Goal: Task Accomplishment & Management: Use online tool/utility

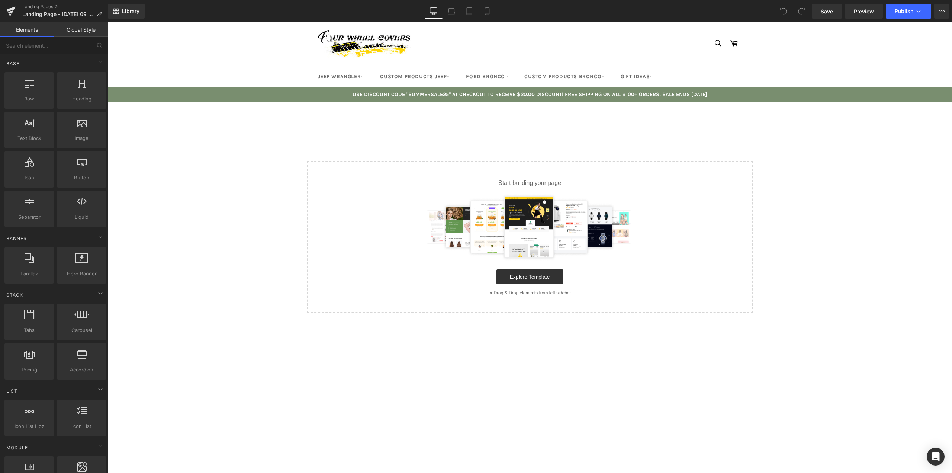
click at [83, 35] on link "Global Style" at bounding box center [81, 29] width 54 height 15
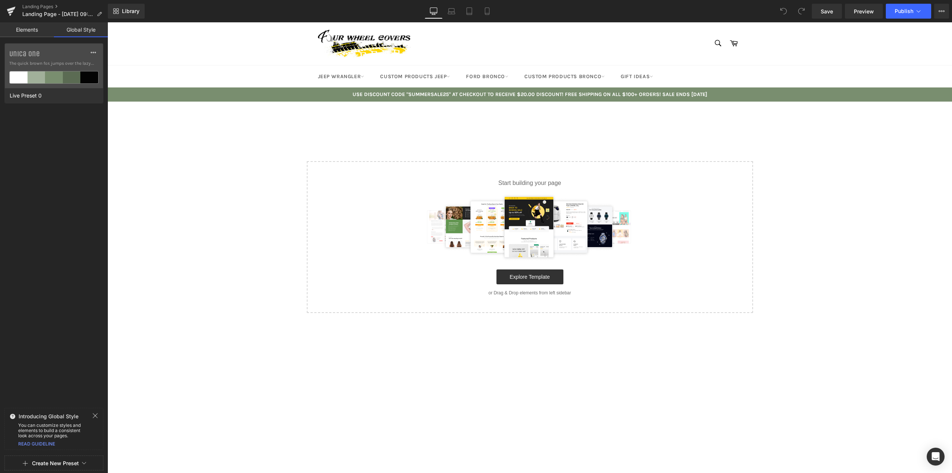
click at [30, 32] on link "Elements" at bounding box center [27, 29] width 54 height 15
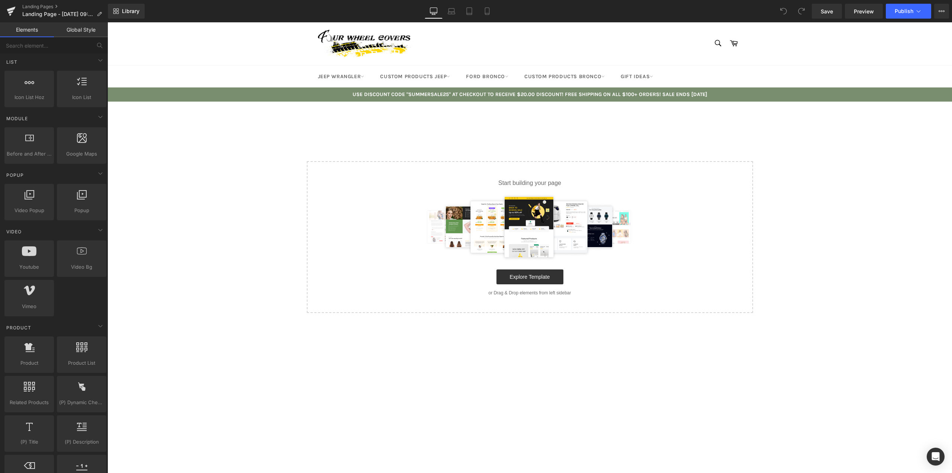
scroll to position [143, 0]
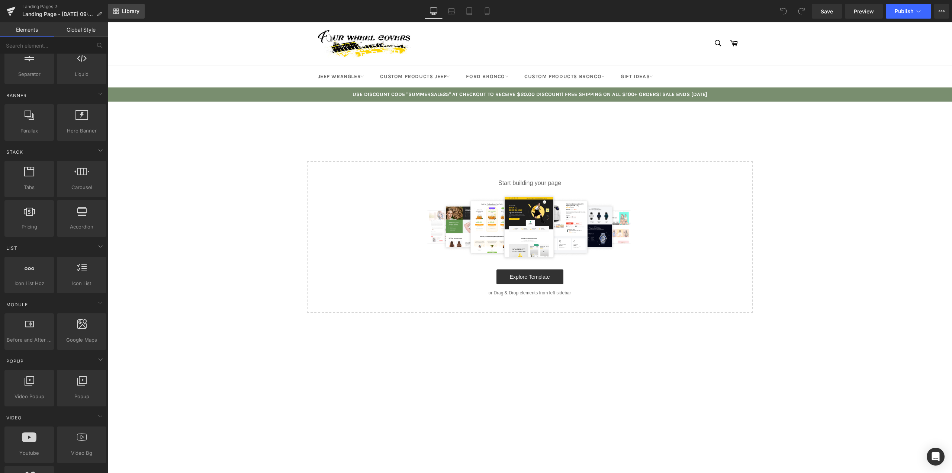
click at [131, 17] on link "Library" at bounding box center [126, 11] width 37 height 15
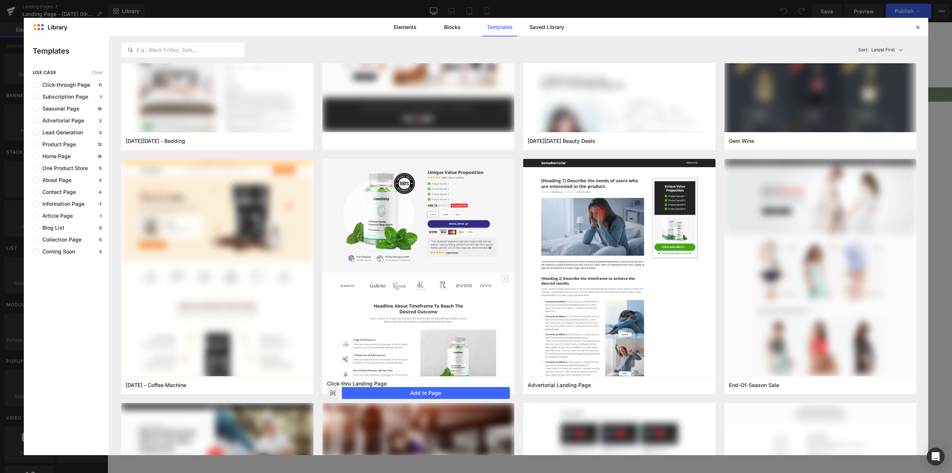
scroll to position [0, 0]
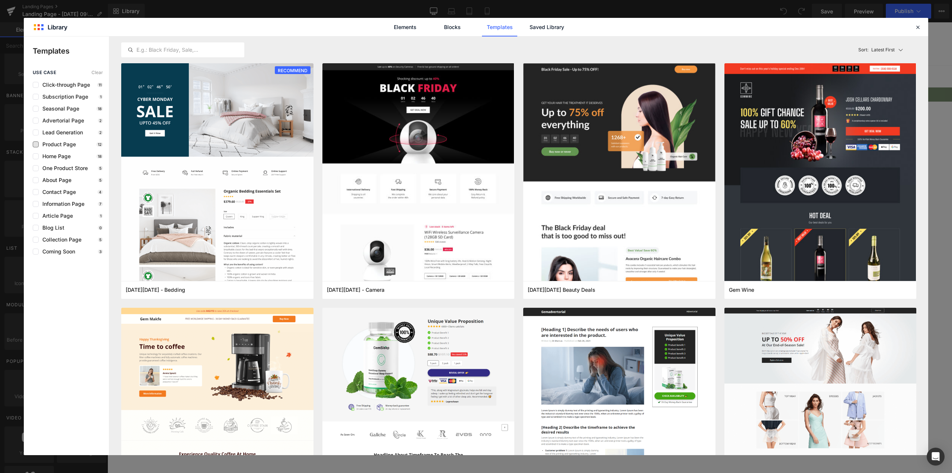
click at [71, 142] on span "Product Page" at bounding box center [57, 144] width 37 height 6
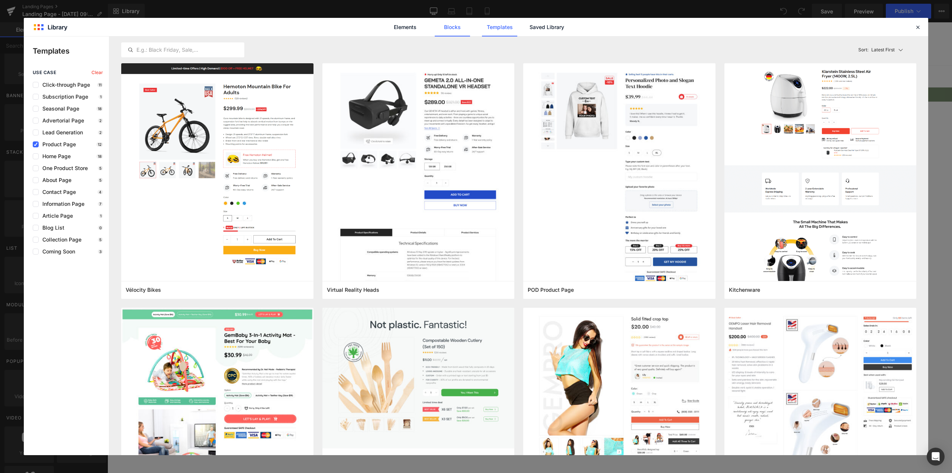
click at [457, 31] on link "Blocks" at bounding box center [452, 27] width 35 height 19
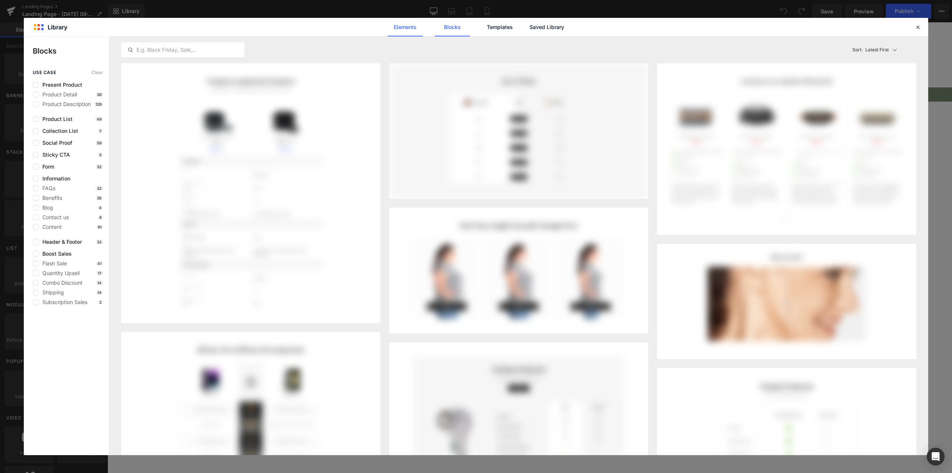
click at [402, 27] on link "Elements" at bounding box center [405, 27] width 35 height 19
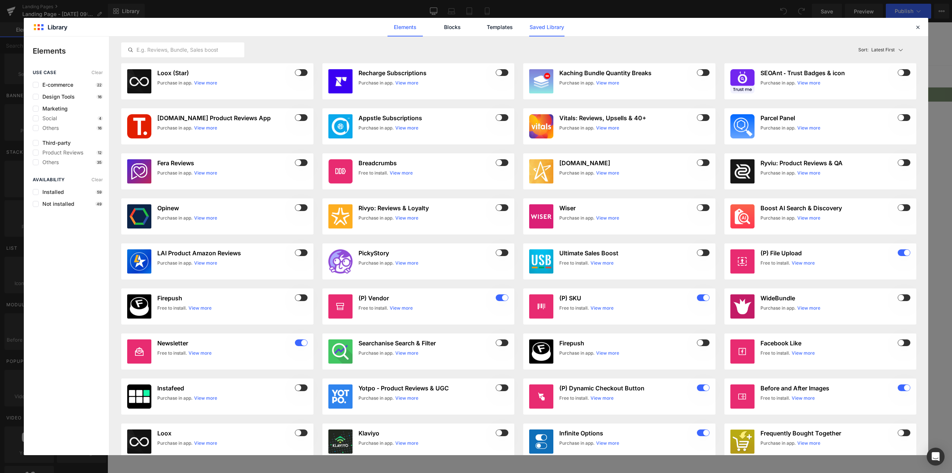
click at [542, 31] on link "Saved Library" at bounding box center [546, 27] width 35 height 19
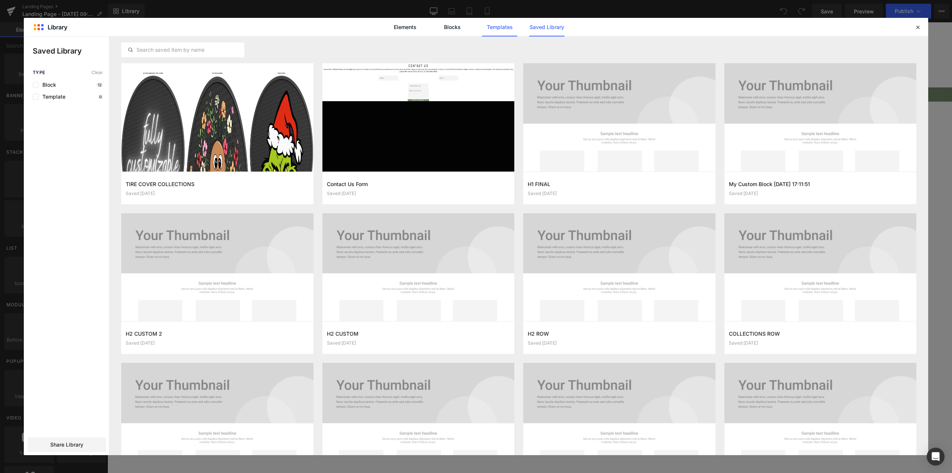
click at [500, 28] on link "Templates" at bounding box center [499, 27] width 35 height 19
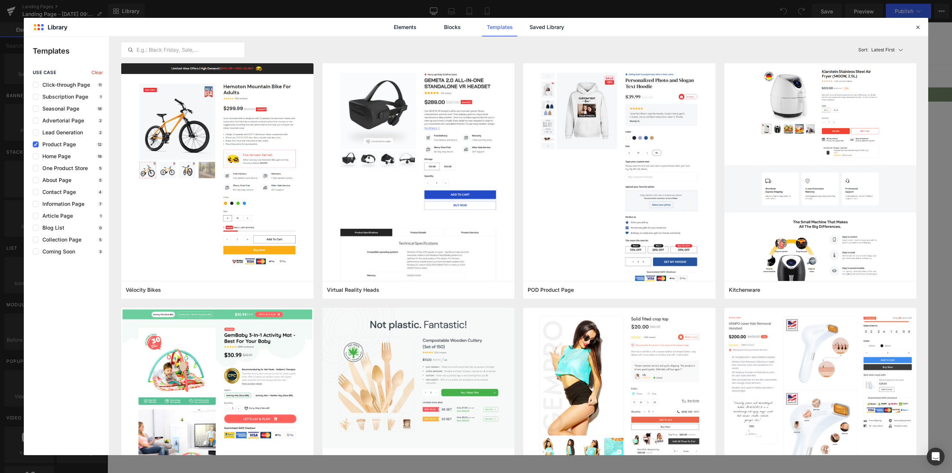
click at [32, 145] on div "use case Clear Click-through Page 11 Subscription Page 1 Seasonal Page 18 Adver…" at bounding box center [66, 162] width 85 height 185
click at [58, 203] on span "Information Page" at bounding box center [62, 204] width 46 height 6
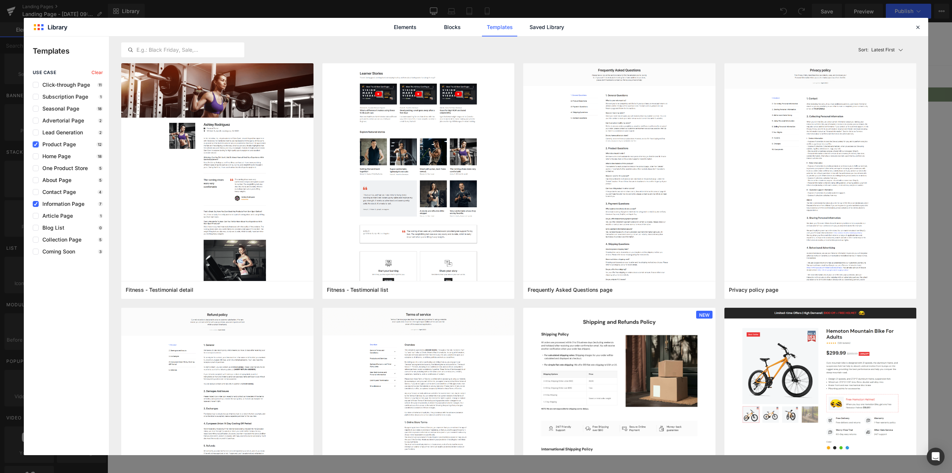
click at [38, 145] on label at bounding box center [36, 144] width 6 height 6
click at [36, 144] on input "checkbox" at bounding box center [36, 144] width 0 height 0
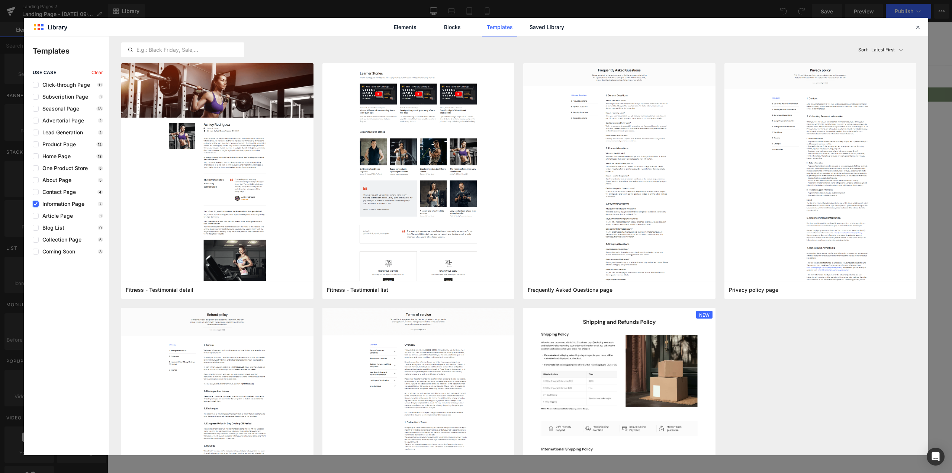
click at [34, 204] on icon at bounding box center [36, 204] width 4 height 0
click at [36, 204] on input "checkbox" at bounding box center [36, 204] width 0 height 0
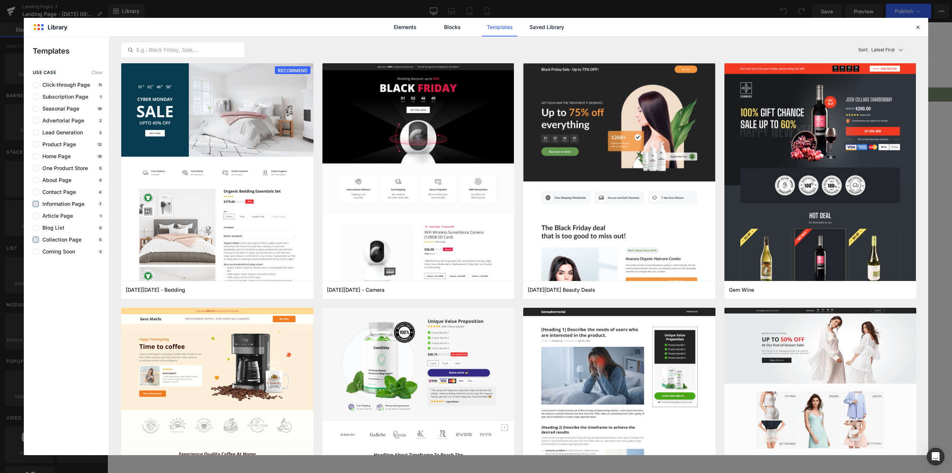
click at [35, 241] on label at bounding box center [36, 240] width 6 height 6
click at [36, 240] on input "checkbox" at bounding box center [36, 240] width 0 height 0
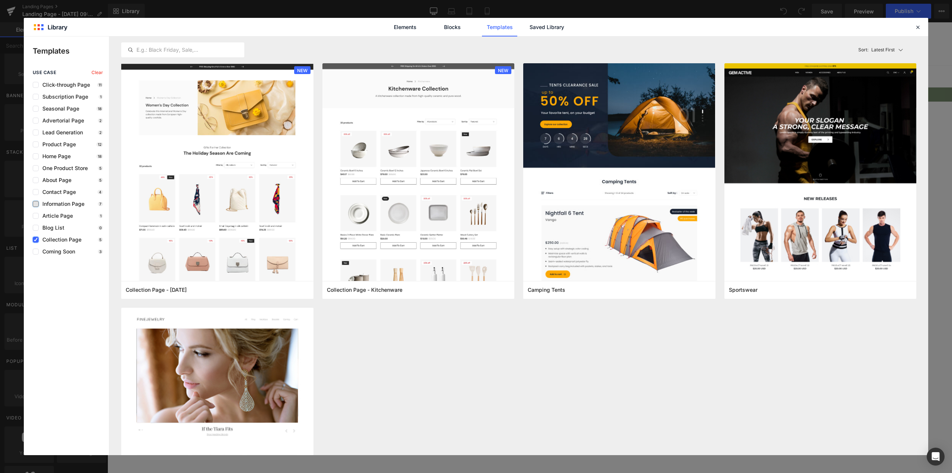
click at [35, 240] on icon at bounding box center [36, 240] width 4 height 0
click at [36, 240] on input "checkbox" at bounding box center [36, 240] width 0 height 0
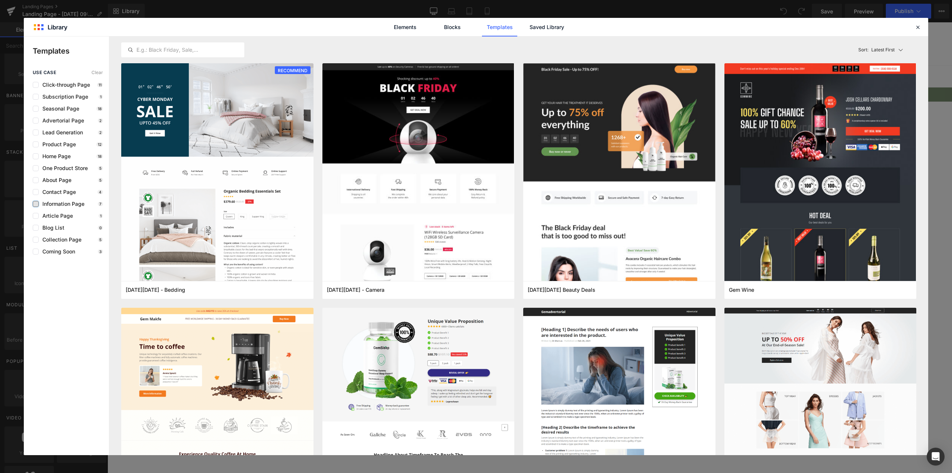
click at [55, 204] on span "Information Page" at bounding box center [62, 204] width 46 height 6
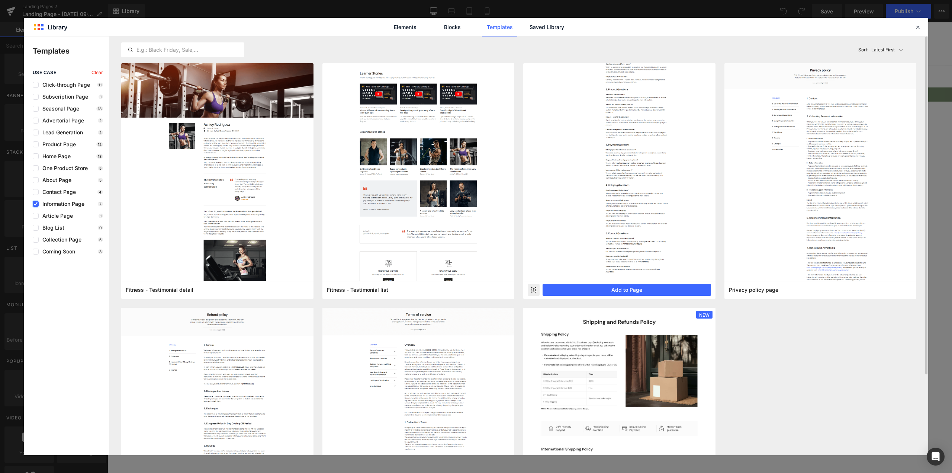
scroll to position [100, 0]
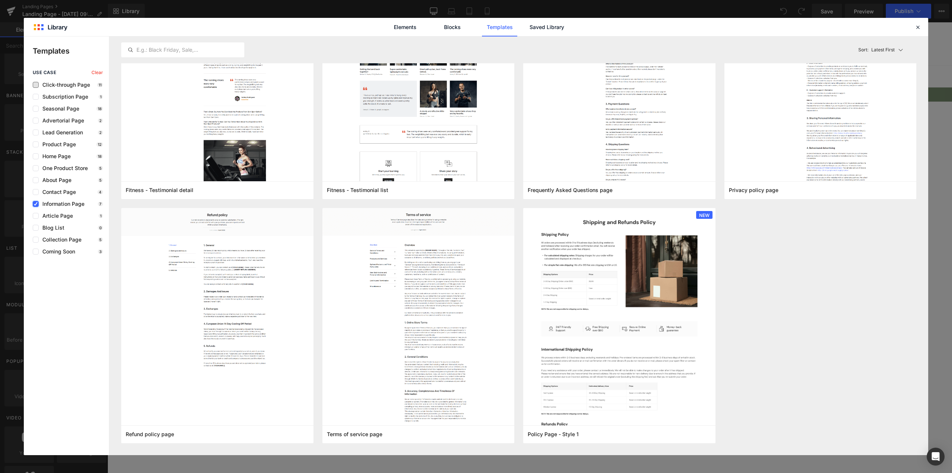
click at [39, 85] on span "Click-through Page" at bounding box center [64, 85] width 51 height 6
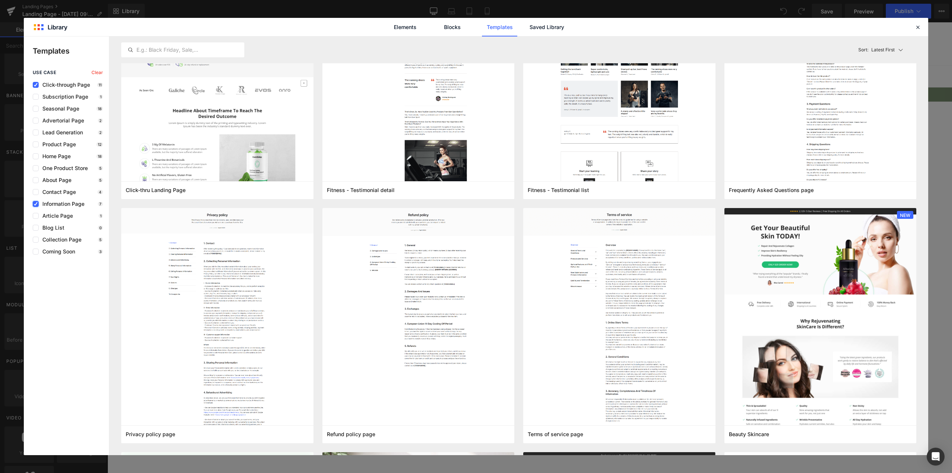
click at [37, 204] on icon at bounding box center [36, 204] width 4 height 0
click at [36, 204] on input "checkbox" at bounding box center [36, 204] width 0 height 0
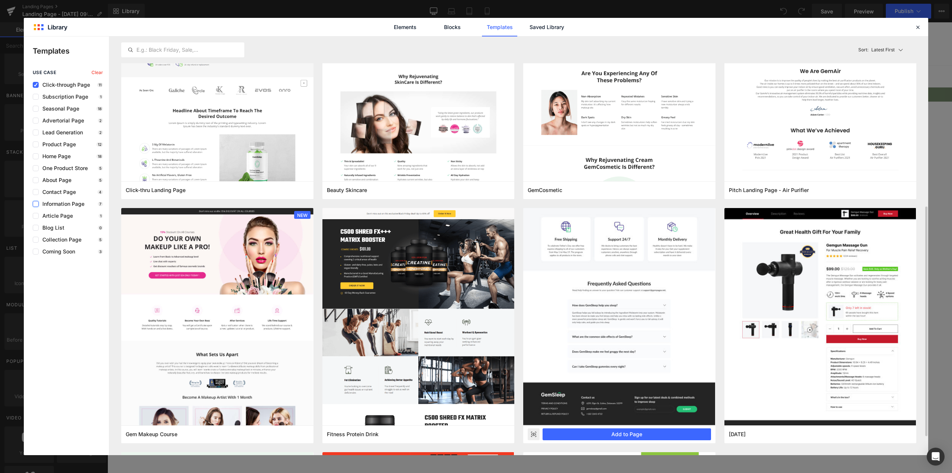
scroll to position [174, 0]
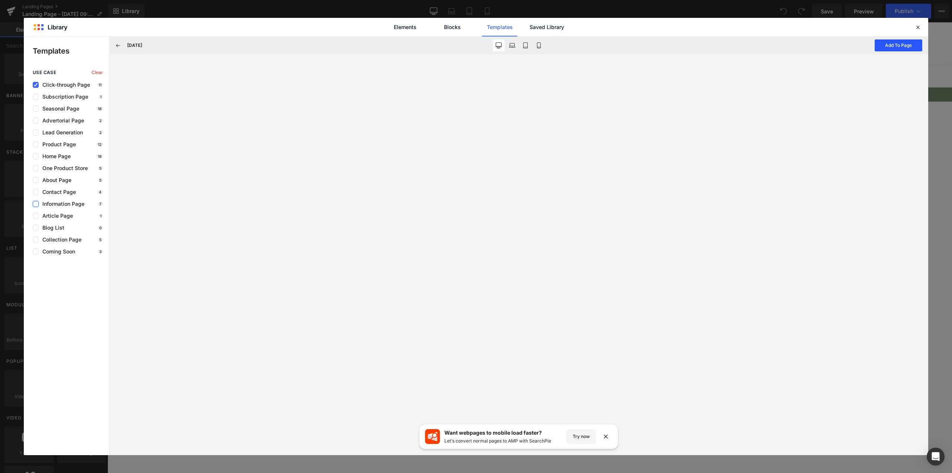
click at [888, 43] on button "Add To Page" at bounding box center [899, 45] width 48 height 12
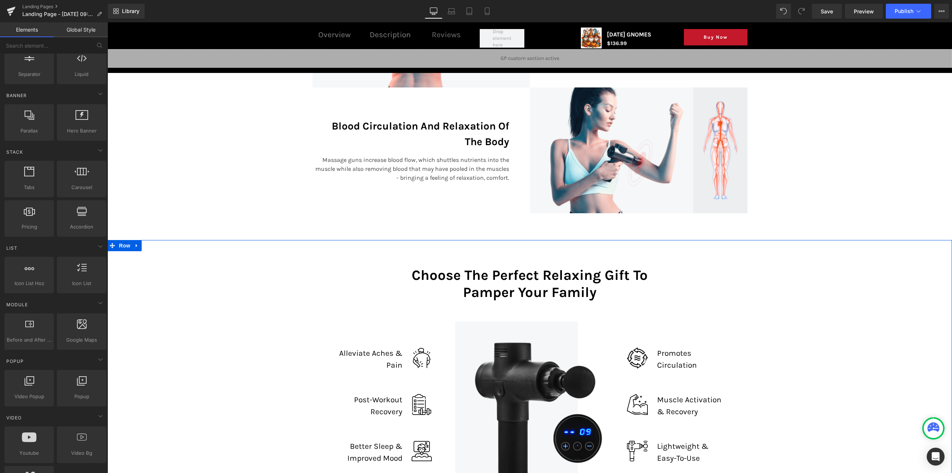
scroll to position [1180, 0]
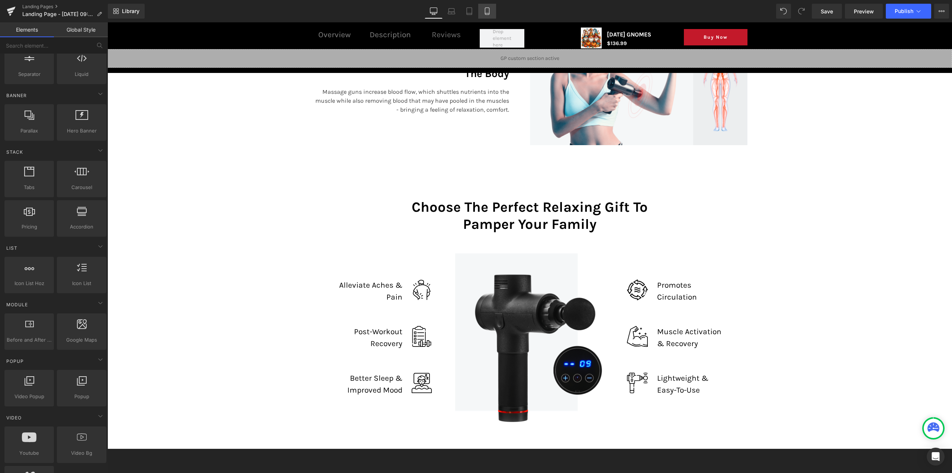
click at [484, 14] on icon at bounding box center [487, 10] width 7 height 7
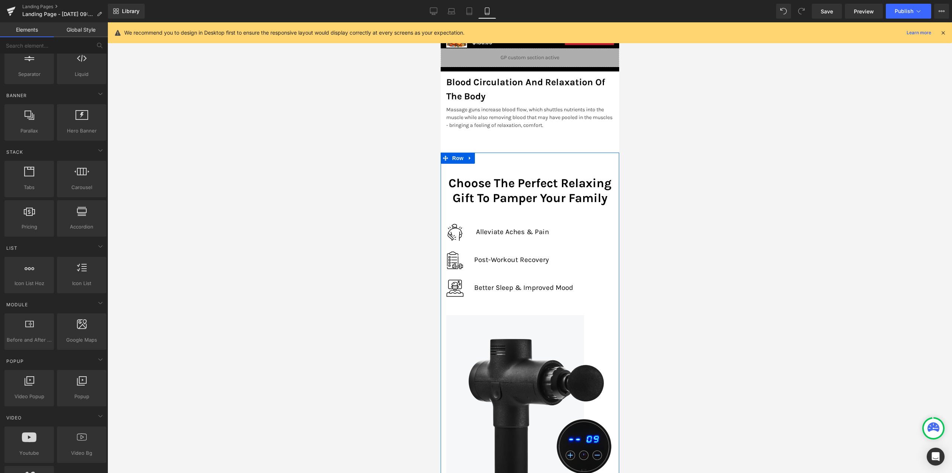
scroll to position [1567, 0]
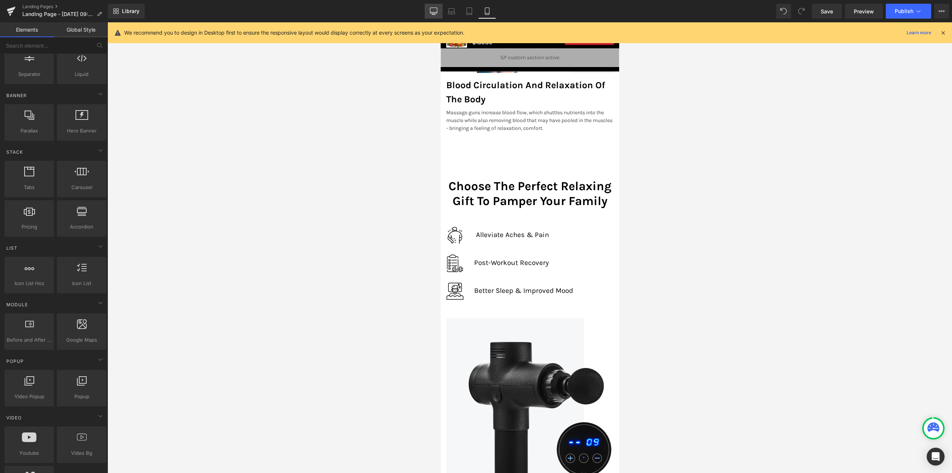
click at [439, 10] on link "Desktop" at bounding box center [434, 11] width 18 height 15
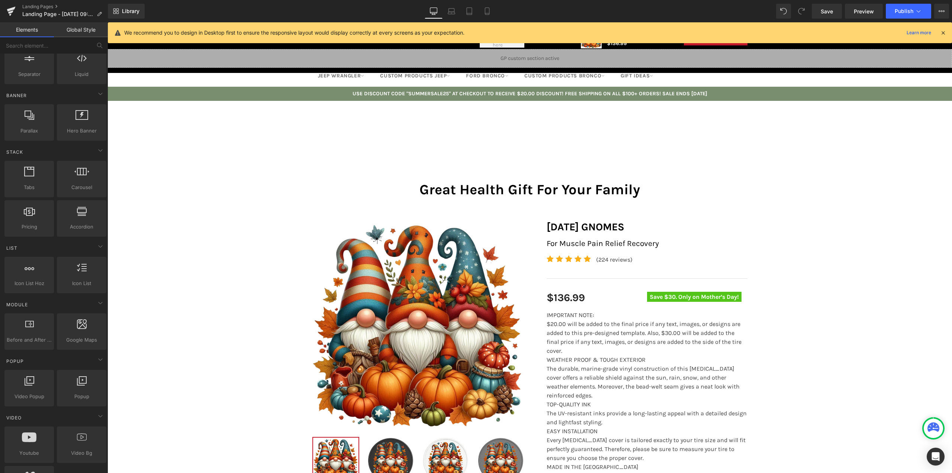
scroll to position [0, 0]
click at [943, 33] on icon at bounding box center [943, 32] width 7 height 7
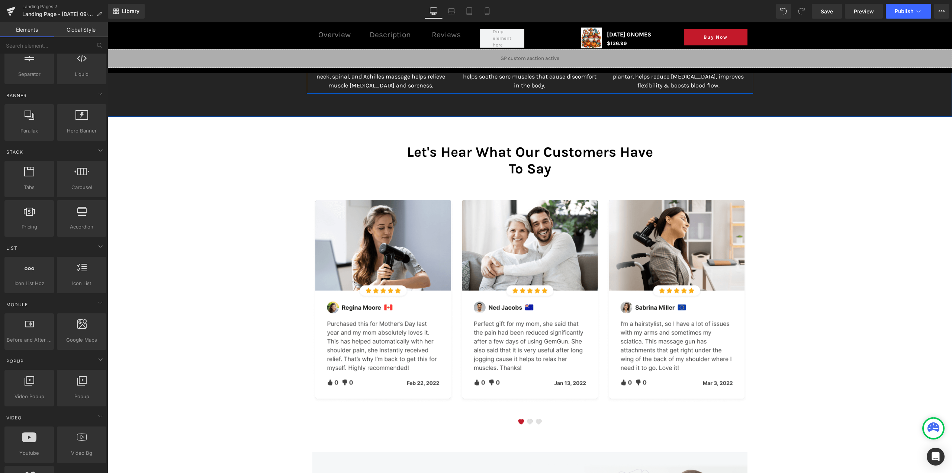
scroll to position [1786, 0]
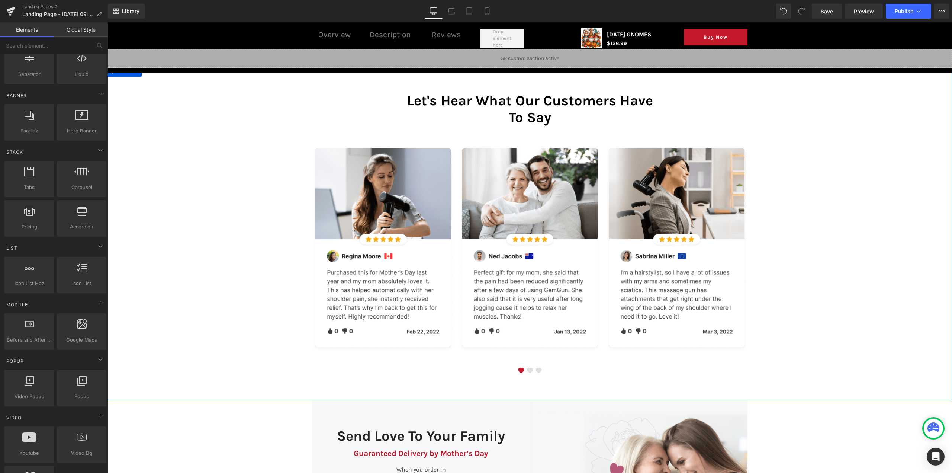
click at [247, 193] on div "Let's Hear What Our Customers Have To Say Heading Row This is a demo section. T…" at bounding box center [530, 227] width 845 height 292
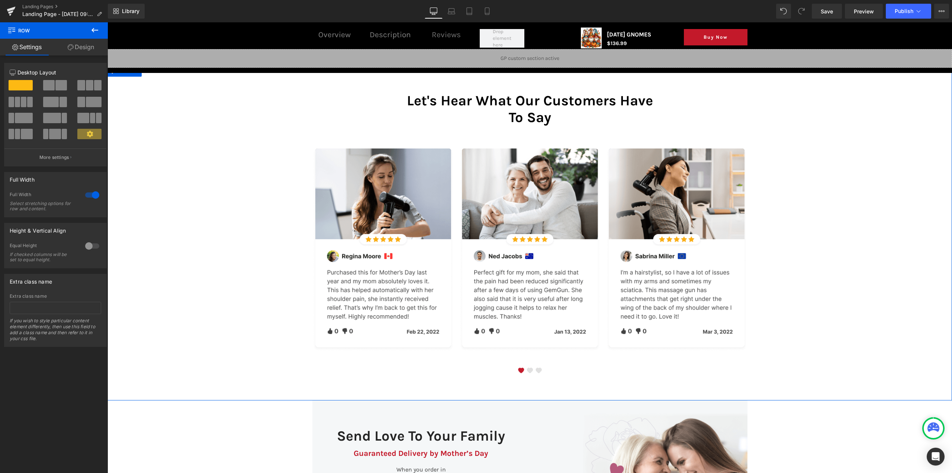
scroll to position [1600, 0]
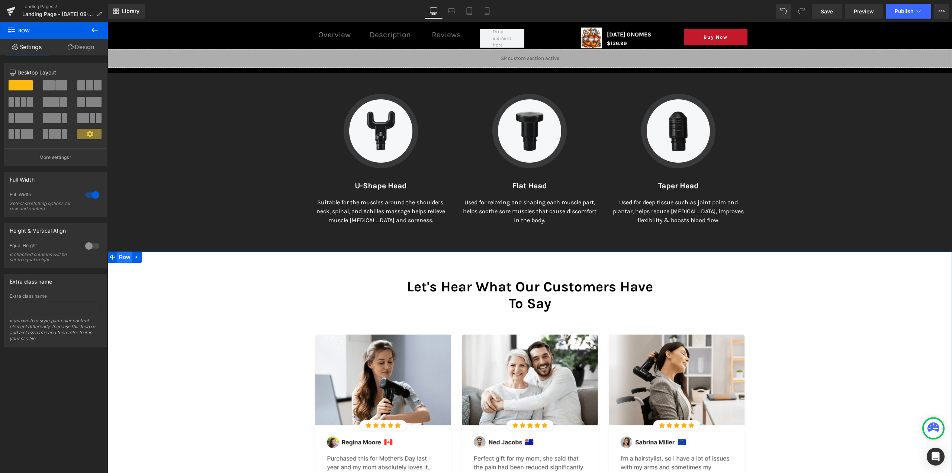
click at [126, 251] on span "Row" at bounding box center [124, 256] width 15 height 11
click at [132, 251] on link at bounding box center [137, 256] width 10 height 11
click at [154, 254] on icon at bounding box center [156, 256] width 5 height 5
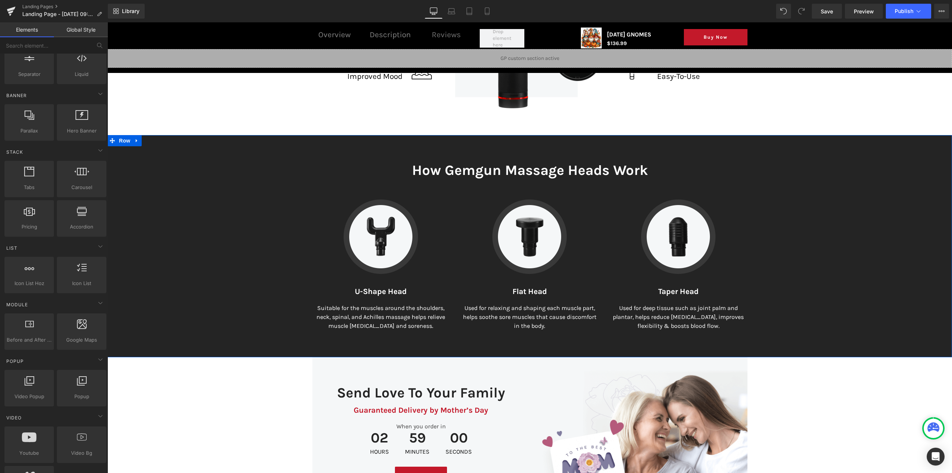
scroll to position [1488, 0]
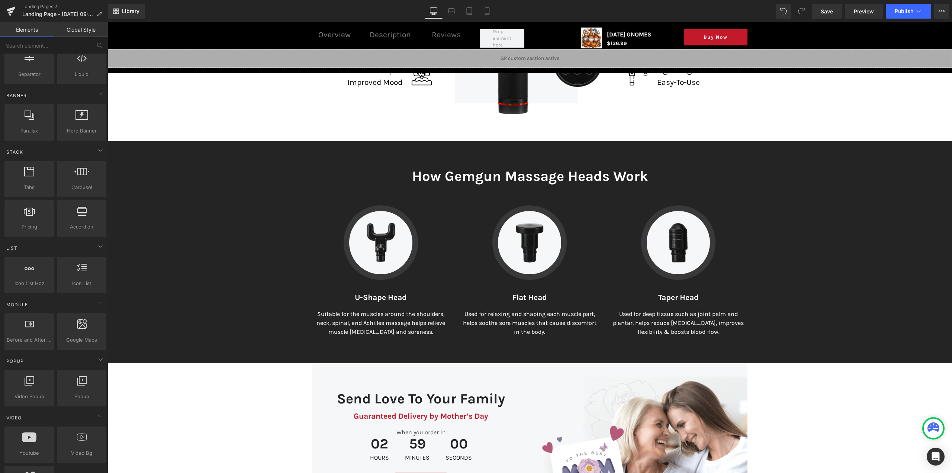
click at [140, 141] on div "How Gemgun Massage Heads Work Heading Row Image U-Shape Head Text Block Suitabl…" at bounding box center [530, 252] width 845 height 222
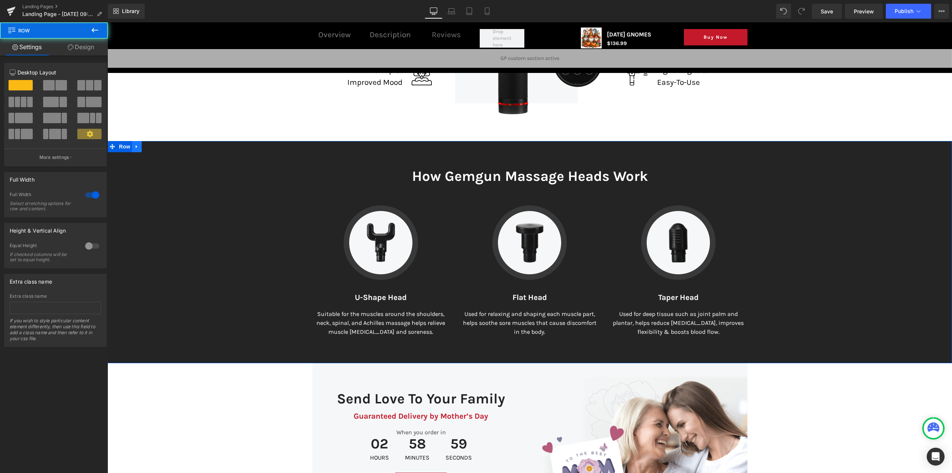
click at [135, 144] on icon at bounding box center [136, 147] width 5 height 6
click at [151, 141] on link at bounding box center [156, 146] width 10 height 11
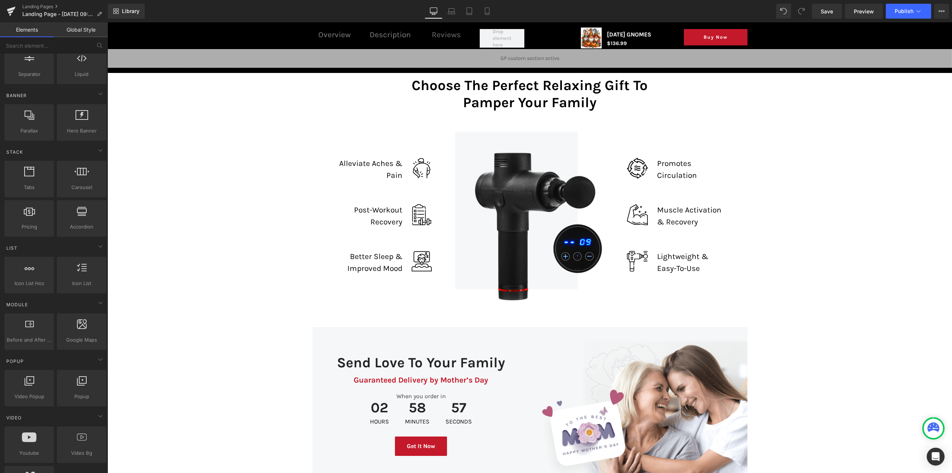
click at [143, 165] on div "Choose The Perfect Relaxing Gift To Pamper Your Family Heading Row Image Allevi…" at bounding box center [530, 185] width 845 height 238
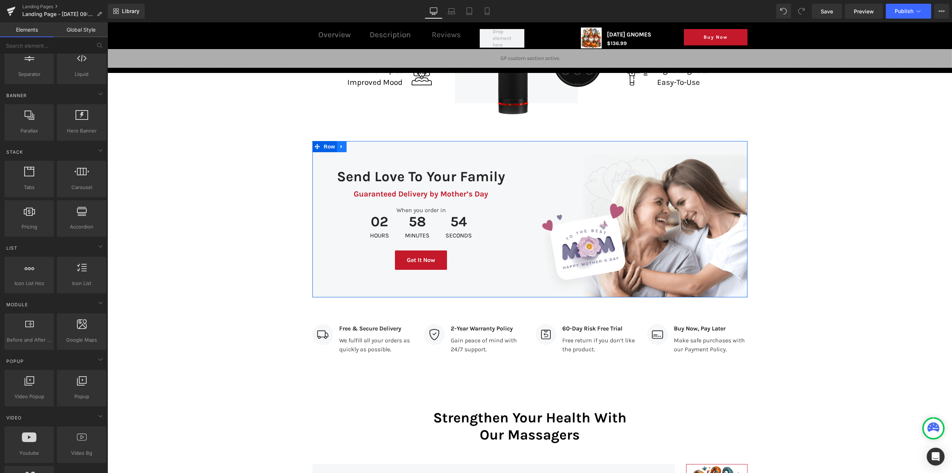
click at [338, 142] on link at bounding box center [342, 146] width 10 height 11
click at [359, 144] on icon at bounding box center [361, 146] width 5 height 5
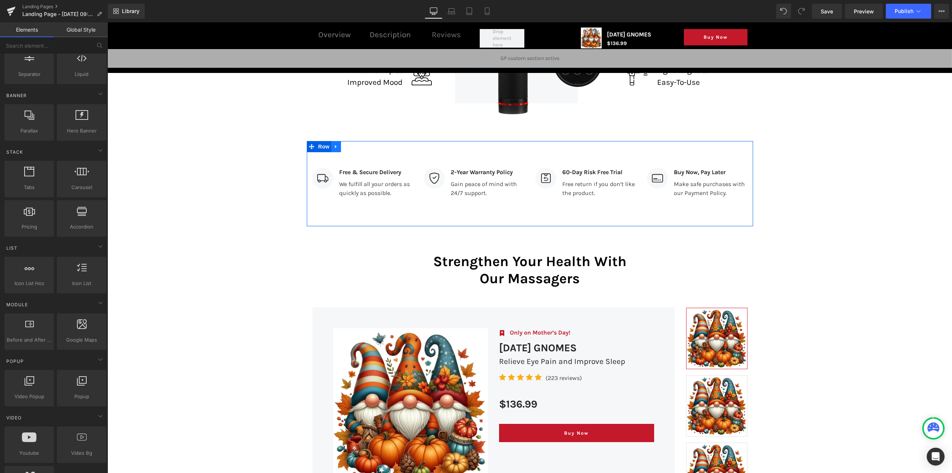
click at [333, 141] on link at bounding box center [336, 146] width 10 height 11
click at [353, 144] on icon at bounding box center [355, 146] width 5 height 5
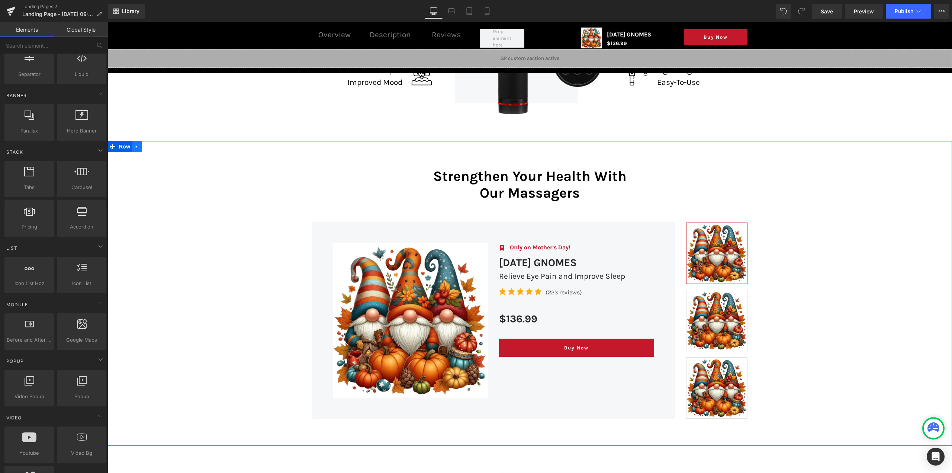
click at [136, 145] on icon at bounding box center [136, 146] width 1 height 3
click at [154, 144] on icon at bounding box center [156, 146] width 5 height 5
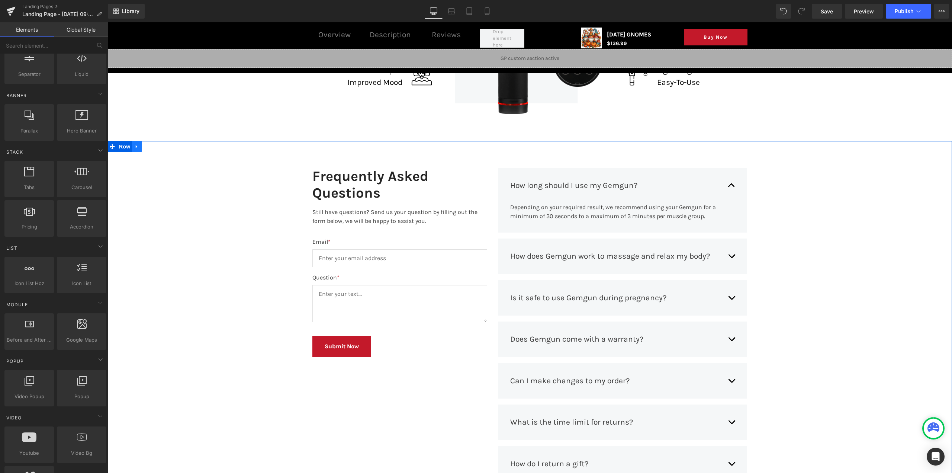
click at [136, 145] on icon at bounding box center [136, 146] width 1 height 3
click at [154, 144] on icon at bounding box center [156, 146] width 5 height 5
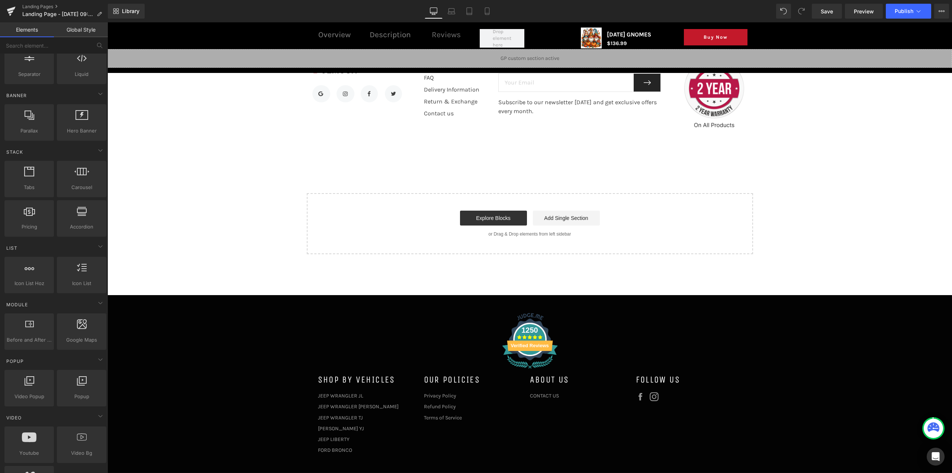
scroll to position [1451, 0]
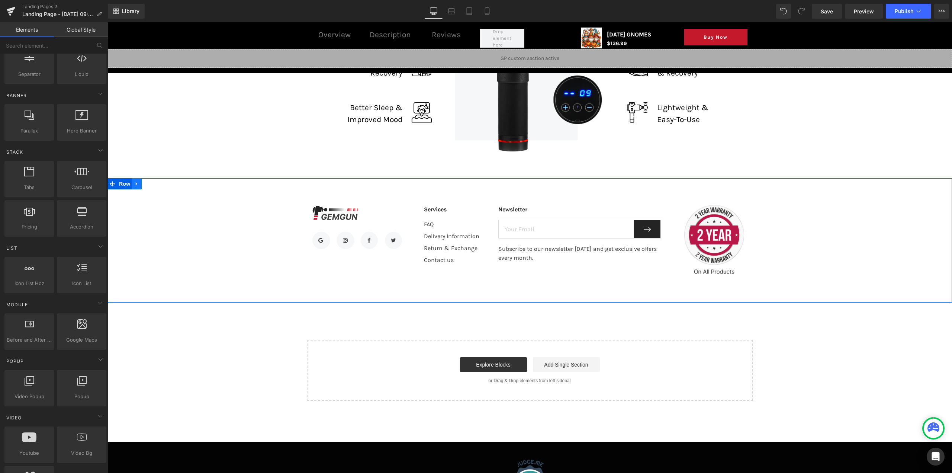
click at [138, 178] on link at bounding box center [137, 183] width 10 height 11
click at [154, 181] on icon at bounding box center [156, 183] width 5 height 5
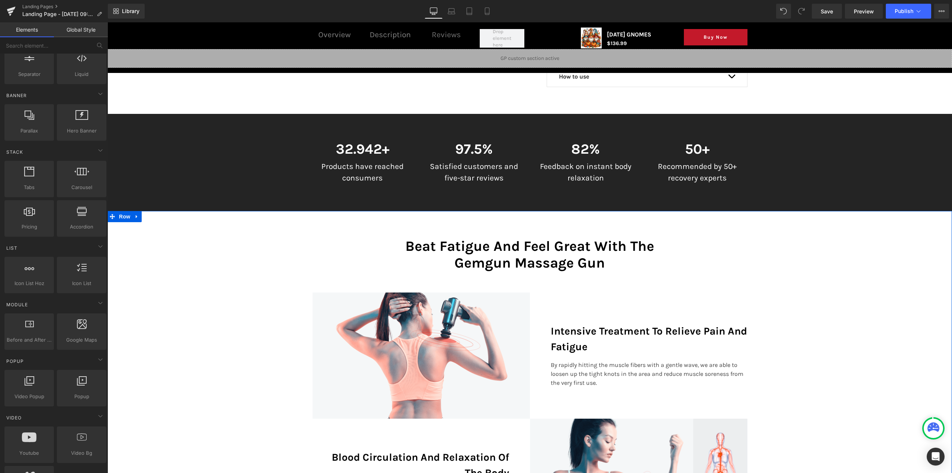
scroll to position [632, 0]
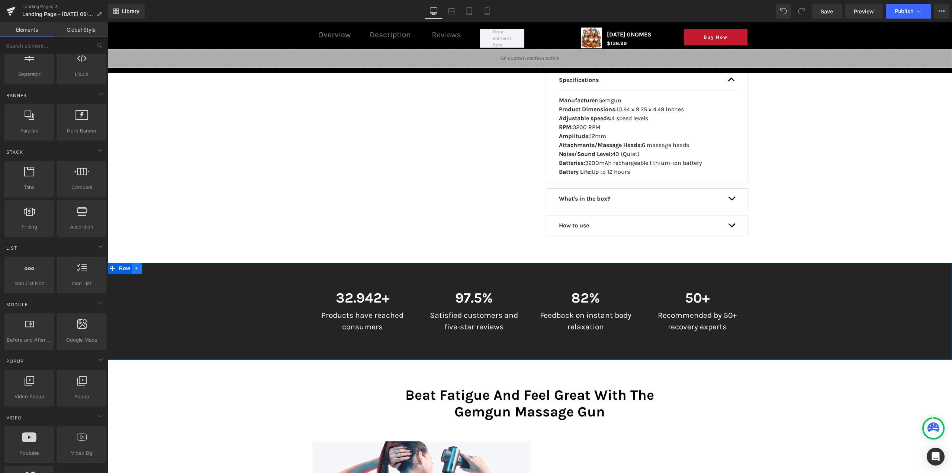
click at [135, 263] on link at bounding box center [137, 268] width 10 height 11
drag, startPoint x: 156, startPoint y: 257, endPoint x: 172, endPoint y: 255, distance: 16.2
click at [156, 266] on icon at bounding box center [156, 269] width 5 height 6
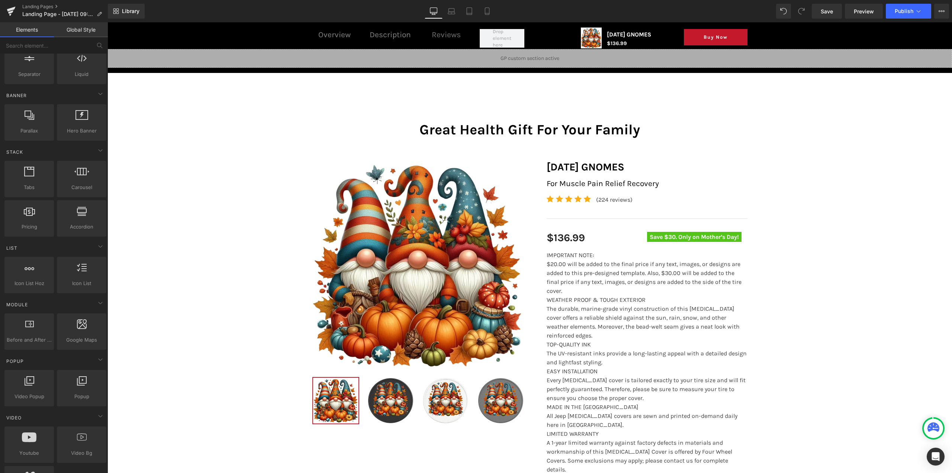
scroll to position [0, 0]
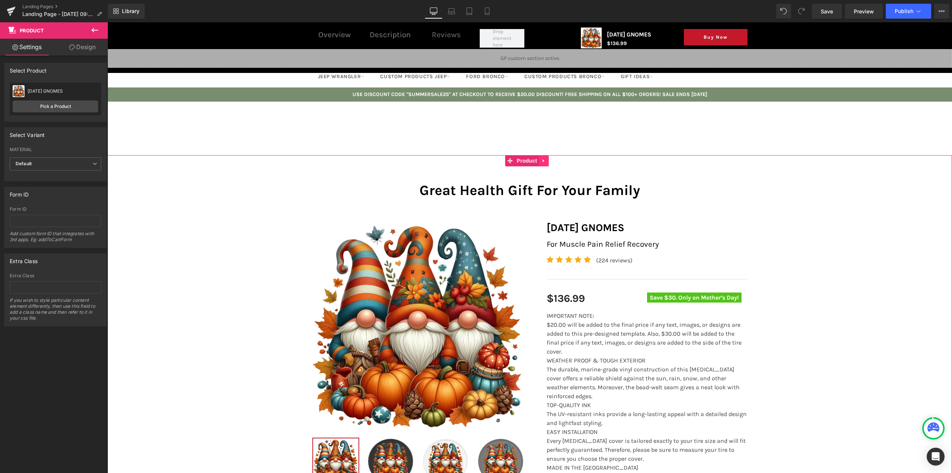
click at [544, 163] on icon at bounding box center [544, 161] width 5 height 6
click at [551, 161] on icon at bounding box center [549, 160] width 5 height 5
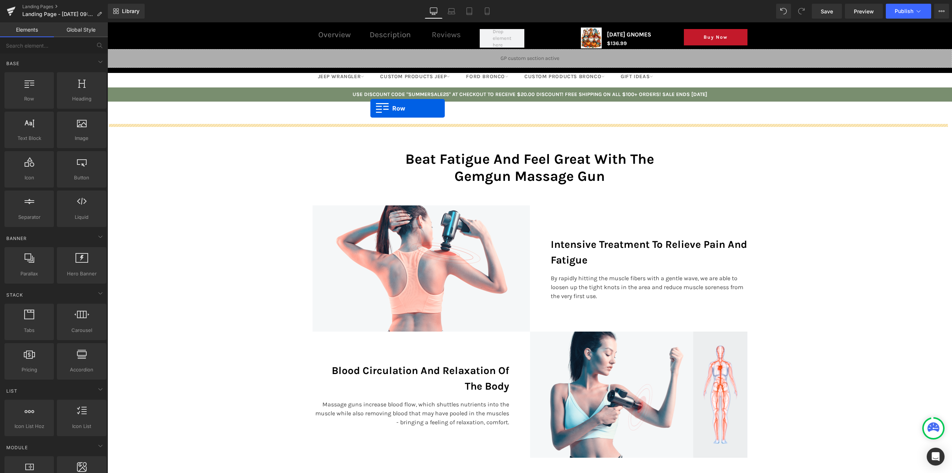
drag, startPoint x: 139, startPoint y: 113, endPoint x: 371, endPoint y: 108, distance: 231.5
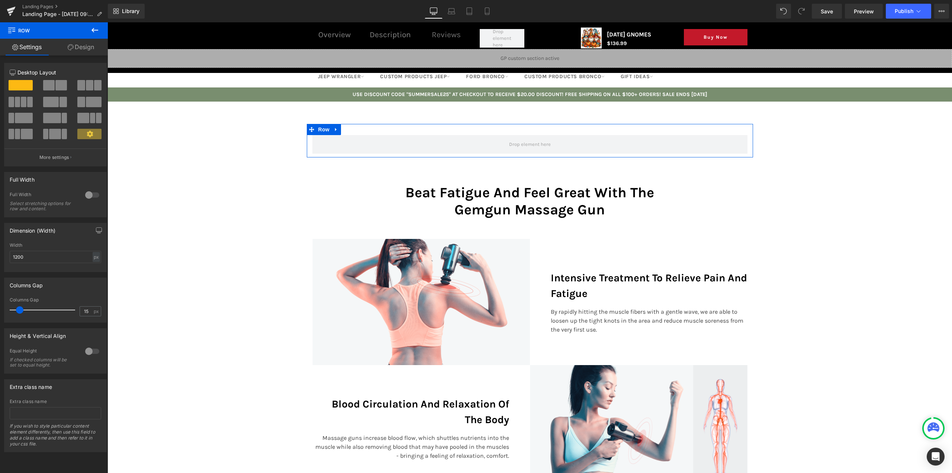
click at [89, 193] on div at bounding box center [92, 195] width 18 height 12
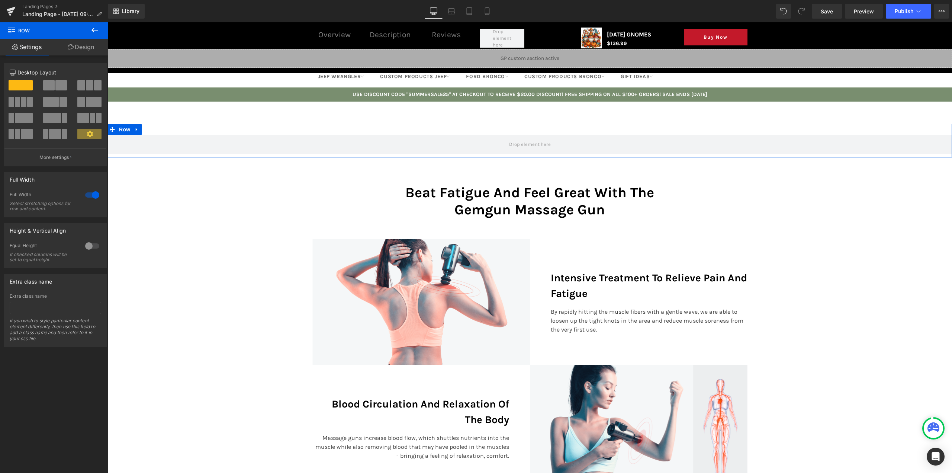
click at [79, 46] on link "Design" at bounding box center [81, 47] width 54 height 17
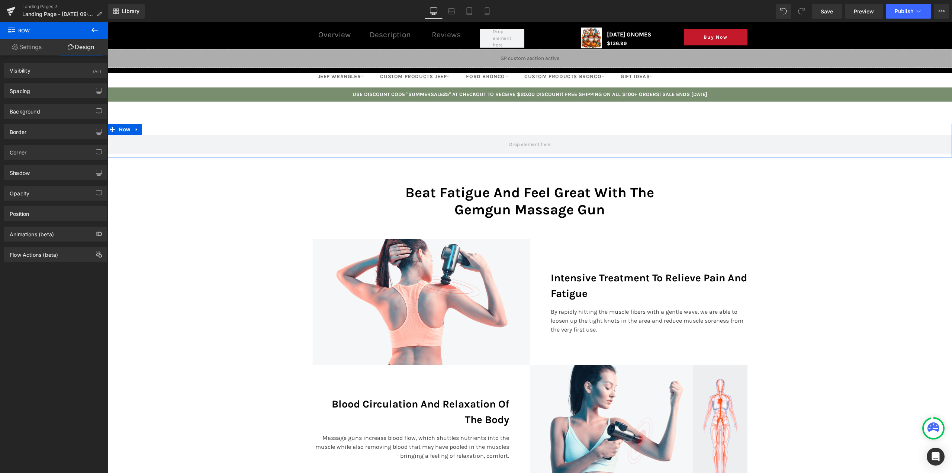
click at [26, 43] on link "Settings" at bounding box center [27, 47] width 54 height 17
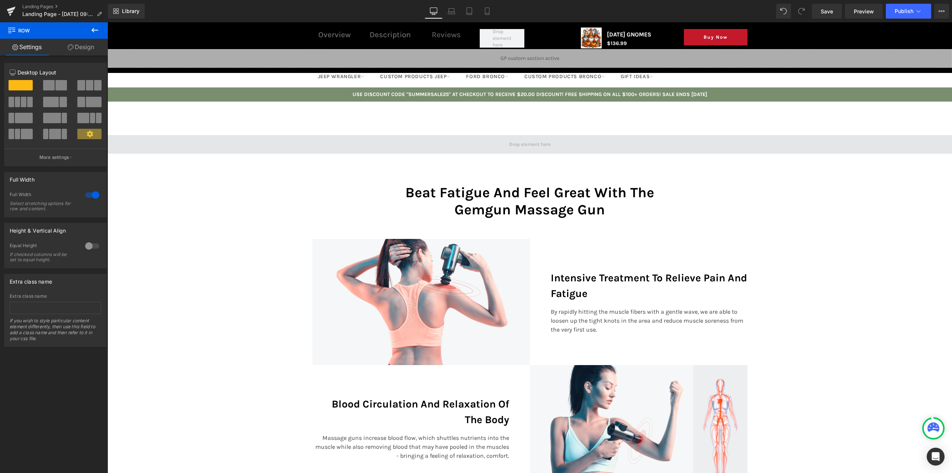
click at [522, 141] on span at bounding box center [530, 144] width 47 height 10
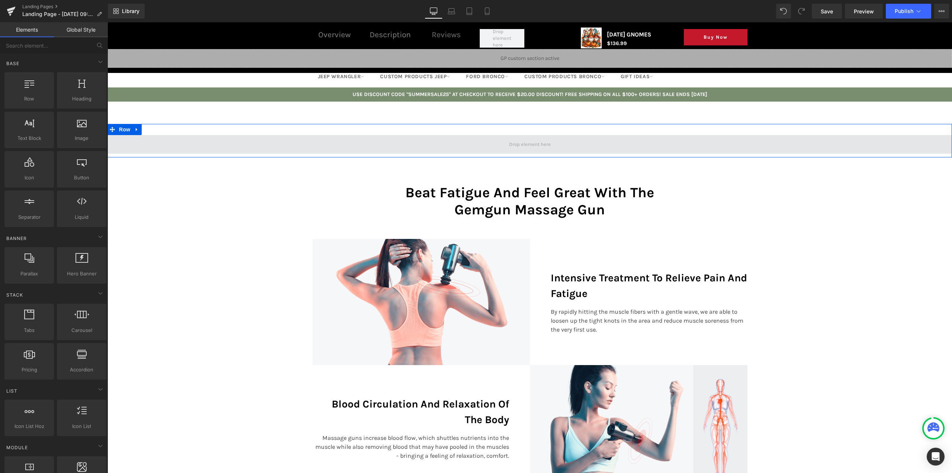
click at [518, 142] on span at bounding box center [530, 144] width 47 height 10
click at [532, 147] on span at bounding box center [530, 144] width 47 height 10
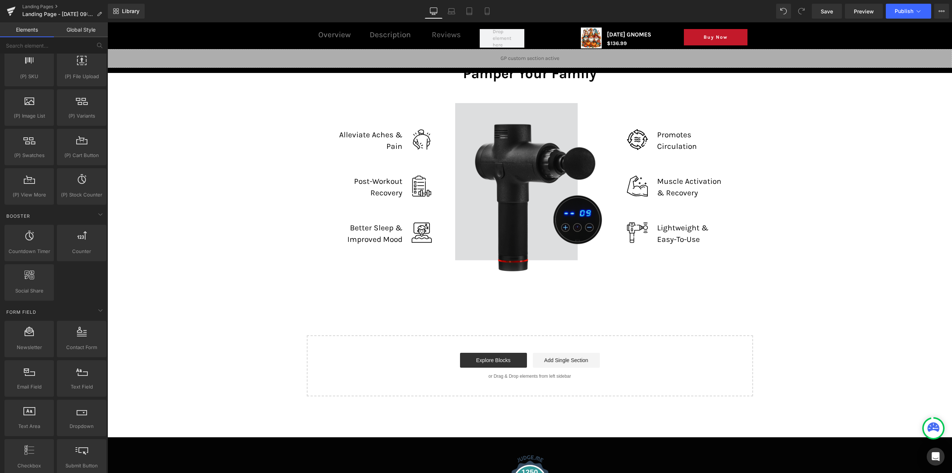
scroll to position [372, 0]
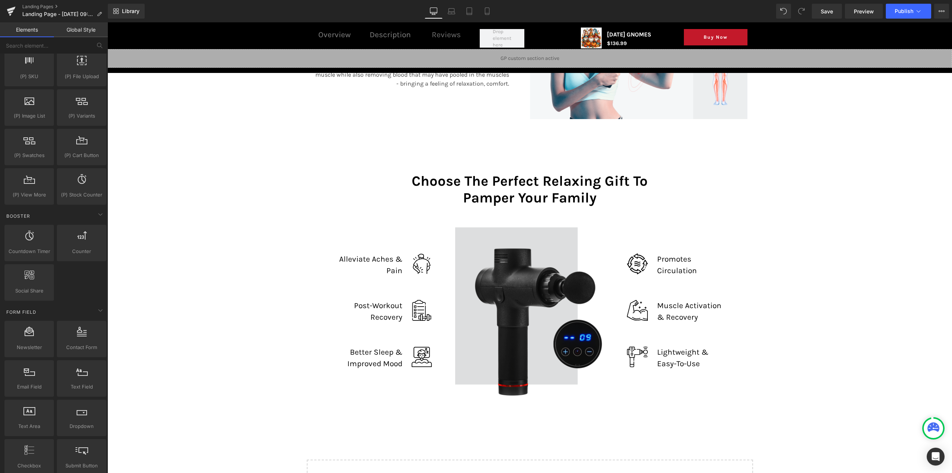
click at [506, 245] on img at bounding box center [529, 311] width 149 height 168
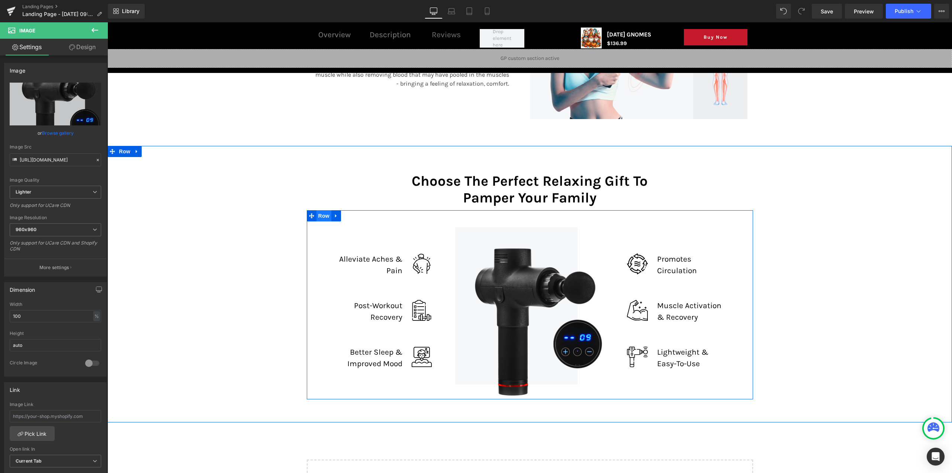
click at [318, 215] on span "Row" at bounding box center [324, 215] width 15 height 11
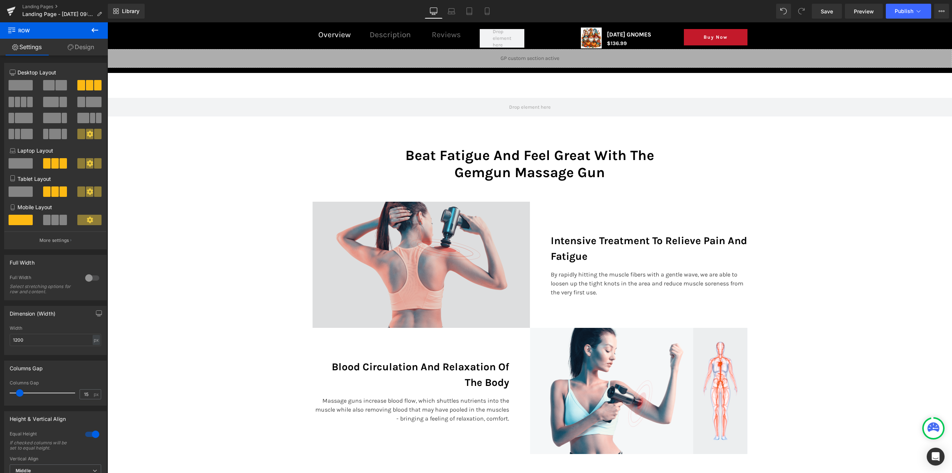
scroll to position [0, 0]
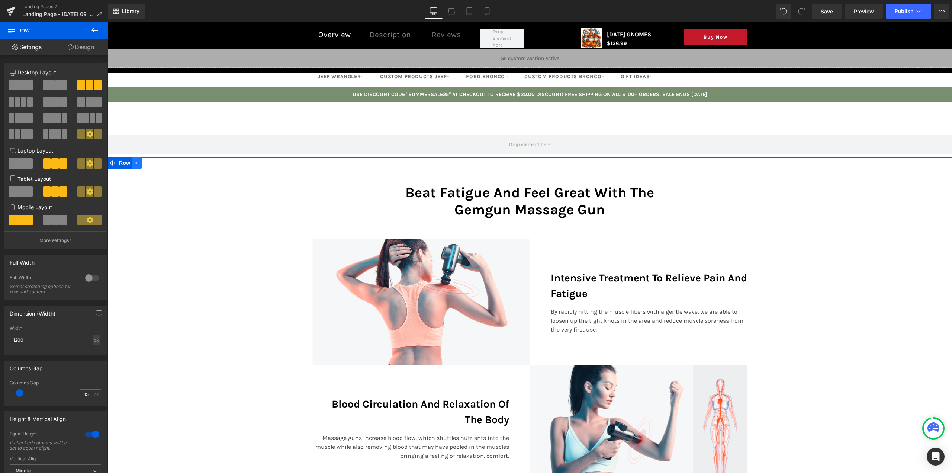
click at [134, 164] on icon at bounding box center [136, 163] width 5 height 6
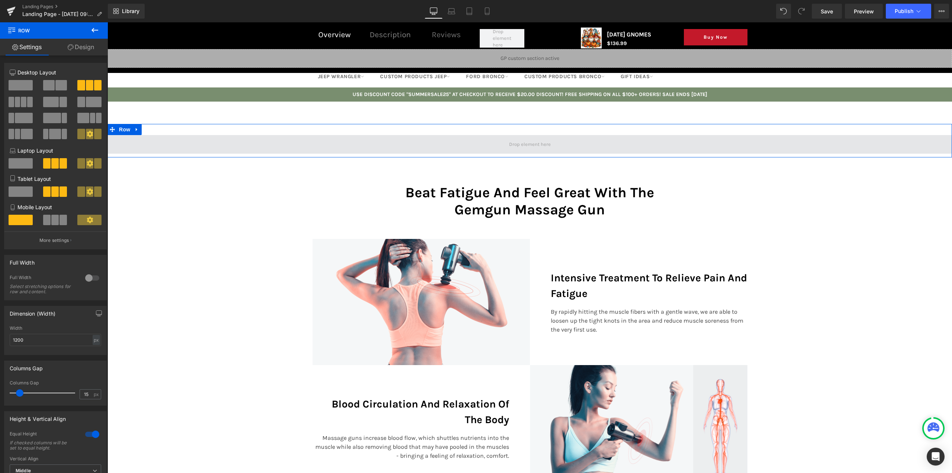
click at [348, 137] on span at bounding box center [530, 144] width 845 height 19
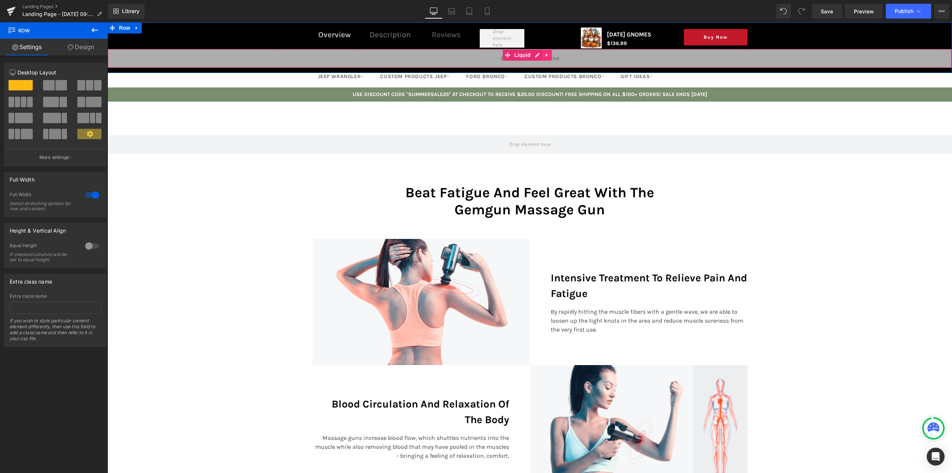
click at [545, 58] on icon at bounding box center [547, 55] width 5 height 6
click at [551, 58] on icon at bounding box center [551, 54] width 5 height 5
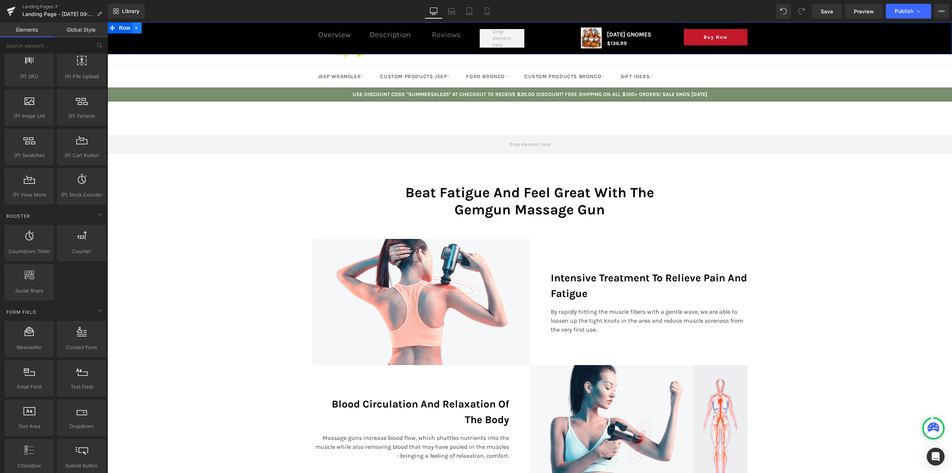
click at [138, 29] on icon at bounding box center [136, 28] width 5 height 6
click at [157, 27] on icon at bounding box center [156, 28] width 5 height 6
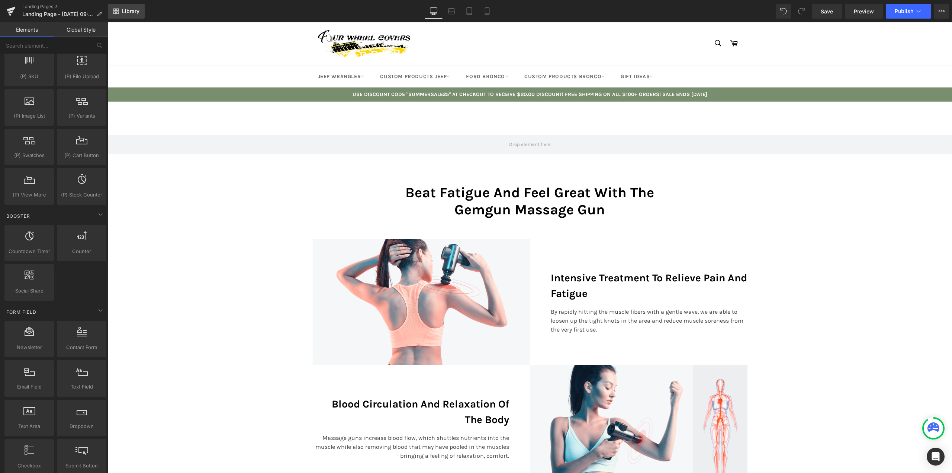
click at [126, 10] on span "Library" at bounding box center [130, 11] width 17 height 7
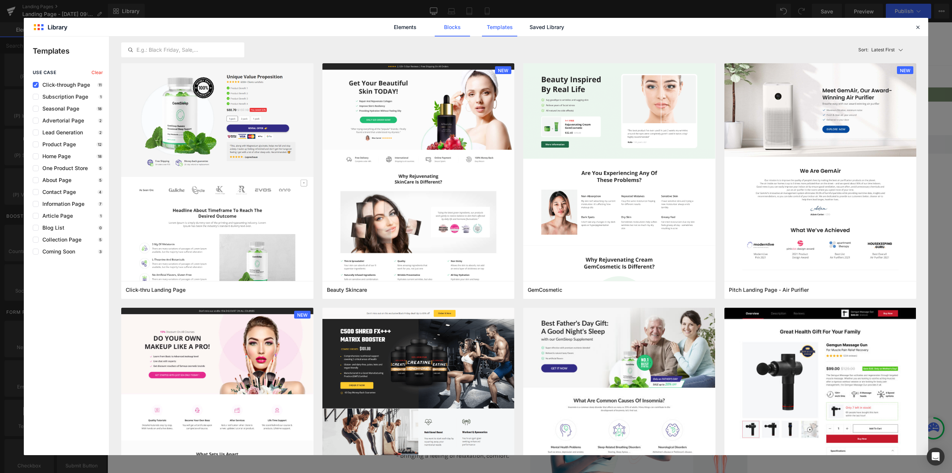
click at [459, 25] on link "Blocks" at bounding box center [452, 27] width 35 height 19
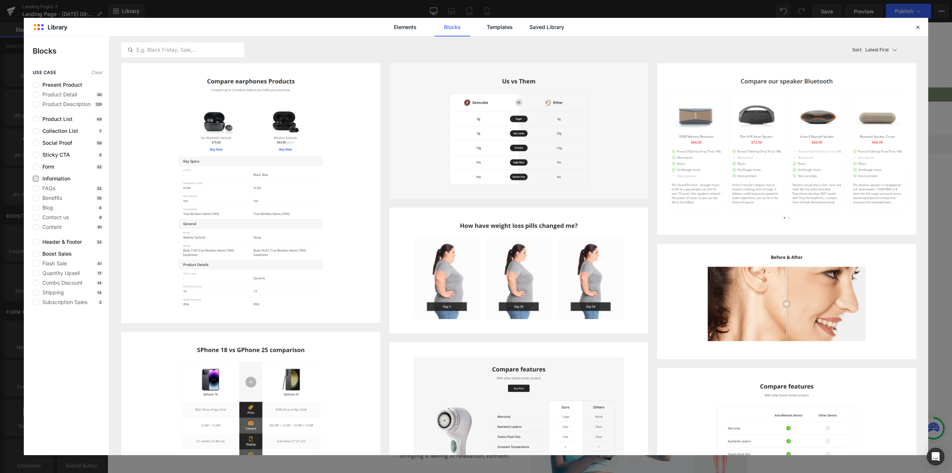
click at [59, 179] on span "Information" at bounding box center [55, 179] width 32 height 6
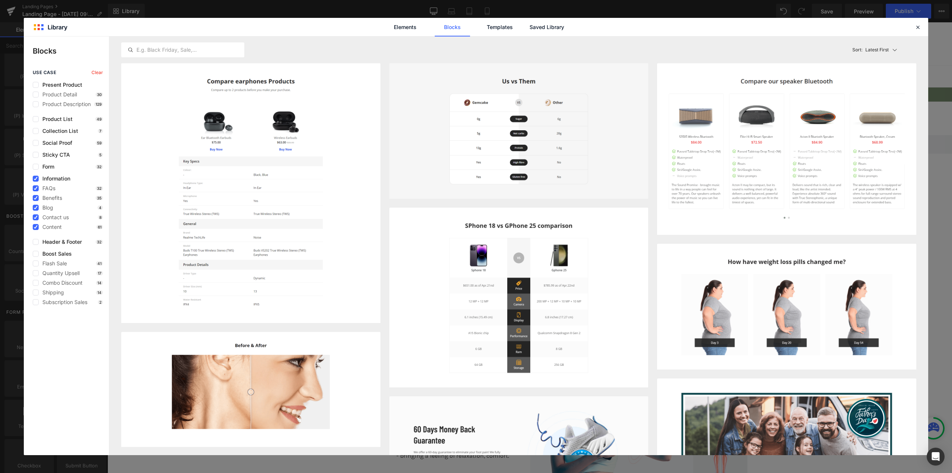
click at [59, 179] on span "Information" at bounding box center [55, 179] width 32 height 6
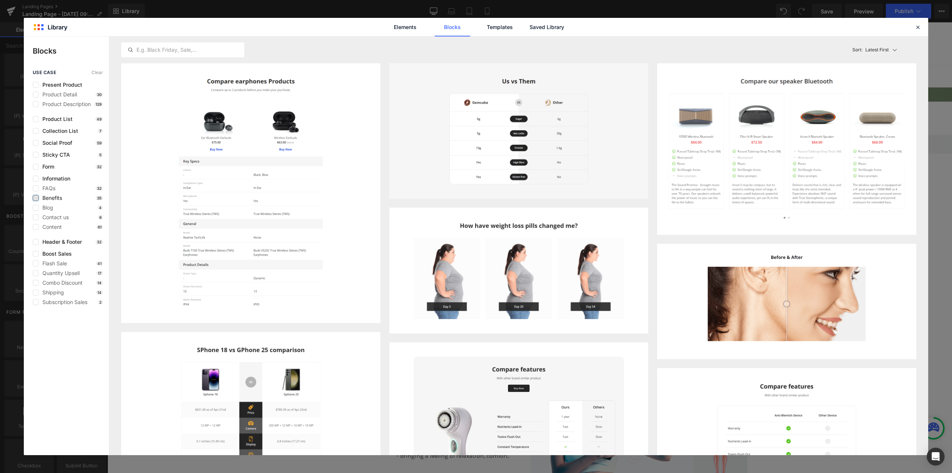
click at [36, 199] on label at bounding box center [36, 198] width 6 height 6
click at [36, 198] on input "checkbox" at bounding box center [36, 198] width 0 height 0
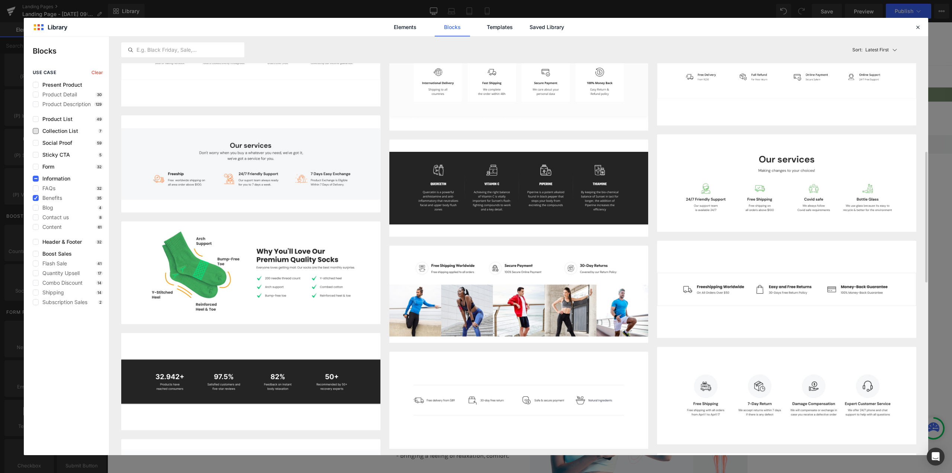
scroll to position [183, 0]
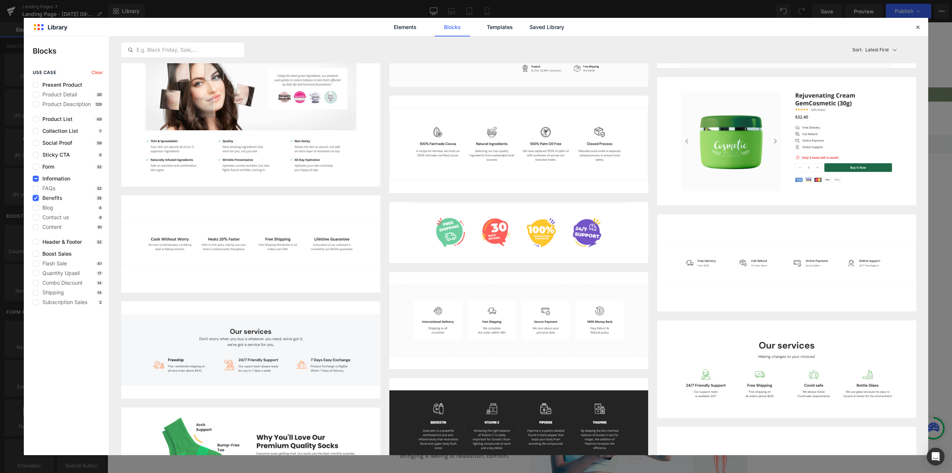
click at [36, 198] on icon at bounding box center [36, 198] width 4 height 0
click at [36, 198] on input "checkbox" at bounding box center [36, 198] width 0 height 0
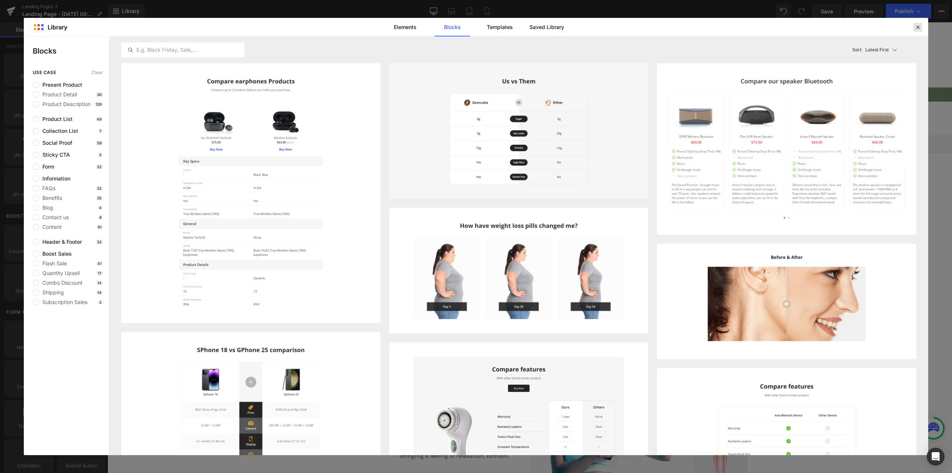
click at [915, 27] on icon at bounding box center [918, 27] width 7 height 7
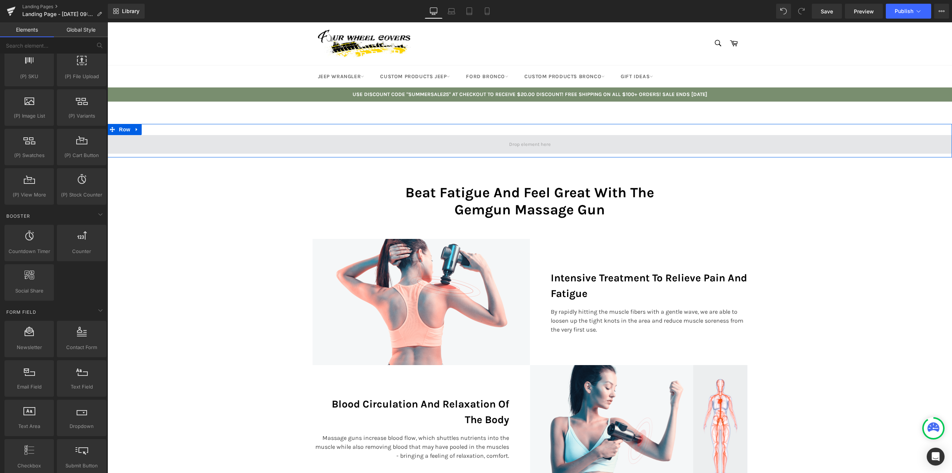
click at [530, 144] on span at bounding box center [530, 144] width 47 height 10
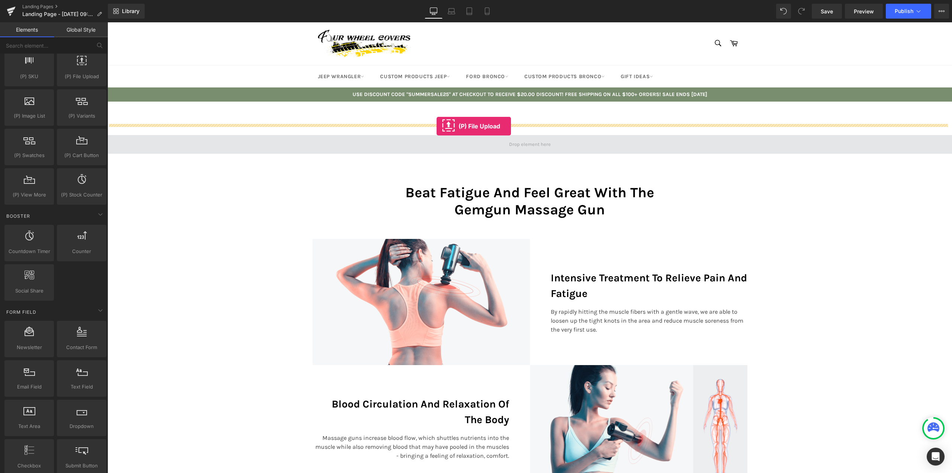
drag, startPoint x: 188, startPoint y: 94, endPoint x: 484, endPoint y: 139, distance: 299.5
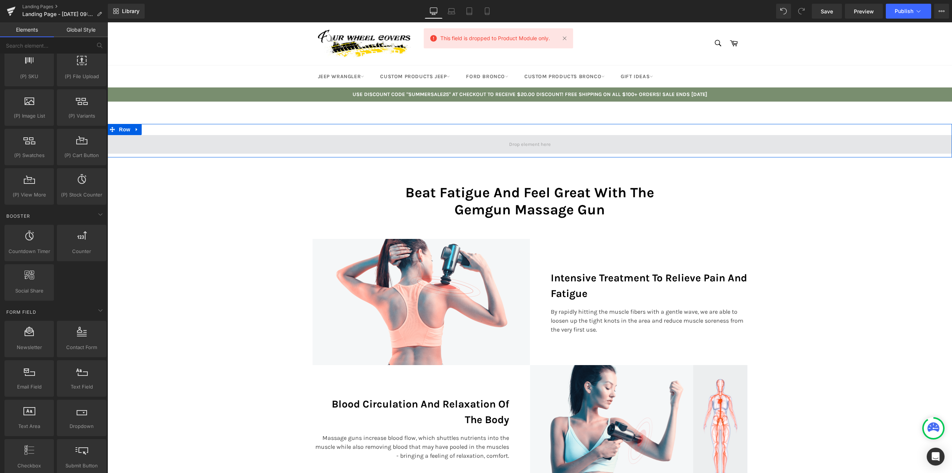
click at [512, 146] on span at bounding box center [530, 144] width 47 height 10
click at [530, 141] on span at bounding box center [530, 144] width 47 height 10
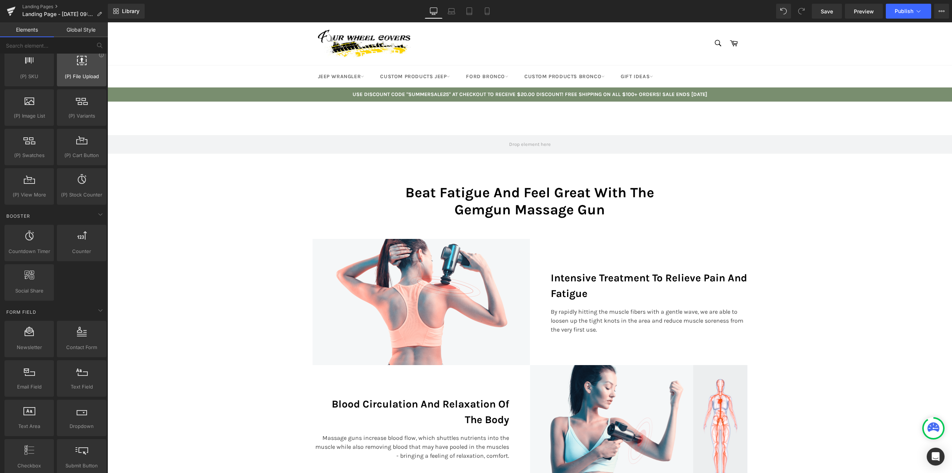
click at [89, 67] on div at bounding box center [81, 64] width 45 height 17
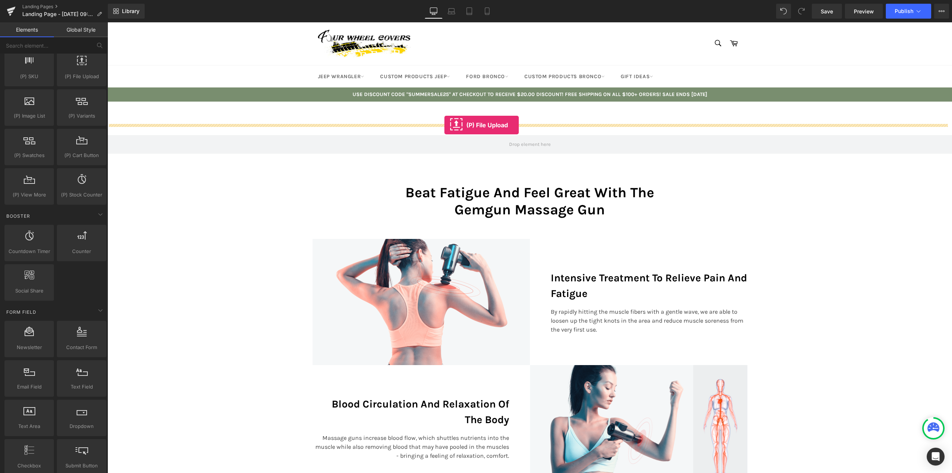
drag, startPoint x: 189, startPoint y: 95, endPoint x: 445, endPoint y: 125, distance: 257.7
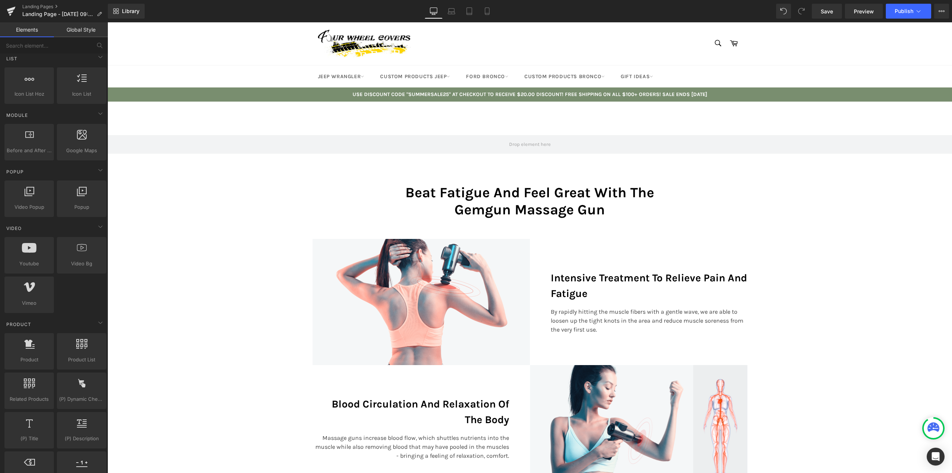
scroll to position [254, 0]
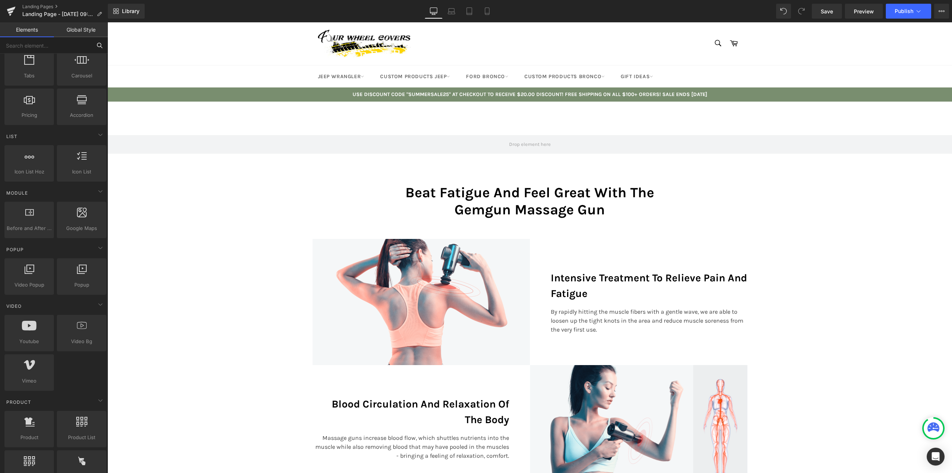
click at [43, 49] on input "text" at bounding box center [46, 45] width 92 height 16
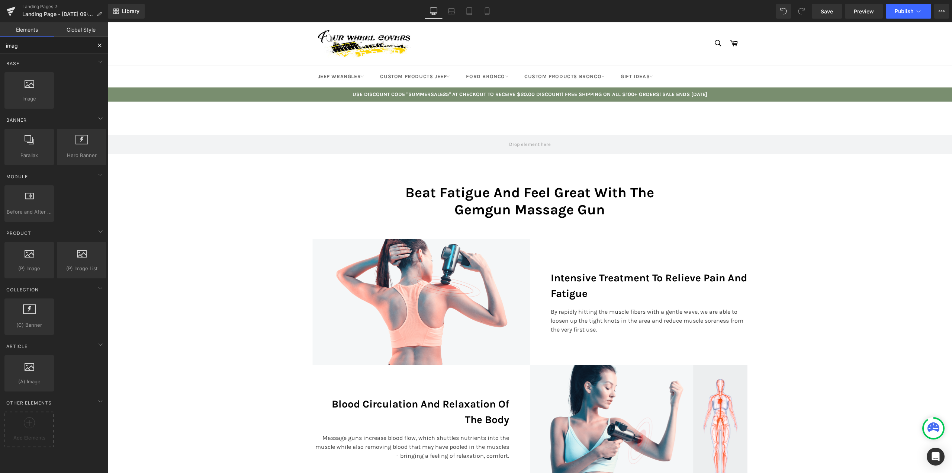
type input "image"
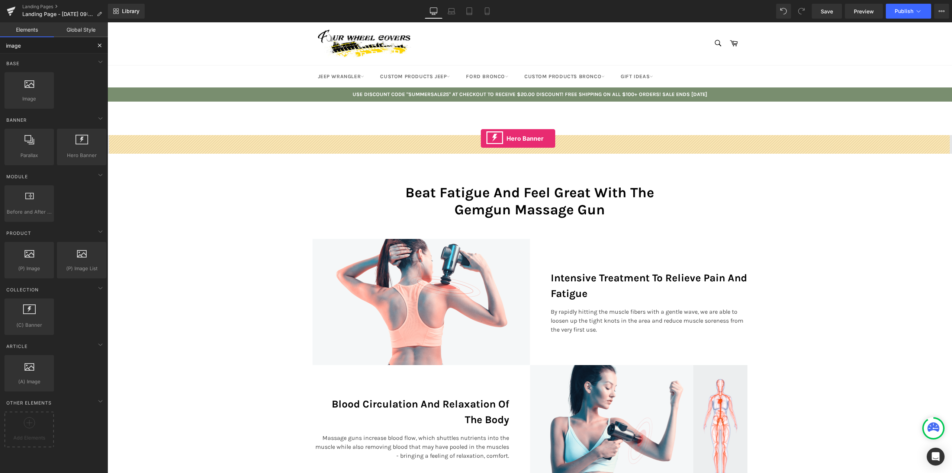
drag, startPoint x: 182, startPoint y: 158, endPoint x: 482, endPoint y: 138, distance: 300.9
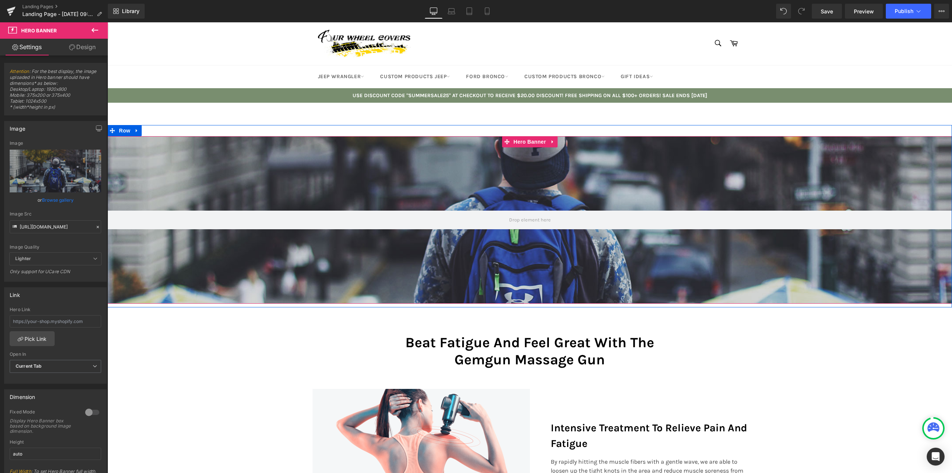
click at [471, 180] on div at bounding box center [530, 219] width 845 height 167
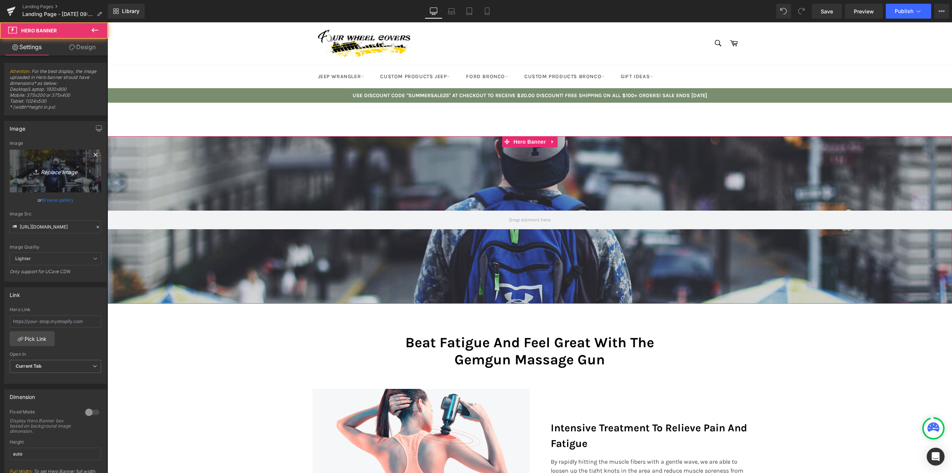
click at [49, 170] on icon "Replace Image" at bounding box center [56, 170] width 60 height 9
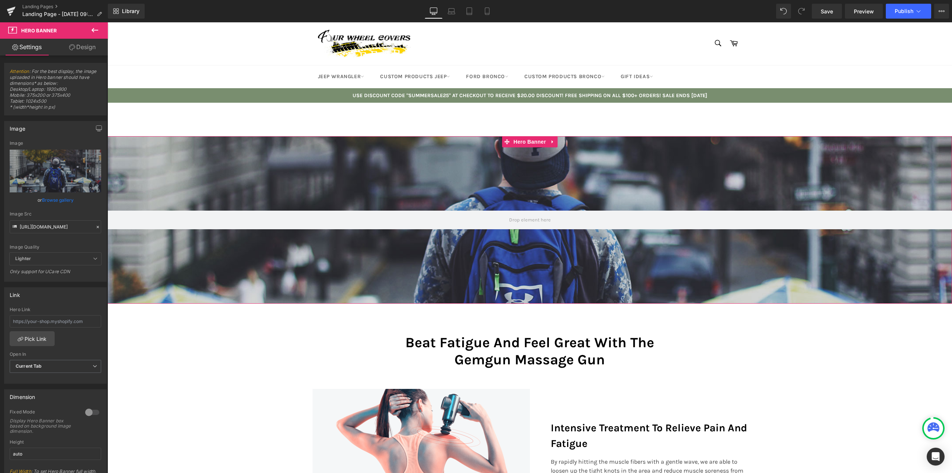
click at [57, 198] on link "Browse gallery" at bounding box center [58, 199] width 32 height 13
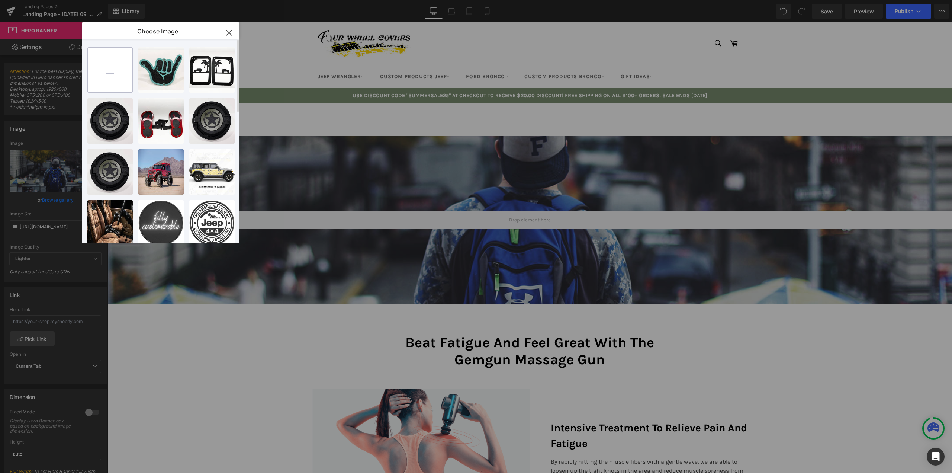
click at [114, 75] on input "file" at bounding box center [110, 70] width 45 height 45
type input "C:\fakepath\bronco_3000x3000_d5958c56-9d16-455c-a650-29f9ad94a13d.jpg"
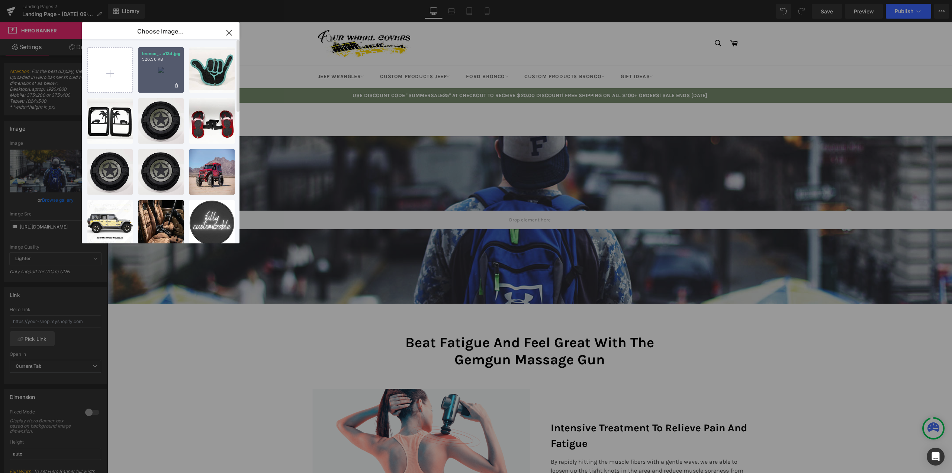
click at [165, 71] on div "bronco_...a13d.jpg 526.56 KB" at bounding box center [160, 69] width 45 height 45
type input "https://ucarecdn.com/4dbdcf66-17f7-4eaa-ac68-3a346570b264/-/format/auto/-/previ…"
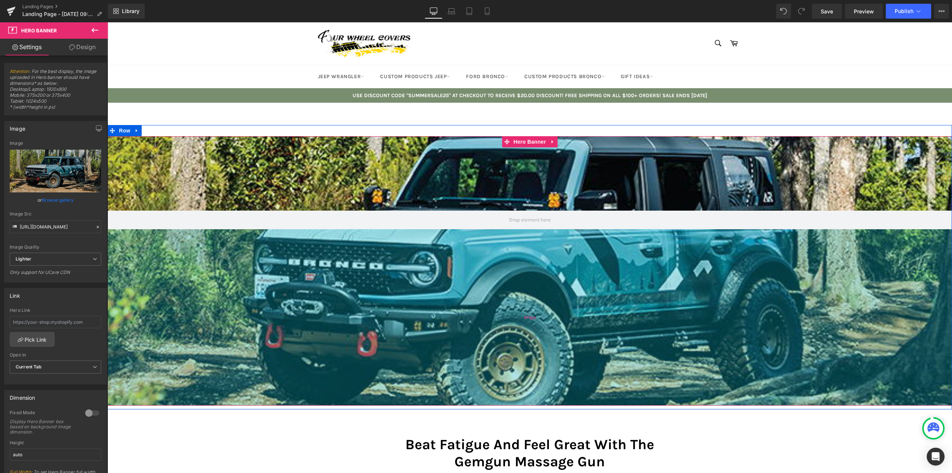
drag, startPoint x: 535, startPoint y: 276, endPoint x: 538, endPoint y: 378, distance: 102.0
click at [538, 378] on div "474px" at bounding box center [530, 317] width 845 height 176
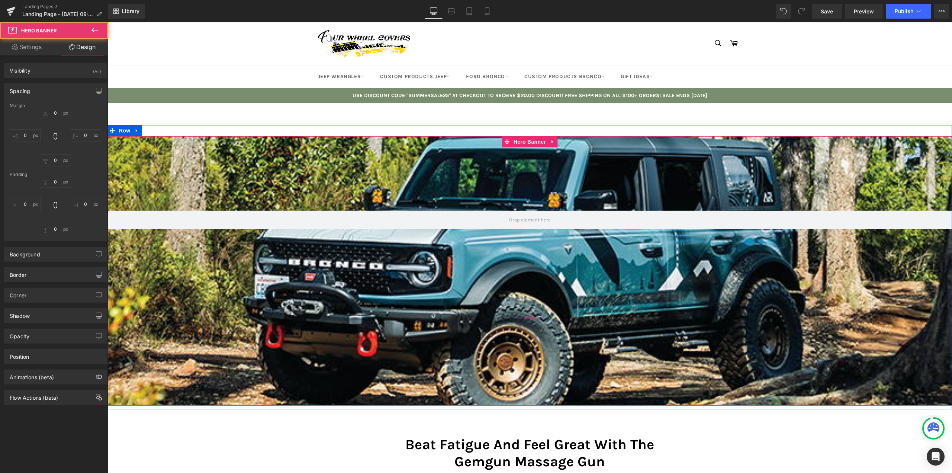
type input "0"
type input "200"
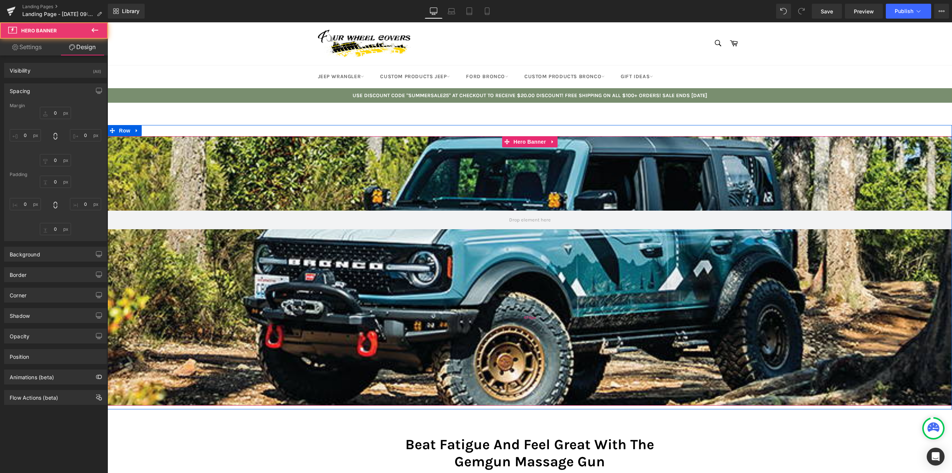
type input "0"
type input "474"
type input "0"
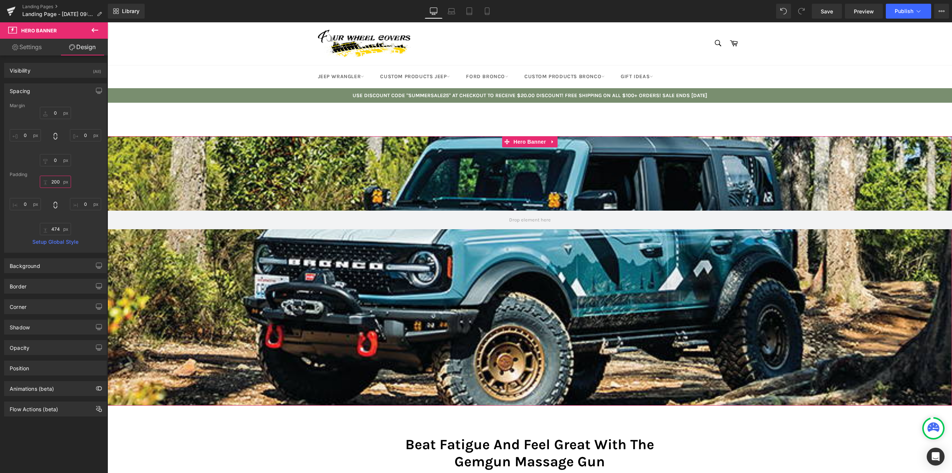
click at [54, 183] on input "200" at bounding box center [55, 182] width 31 height 12
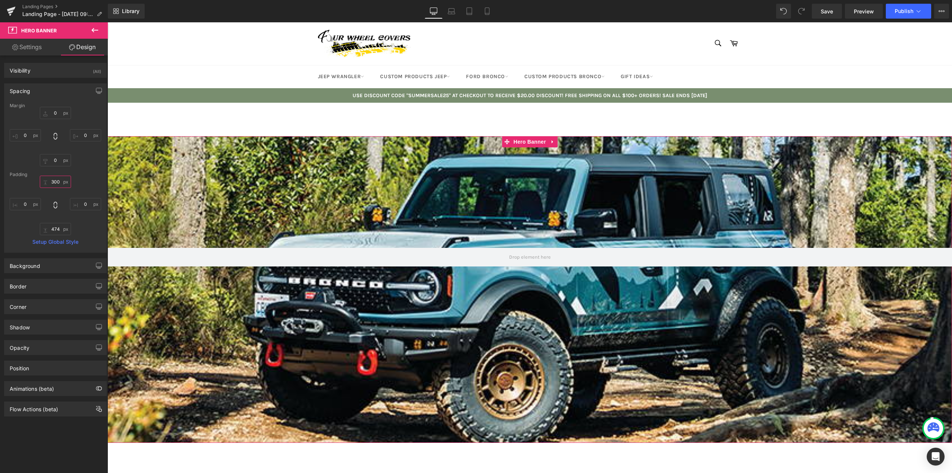
type input "300"
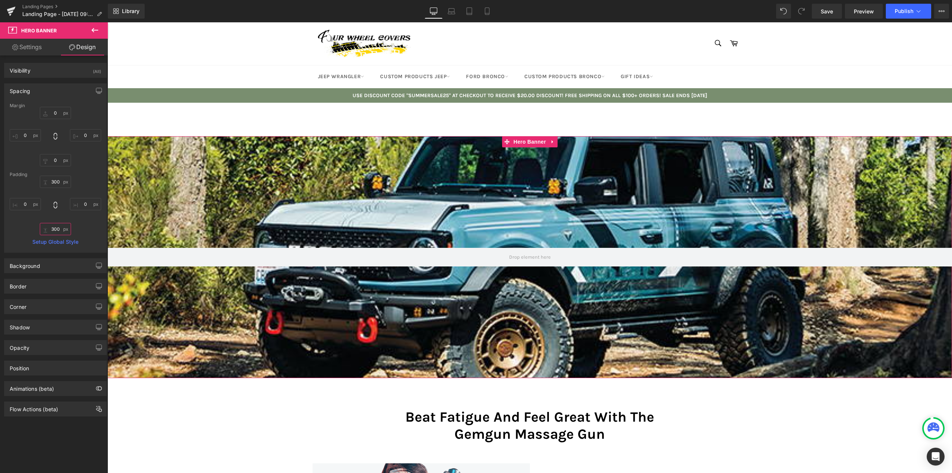
type input "300"
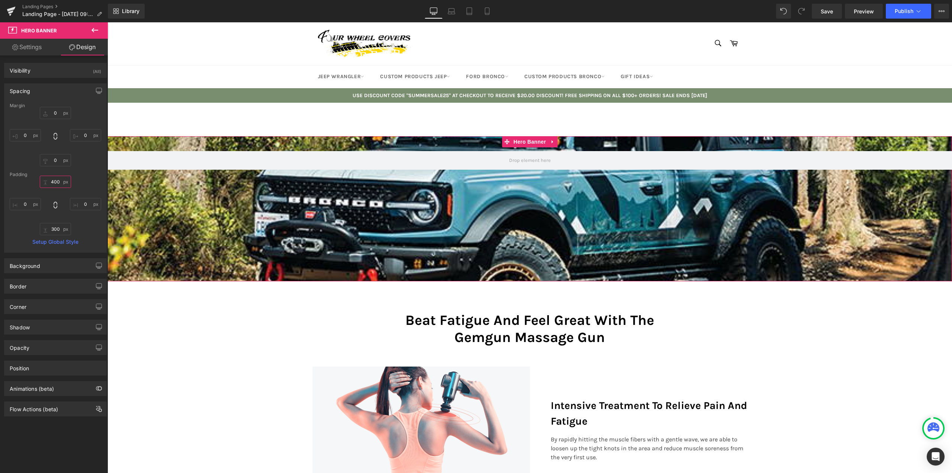
type input "400"
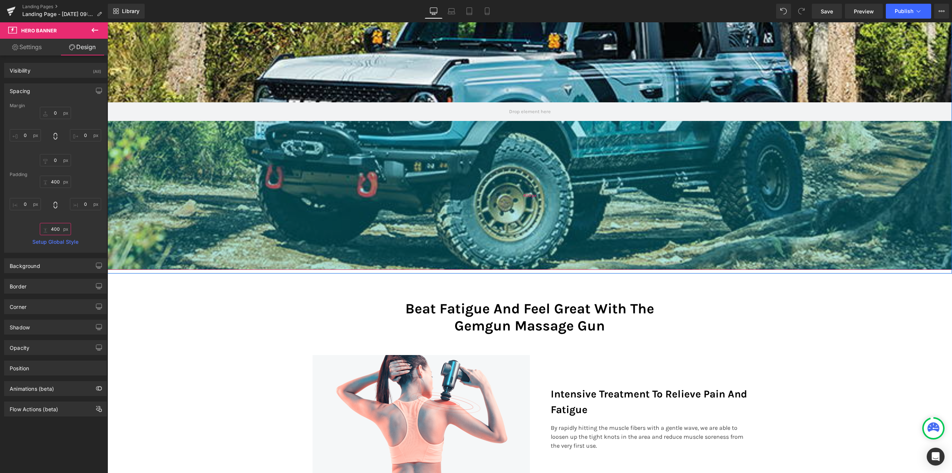
scroll to position [186, 0]
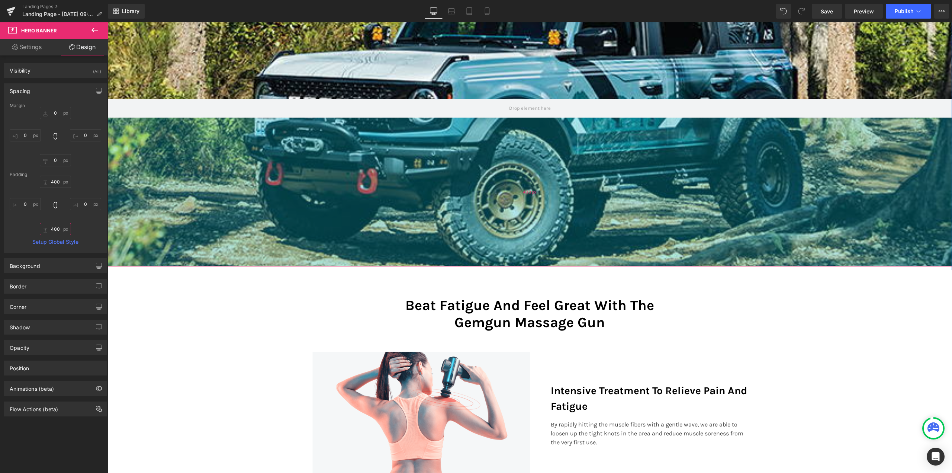
click at [481, 203] on div "400px" at bounding box center [530, 192] width 845 height 149
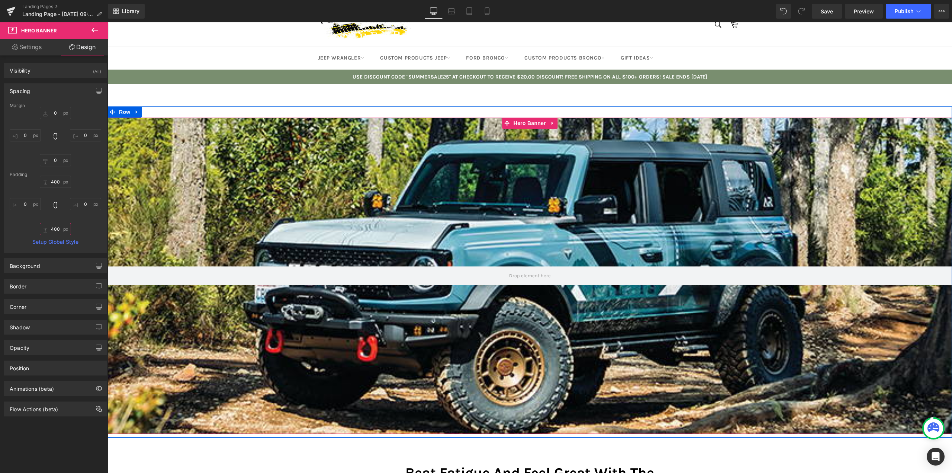
scroll to position [0, 0]
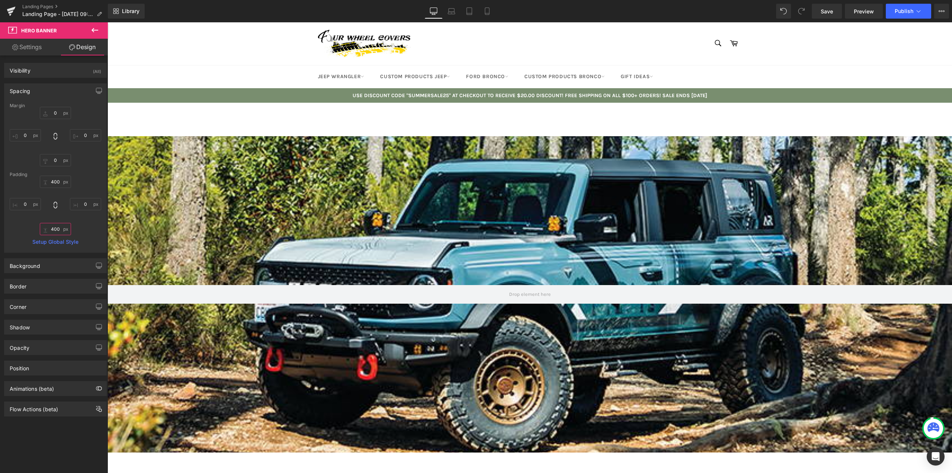
type input "400"
click at [95, 32] on icon at bounding box center [94, 30] width 9 height 9
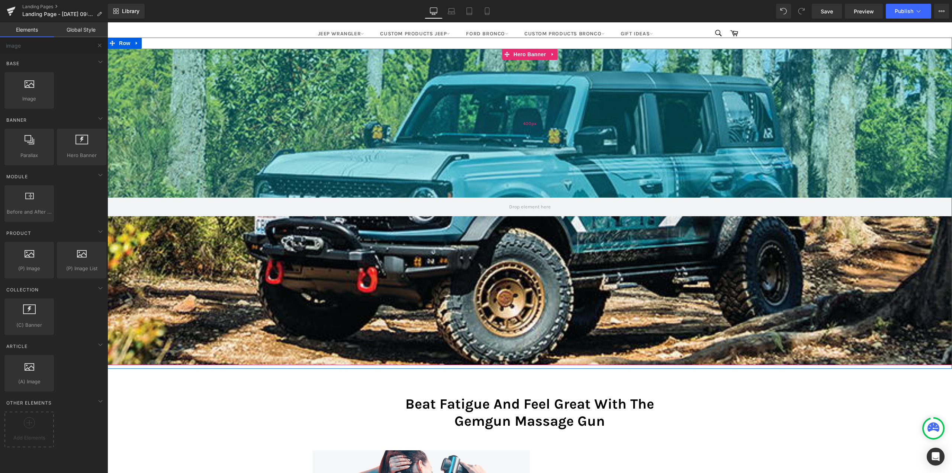
scroll to position [74, 0]
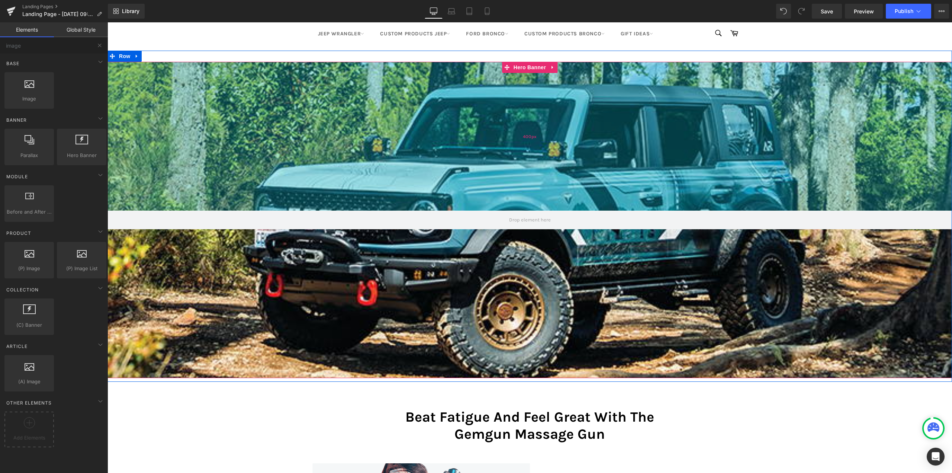
click at [306, 147] on div "400px" at bounding box center [530, 136] width 845 height 149
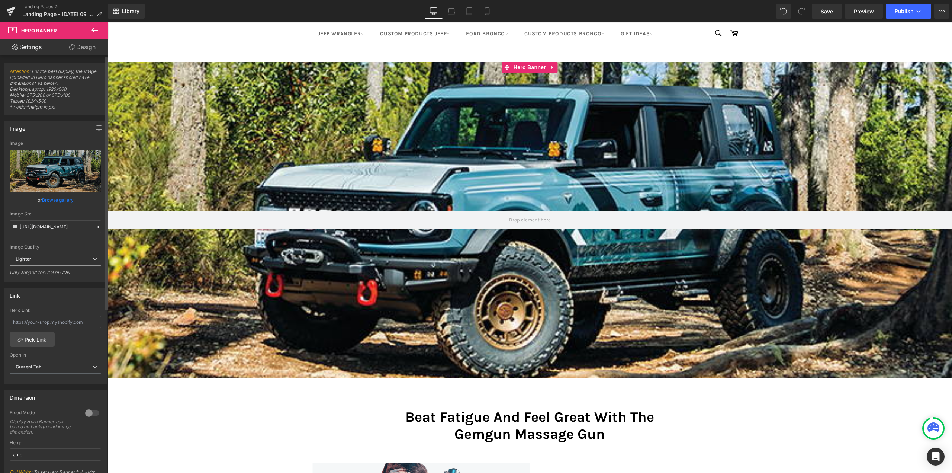
click at [51, 255] on span "Lighter" at bounding box center [56, 259] width 92 height 13
click at [38, 280] on li "Lightest" at bounding box center [54, 283] width 89 height 11
click at [52, 259] on span "Lightest" at bounding box center [56, 259] width 92 height 13
click at [41, 268] on li "Lighter" at bounding box center [54, 272] width 89 height 11
type input "https://ucarecdn.com/4dbdcf66-17f7-4eaa-ac68-3a346570b264/-/format/auto/-/previ…"
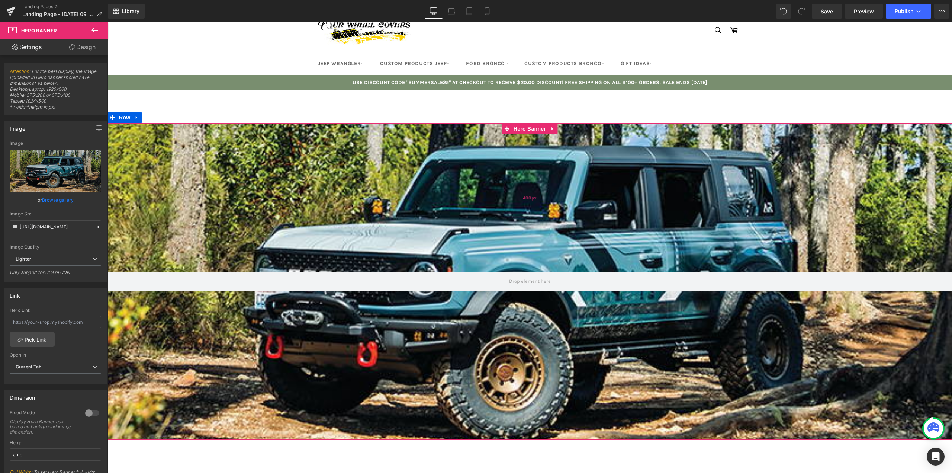
scroll to position [0, 0]
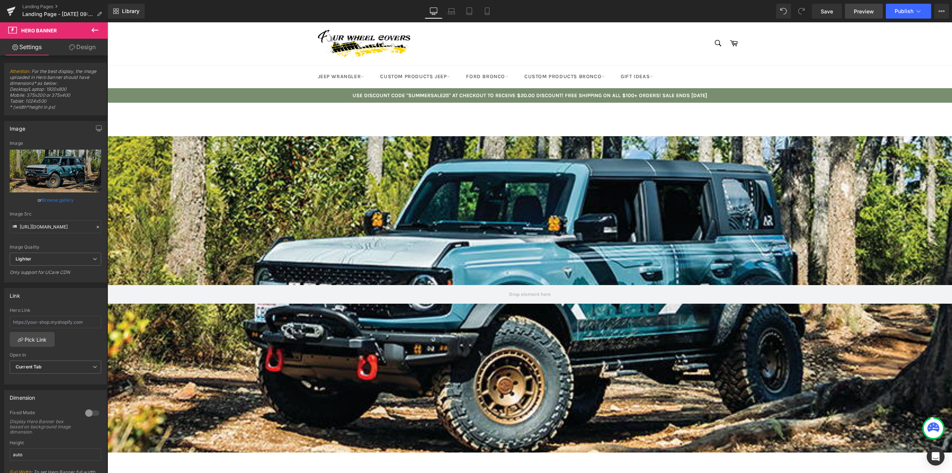
click at [867, 9] on span "Preview" at bounding box center [864, 11] width 20 height 8
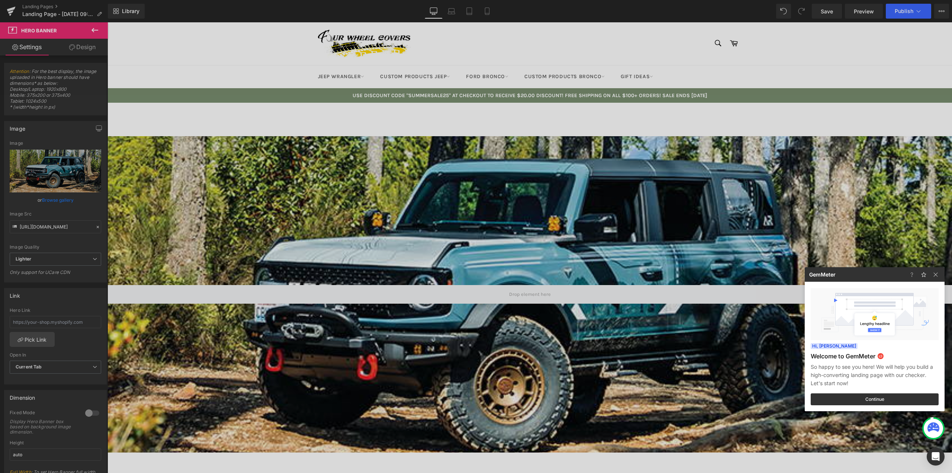
click at [824, 9] on div at bounding box center [476, 236] width 952 height 473
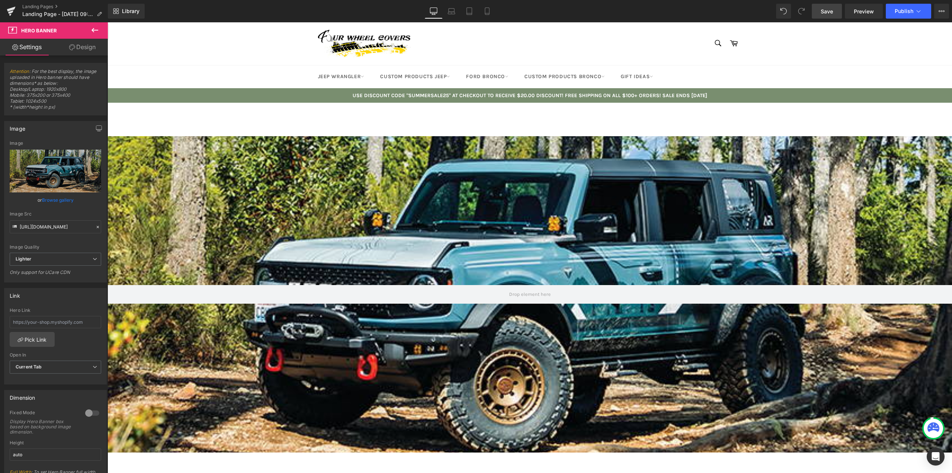
click at [825, 10] on span "Save" at bounding box center [827, 11] width 12 height 8
click at [864, 10] on span "Preview" at bounding box center [864, 11] width 20 height 8
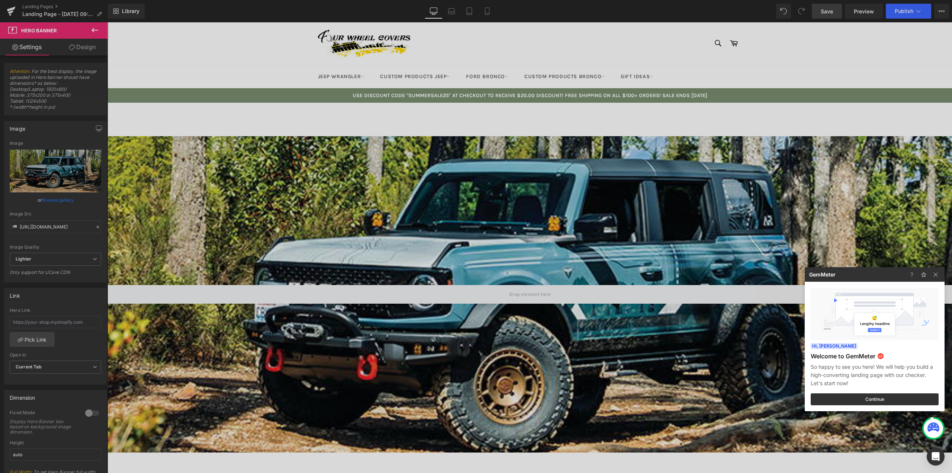
click at [464, 198] on div at bounding box center [476, 236] width 952 height 473
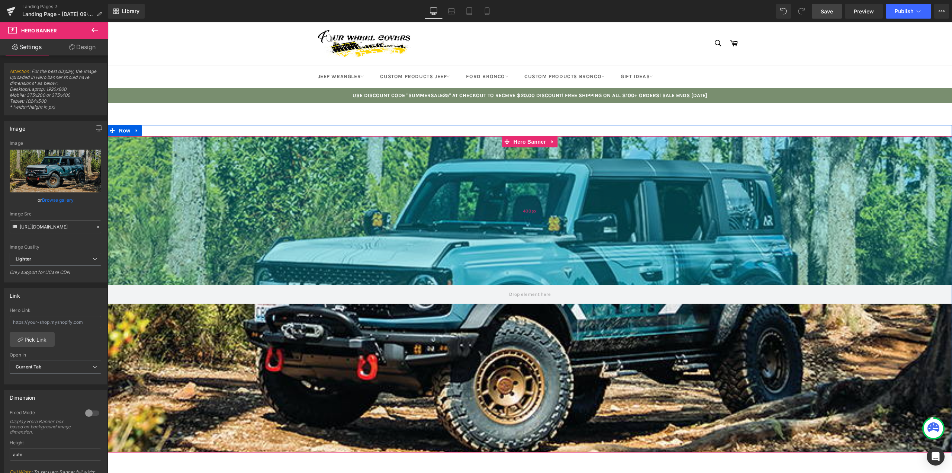
click at [474, 225] on div "400px" at bounding box center [530, 210] width 845 height 149
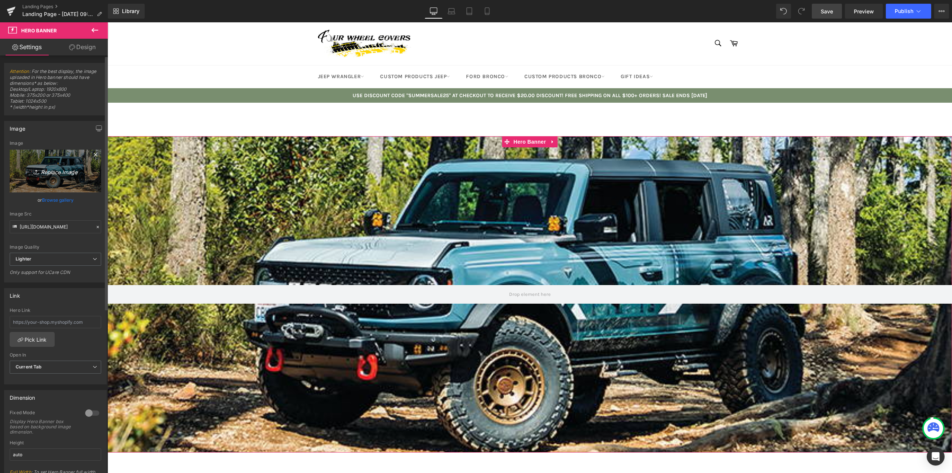
click at [65, 170] on icon "Replace Image" at bounding box center [56, 170] width 60 height 9
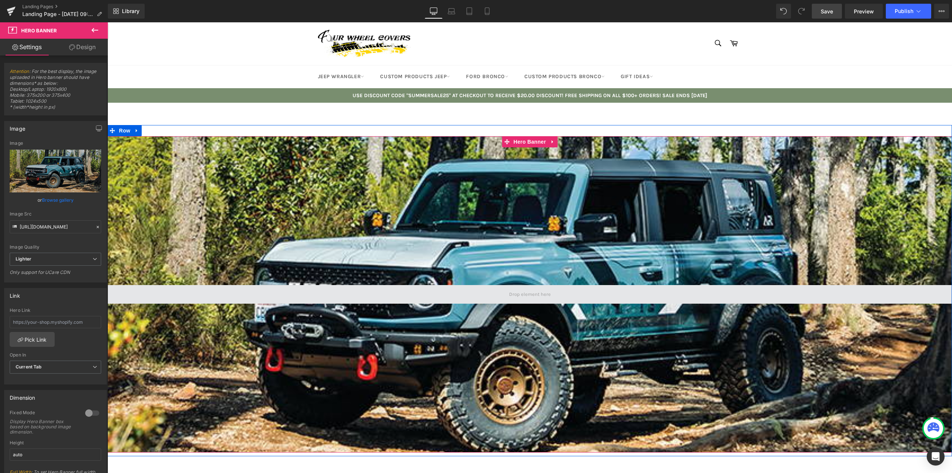
click at [534, 294] on span at bounding box center [530, 294] width 47 height 10
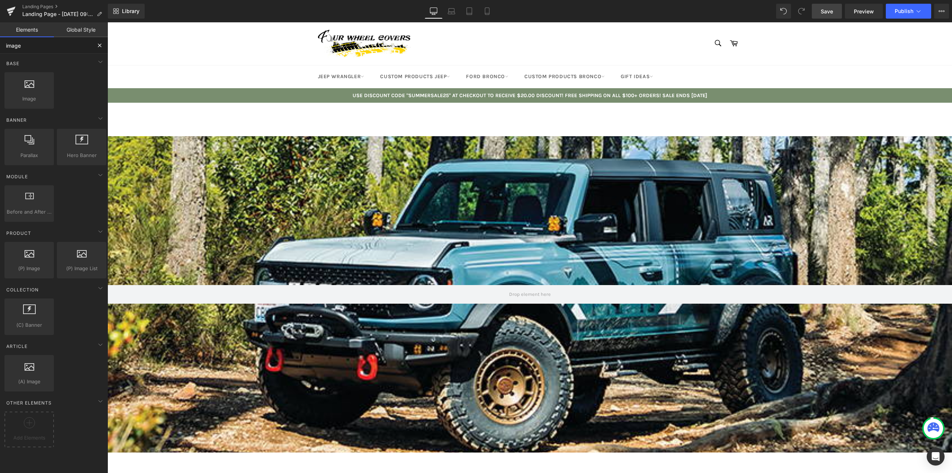
click at [57, 44] on input "image" at bounding box center [46, 45] width 92 height 16
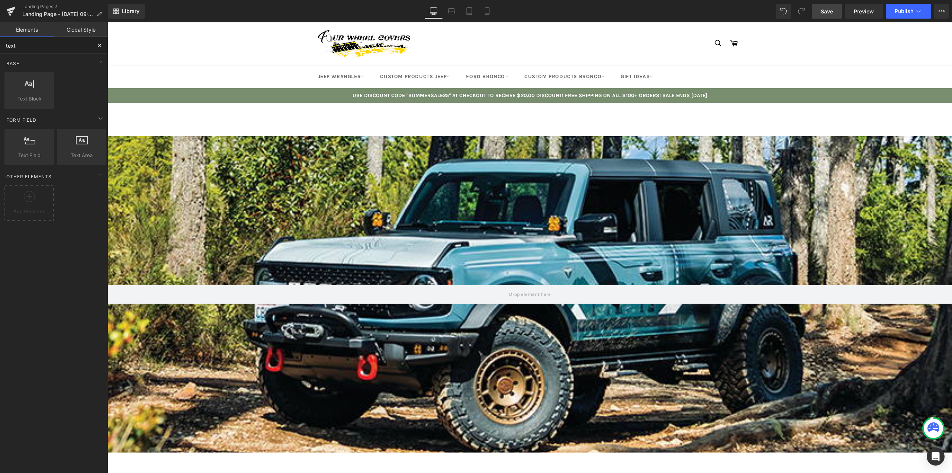
click at [48, 47] on input "text" at bounding box center [46, 45] width 92 height 16
type input "head"
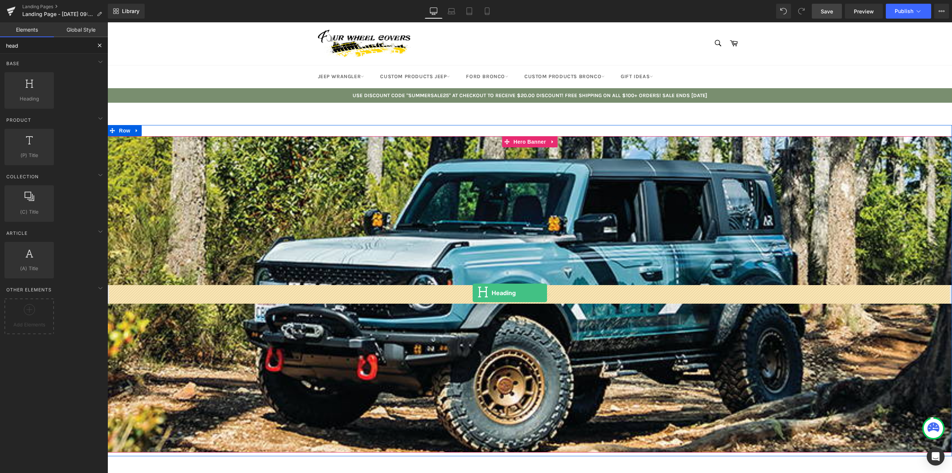
drag, startPoint x: 141, startPoint y: 113, endPoint x: 473, endPoint y: 293, distance: 377.0
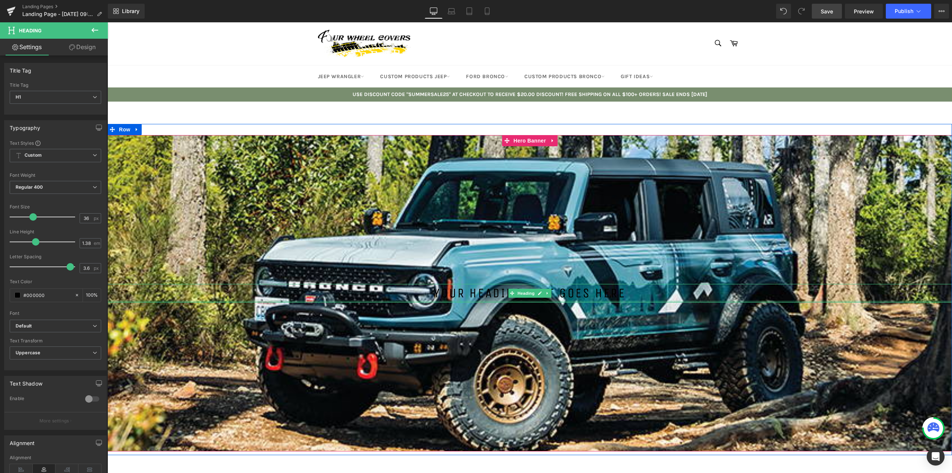
click at [458, 301] on div at bounding box center [530, 302] width 845 height 2
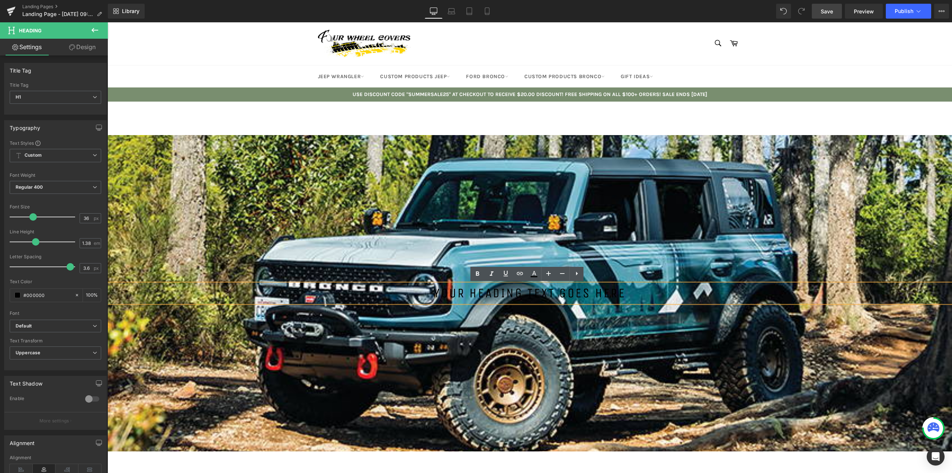
click at [458, 294] on h1 "Your heading text goes here" at bounding box center [530, 293] width 845 height 19
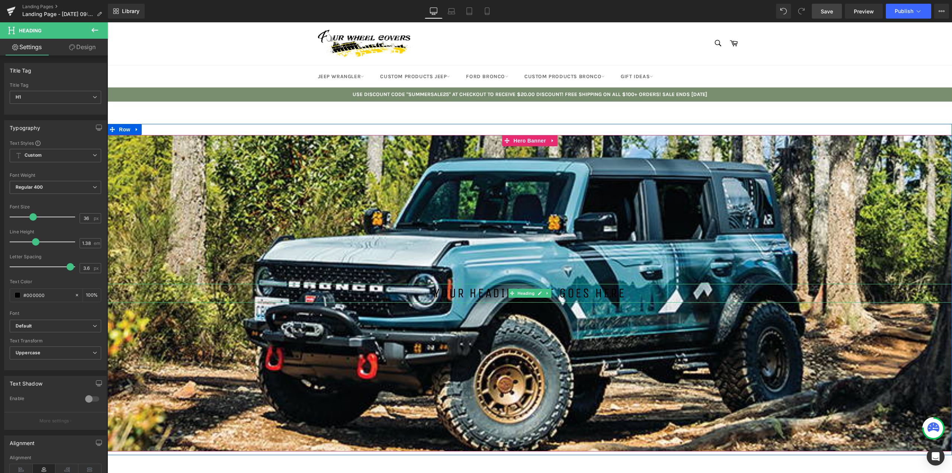
click at [474, 294] on h1 "Your heading text goes here" at bounding box center [530, 293] width 845 height 19
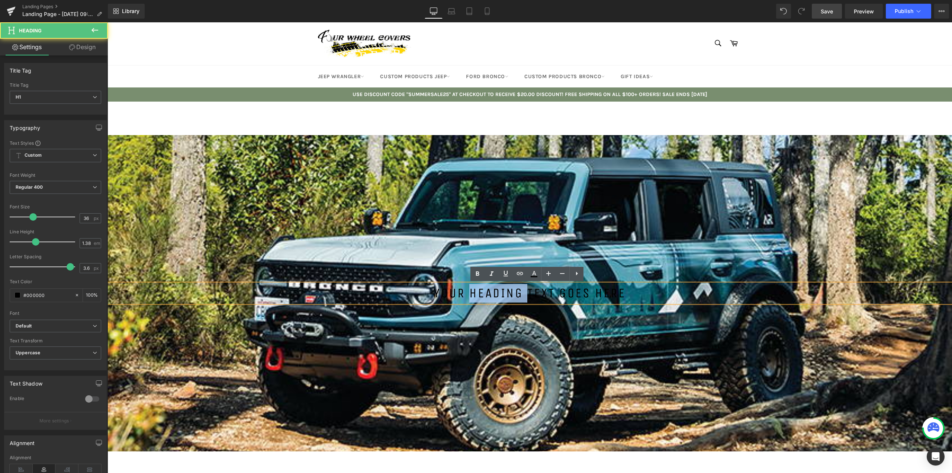
click at [474, 294] on h1 "Your heading text goes here" at bounding box center [530, 293] width 845 height 19
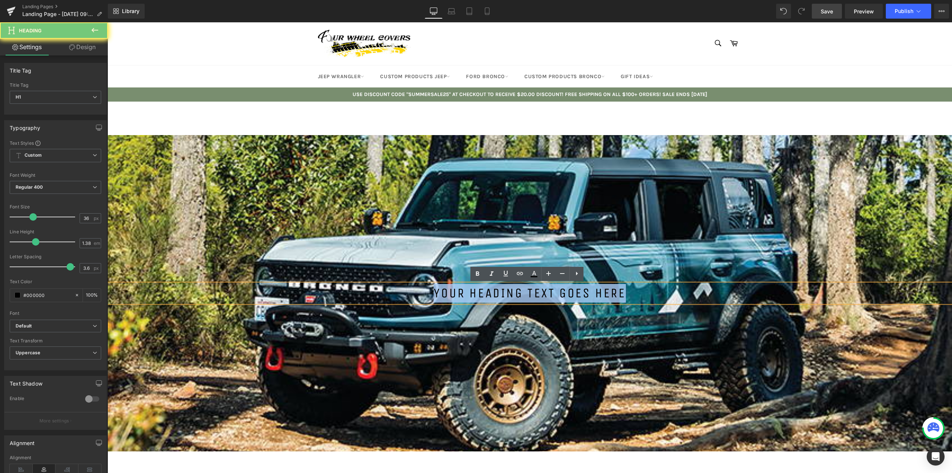
click at [474, 294] on h1 "Your heading text goes here" at bounding box center [530, 293] width 845 height 19
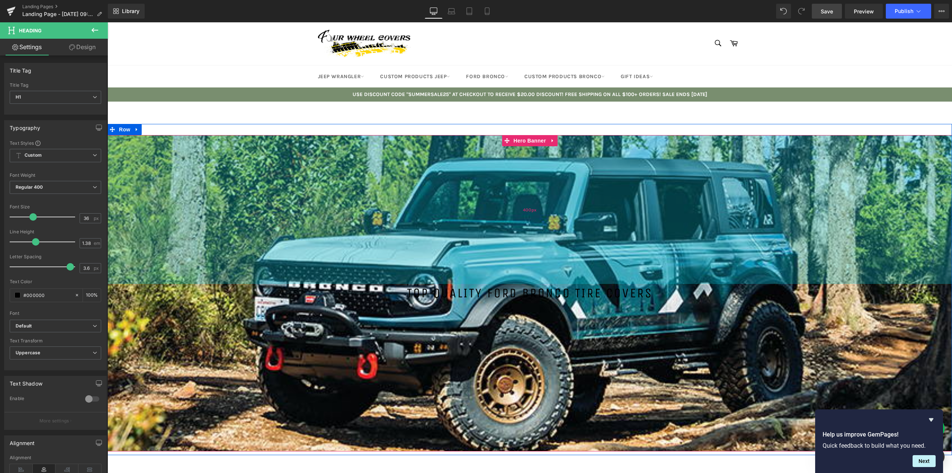
click at [392, 203] on div "400px" at bounding box center [530, 209] width 845 height 149
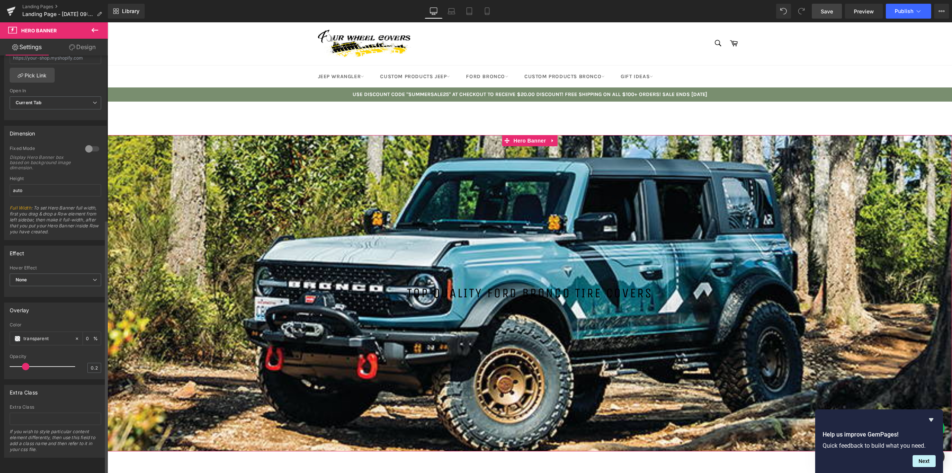
scroll to position [270, 0]
click at [48, 335] on input "transparent" at bounding box center [47, 338] width 48 height 8
click at [86, 334] on input "0" at bounding box center [89, 338] width 7 height 8
click at [67, 334] on input "transparent" at bounding box center [47, 338] width 48 height 8
click at [17, 336] on span at bounding box center [18, 339] width 6 height 6
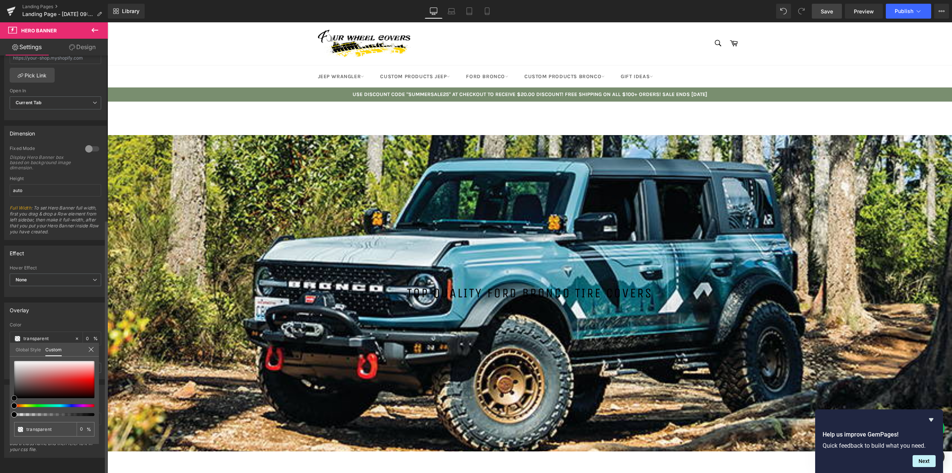
type input "#161616"
type input "100"
type input "#161616"
type input "100"
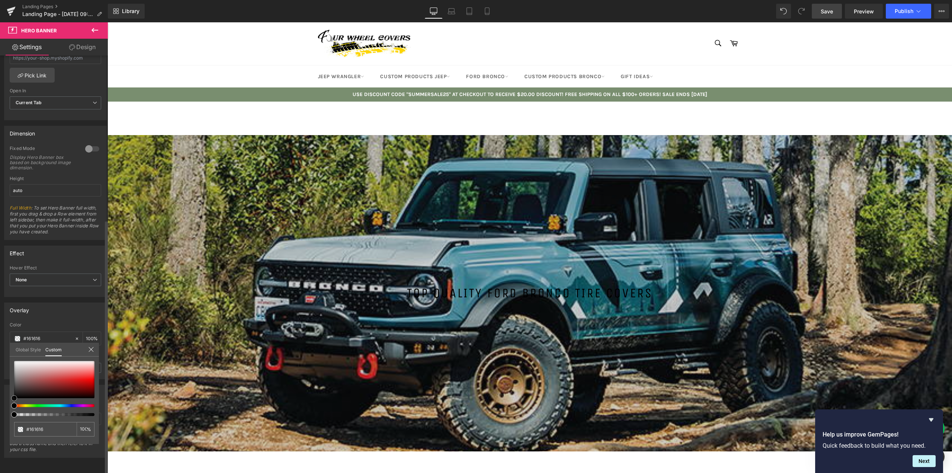
type input "#000000"
drag, startPoint x: 15, startPoint y: 395, endPoint x: 8, endPoint y: 403, distance: 10.1
click at [8, 379] on div "Overlay rgba(0, 0, 0, 1) Color #000000 100 % 0.2 Opacity 0.2 Global Style Custo…" at bounding box center [55, 338] width 111 height 82
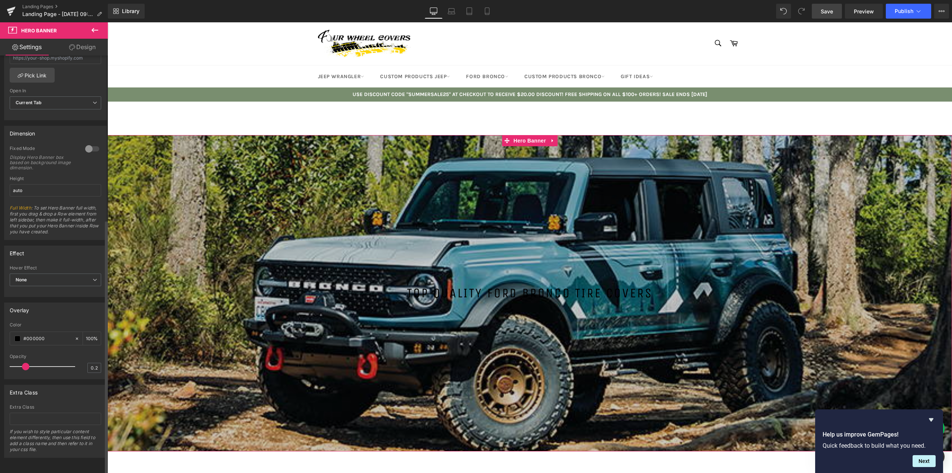
click at [86, 334] on input "100" at bounding box center [89, 338] width 7 height 8
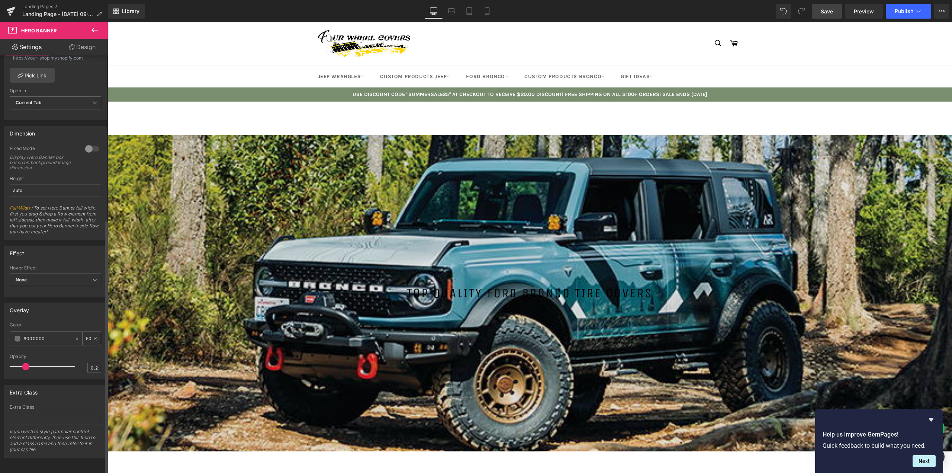
scroll to position [0, 0]
type input "50"
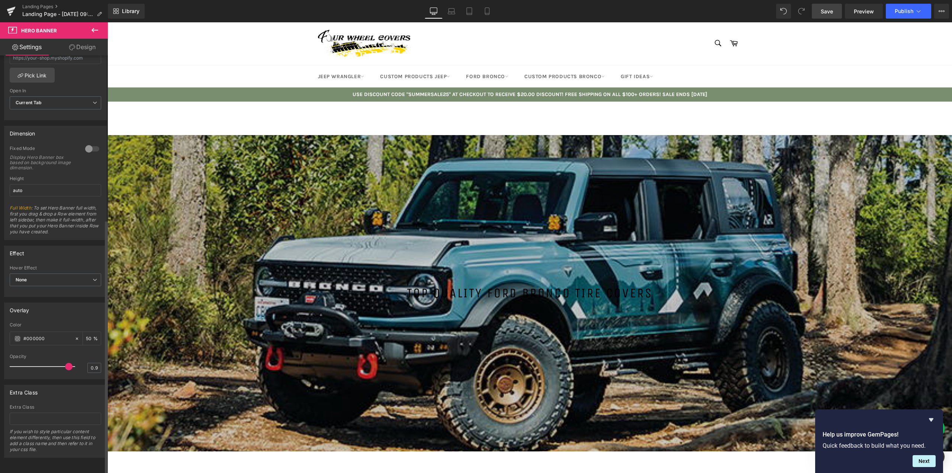
type input "1"
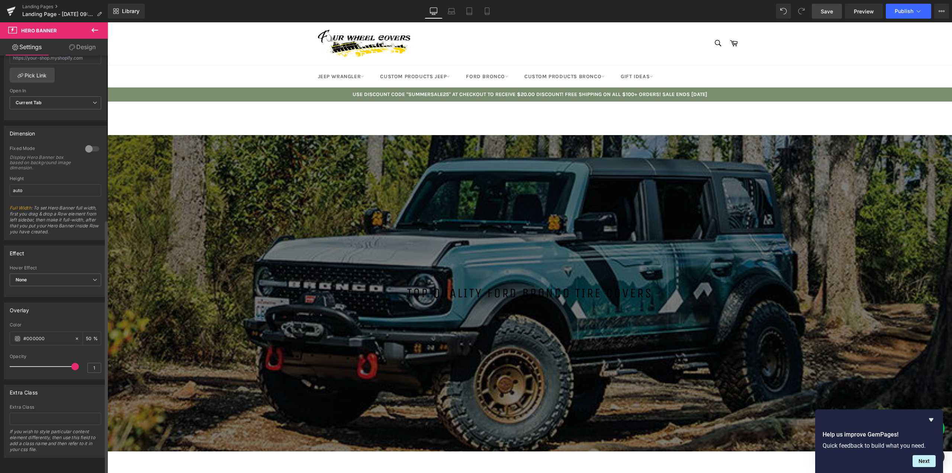
drag, startPoint x: 26, startPoint y: 359, endPoint x: 101, endPoint y: 356, distance: 75.2
click at [101, 359] on div "rgba(0, 0, 0, 0.5) Color #000000 50 % 1 Opacity 1" at bounding box center [55, 350] width 102 height 57
click at [88, 336] on input "50" at bounding box center [89, 338] width 7 height 8
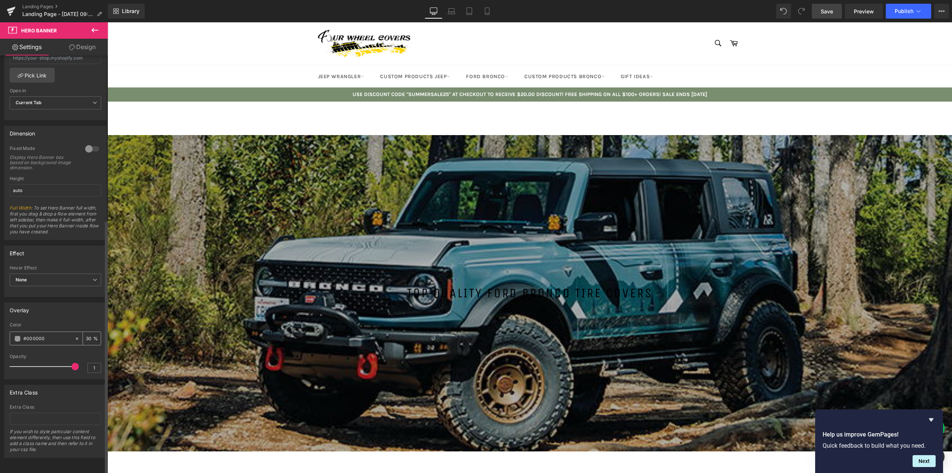
click at [90, 336] on input "30" at bounding box center [89, 338] width 7 height 8
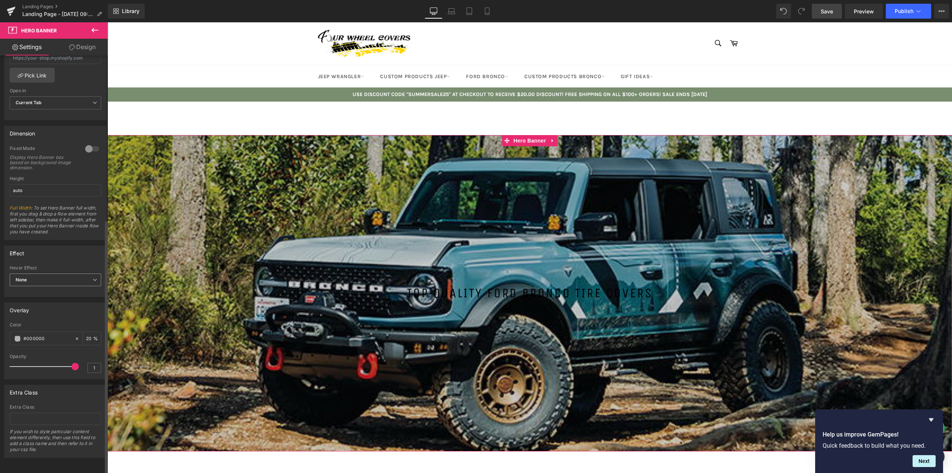
type input "20"
click at [56, 273] on span "None" at bounding box center [56, 279] width 92 height 13
click at [51, 273] on span "None" at bounding box center [54, 279] width 89 height 13
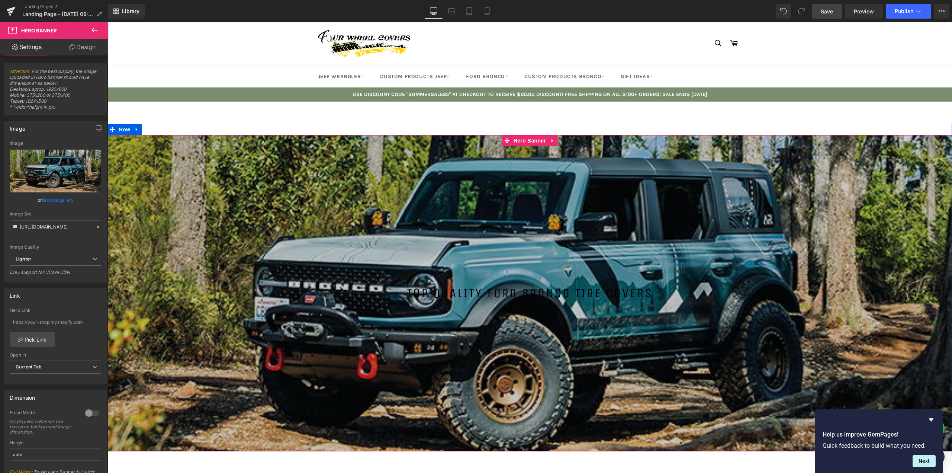
click at [412, 292] on h1 "TOP QUALITY FORD BRONCO TIRE COVERS" at bounding box center [530, 293] width 845 height 19
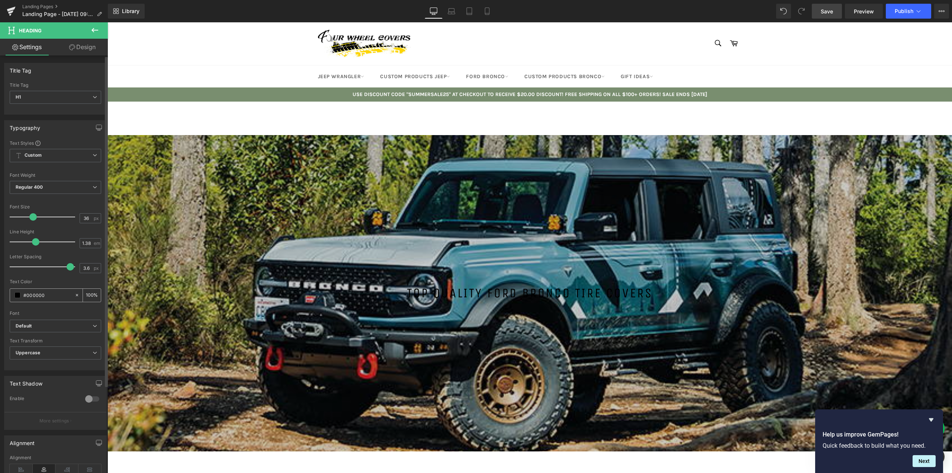
click at [17, 296] on span at bounding box center [18, 295] width 6 height 6
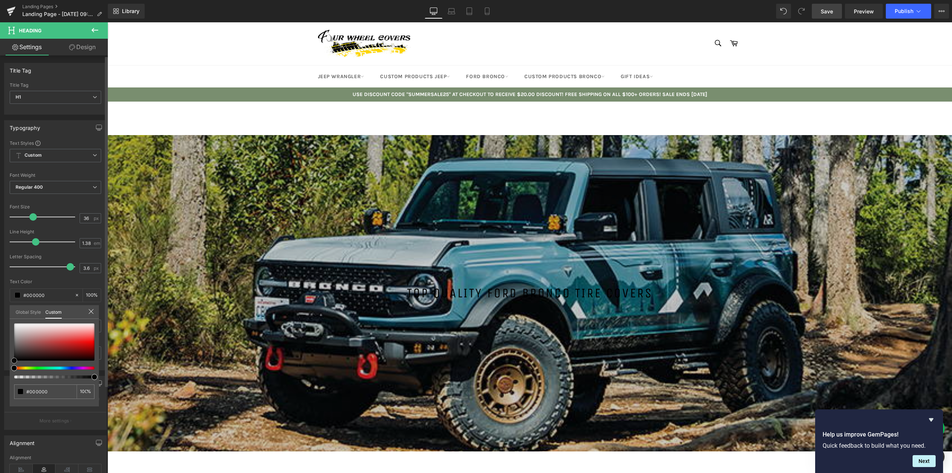
type input "#c1a3a3"
type input "#f5f3f3"
type input "#ffffff"
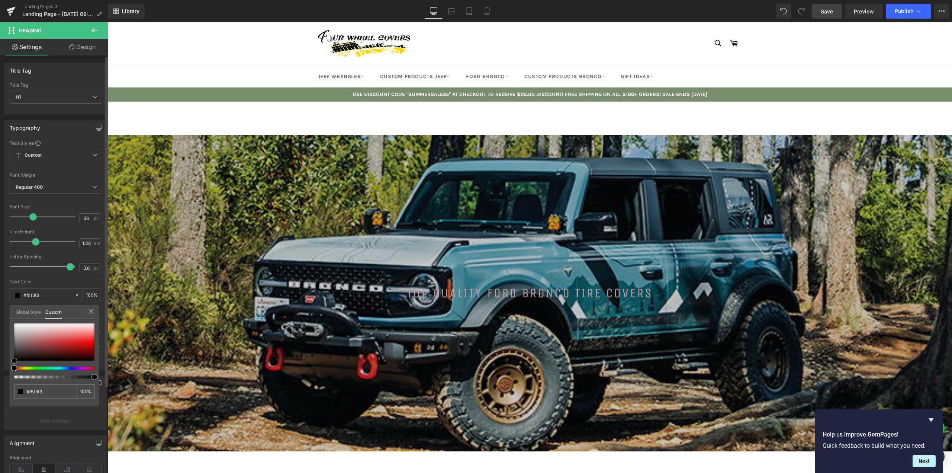
type input "#ffffff"
drag, startPoint x: 19, startPoint y: 322, endPoint x: 0, endPoint y: 302, distance: 27.9
click at [0, 302] on div "Typography Text Styles Custom Custom Setup Global Style Custom Setup Global Sty…" at bounding box center [55, 243] width 111 height 256
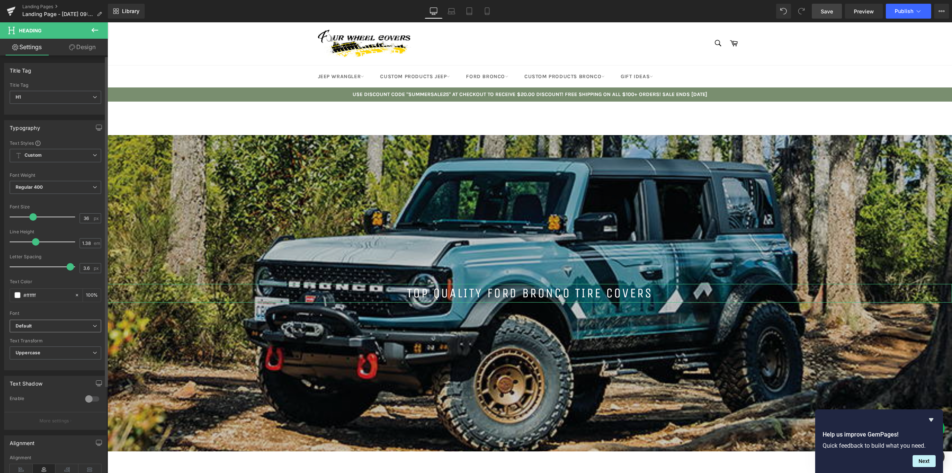
click at [47, 324] on b "Default" at bounding box center [54, 326] width 77 height 6
click at [44, 386] on p "Open Font Manager" at bounding box center [54, 386] width 42 height 7
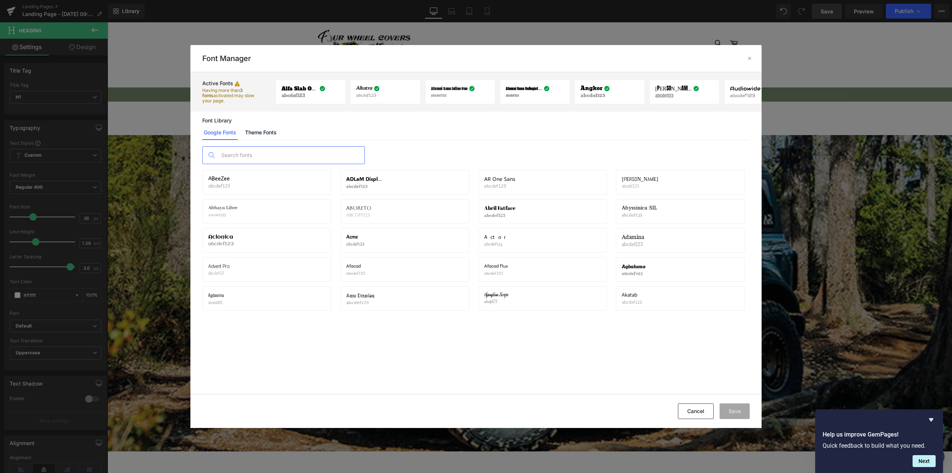
click at [237, 156] on input "text" at bounding box center [291, 155] width 147 height 17
click at [233, 158] on input "text" at bounding box center [291, 155] width 147 height 17
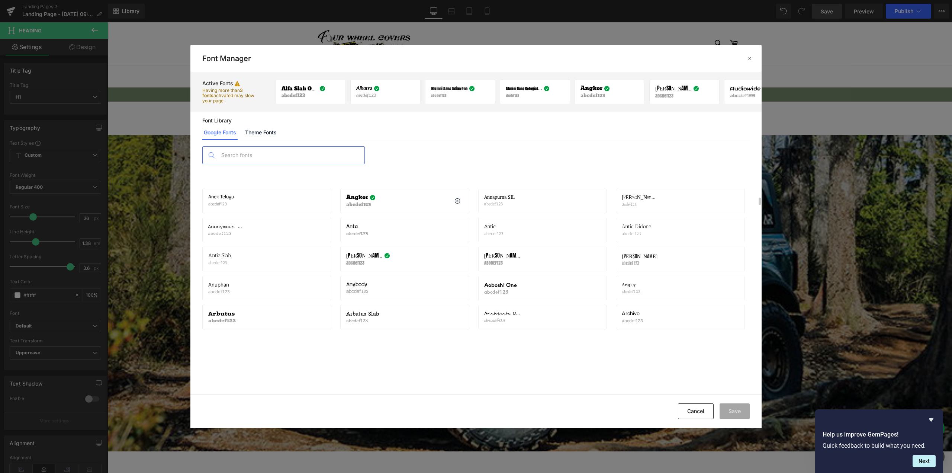
scroll to position [577, 0]
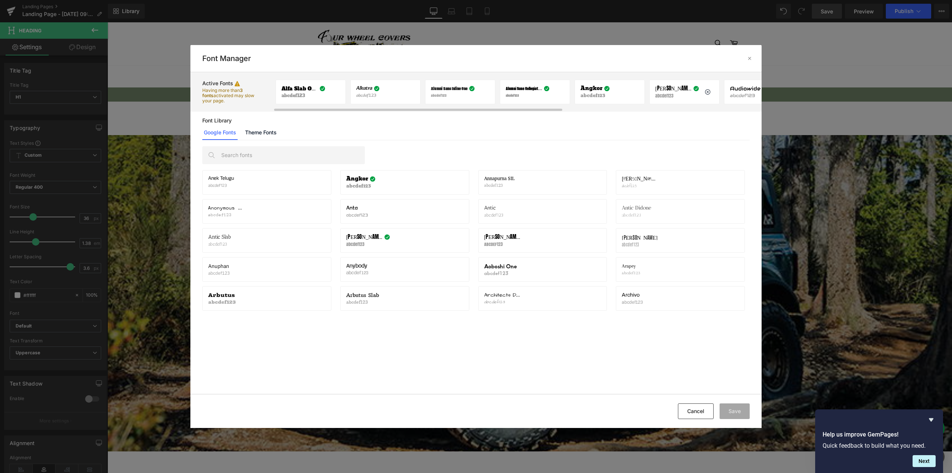
click at [657, 90] on span "[PERSON_NAME]" at bounding box center [674, 89] width 36 height 6
click at [697, 415] on button "Cancel" at bounding box center [696, 411] width 36 height 16
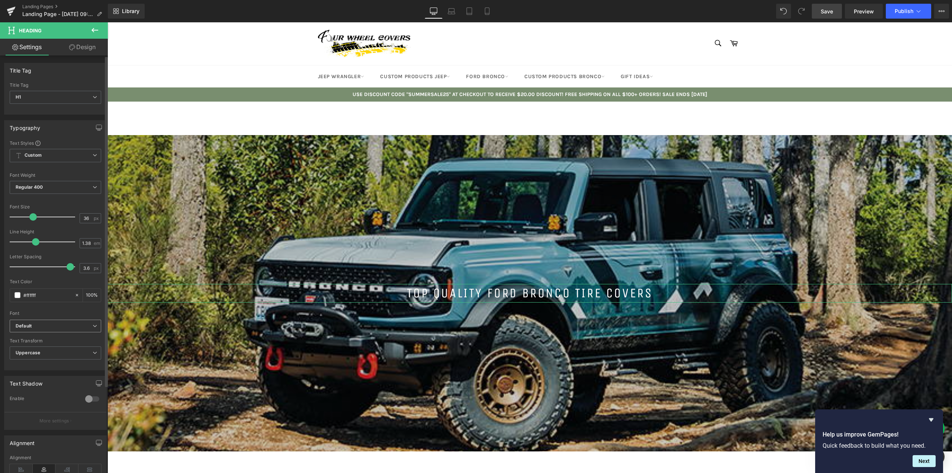
click at [69, 327] on b "Default" at bounding box center [54, 326] width 77 height 6
click at [50, 347] on li "[PERSON_NAME]" at bounding box center [56, 350] width 92 height 12
click at [56, 188] on span "Regular 400" at bounding box center [56, 187] width 92 height 13
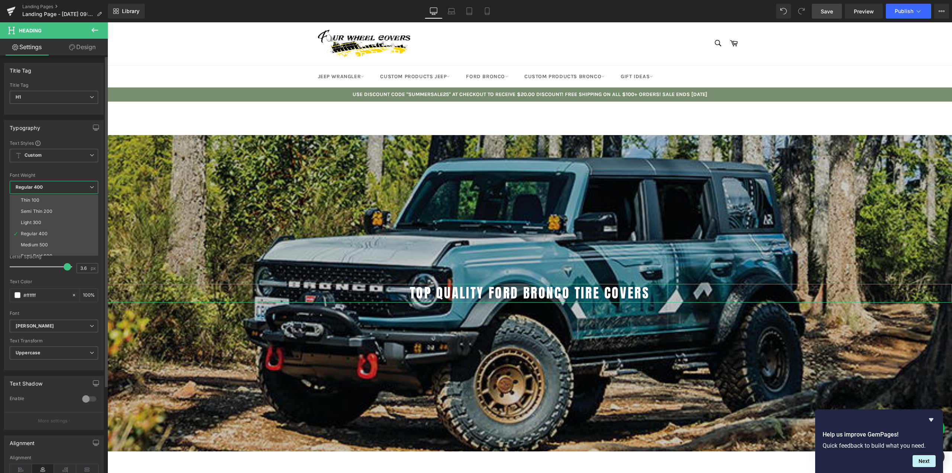
click at [56, 188] on span "Regular 400" at bounding box center [54, 187] width 89 height 13
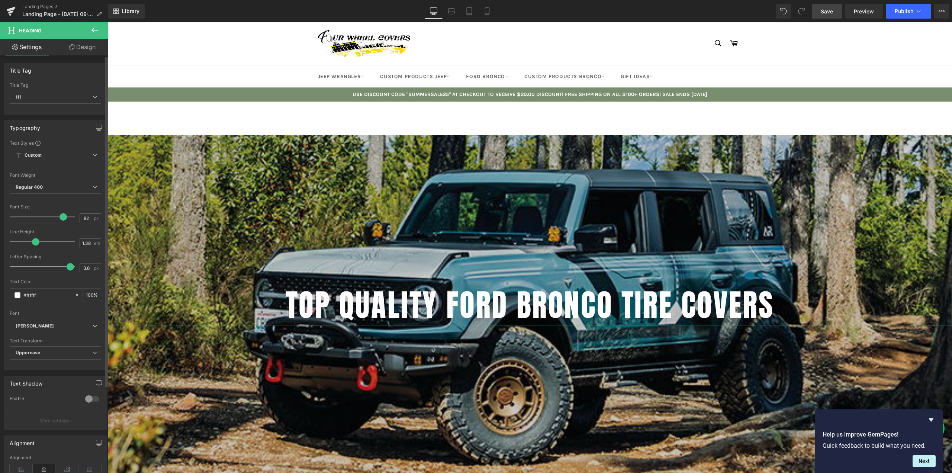
drag, startPoint x: 32, startPoint y: 218, endPoint x: 60, endPoint y: 218, distance: 28.6
click at [60, 218] on span at bounding box center [63, 216] width 7 height 7
drag, startPoint x: 87, startPoint y: 218, endPoint x: 79, endPoint y: 218, distance: 7.8
click at [80, 218] on input "82" at bounding box center [86, 218] width 13 height 9
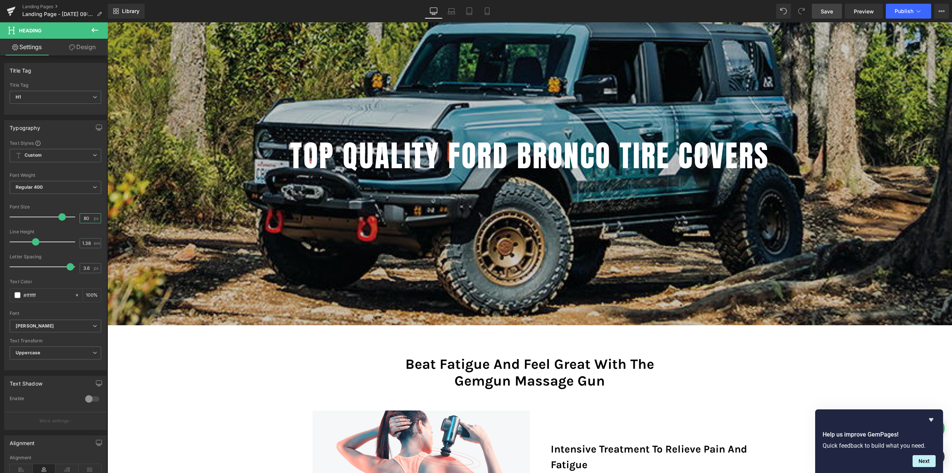
scroll to position [186, 0]
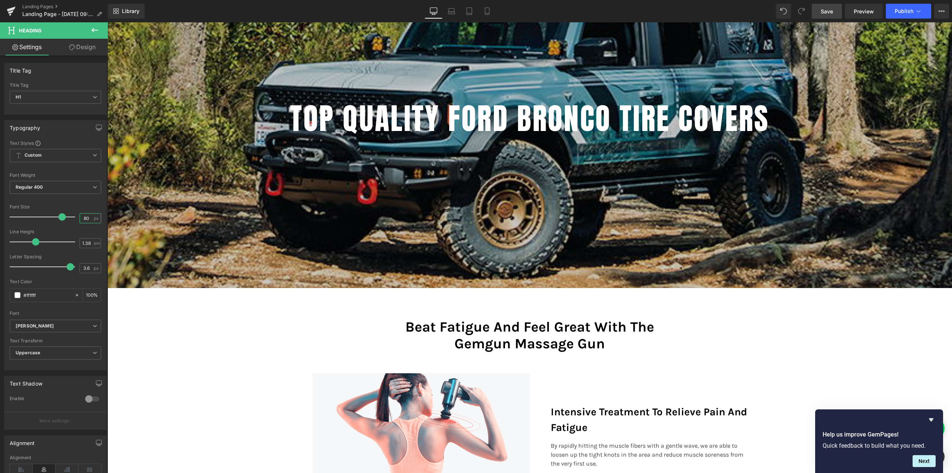
type input "80"
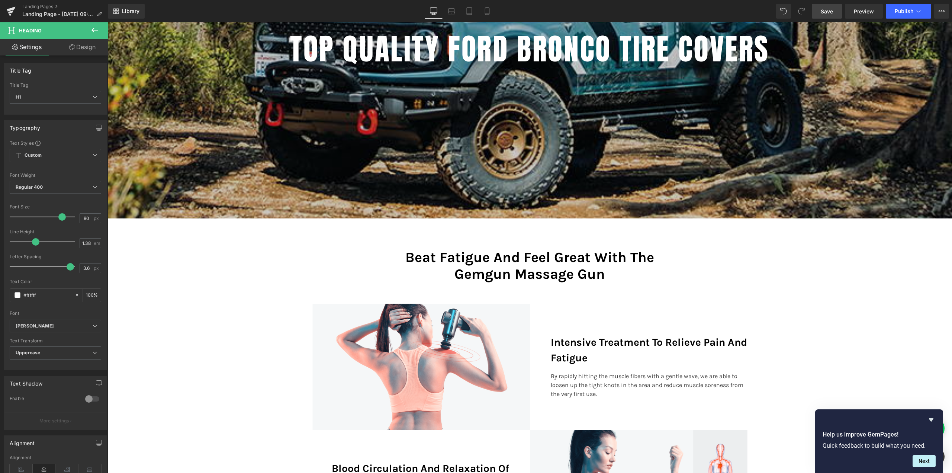
scroll to position [260, 0]
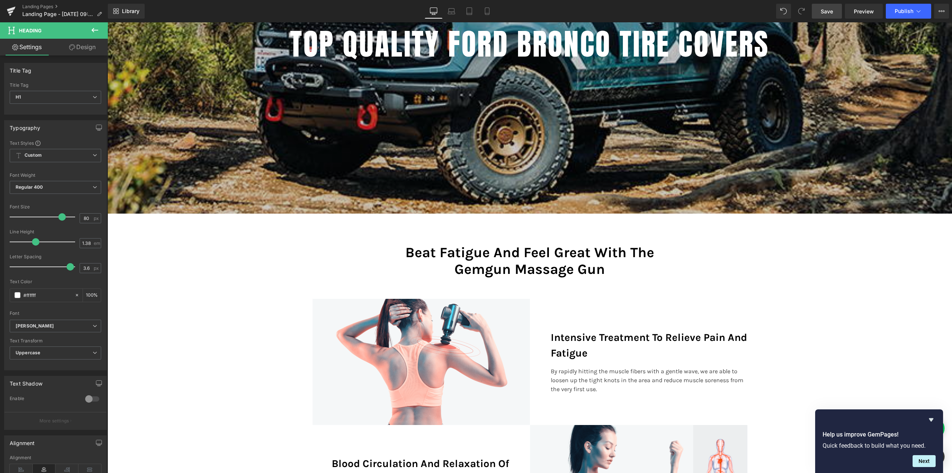
click at [103, 30] on button at bounding box center [95, 30] width 26 height 16
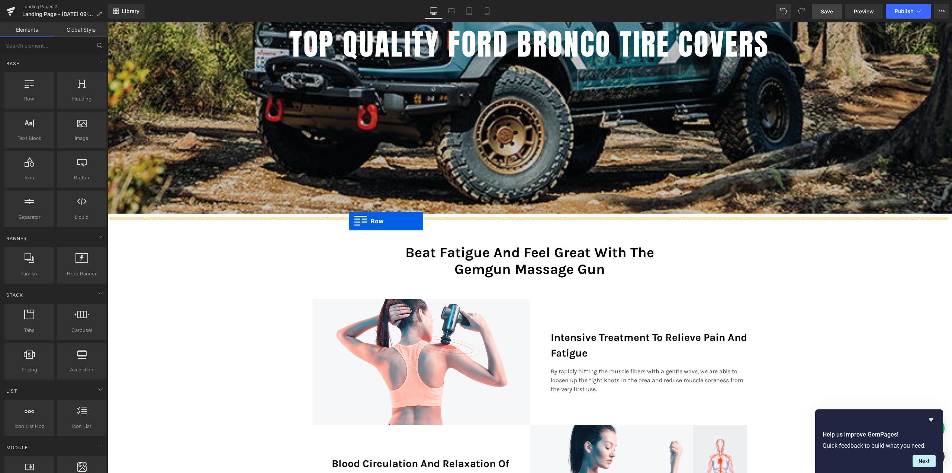
drag, startPoint x: 137, startPoint y: 120, endPoint x: 349, endPoint y: 221, distance: 234.6
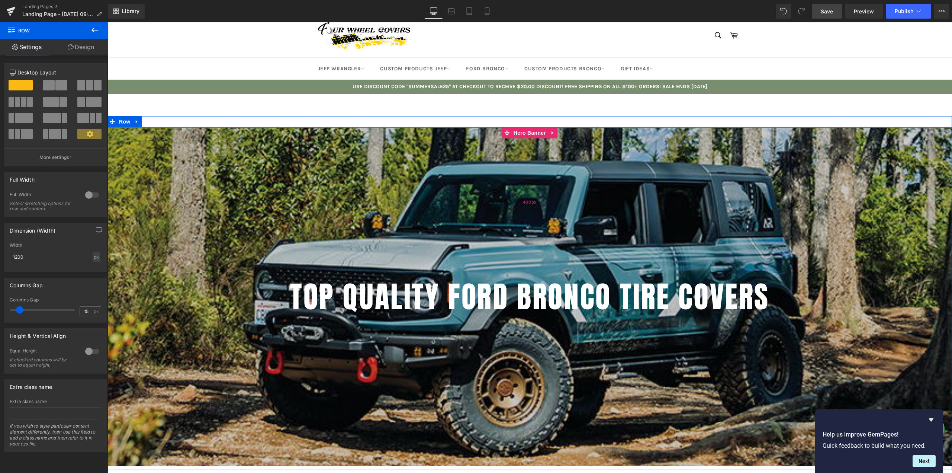
scroll to position [0, 0]
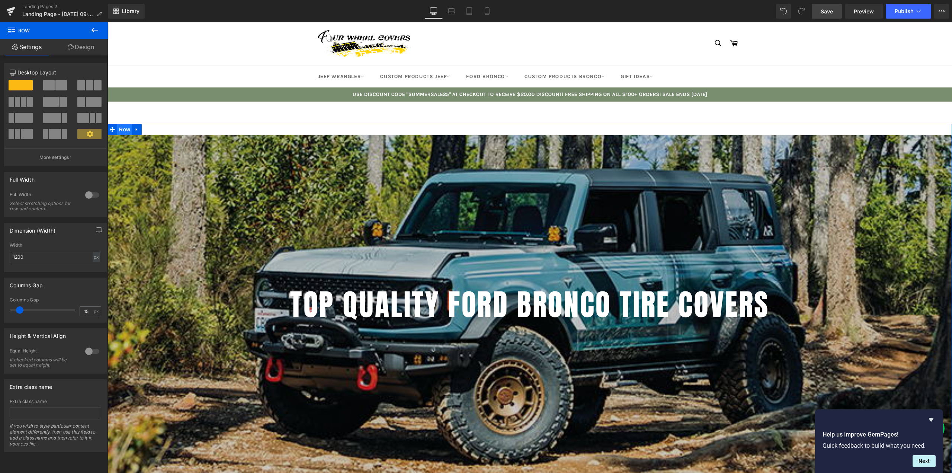
click at [120, 128] on span "Row" at bounding box center [124, 129] width 15 height 11
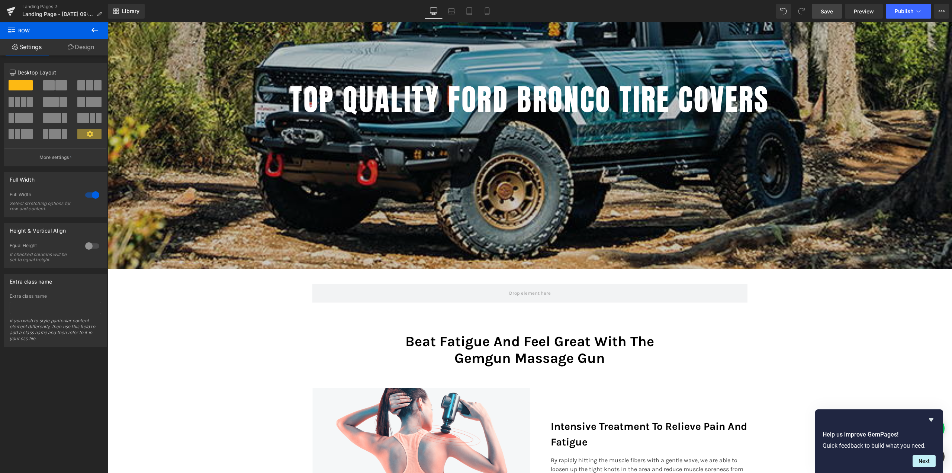
scroll to position [223, 0]
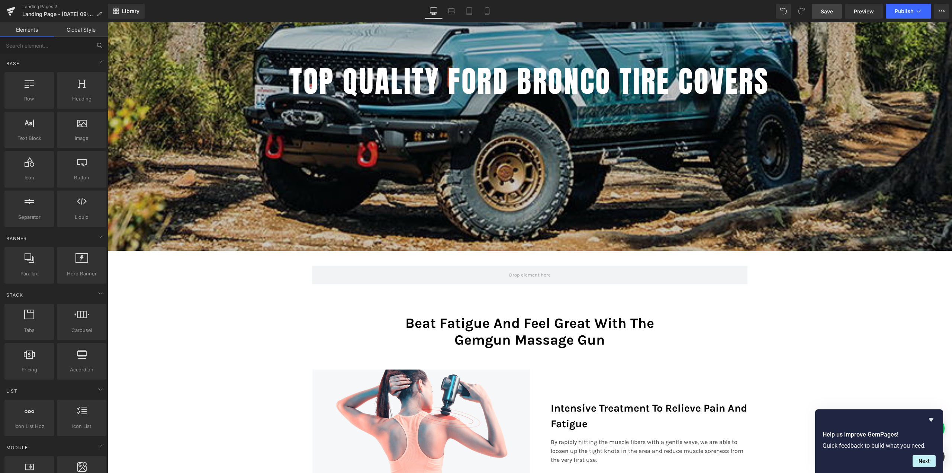
click at [146, 266] on div "TOP QUALITY FORD BRONCO TIRE COVERS Heading Hero Banner 400px 400px Row Row Bea…" at bounding box center [530, 462] width 845 height 1122
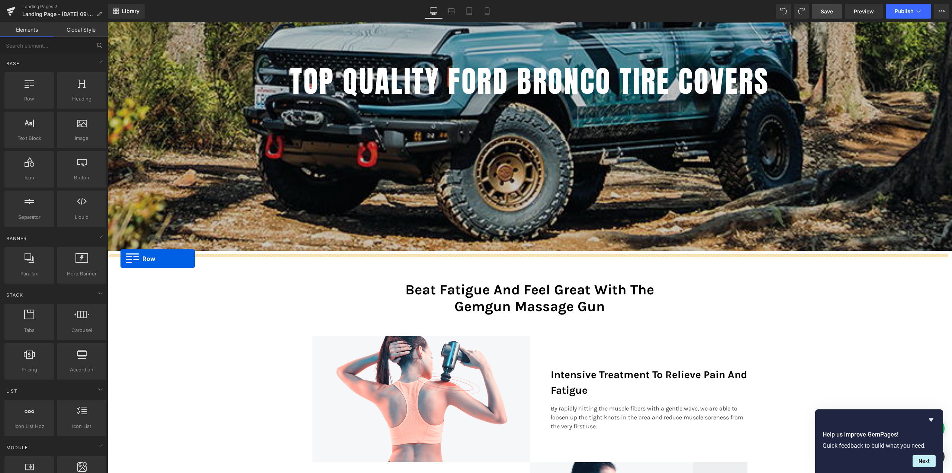
drag, startPoint x: 161, startPoint y: 130, endPoint x: 121, endPoint y: 259, distance: 134.5
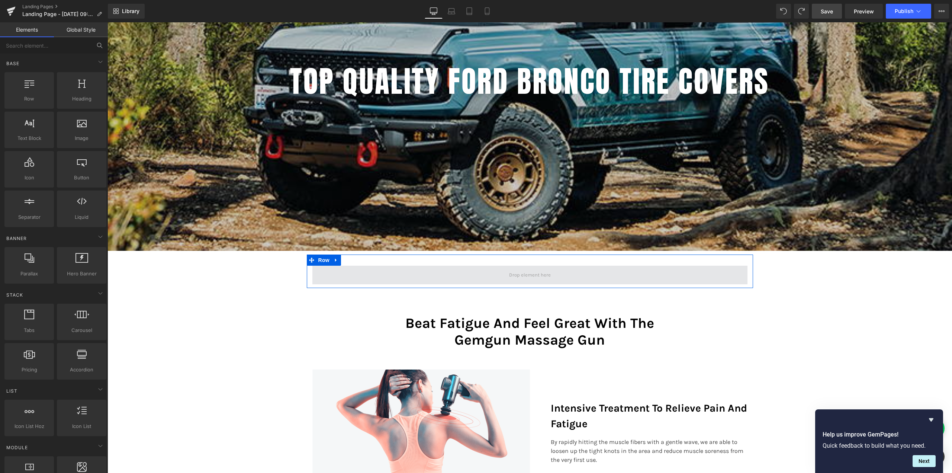
click at [546, 275] on span at bounding box center [530, 275] width 47 height 10
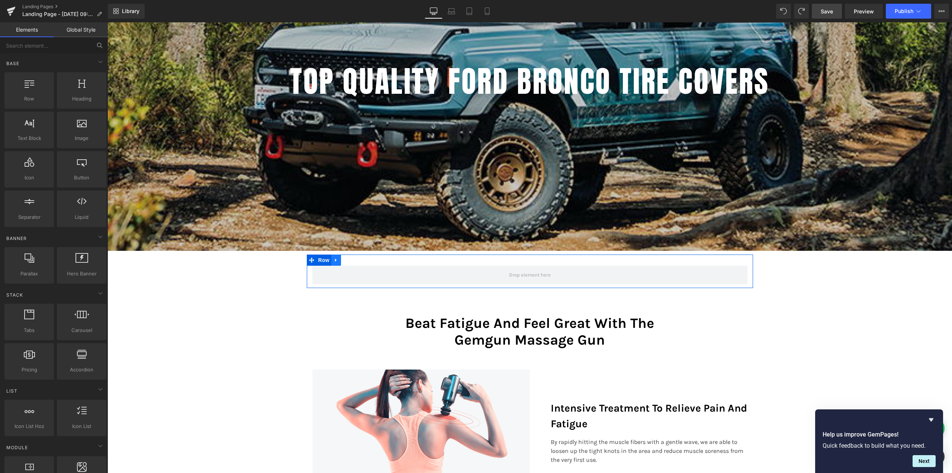
click at [334, 261] on icon at bounding box center [336, 260] width 5 height 6
click at [322, 260] on span "Row" at bounding box center [324, 259] width 15 height 11
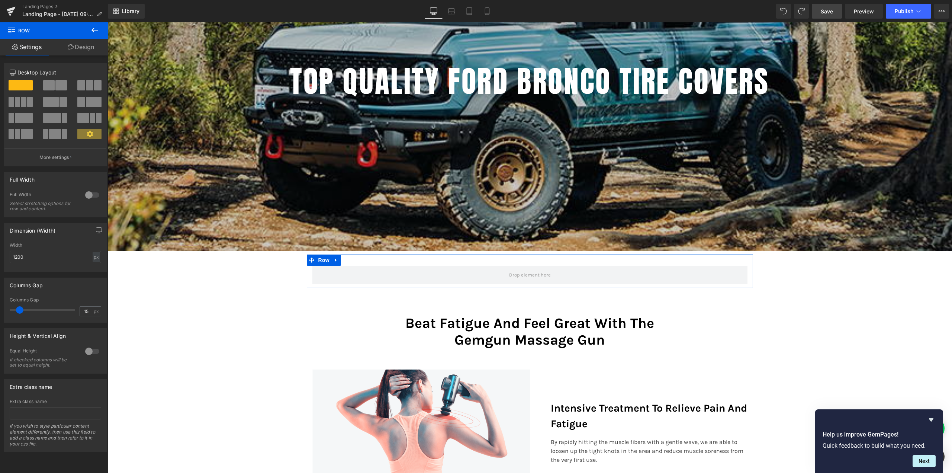
click at [90, 194] on div at bounding box center [92, 195] width 18 height 12
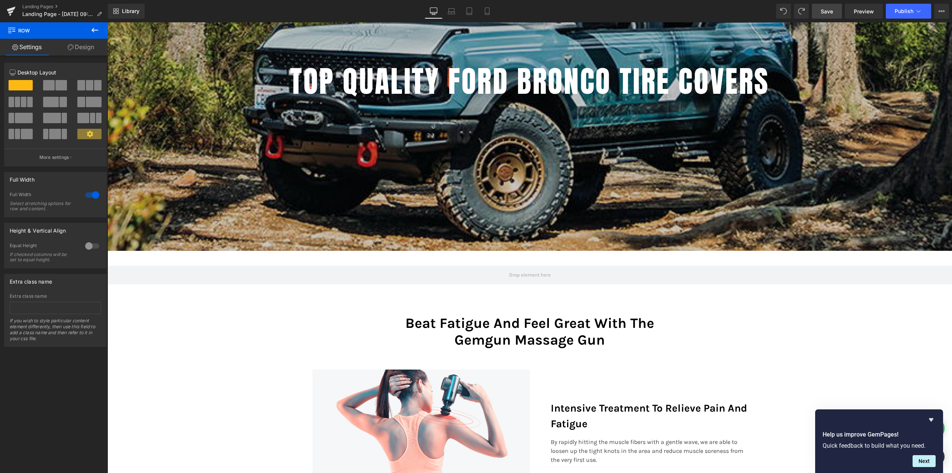
click at [95, 31] on icon at bounding box center [94, 30] width 9 height 9
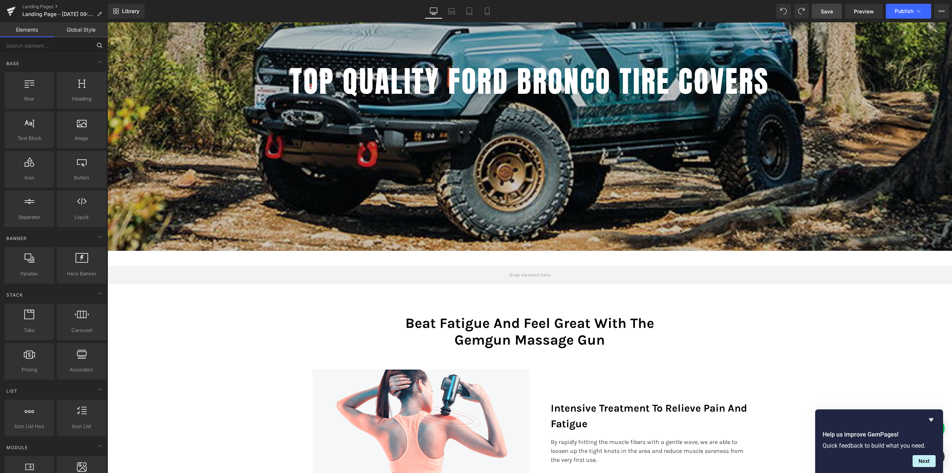
click at [41, 45] on input "text" at bounding box center [46, 45] width 92 height 16
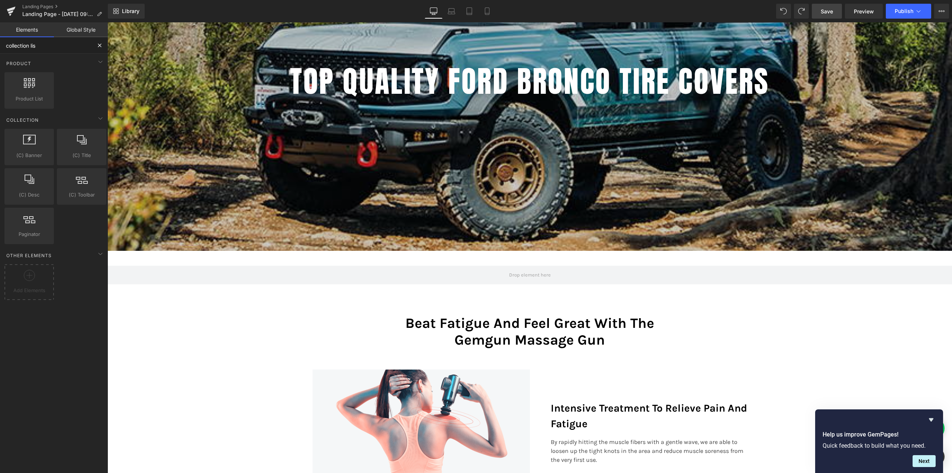
type input "collection list"
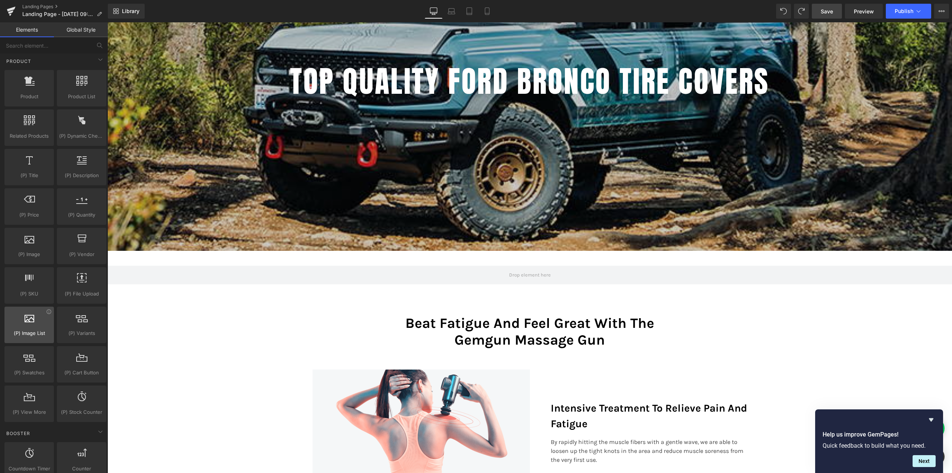
scroll to position [632, 0]
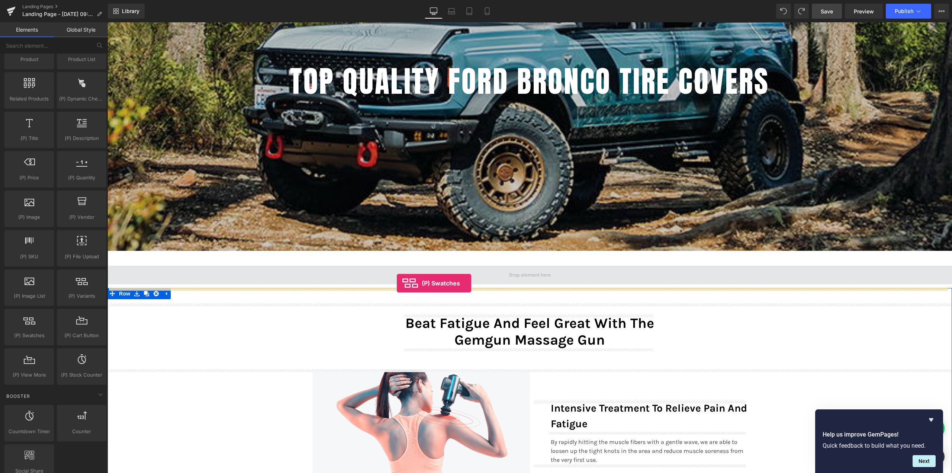
drag, startPoint x: 133, startPoint y: 347, endPoint x: 397, endPoint y: 283, distance: 271.4
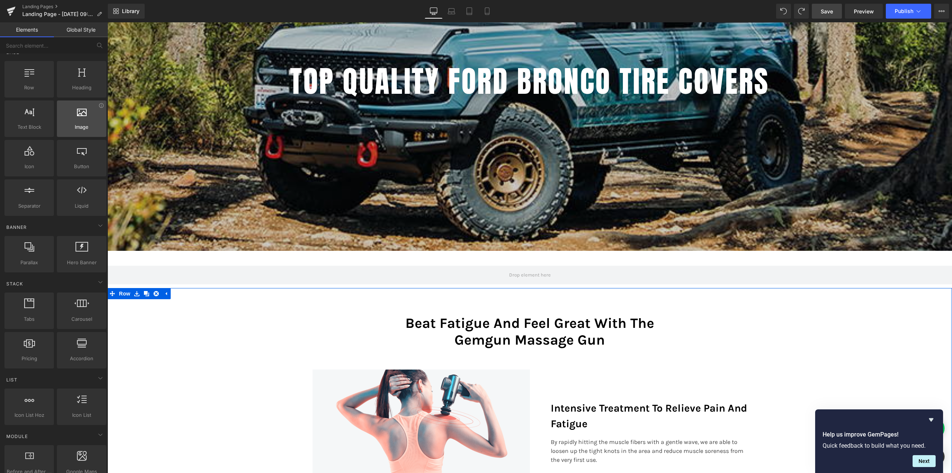
scroll to position [0, 0]
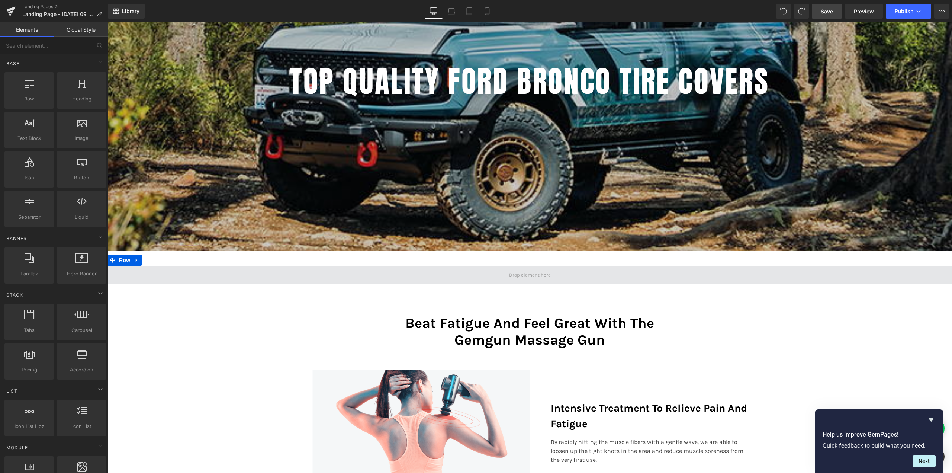
click at [515, 270] on span at bounding box center [530, 275] width 47 height 10
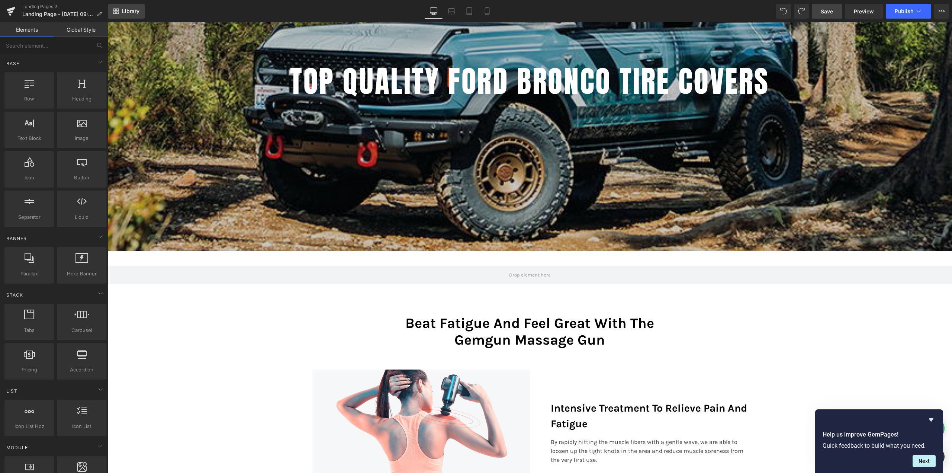
click at [136, 9] on span "Library" at bounding box center [130, 11] width 17 height 7
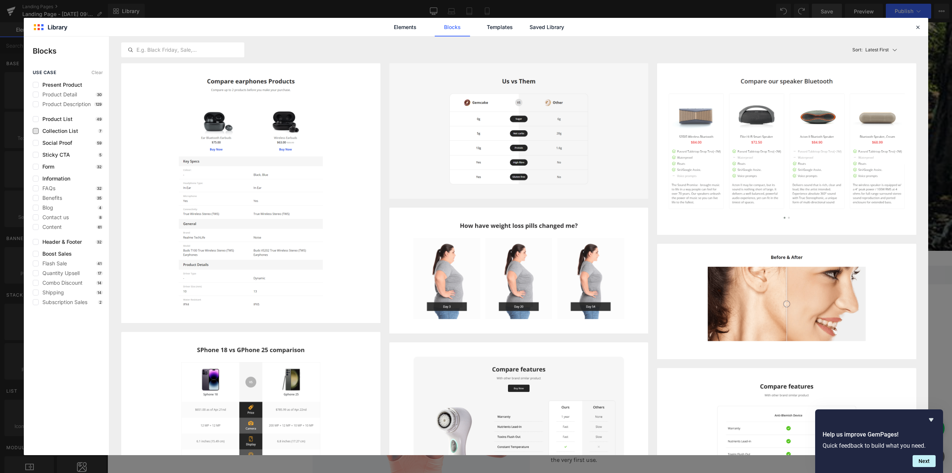
click at [50, 132] on span "Collection List" at bounding box center [58, 131] width 39 height 6
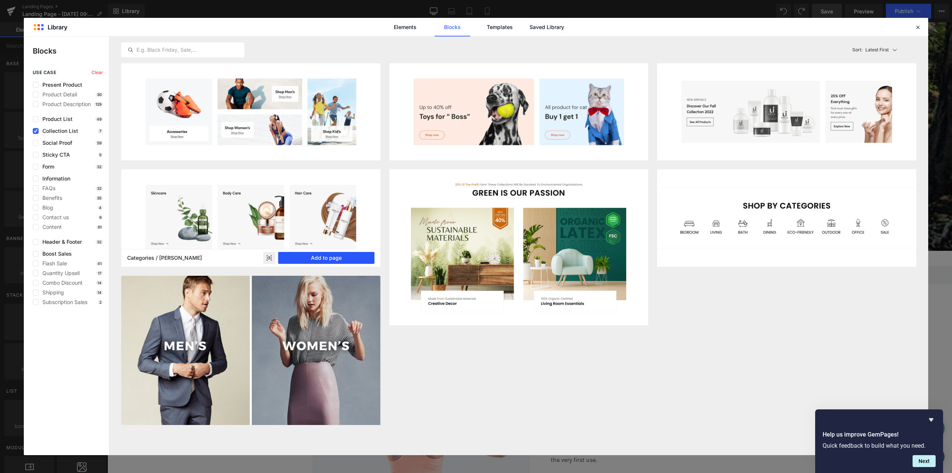
click at [314, 254] on button "Add to page" at bounding box center [326, 258] width 96 height 12
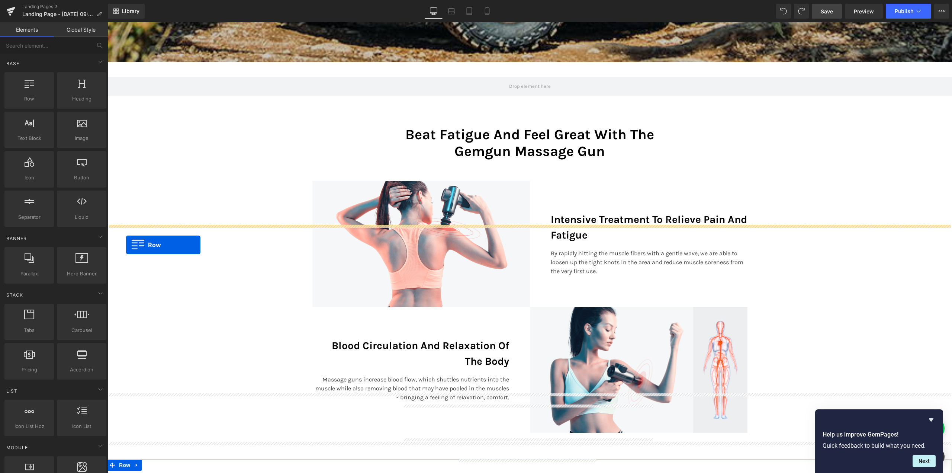
scroll to position [411, 0]
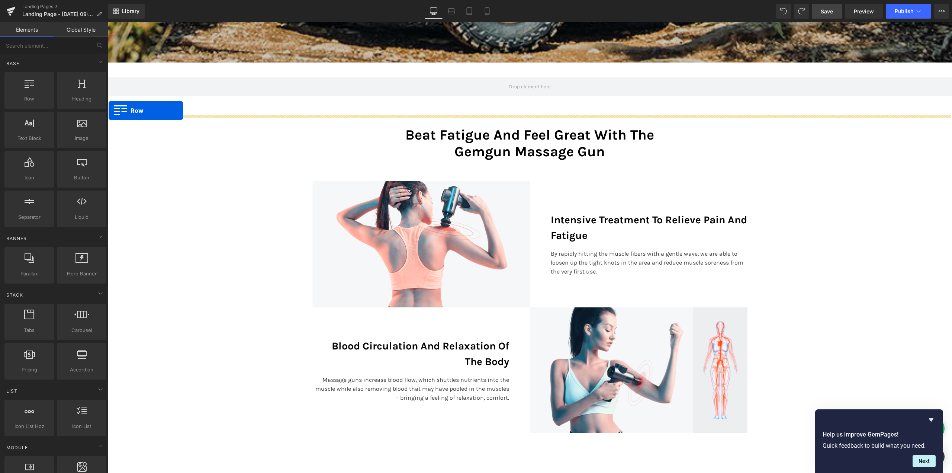
drag, startPoint x: 125, startPoint y: 163, endPoint x: 109, endPoint y: 110, distance: 55.0
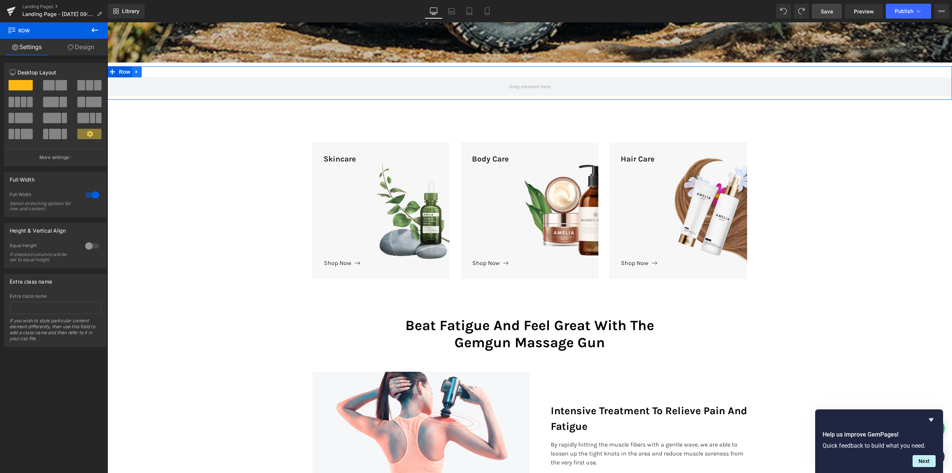
click at [138, 71] on link at bounding box center [137, 71] width 10 height 11
click at [154, 71] on icon at bounding box center [156, 72] width 5 height 6
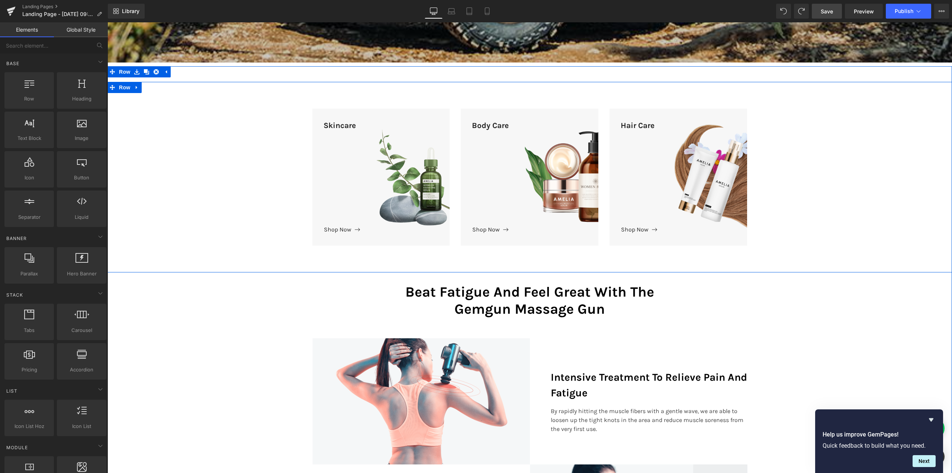
click at [169, 105] on div "Skincare Text Block Shop Now Button Hero Banner Body Care Text Block Shop Now B…" at bounding box center [530, 173] width 845 height 152
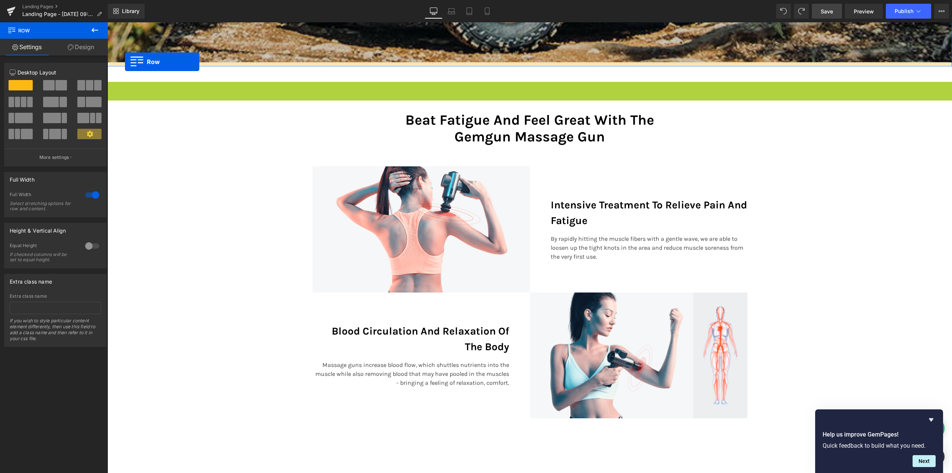
drag, startPoint x: 123, startPoint y: 85, endPoint x: 125, endPoint y: 62, distance: 23.5
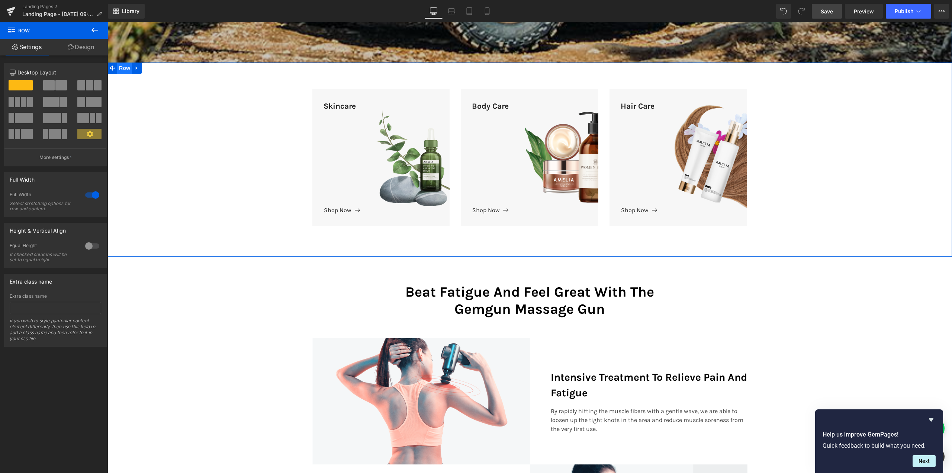
click at [121, 67] on span "Row" at bounding box center [124, 68] width 15 height 11
click at [325, 83] on span "Row" at bounding box center [324, 83] width 15 height 11
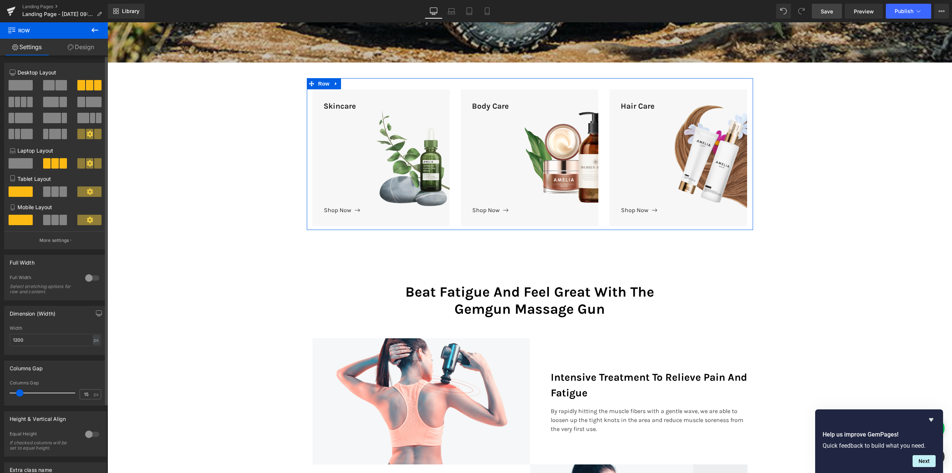
click at [89, 278] on div at bounding box center [92, 278] width 18 height 12
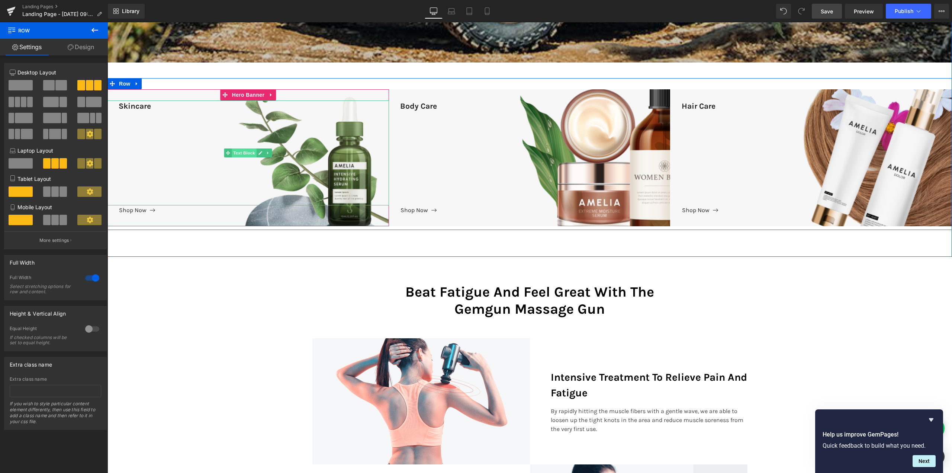
click at [242, 152] on span "Text Block" at bounding box center [244, 152] width 25 height 9
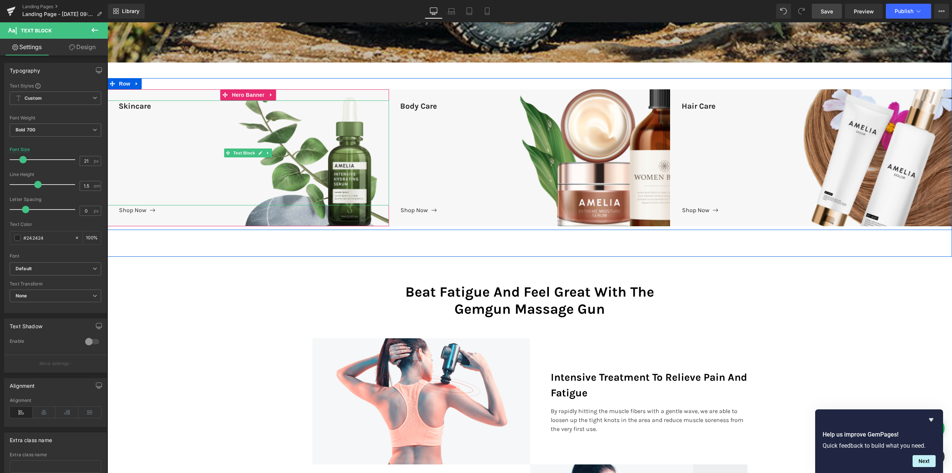
click at [338, 133] on div "Skincare" at bounding box center [249, 152] width 282 height 105
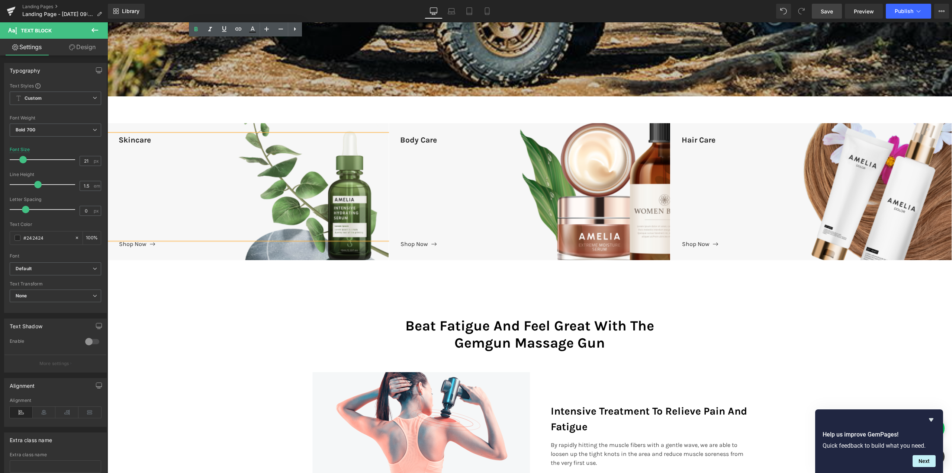
scroll to position [374, 0]
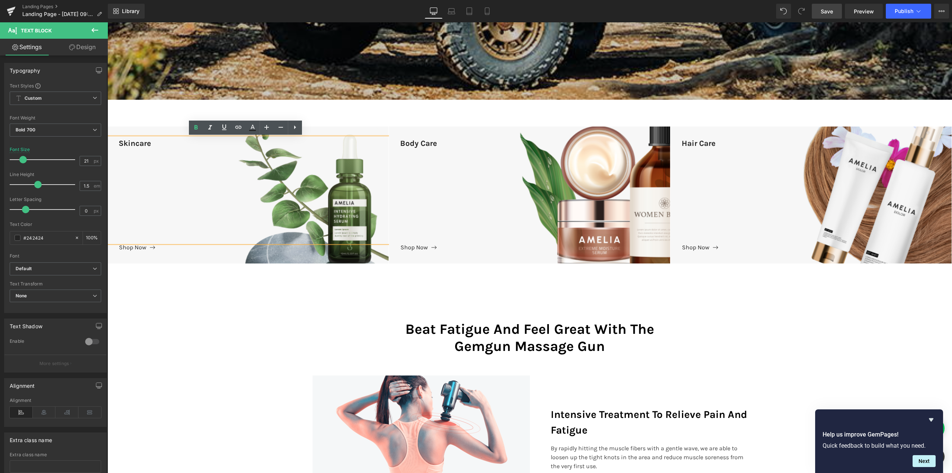
click at [132, 115] on div "Skincare Text Block Shop Now Button Hero Banner Body Care Text Block Shop Now B…" at bounding box center [530, 191] width 845 height 152
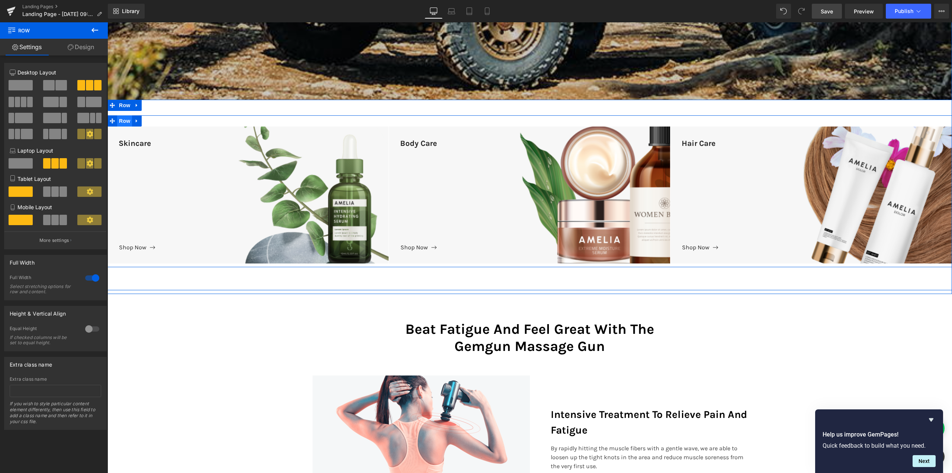
click at [121, 120] on span "Row" at bounding box center [124, 120] width 15 height 11
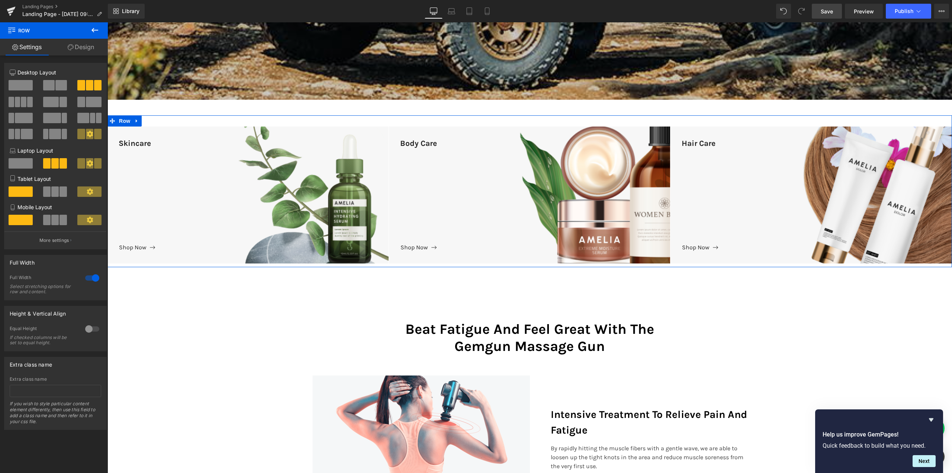
click at [87, 278] on div at bounding box center [92, 278] width 18 height 12
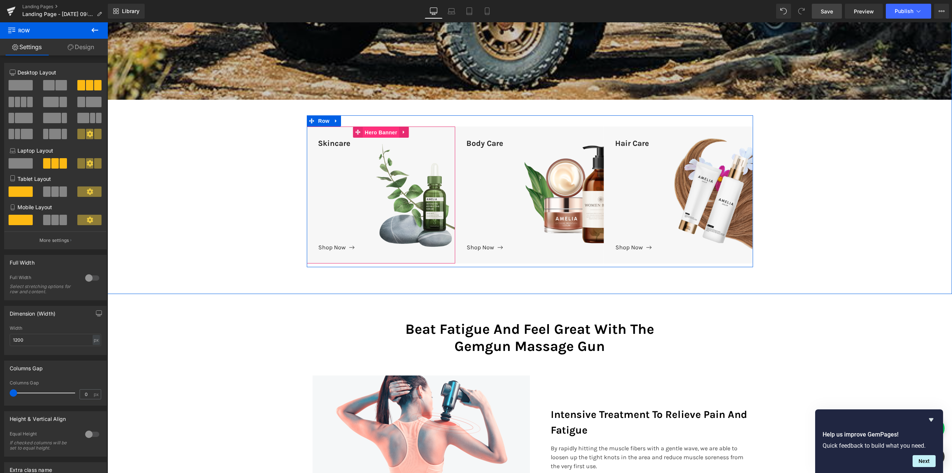
click at [378, 133] on span "Hero Banner" at bounding box center [381, 132] width 36 height 11
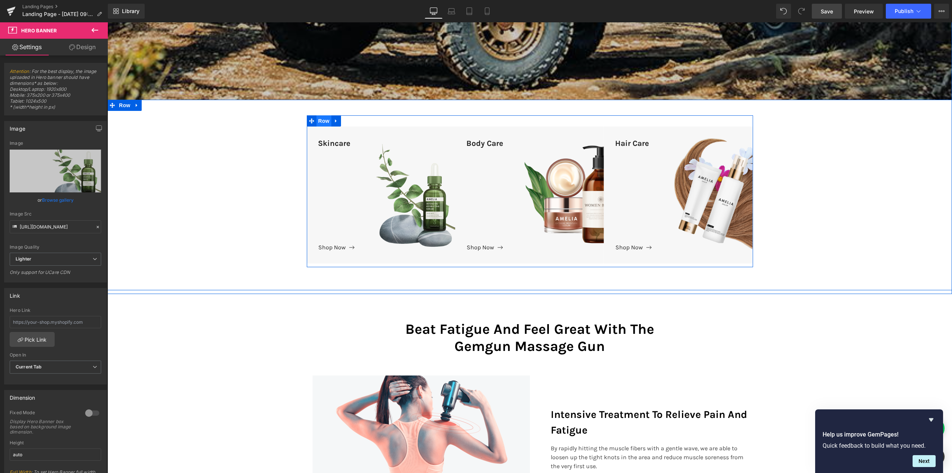
click at [323, 124] on span "Row" at bounding box center [324, 120] width 15 height 11
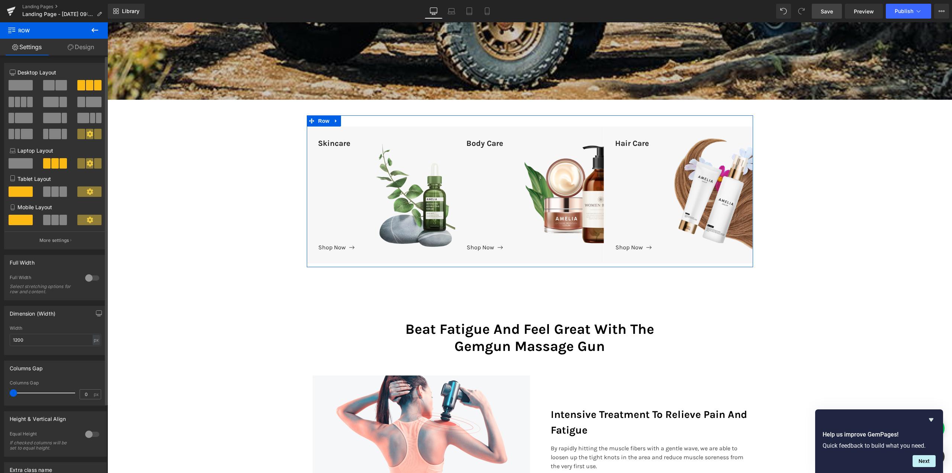
click at [85, 278] on div at bounding box center [92, 278] width 18 height 12
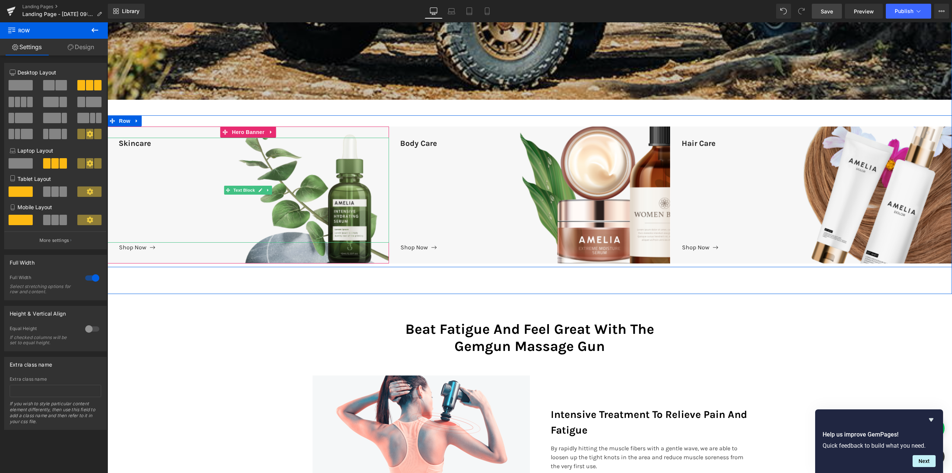
click at [325, 174] on div "Skincare" at bounding box center [249, 190] width 282 height 105
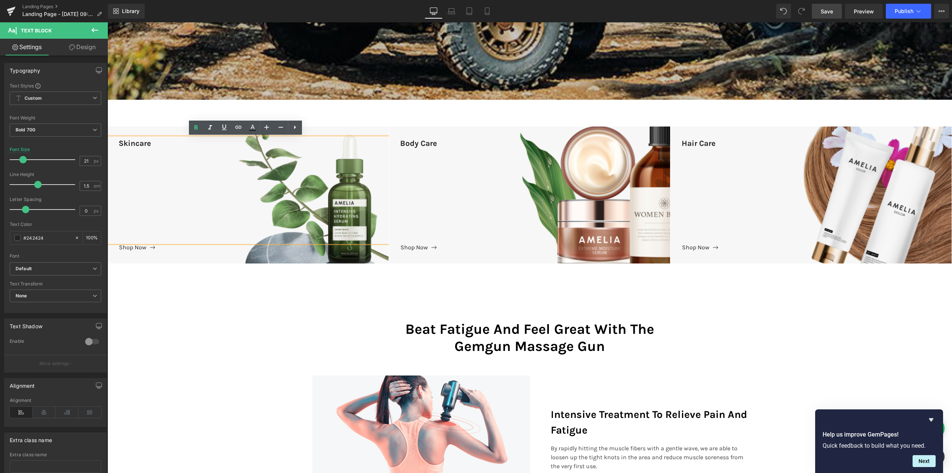
click at [108, 22] on div "42px" at bounding box center [108, 22] width 0 height 0
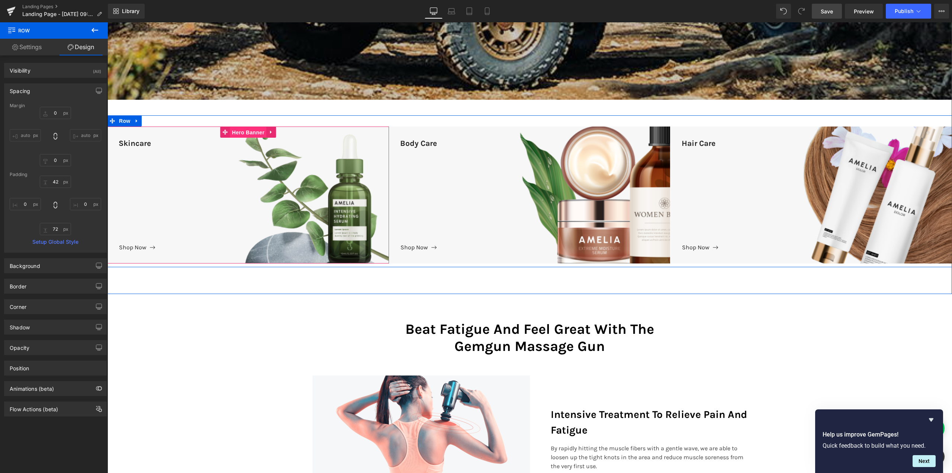
click at [243, 130] on span "Hero Banner" at bounding box center [248, 132] width 36 height 11
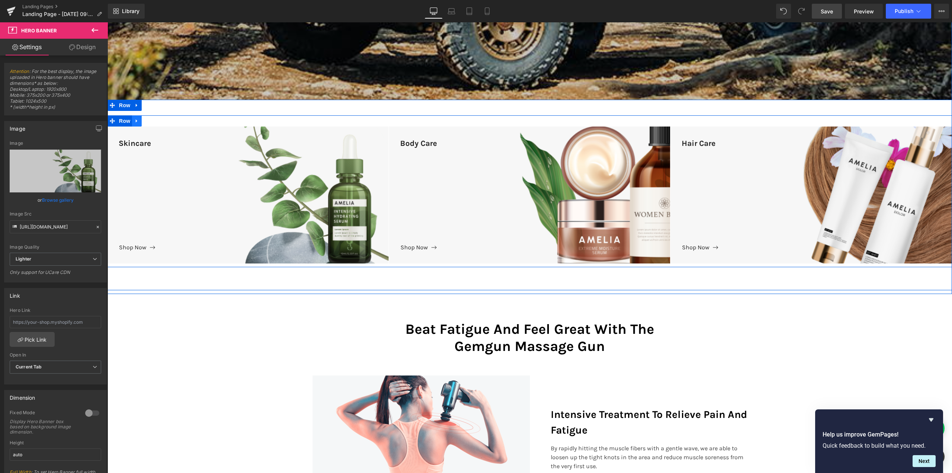
click at [135, 124] on link at bounding box center [137, 120] width 10 height 11
click at [156, 123] on icon at bounding box center [156, 120] width 5 height 5
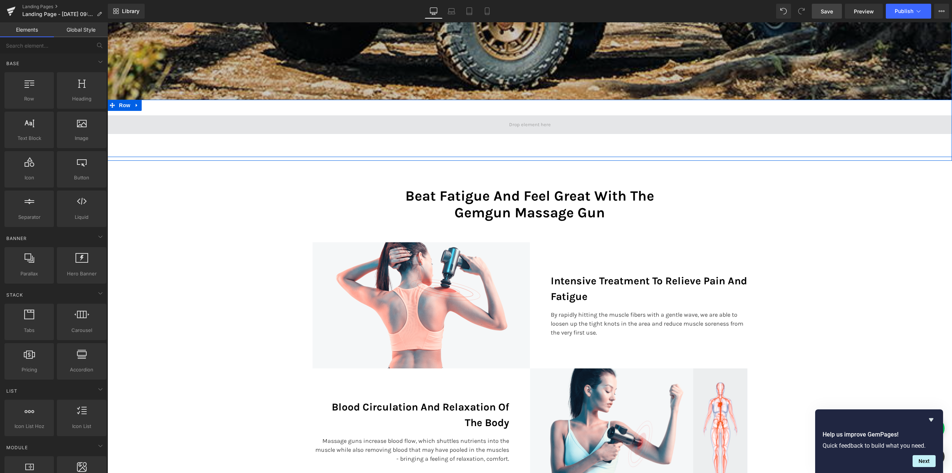
click at [540, 122] on span at bounding box center [530, 124] width 47 height 10
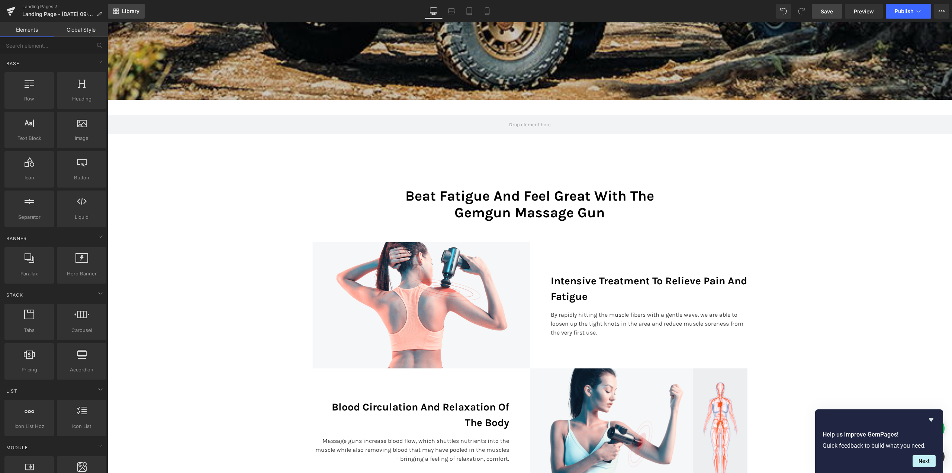
click at [135, 16] on link "Library" at bounding box center [126, 11] width 37 height 15
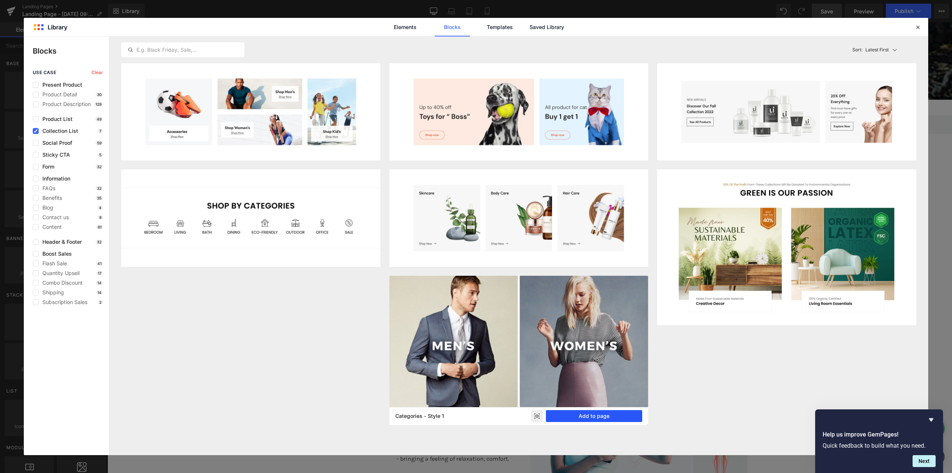
click at [574, 422] on button "Add to page" at bounding box center [594, 416] width 96 height 12
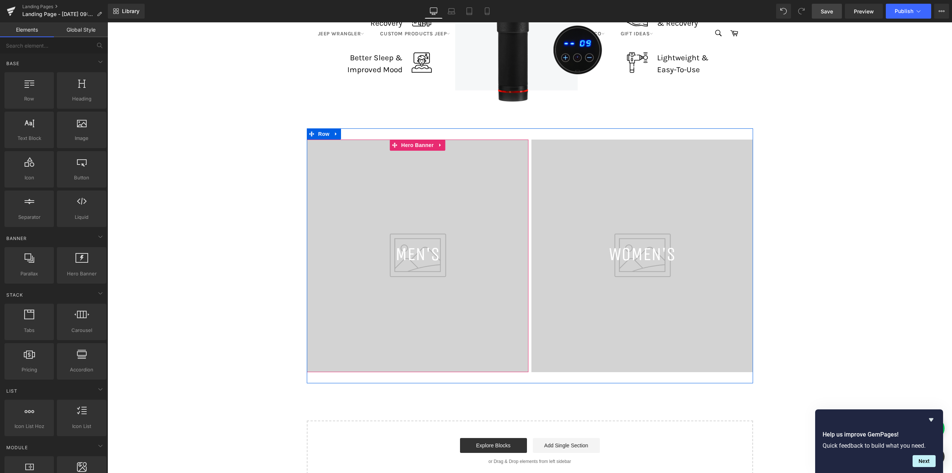
scroll to position [1031, 0]
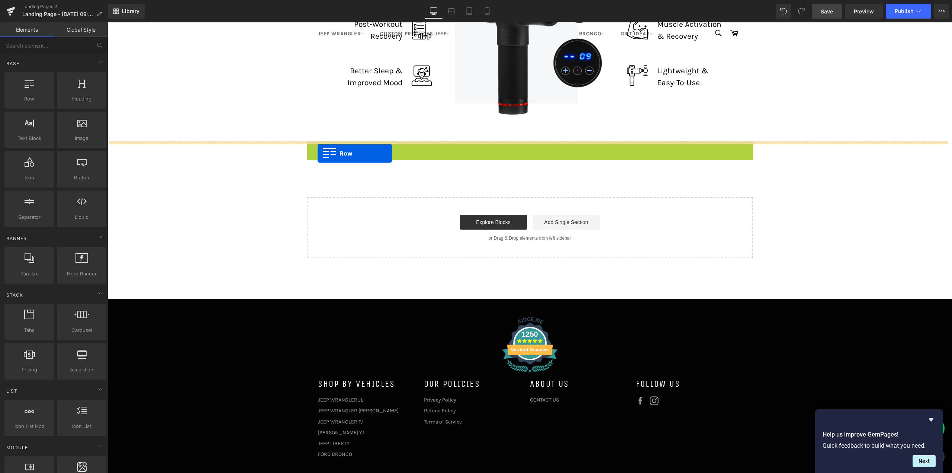
drag, startPoint x: 323, startPoint y: 149, endPoint x: 317, endPoint y: 147, distance: 6.2
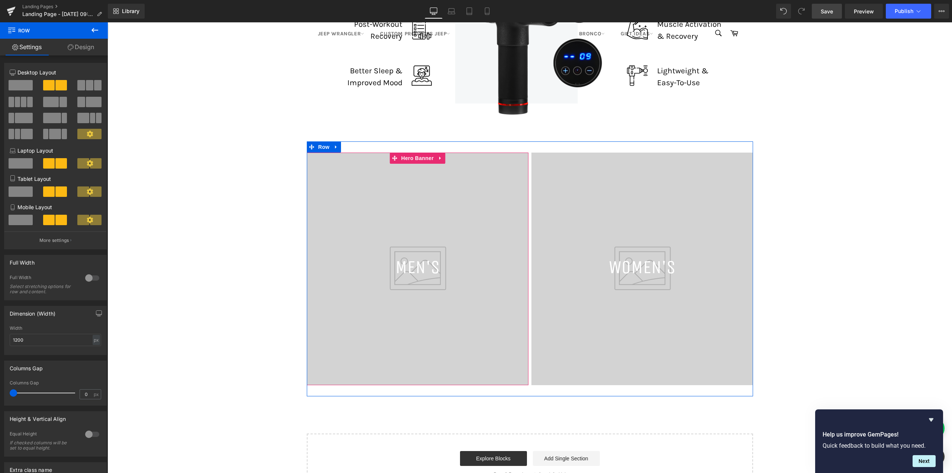
click at [411, 223] on div at bounding box center [418, 269] width 222 height 233
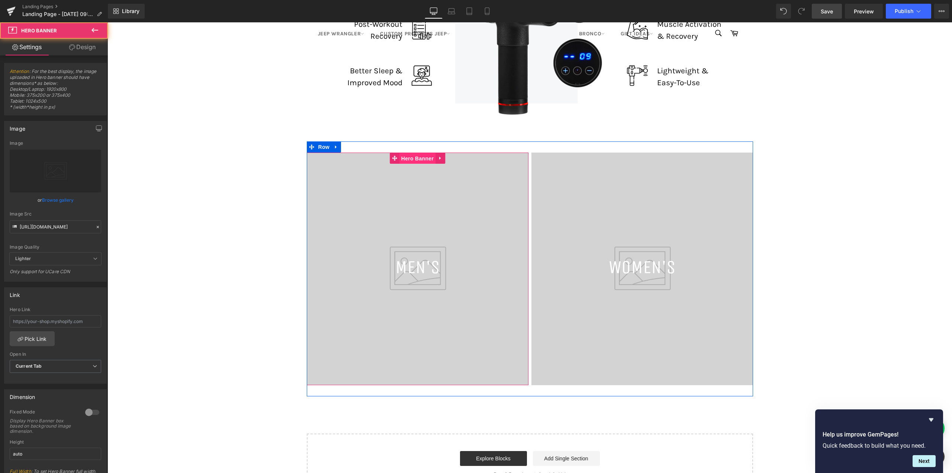
click at [413, 161] on span "Hero Banner" at bounding box center [418, 158] width 36 height 11
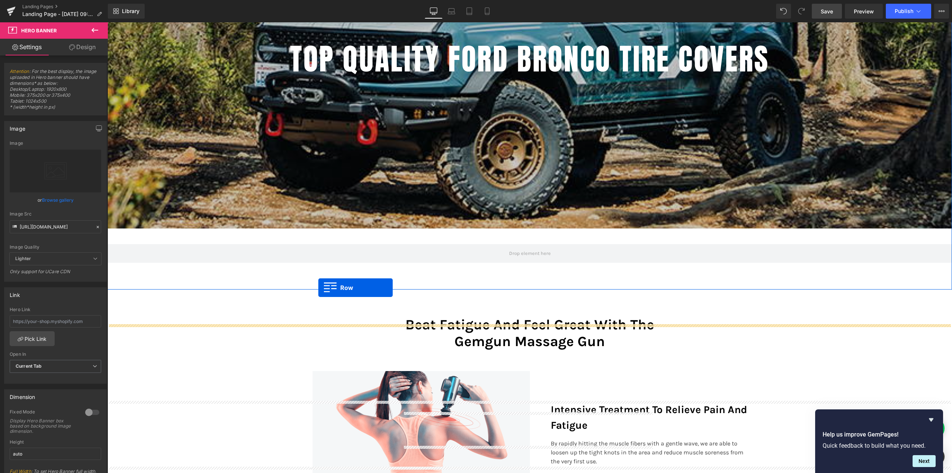
scroll to position [249, 0]
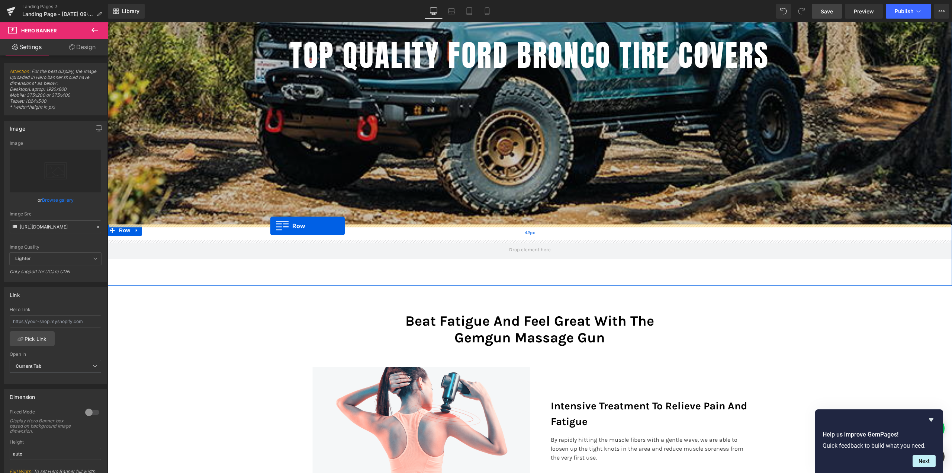
drag, startPoint x: 323, startPoint y: 334, endPoint x: 270, endPoint y: 226, distance: 120.5
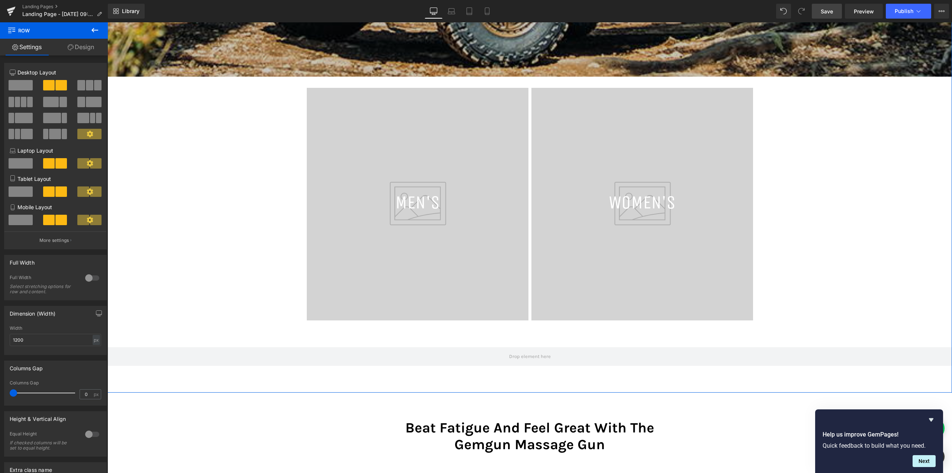
scroll to position [398, 0]
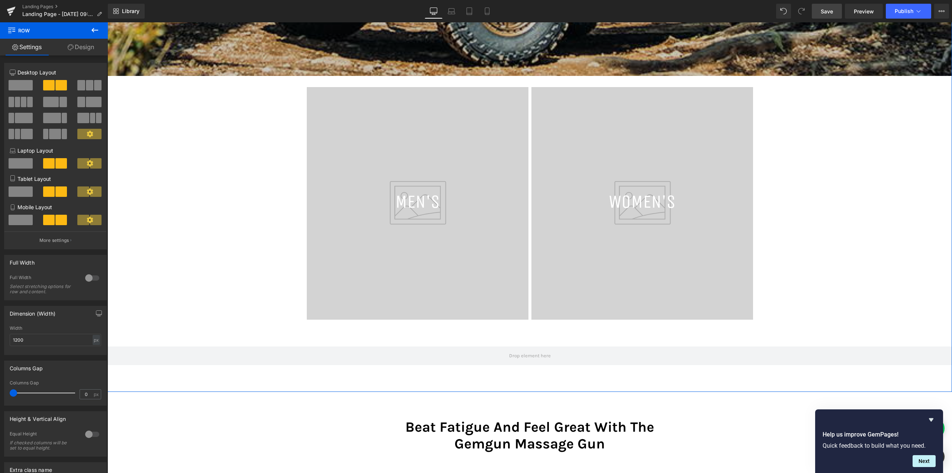
click at [551, 245] on div at bounding box center [643, 203] width 222 height 233
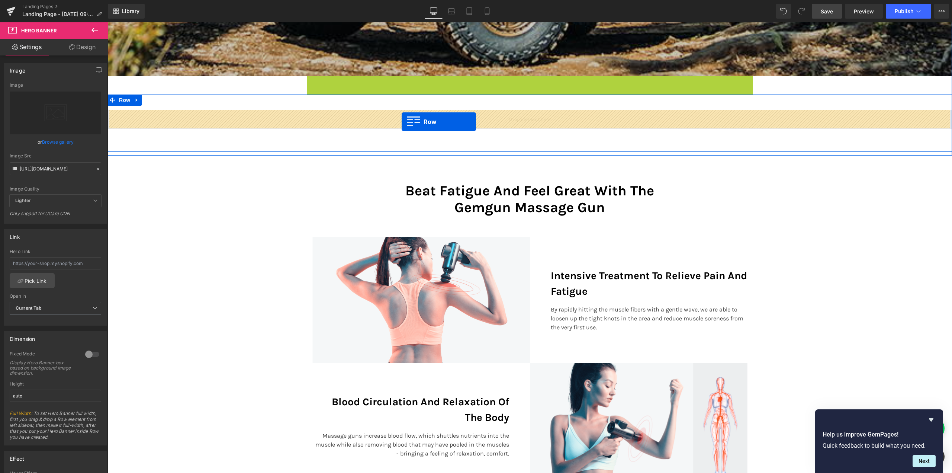
drag, startPoint x: 320, startPoint y: 83, endPoint x: 402, endPoint y: 122, distance: 90.5
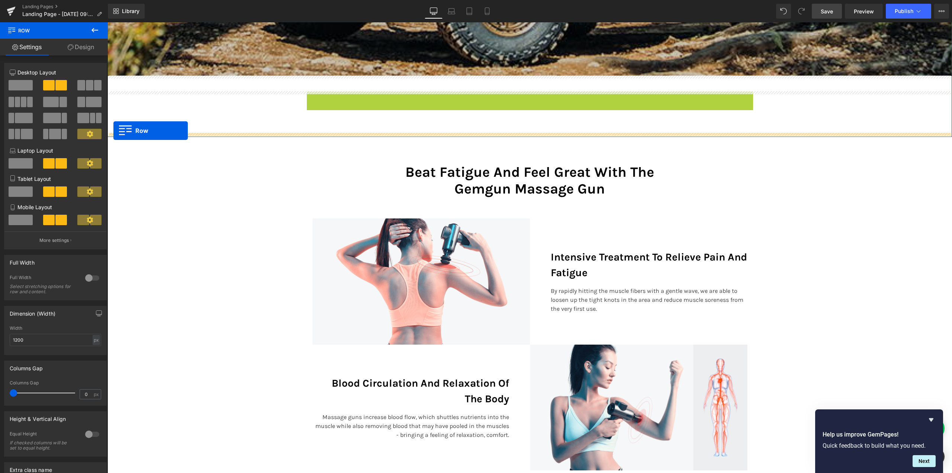
drag, startPoint x: 323, startPoint y: 95, endPoint x: 113, endPoint y: 131, distance: 212.4
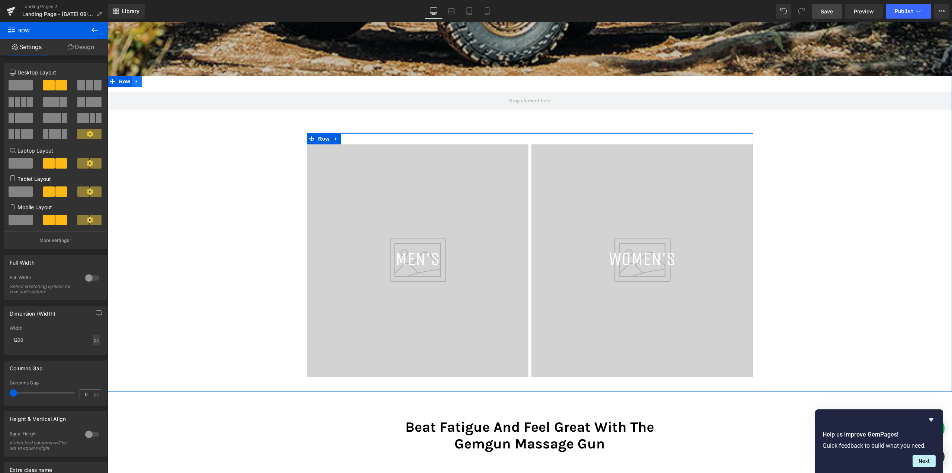
click at [137, 83] on icon at bounding box center [136, 81] width 5 height 6
click at [157, 85] on link at bounding box center [156, 81] width 10 height 11
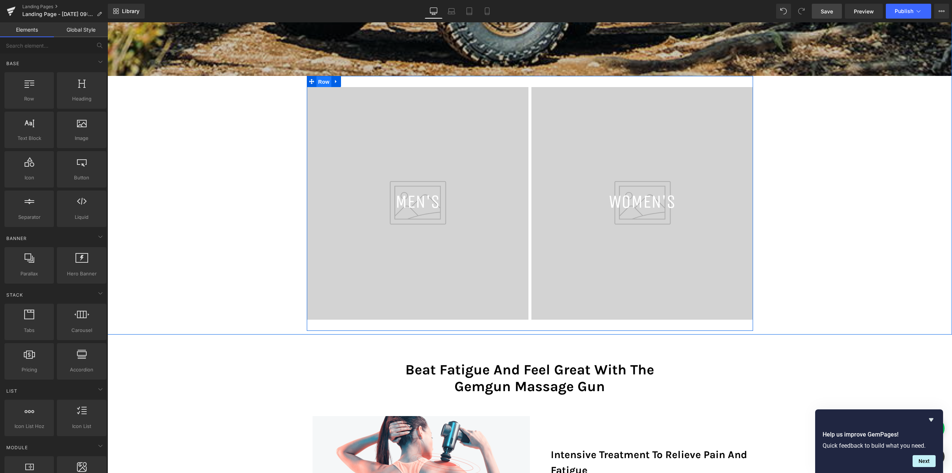
click at [321, 83] on span "Row" at bounding box center [324, 81] width 15 height 11
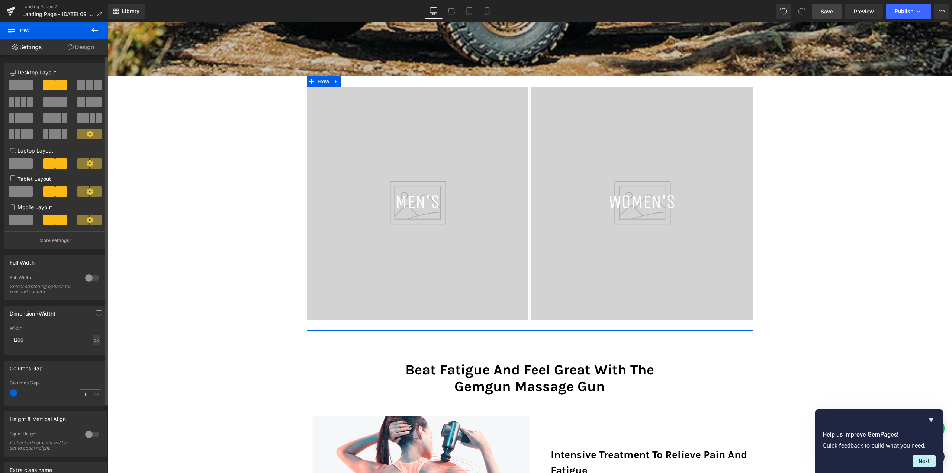
click at [86, 276] on div at bounding box center [92, 278] width 18 height 12
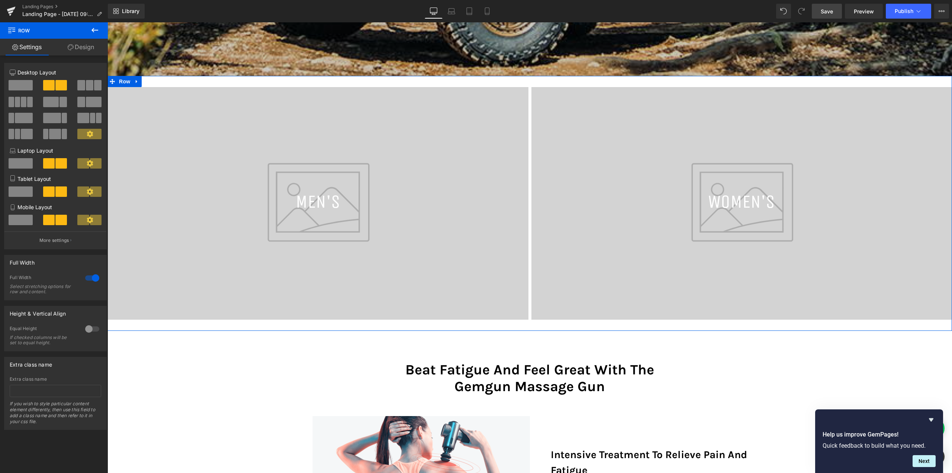
click at [87, 85] on span at bounding box center [89, 85] width 7 height 10
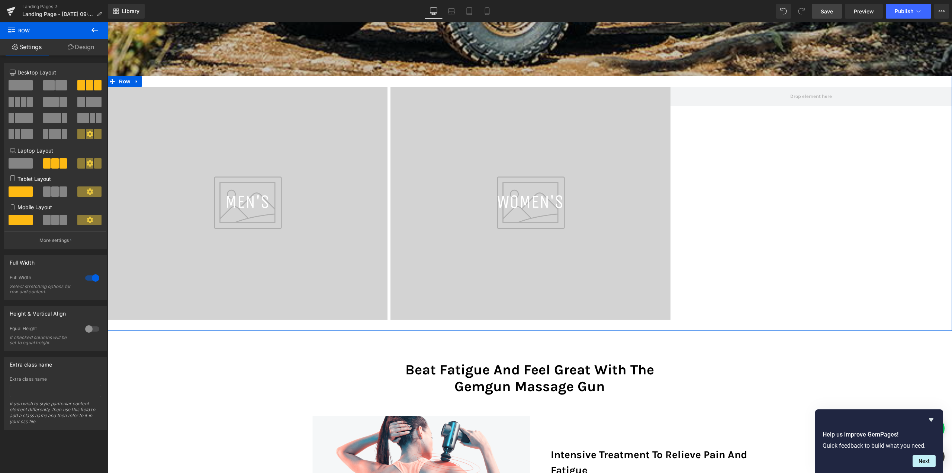
click at [21, 102] on span at bounding box center [24, 102] width 6 height 10
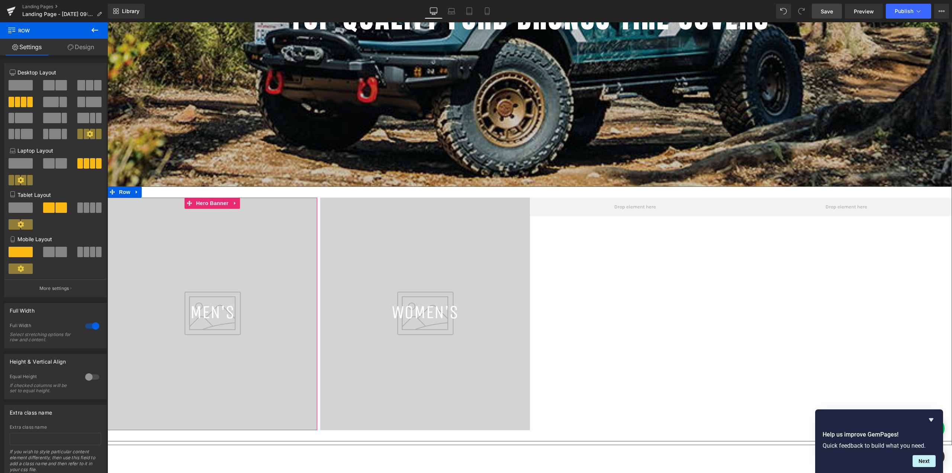
scroll to position [286, 0]
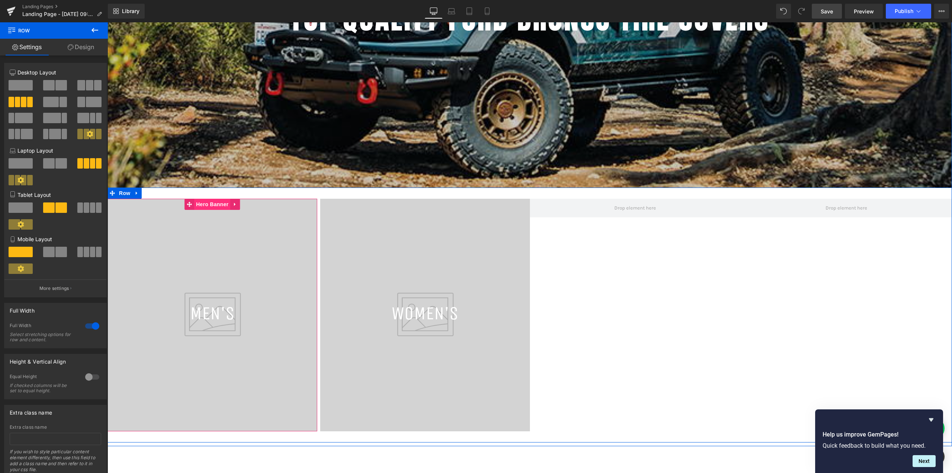
click at [210, 206] on span "Hero Banner" at bounding box center [212, 204] width 36 height 11
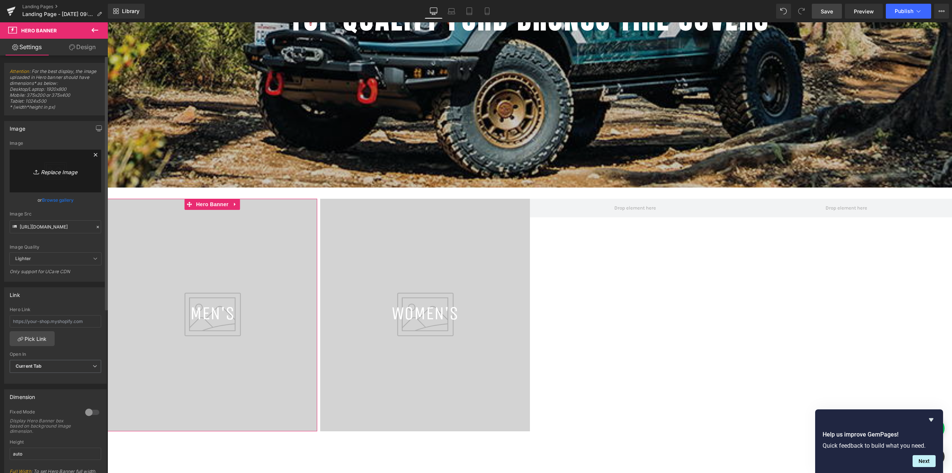
click at [65, 172] on icon "Replace Image" at bounding box center [56, 170] width 60 height 9
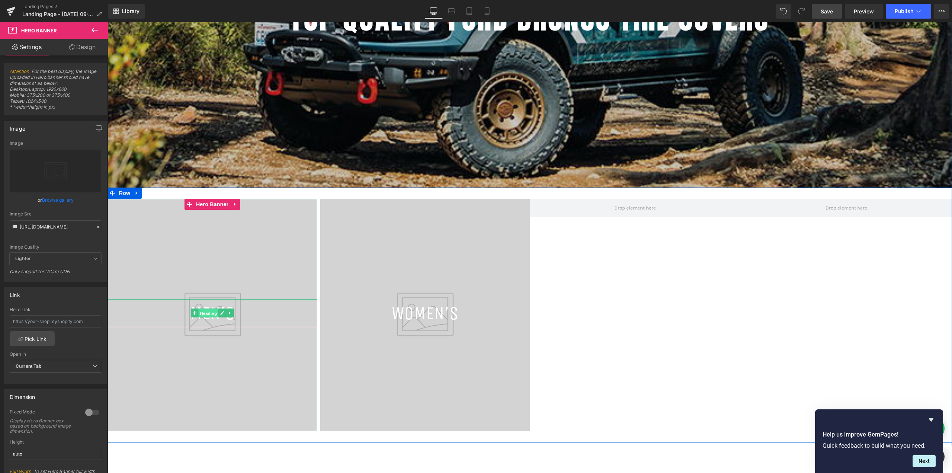
click at [205, 313] on span "Heading" at bounding box center [209, 313] width 20 height 9
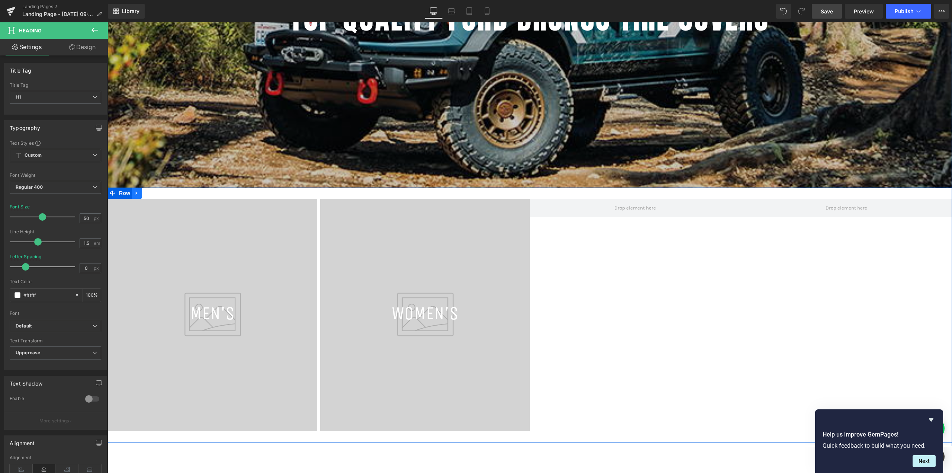
click at [135, 196] on link at bounding box center [137, 193] width 10 height 11
click at [125, 192] on span "Row" at bounding box center [124, 193] width 15 height 11
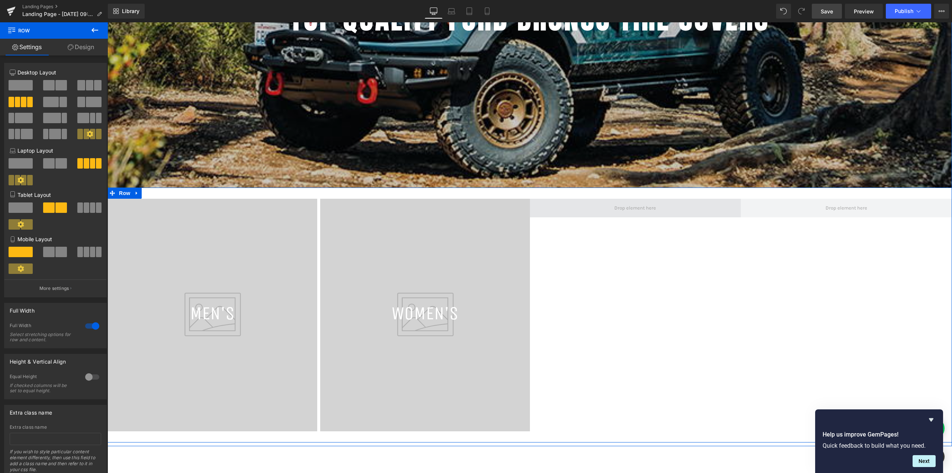
click at [617, 214] on span at bounding box center [635, 208] width 211 height 19
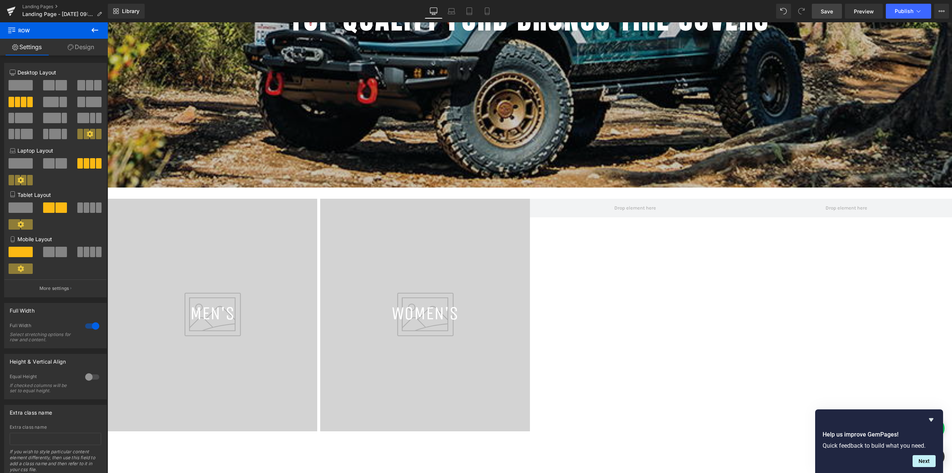
click at [94, 31] on icon at bounding box center [94, 30] width 9 height 9
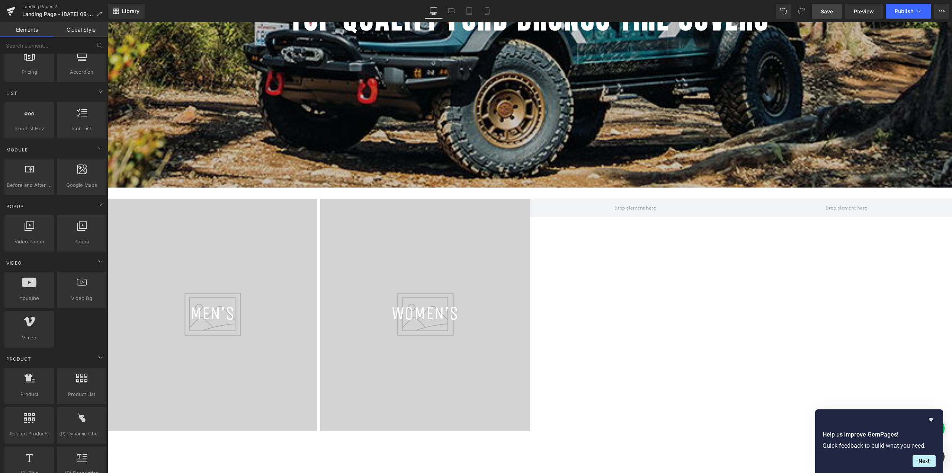
scroll to position [149, 0]
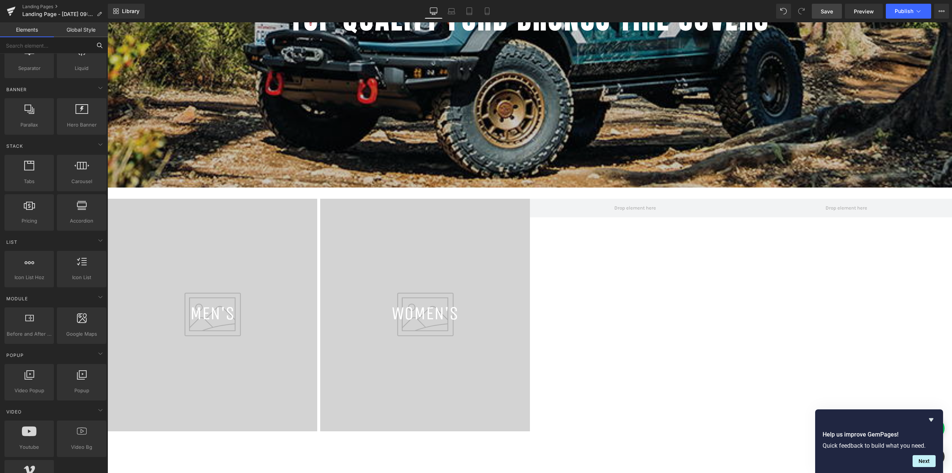
click at [51, 47] on input "text" at bounding box center [46, 45] width 92 height 16
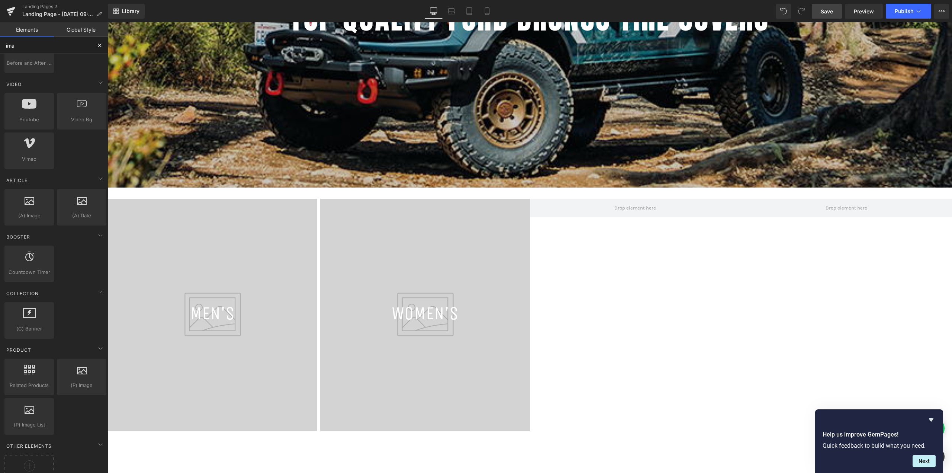
scroll to position [0, 0]
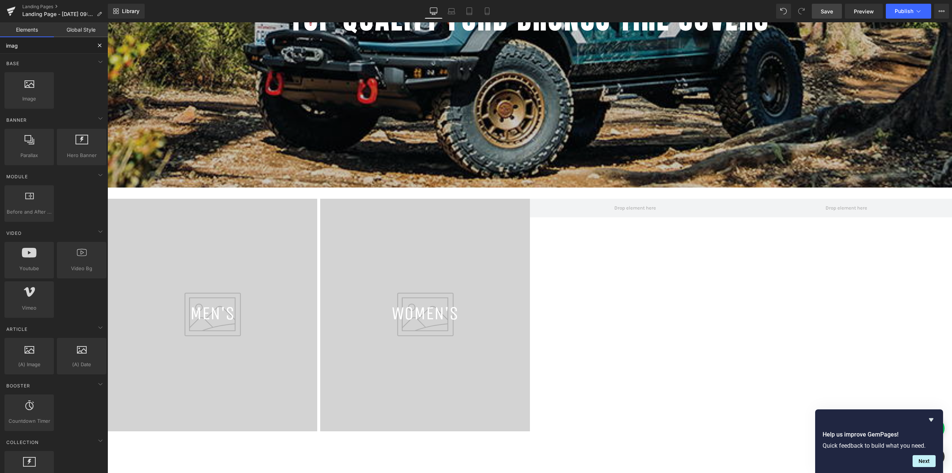
type input "image"
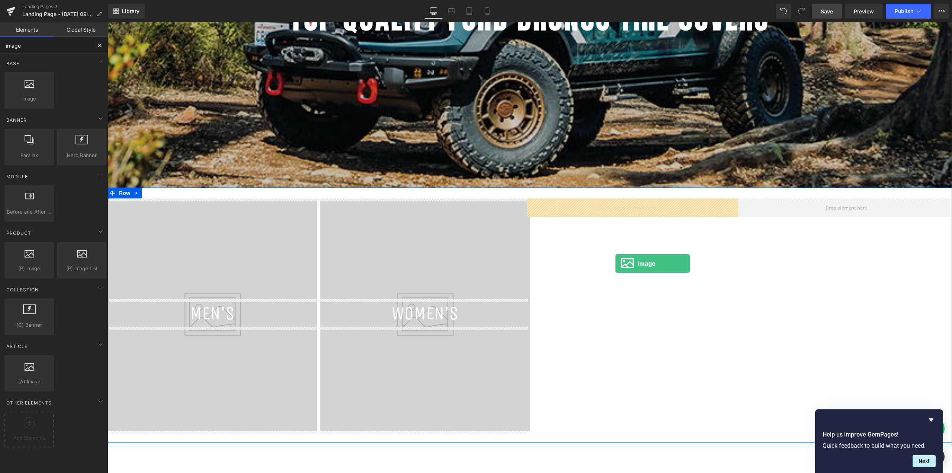
drag, startPoint x: 144, startPoint y: 129, endPoint x: 616, endPoint y: 263, distance: 490.5
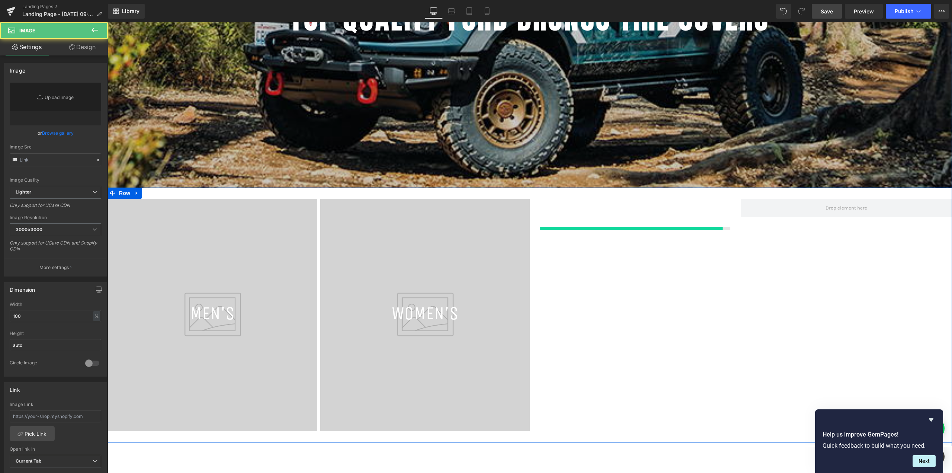
type input "//d1um8515vdn9kb.cloudfront.net/images/parallax.jpg"
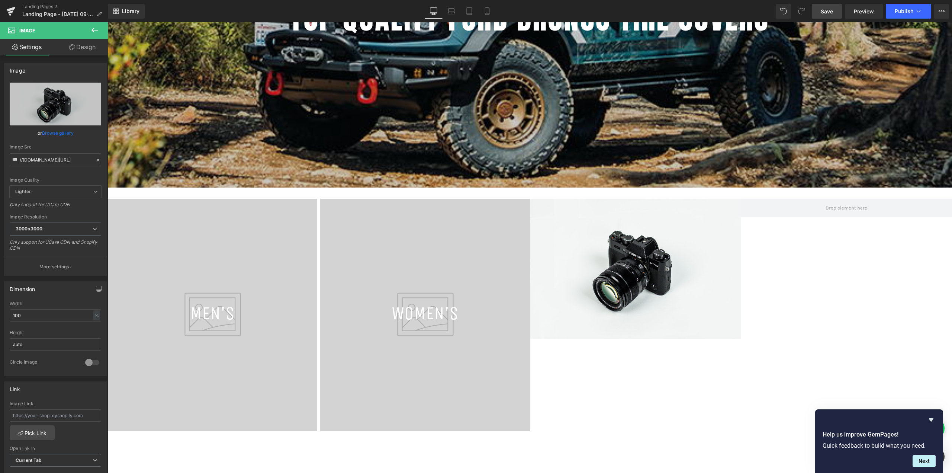
click at [95, 28] on icon at bounding box center [94, 30] width 9 height 9
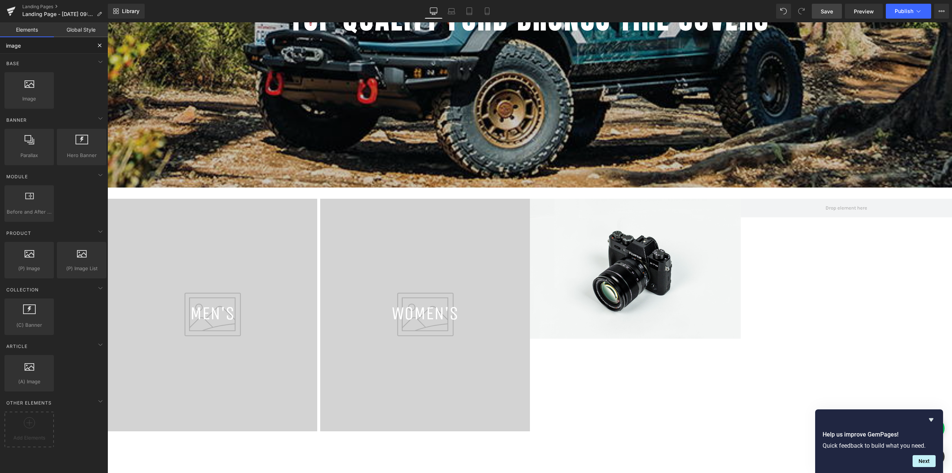
click at [52, 48] on input "image" at bounding box center [46, 45] width 92 height 16
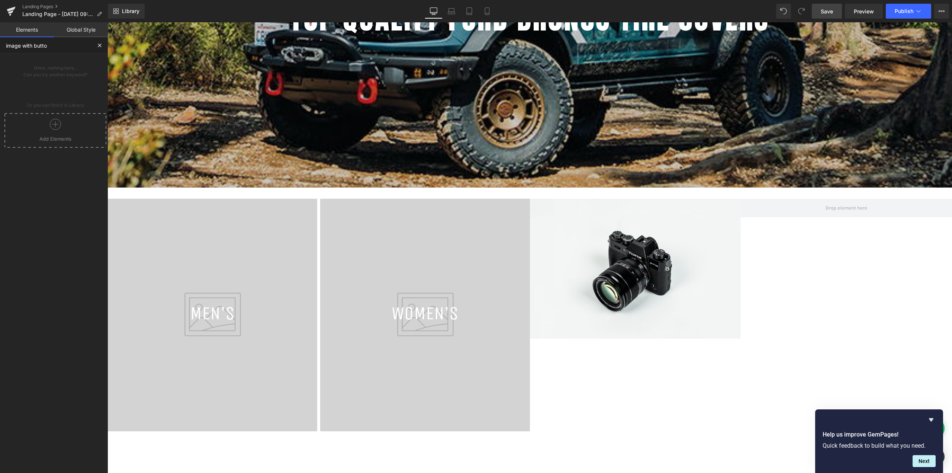
type input "image with button"
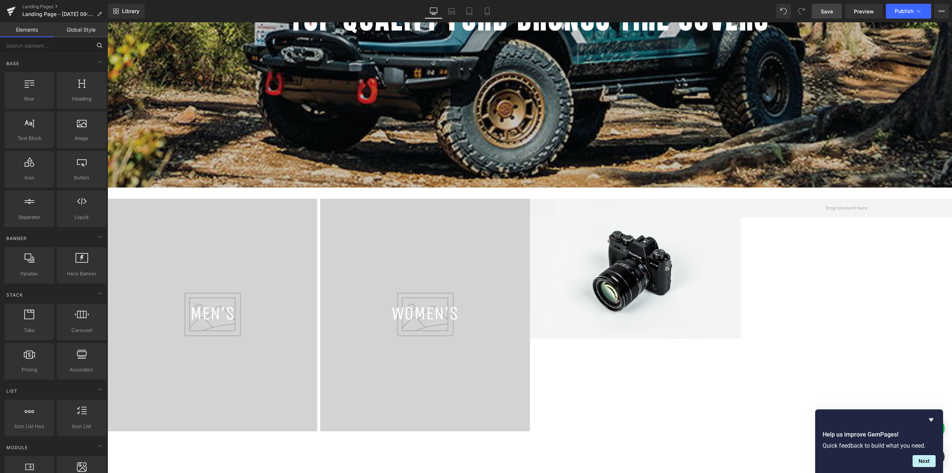
click at [41, 46] on input "text" at bounding box center [46, 45] width 92 height 16
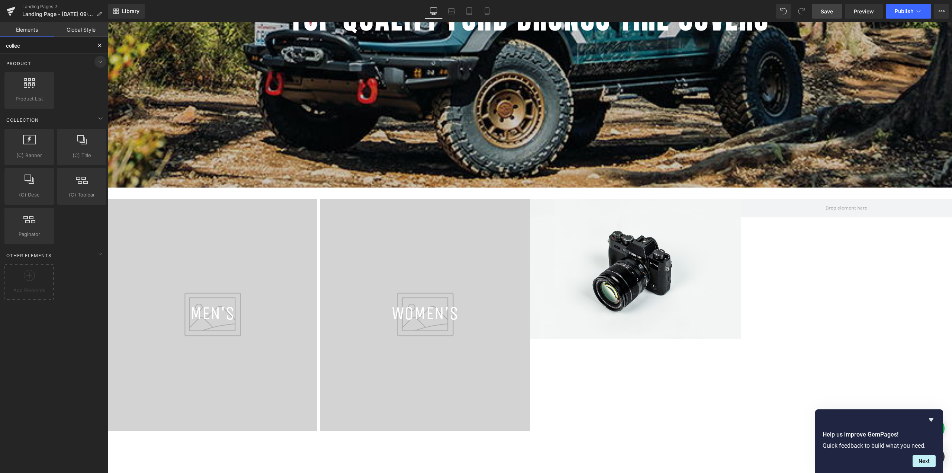
type input "collec"
click at [97, 59] on icon at bounding box center [100, 61] width 9 height 9
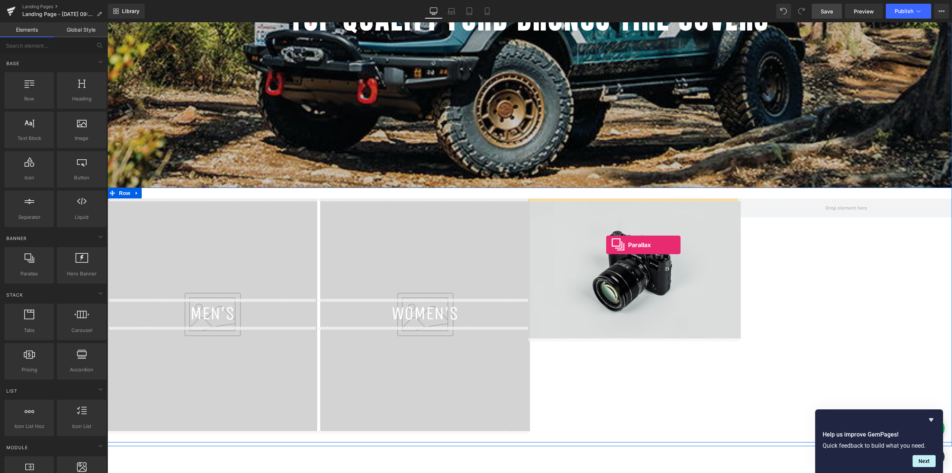
drag, startPoint x: 151, startPoint y: 287, endPoint x: 606, endPoint y: 245, distance: 456.9
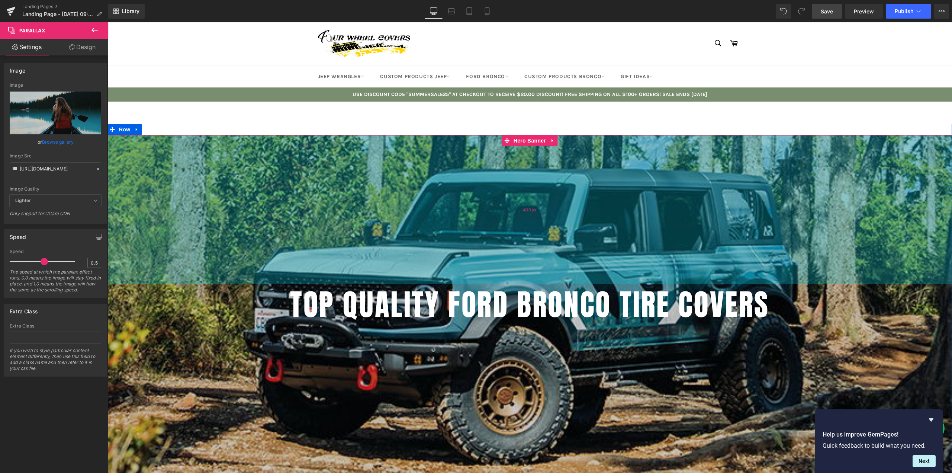
click at [275, 173] on div "400px" at bounding box center [530, 209] width 845 height 149
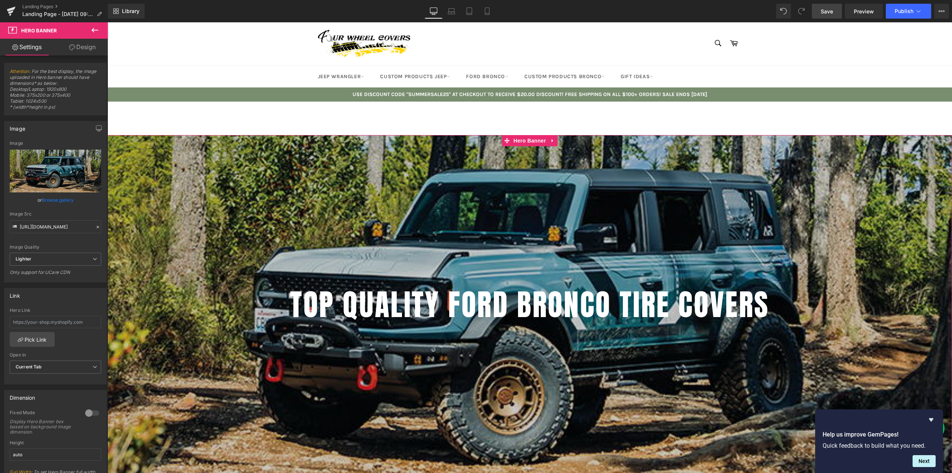
drag, startPoint x: 80, startPoint y: 48, endPoint x: 97, endPoint y: 28, distance: 26.4
click at [80, 48] on link "Design" at bounding box center [82, 47] width 54 height 17
click at [97, 28] on icon at bounding box center [94, 30] width 9 height 9
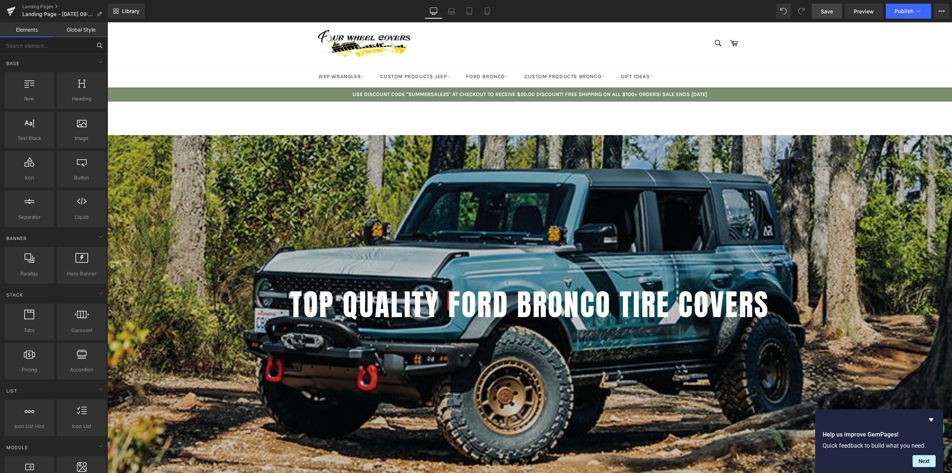
click at [40, 49] on input "text" at bounding box center [46, 45] width 92 height 16
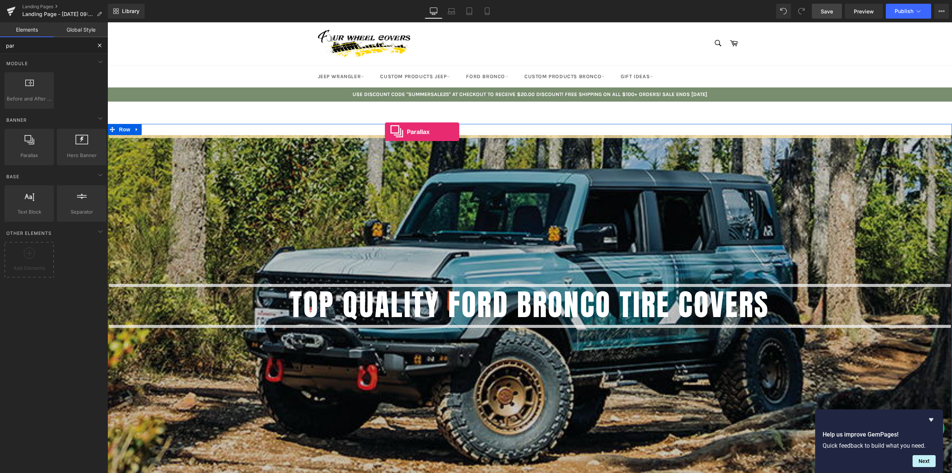
drag, startPoint x: 192, startPoint y: 167, endPoint x: 385, endPoint y: 132, distance: 196.0
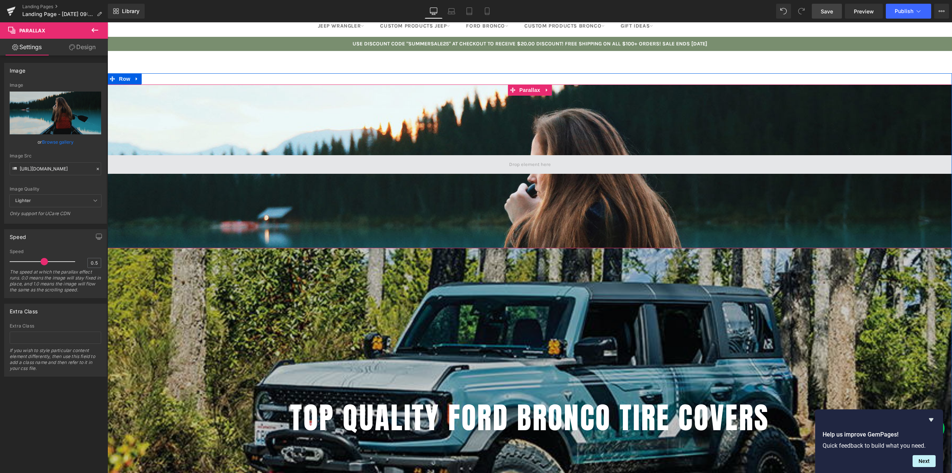
scroll to position [37, 0]
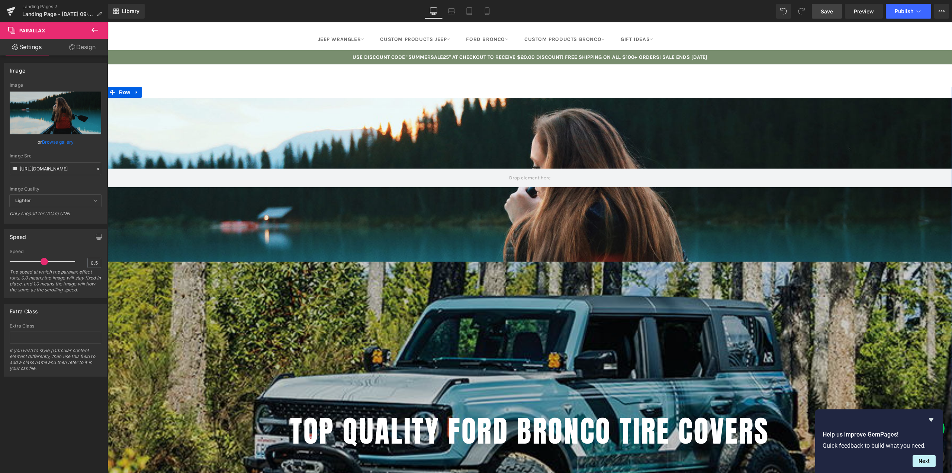
click at [494, 424] on h1 "TOP QUALITY FORD BRONCO TIRE COVERS" at bounding box center [530, 430] width 845 height 41
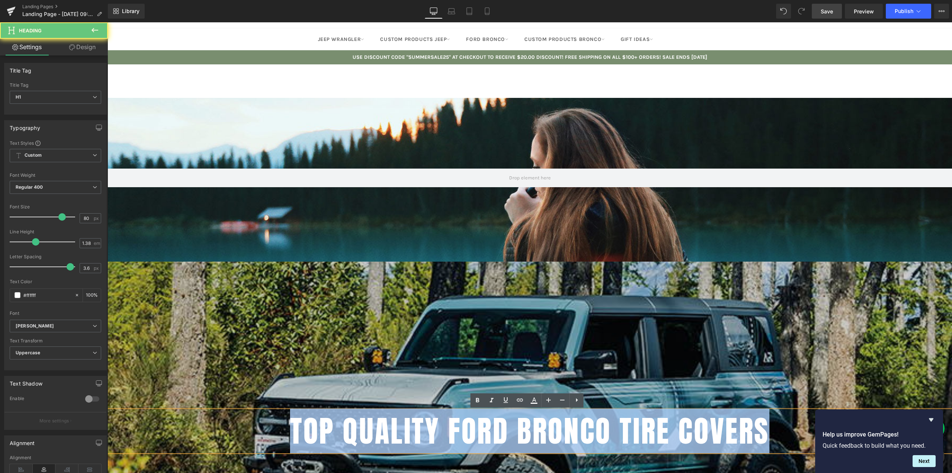
click at [494, 424] on h1 "TOP QUALITY FORD BRONCO TIRE COVERS" at bounding box center [530, 430] width 845 height 41
copy h1 "TOP QUALITY FORD BRONCO TIRE COVERS"
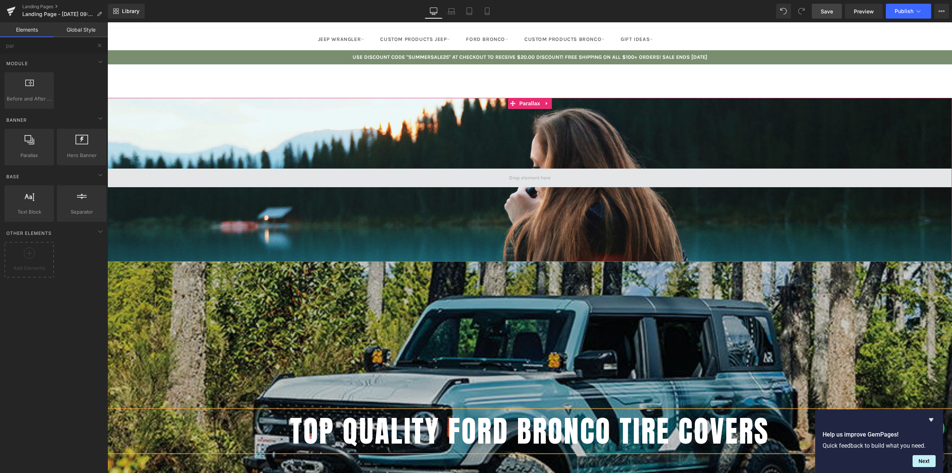
click at [523, 179] on span at bounding box center [530, 178] width 47 height 10
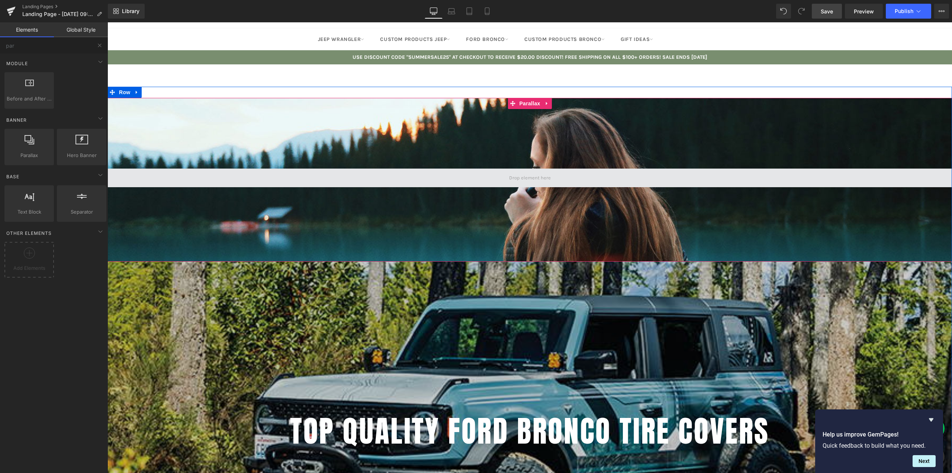
click at [516, 175] on span at bounding box center [530, 178] width 47 height 10
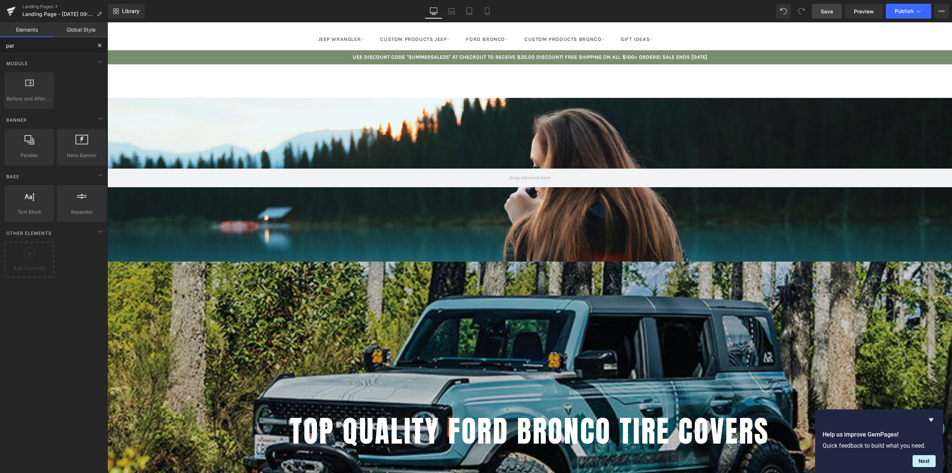
click at [46, 48] on input "par" at bounding box center [46, 45] width 92 height 16
type input "head"
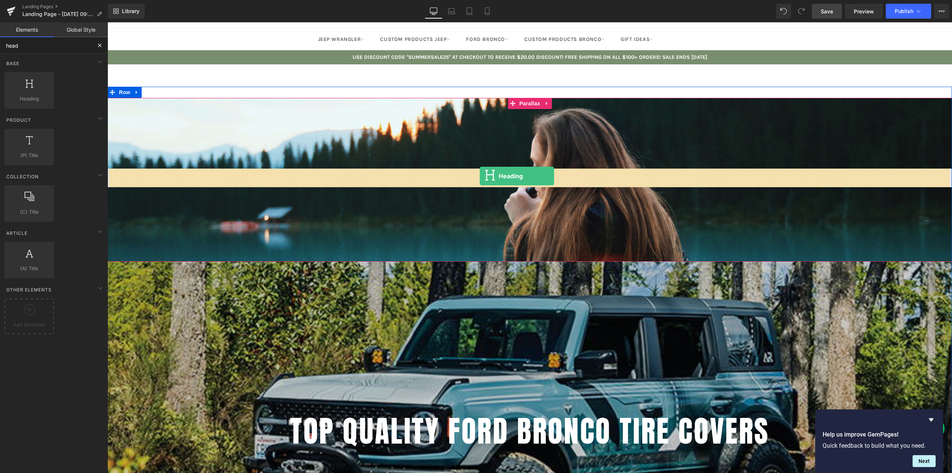
drag, startPoint x: 137, startPoint y: 108, endPoint x: 493, endPoint y: 179, distance: 363.0
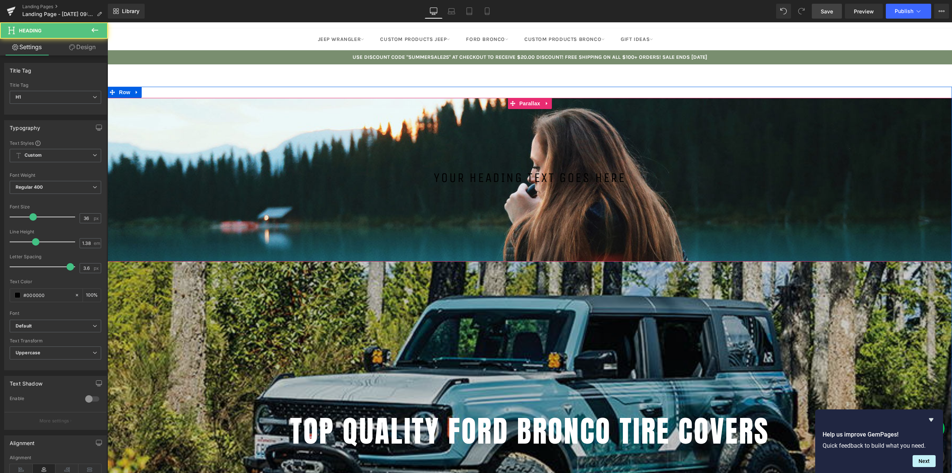
scroll to position [1913, 839]
click at [483, 179] on h1 "Your heading text goes here" at bounding box center [530, 178] width 845 height 19
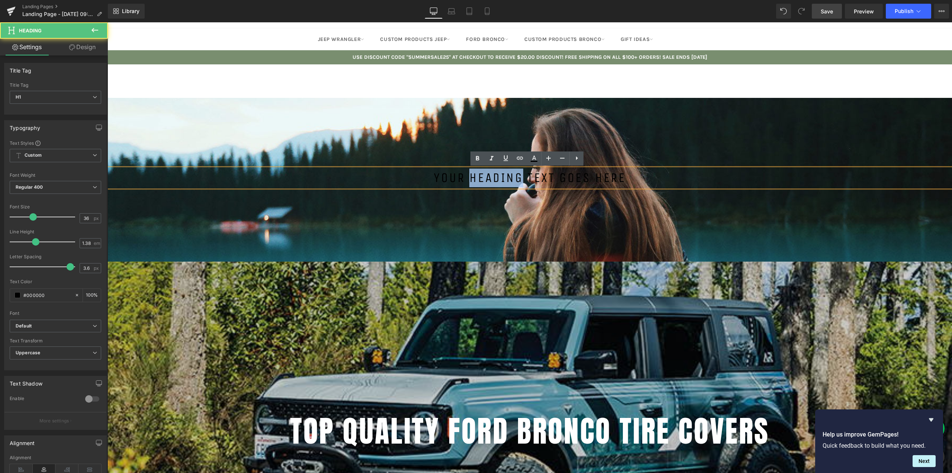
click at [483, 179] on h1 "Your heading text goes here" at bounding box center [530, 178] width 845 height 19
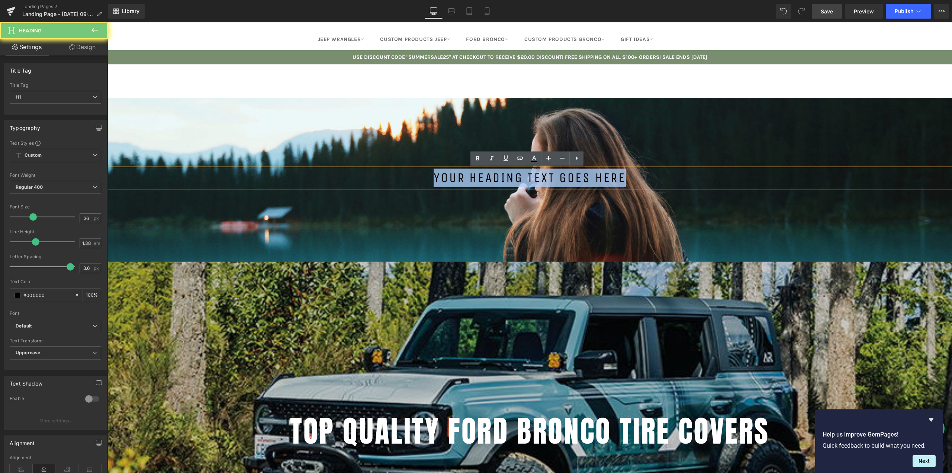
click at [483, 179] on h1 "Your heading text goes here" at bounding box center [530, 178] width 845 height 19
paste div
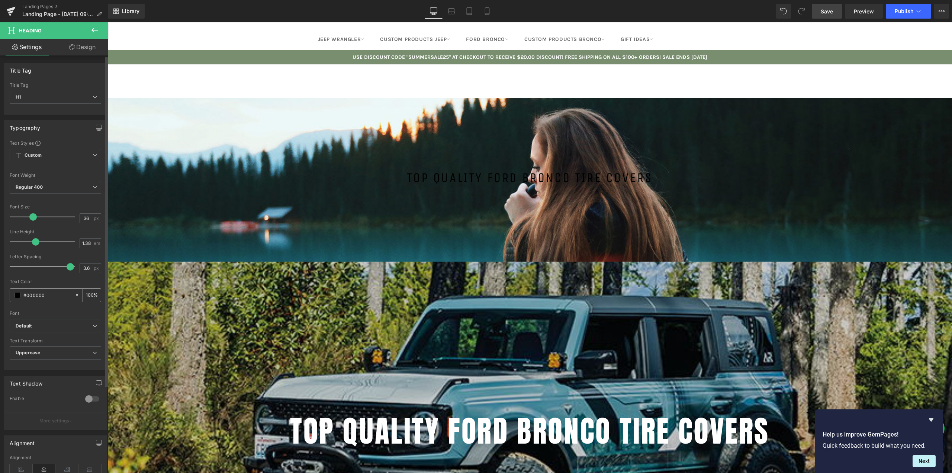
click at [59, 292] on input "#000000" at bounding box center [47, 295] width 48 height 8
click at [31, 293] on input "#000000" at bounding box center [47, 295] width 48 height 8
click at [20, 295] on span at bounding box center [18, 295] width 6 height 6
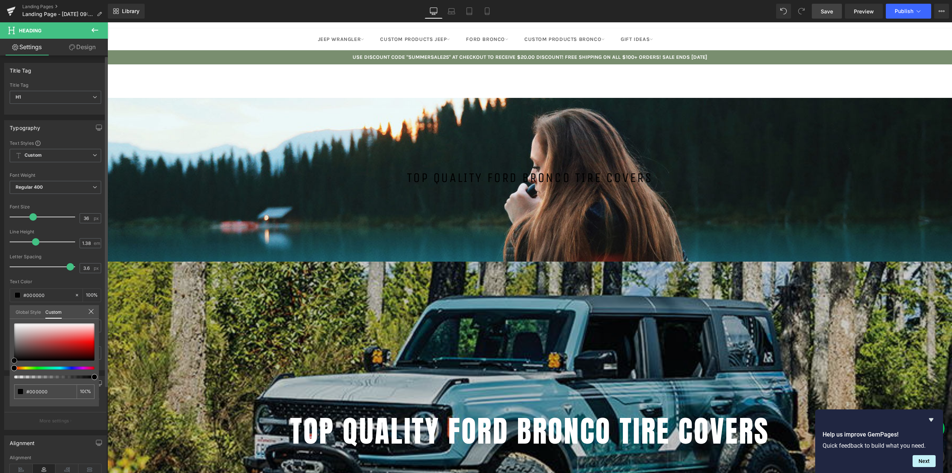
type input "#c8a7a7"
type input "#d3bfbf"
type input "#ffffff"
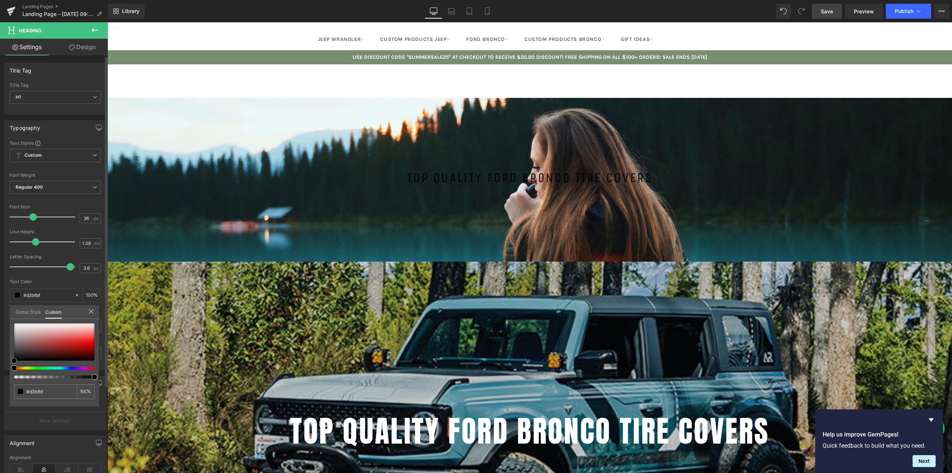
type input "#ffffff"
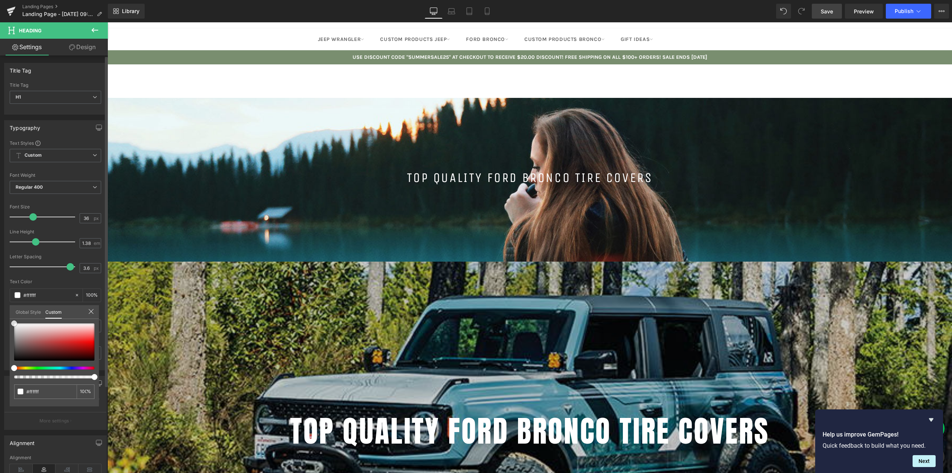
drag, startPoint x: 32, startPoint y: 334, endPoint x: 0, endPoint y: 311, distance: 39.7
click at [0, 311] on div "Typography Text Styles Custom Custom Setup Global Style Custom Setup Global Sty…" at bounding box center [55, 243] width 111 height 256
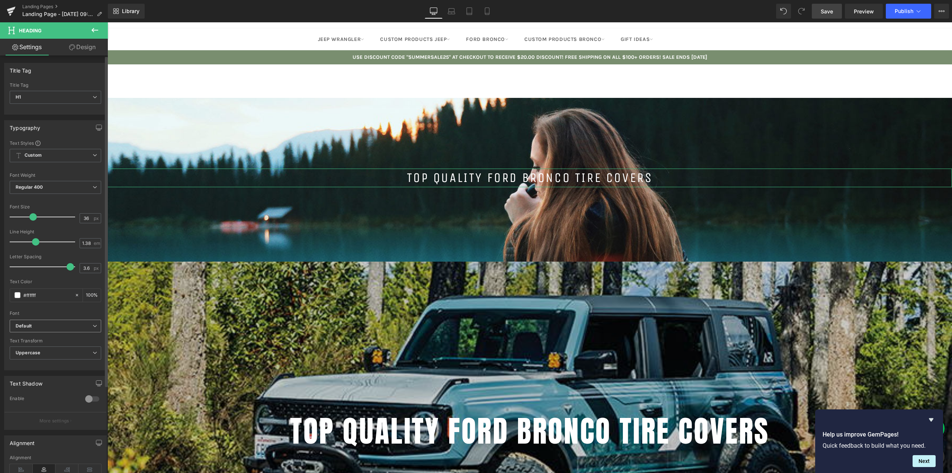
click at [41, 326] on b "Default" at bounding box center [54, 326] width 77 height 6
click at [36, 370] on li "[PERSON_NAME]" at bounding box center [56, 374] width 92 height 12
click at [84, 216] on input "36" at bounding box center [86, 218] width 13 height 9
type input "80"
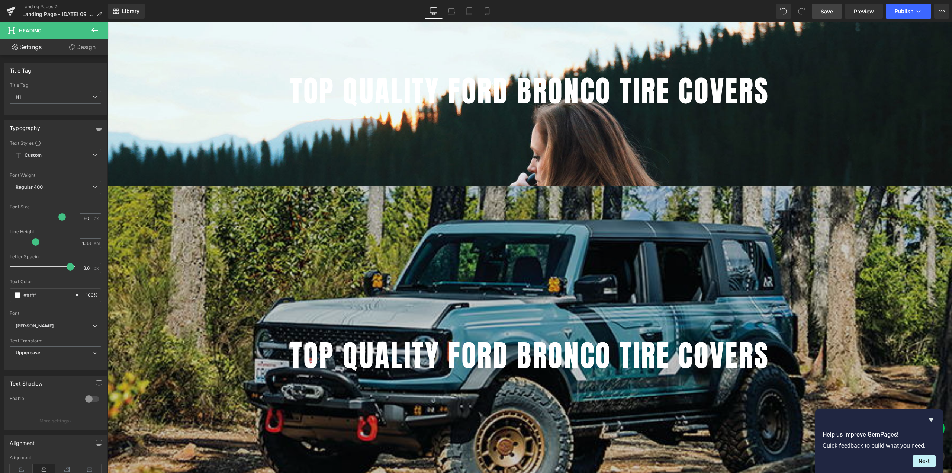
scroll to position [149, 0]
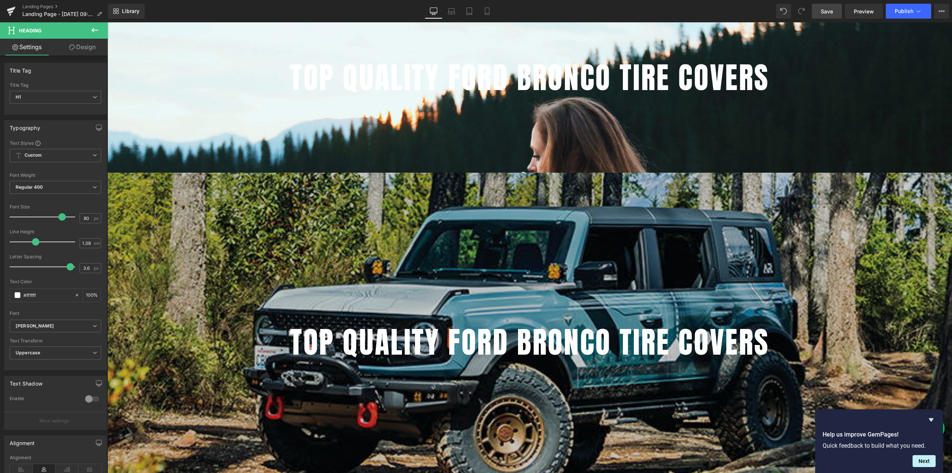
click at [552, 177] on icon at bounding box center [552, 178] width 5 height 6
click at [556, 178] on icon at bounding box center [557, 178] width 5 height 6
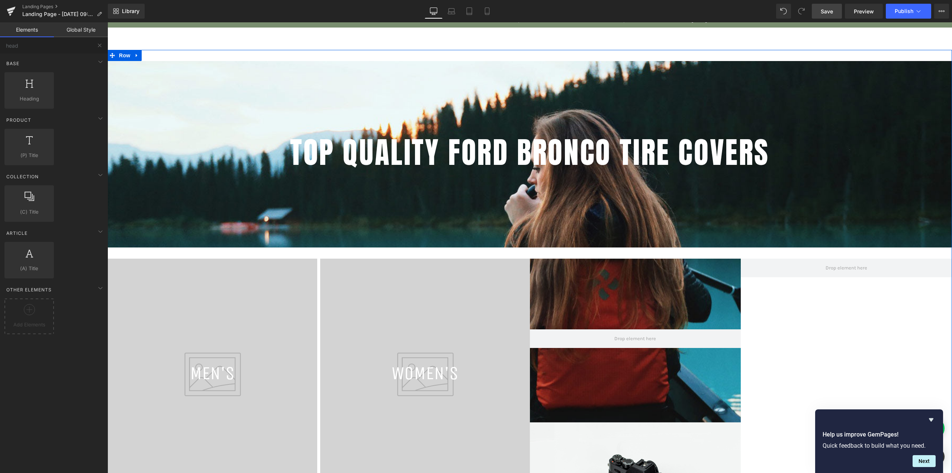
scroll to position [0, 0]
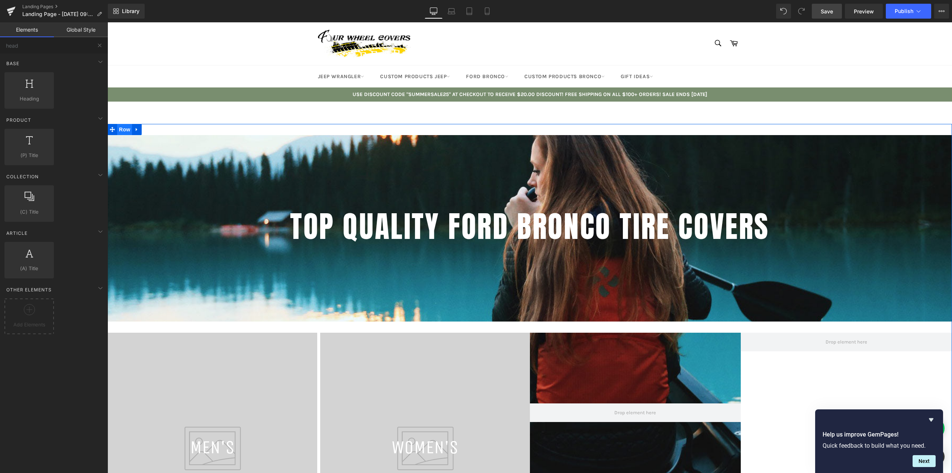
click at [123, 130] on span "Row" at bounding box center [124, 129] width 15 height 11
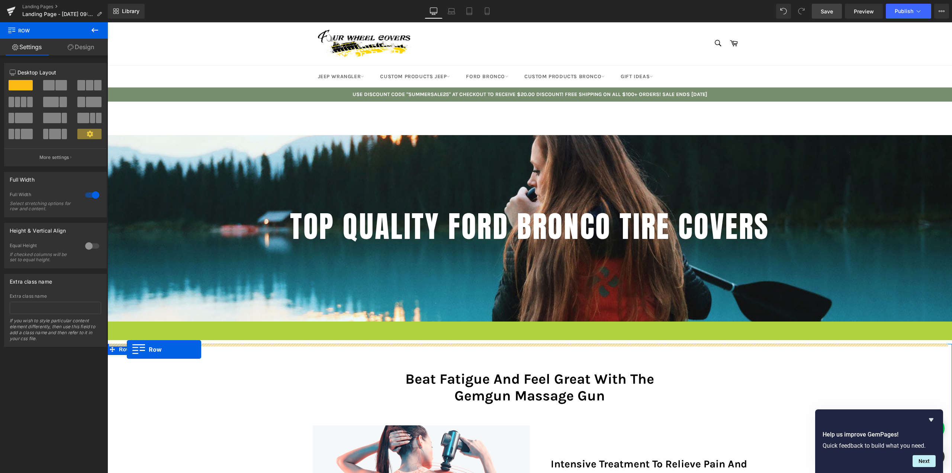
scroll to position [1290, 839]
drag, startPoint x: 119, startPoint y: 328, endPoint x: 112, endPoint y: 343, distance: 16.5
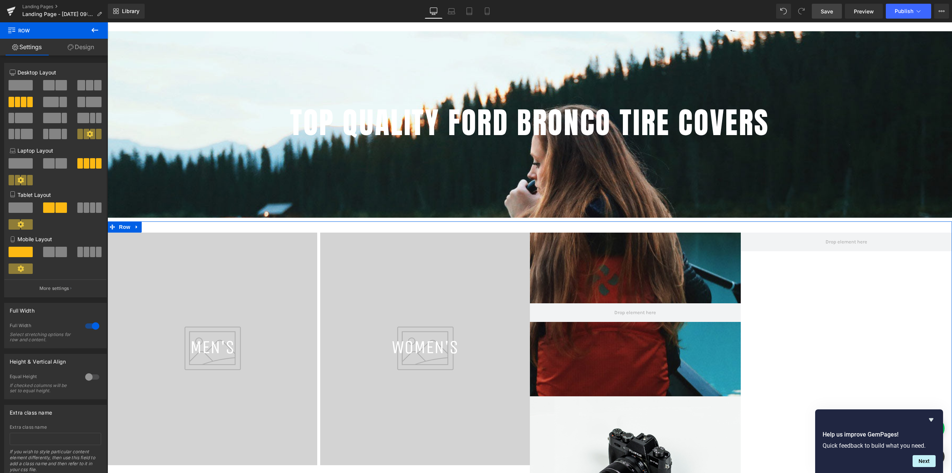
scroll to position [149, 0]
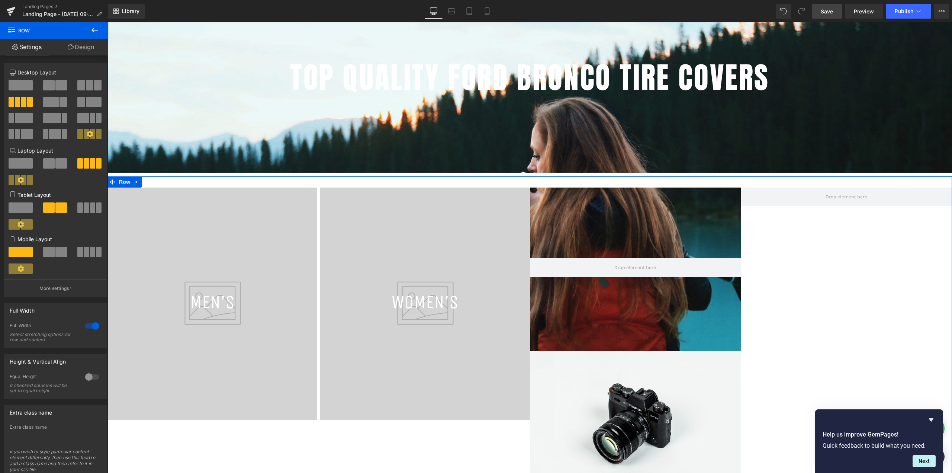
click at [626, 246] on div at bounding box center [530, 250] width 845 height 422
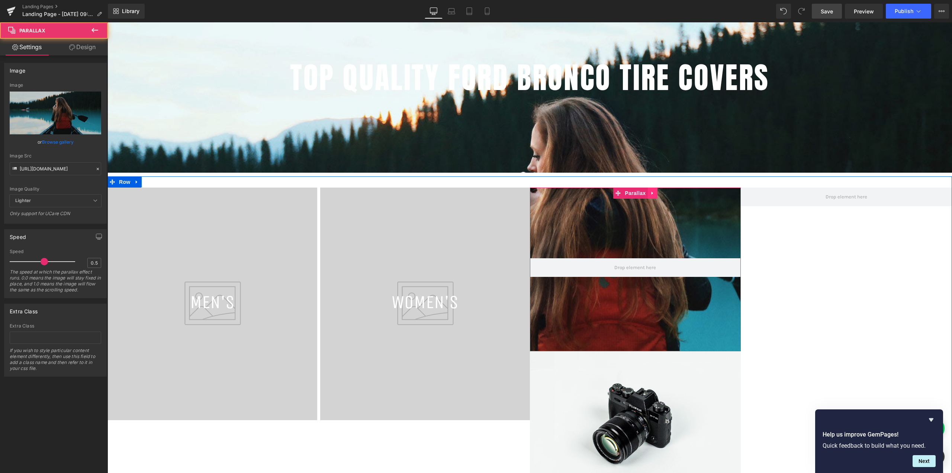
click at [651, 192] on icon at bounding box center [651, 192] width 1 height 3
click at [655, 193] on icon at bounding box center [657, 192] width 5 height 5
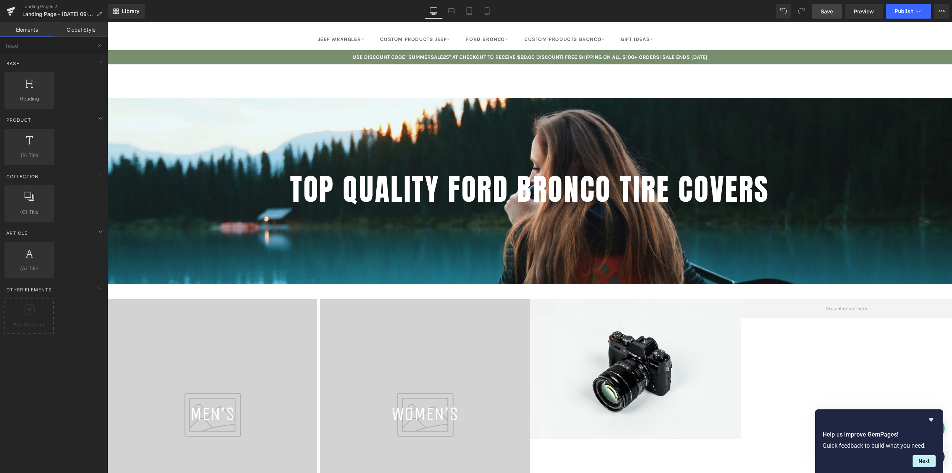
scroll to position [0, 0]
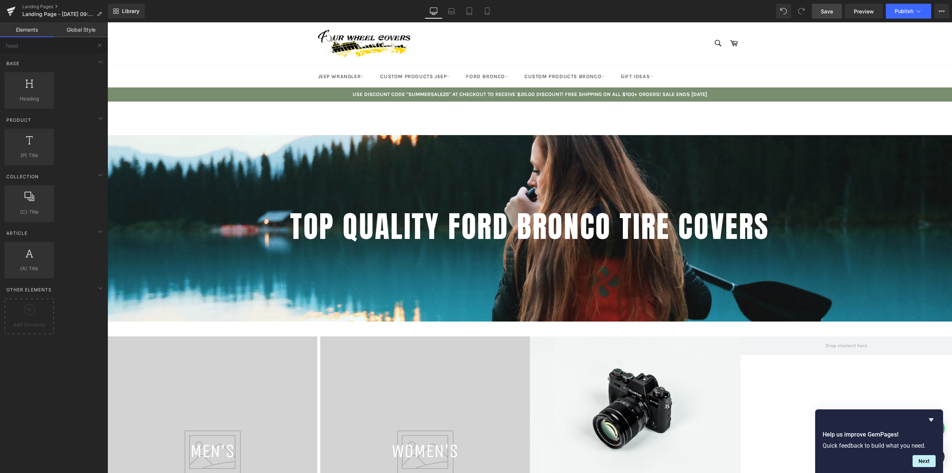
click at [273, 179] on div at bounding box center [530, 258] width 845 height 451
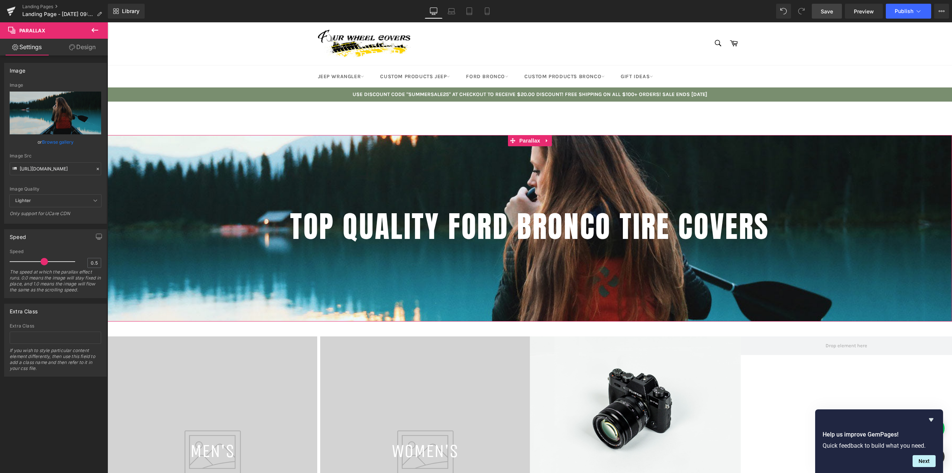
click at [52, 141] on link "Browse gallery" at bounding box center [58, 141] width 32 height 13
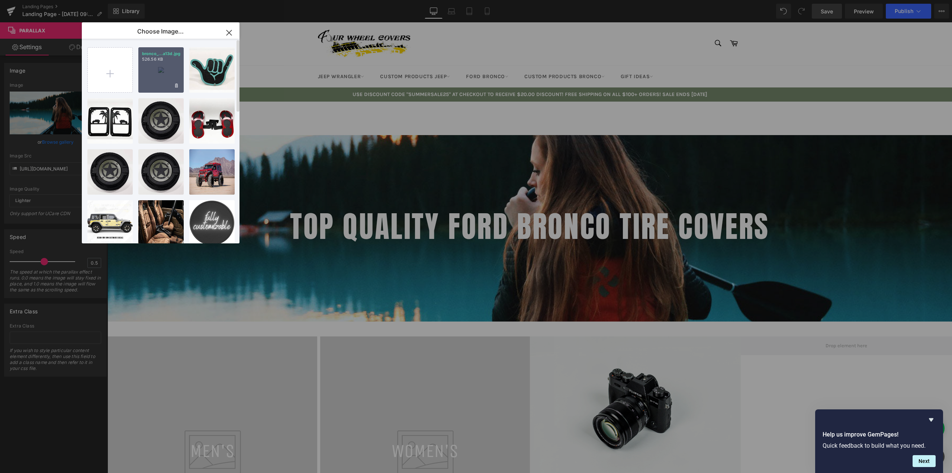
click at [161, 66] on div "bronco_...a13d.jpg 526.56 KB" at bounding box center [160, 69] width 45 height 45
type input "https://ucarecdn.com/4dbdcf66-17f7-4eaa-ac68-3a346570b264/-/format/auto/-/previ…"
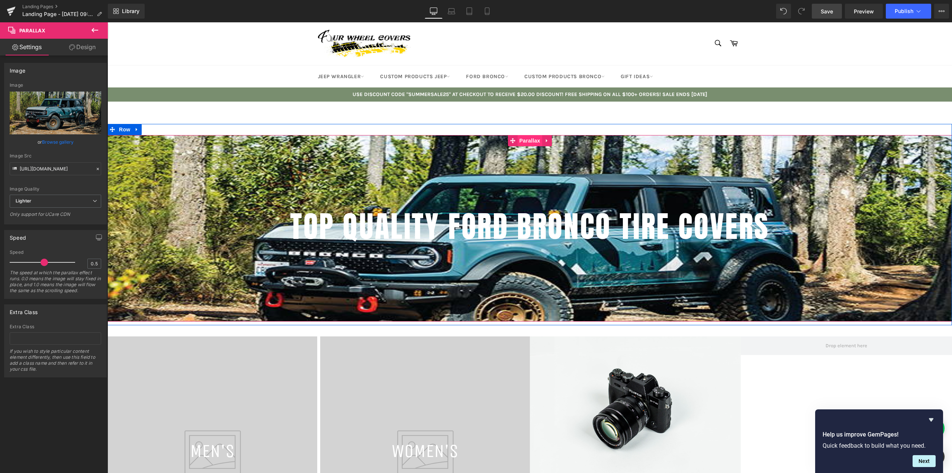
click at [526, 141] on span "Parallax" at bounding box center [529, 140] width 25 height 11
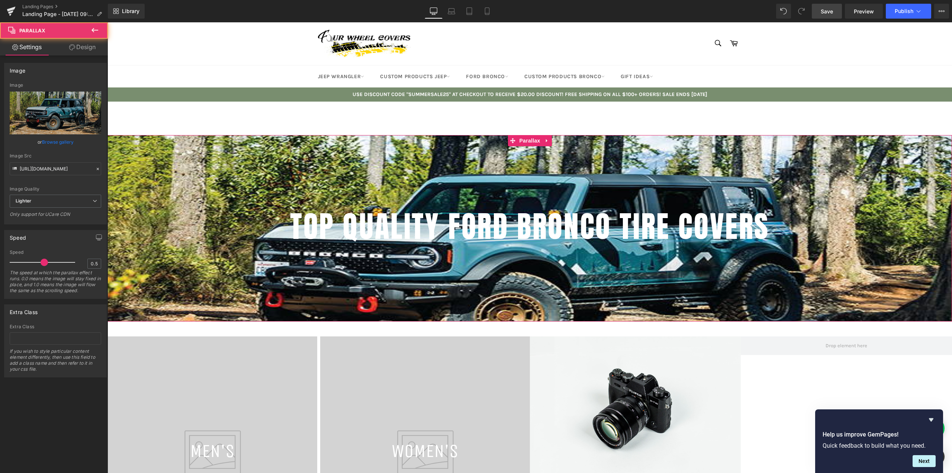
click at [86, 47] on link "Design" at bounding box center [82, 47] width 54 height 17
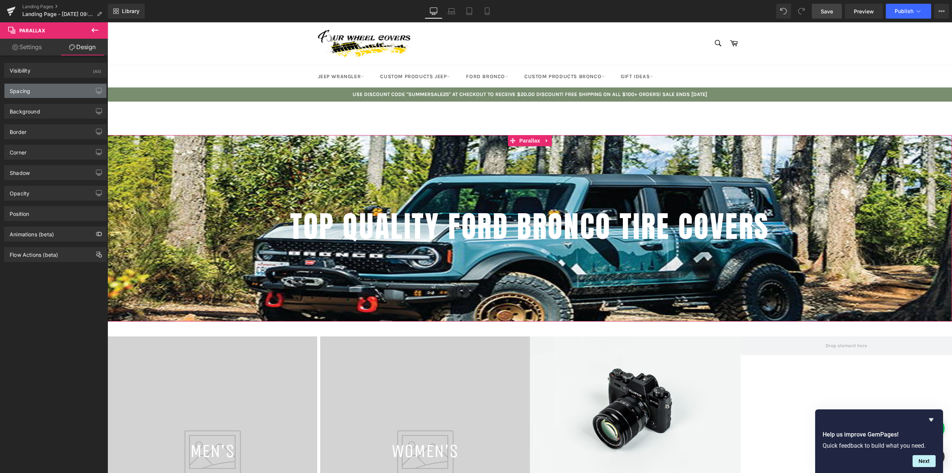
type input "0"
type input "190"
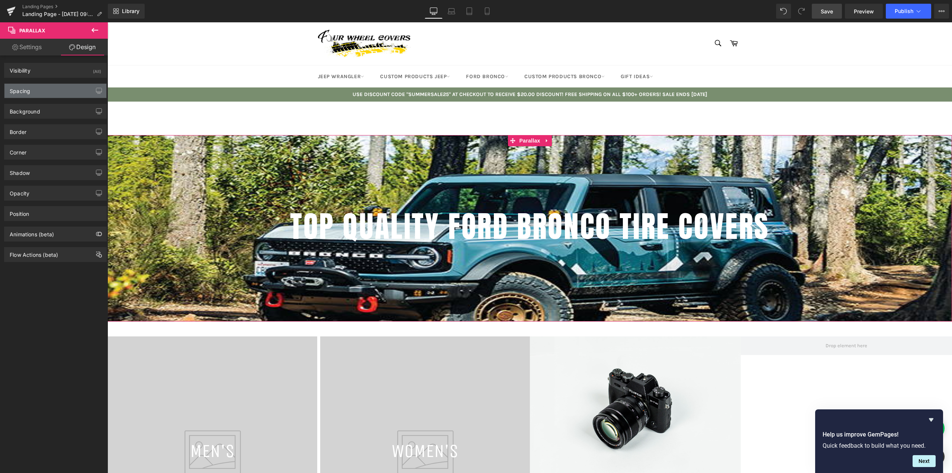
type input "0"
type input "200"
type input "0"
drag, startPoint x: 31, startPoint y: 90, endPoint x: 33, endPoint y: 96, distance: 6.4
click at [31, 90] on div "Spacing" at bounding box center [55, 91] width 102 height 14
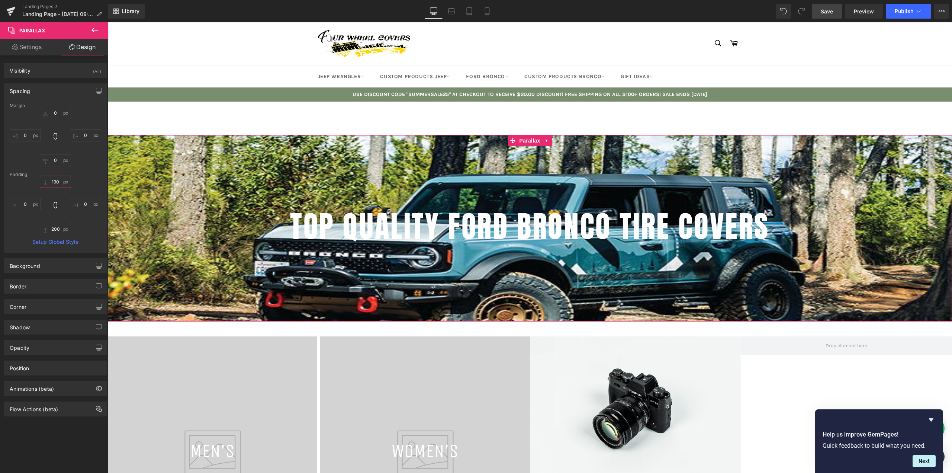
click at [53, 181] on input "190" at bounding box center [55, 182] width 31 height 12
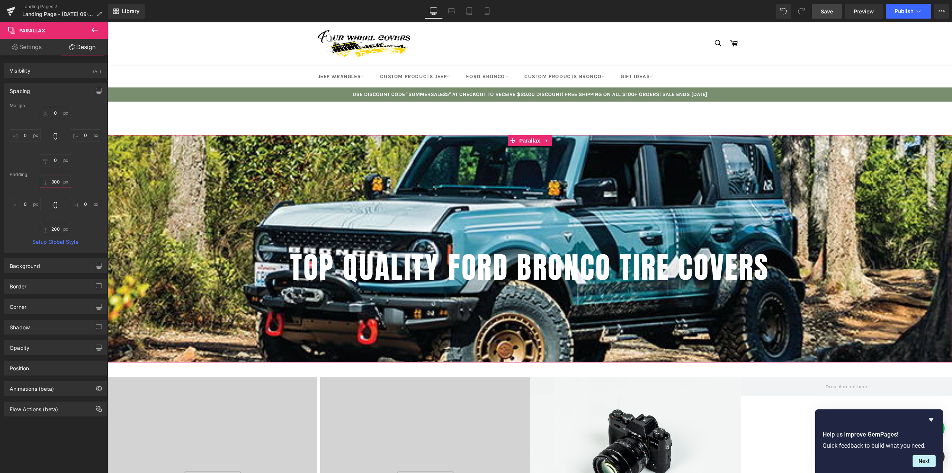
scroll to position [1567, 839]
type input "300"
click at [53, 228] on input "200" at bounding box center [55, 229] width 31 height 12
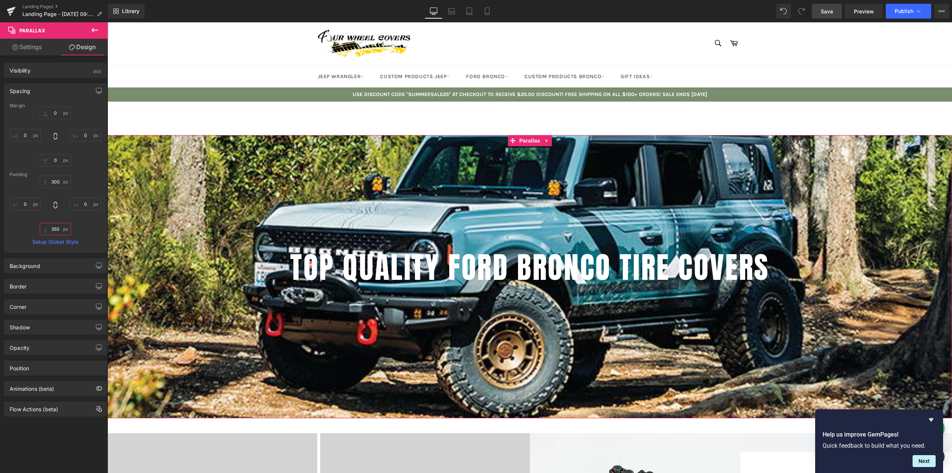
scroll to position [1623, 839]
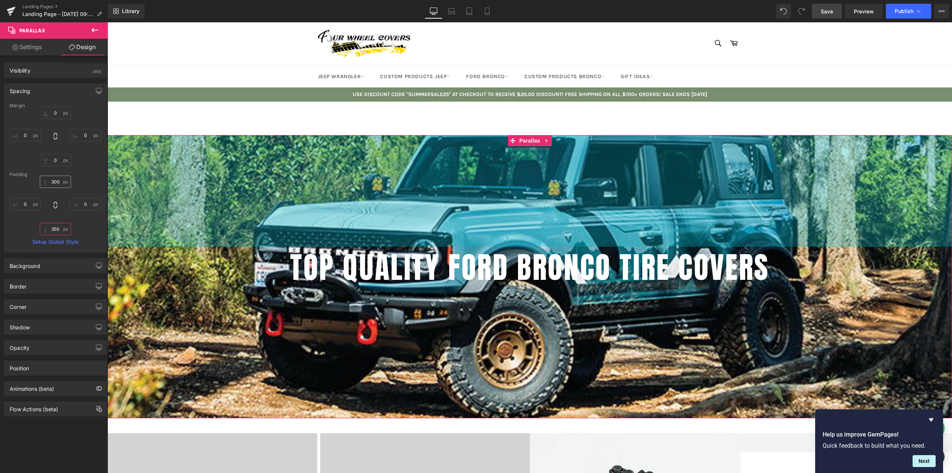
type input "350"
click at [55, 185] on input "300" at bounding box center [55, 182] width 31 height 12
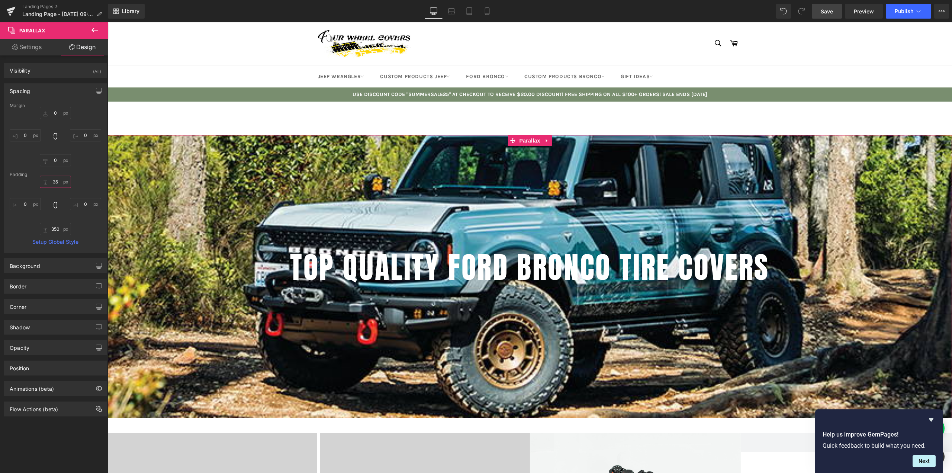
type input "350"
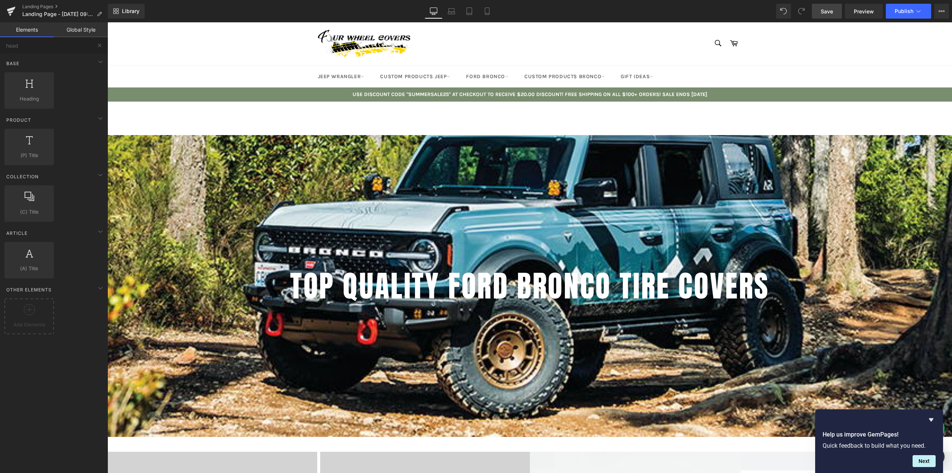
click at [108, 22] on div "350px" at bounding box center [108, 22] width 0 height 0
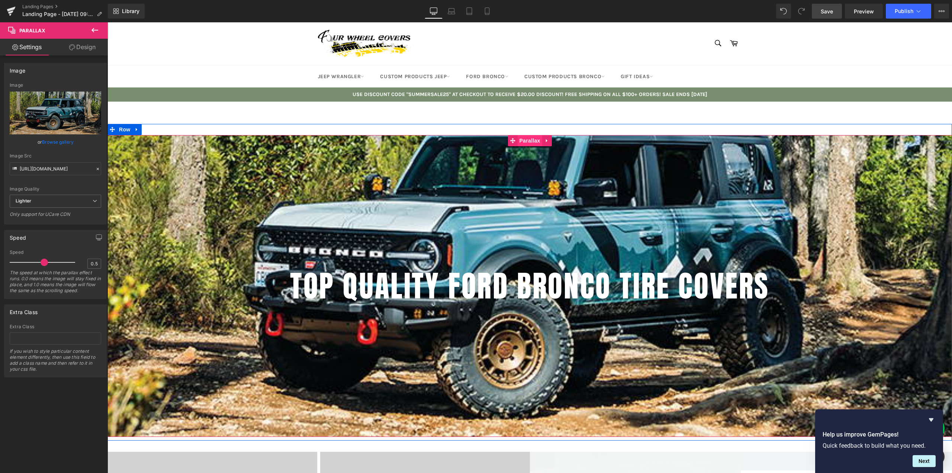
click at [524, 138] on span "Parallax" at bounding box center [529, 140] width 25 height 11
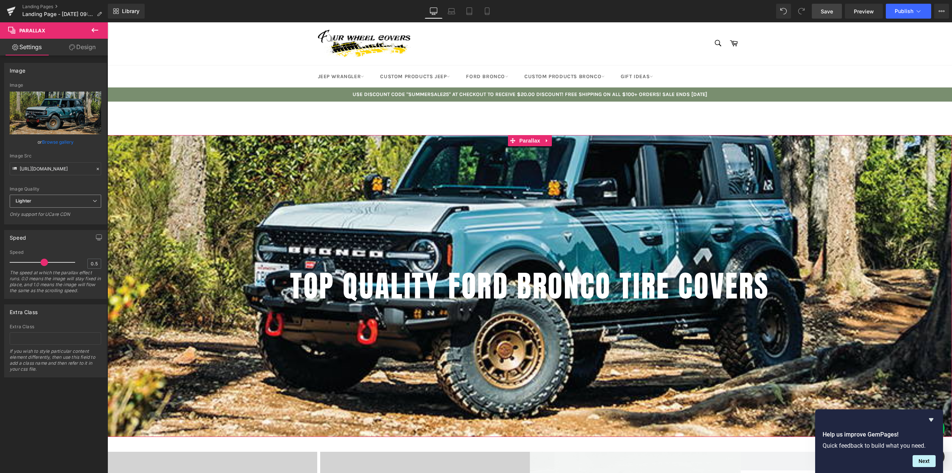
click at [57, 202] on span "Lighter" at bounding box center [56, 201] width 92 height 13
click at [57, 202] on span "Lighter" at bounding box center [54, 201] width 89 height 13
click at [91, 33] on icon at bounding box center [94, 30] width 9 height 9
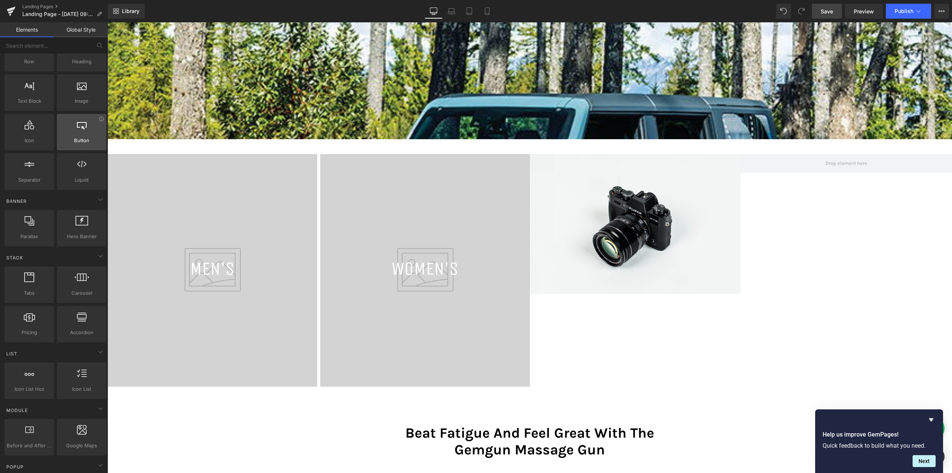
scroll to position [74, 0]
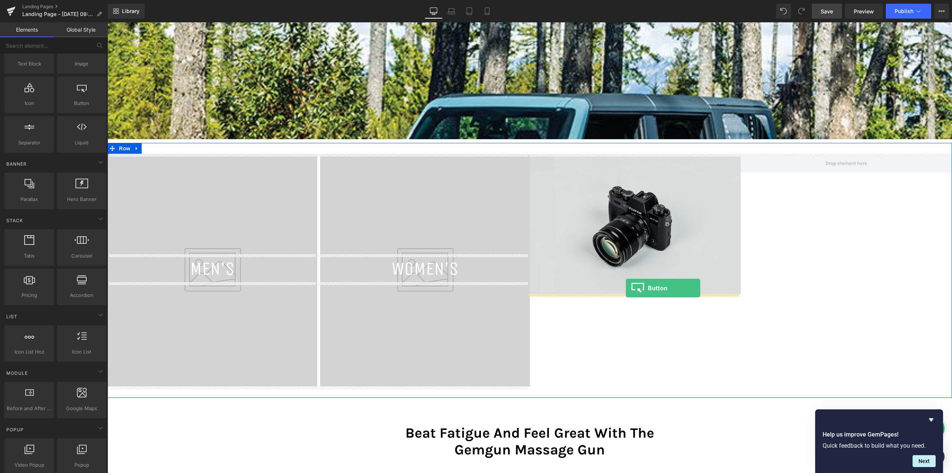
drag, startPoint x: 192, startPoint y: 128, endPoint x: 625, endPoint y: 290, distance: 461.9
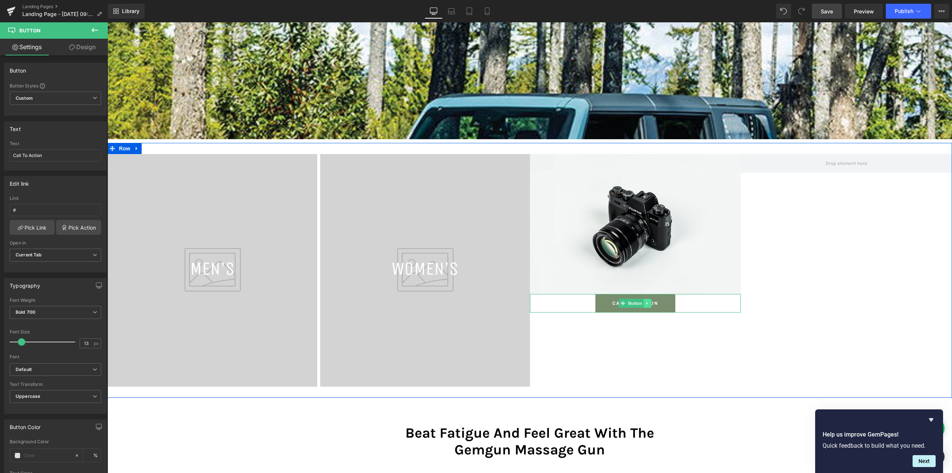
click at [646, 302] on icon at bounding box center [648, 303] width 4 height 4
click at [650, 305] on icon at bounding box center [652, 303] width 4 height 4
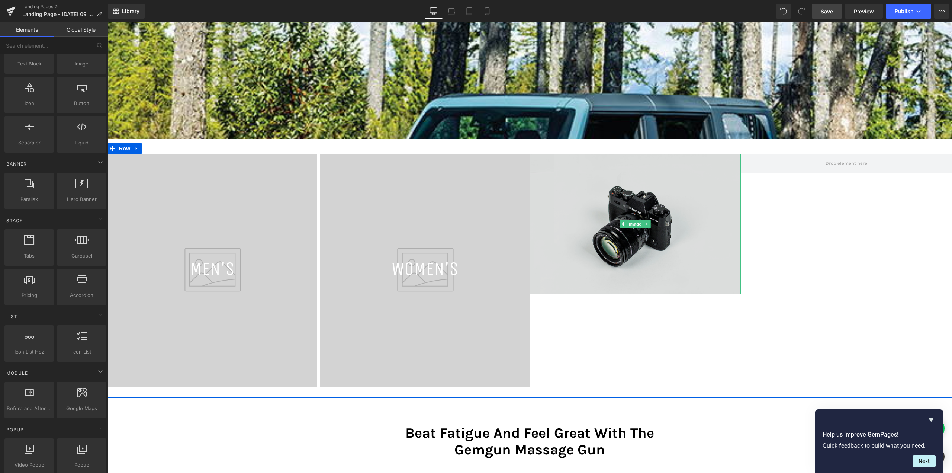
click at [617, 210] on img at bounding box center [635, 224] width 211 height 140
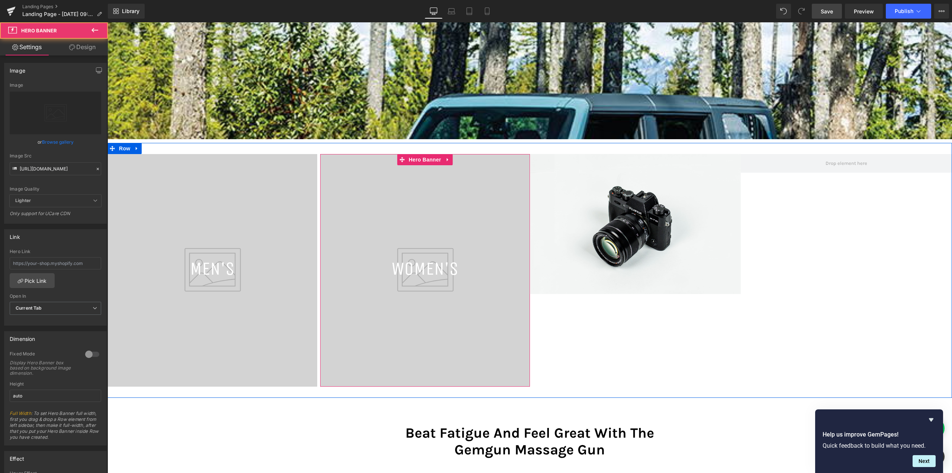
click at [414, 250] on div at bounding box center [425, 270] width 210 height 233
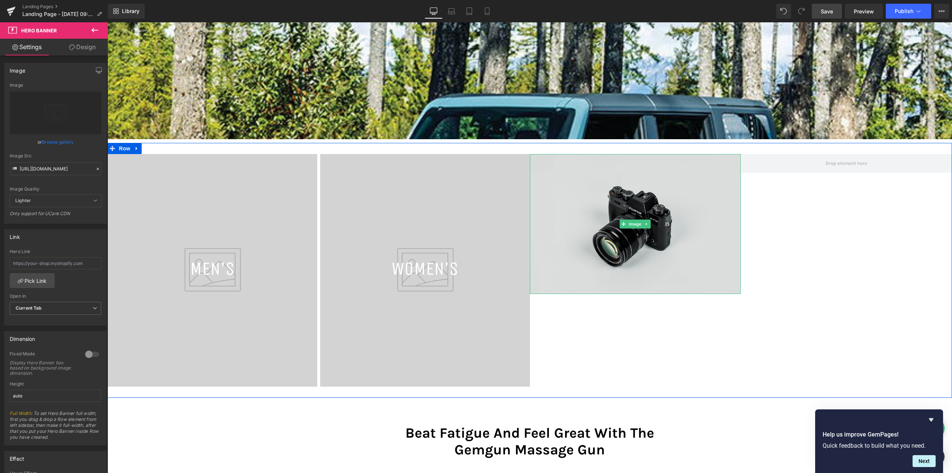
click at [625, 208] on img at bounding box center [635, 224] width 211 height 140
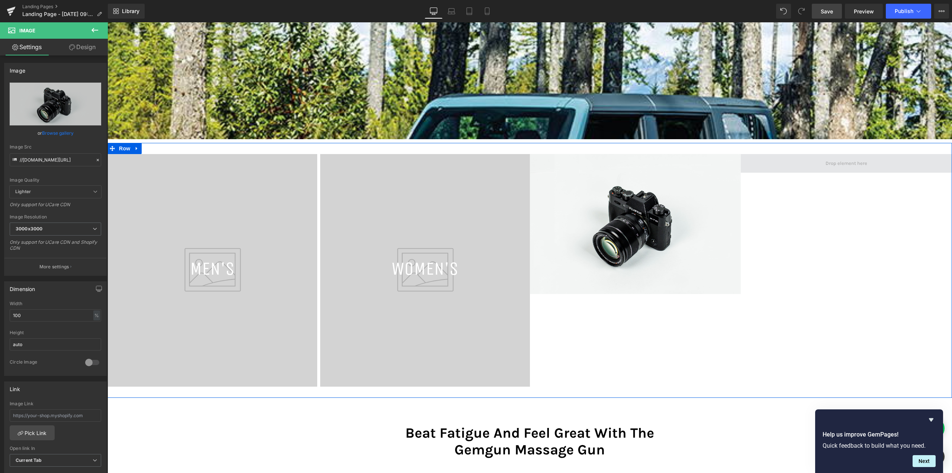
click at [852, 163] on span at bounding box center [846, 163] width 47 height 10
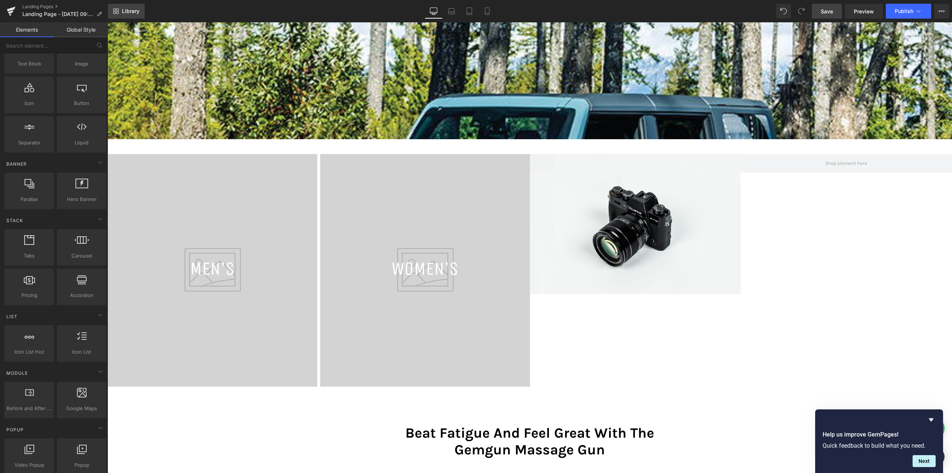
click at [128, 9] on span "Library" at bounding box center [130, 11] width 17 height 7
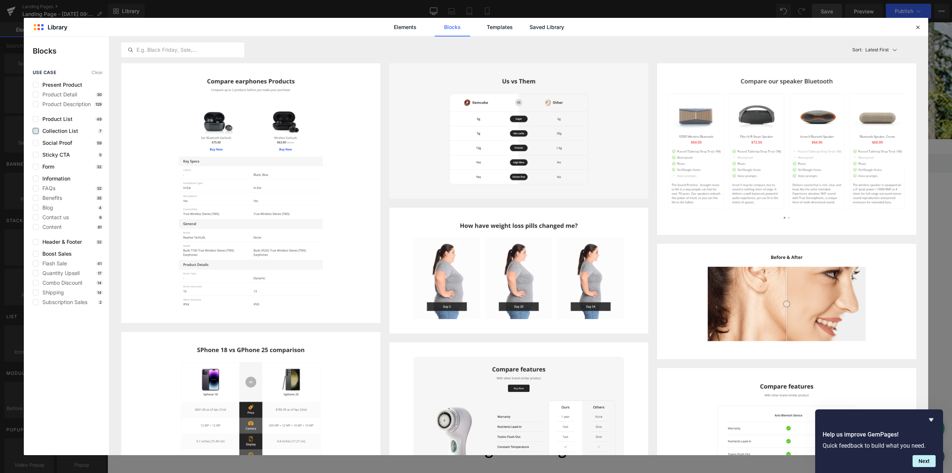
click at [33, 130] on label at bounding box center [36, 131] width 6 height 6
click at [36, 131] on input "checkbox" at bounding box center [36, 131] width 0 height 0
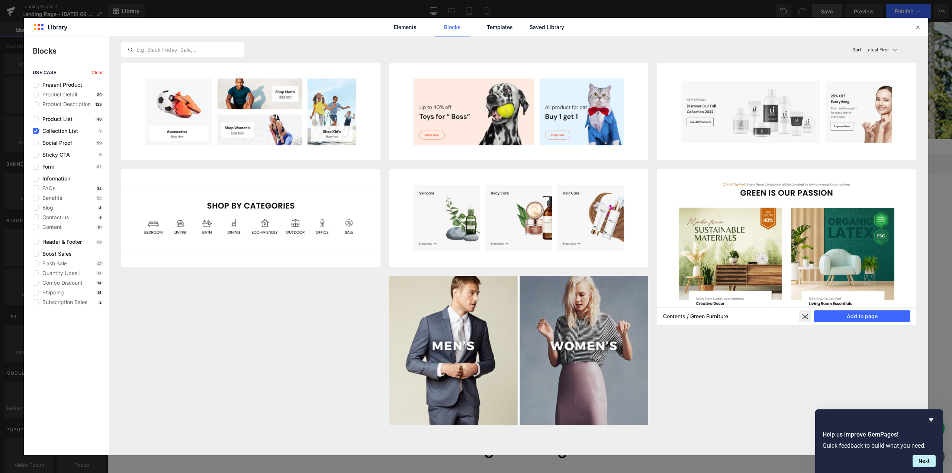
click at [742, 235] on img at bounding box center [786, 247] width 259 height 156
click at [849, 319] on button "Add to page" at bounding box center [862, 316] width 96 height 12
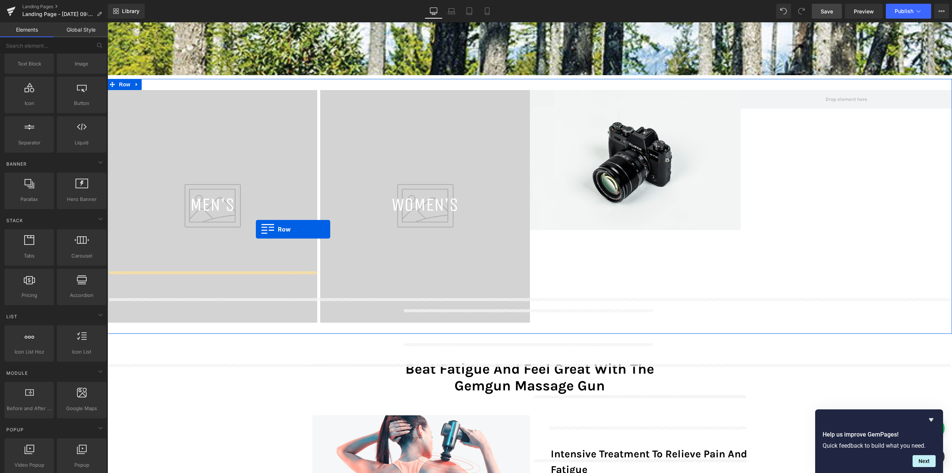
scroll to position [335, 0]
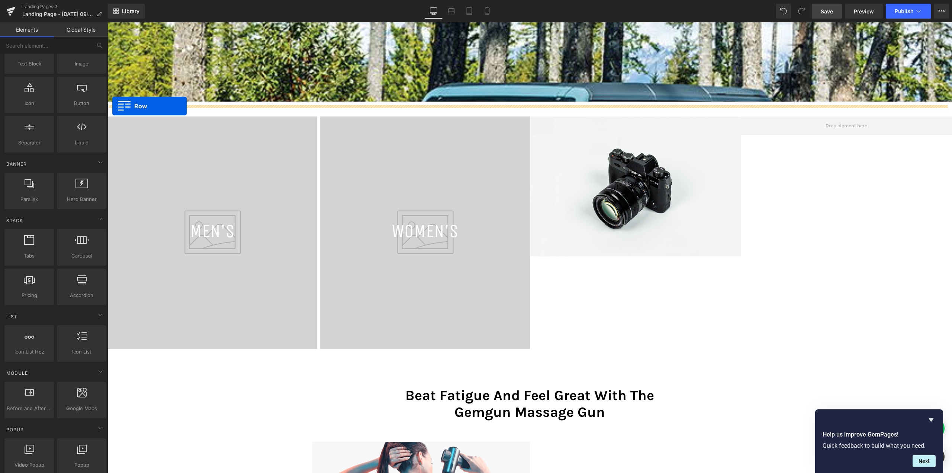
drag, startPoint x: 321, startPoint y: 165, endPoint x: 112, endPoint y: 106, distance: 216.8
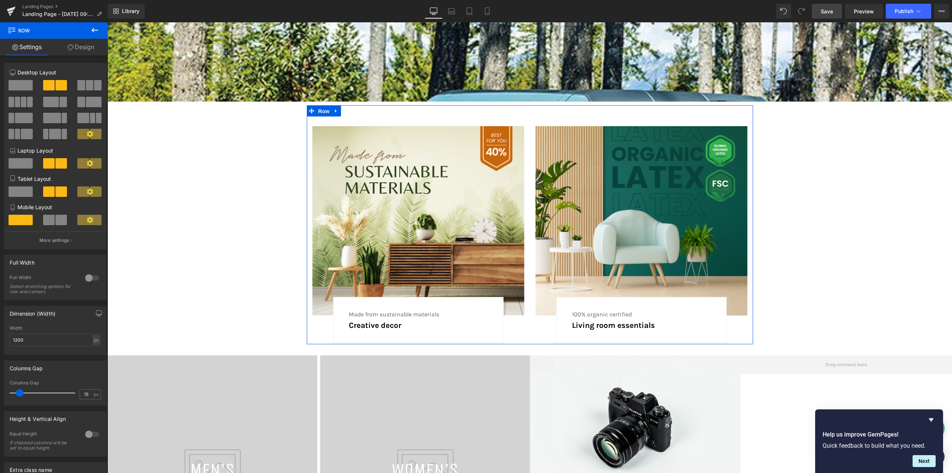
scroll to position [1737, 839]
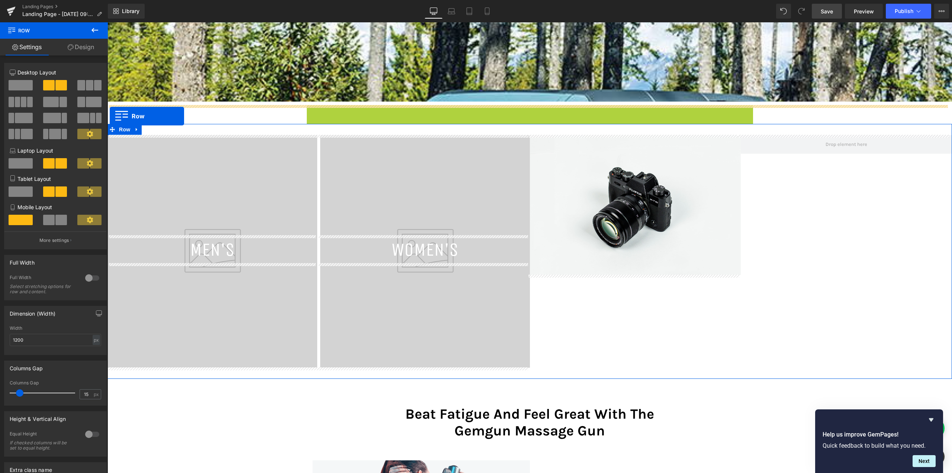
drag, startPoint x: 322, startPoint y: 114, endPoint x: 110, endPoint y: 116, distance: 212.4
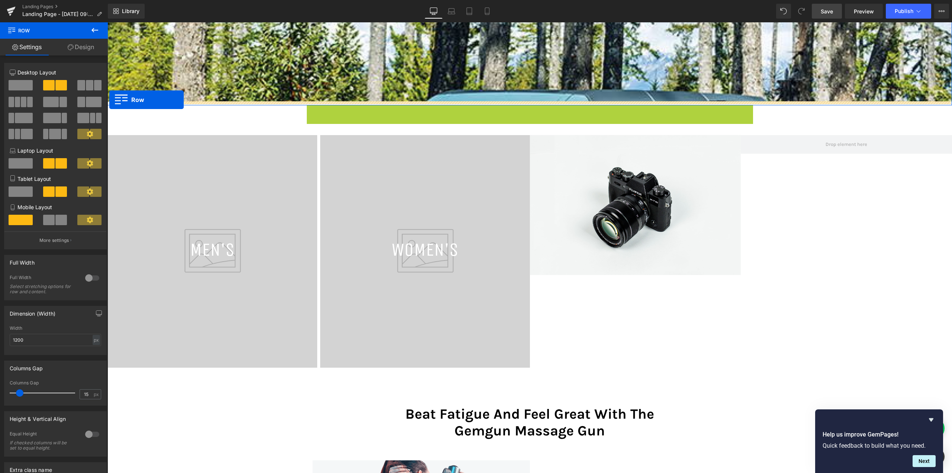
drag, startPoint x: 322, startPoint y: 112, endPoint x: 109, endPoint y: 100, distance: 213.2
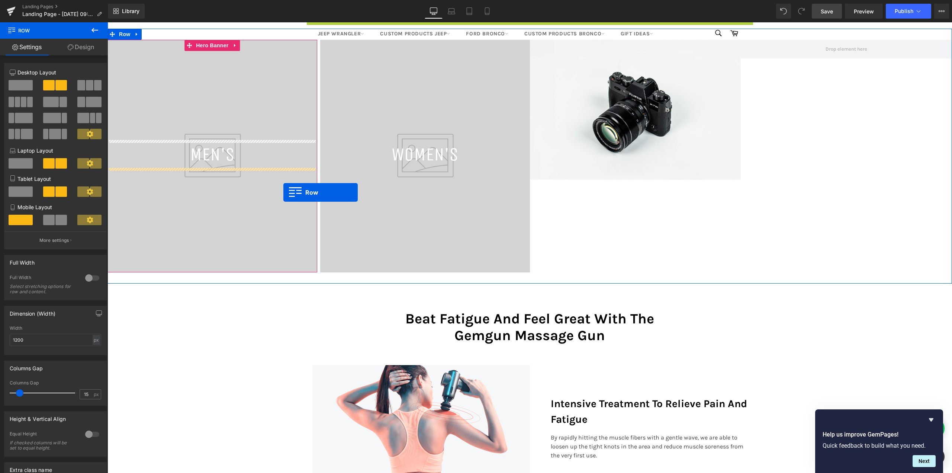
scroll to position [447, 0]
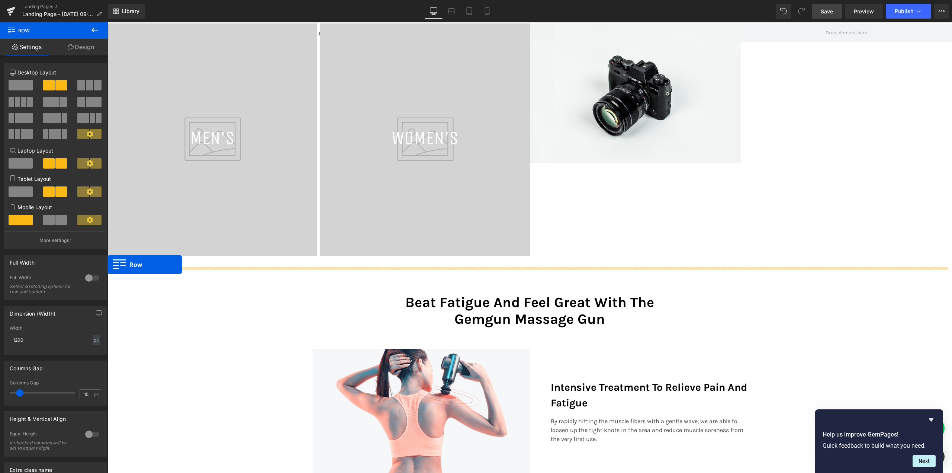
drag, startPoint x: 320, startPoint y: 110, endPoint x: 214, endPoint y: 287, distance: 206.3
click at [108, 265] on div at bounding box center [530, 261] width 845 height 11
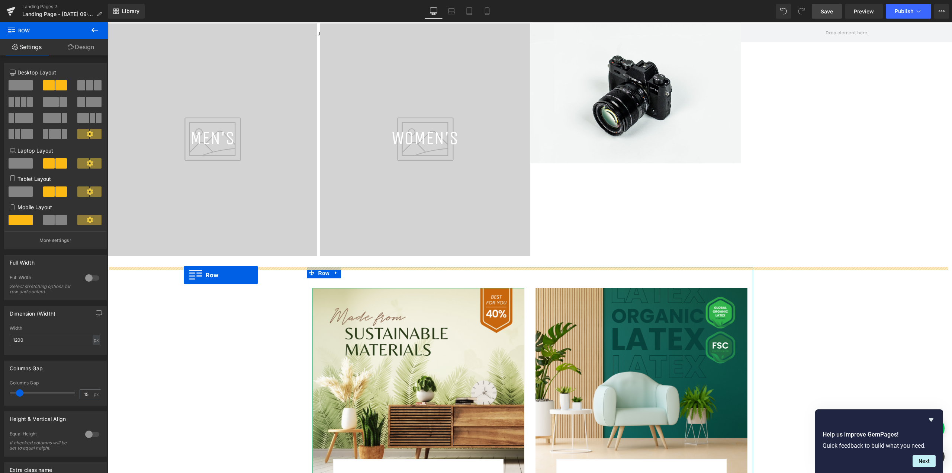
scroll to position [1737, 839]
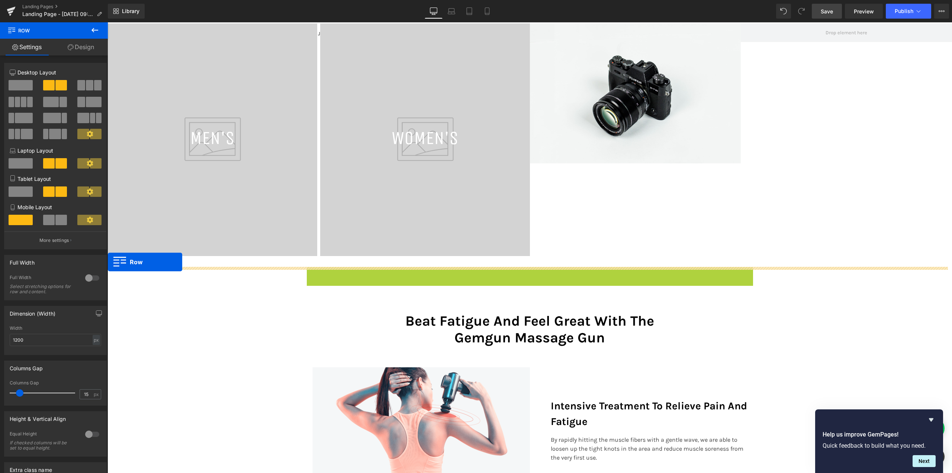
drag, startPoint x: 319, startPoint y: 274, endPoint x: 108, endPoint y: 262, distance: 211.3
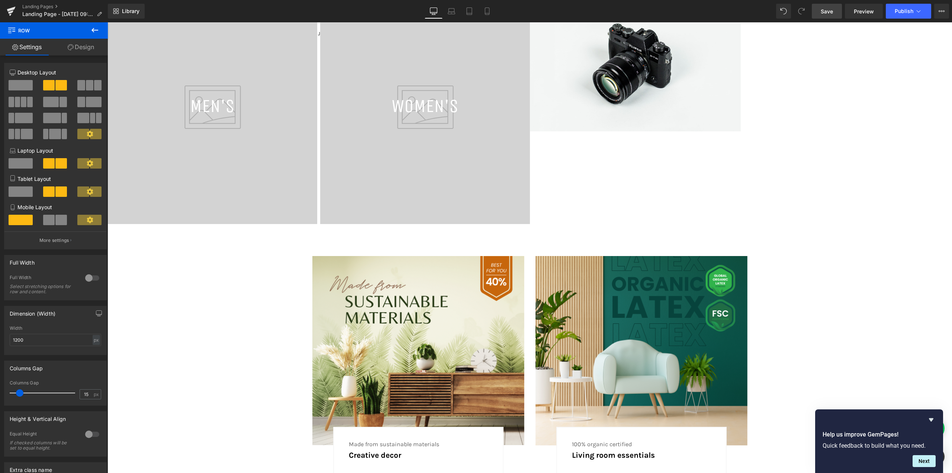
scroll to position [503, 0]
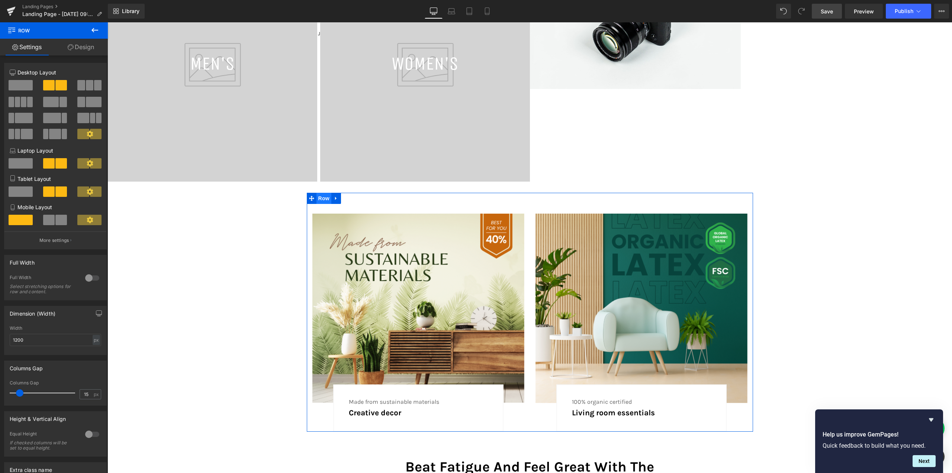
click at [319, 201] on span "Row" at bounding box center [324, 198] width 15 height 11
click at [92, 277] on div at bounding box center [92, 278] width 18 height 12
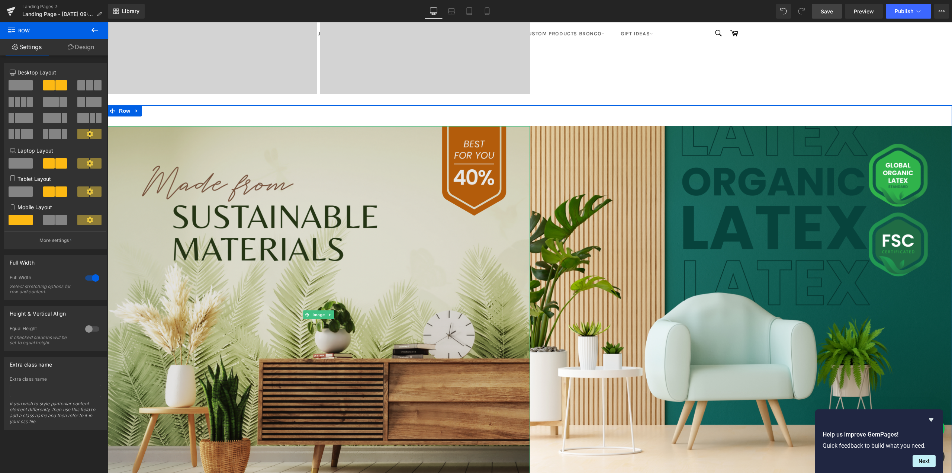
scroll to position [577, 0]
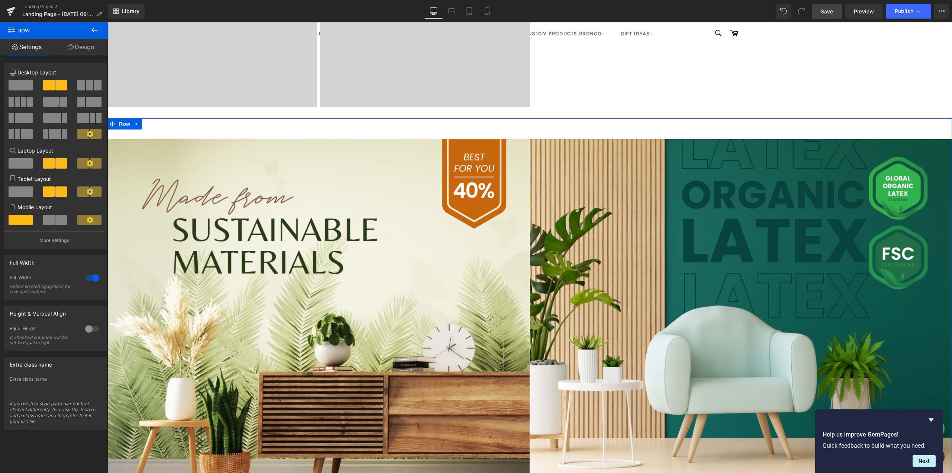
click at [94, 91] on div at bounding box center [90, 88] width 35 height 16
click at [89, 82] on span at bounding box center [89, 85] width 7 height 10
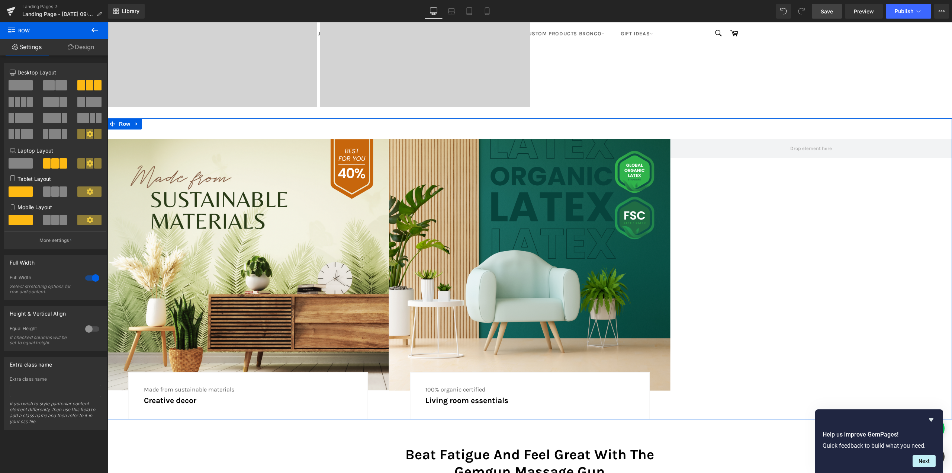
scroll to position [2019, 839]
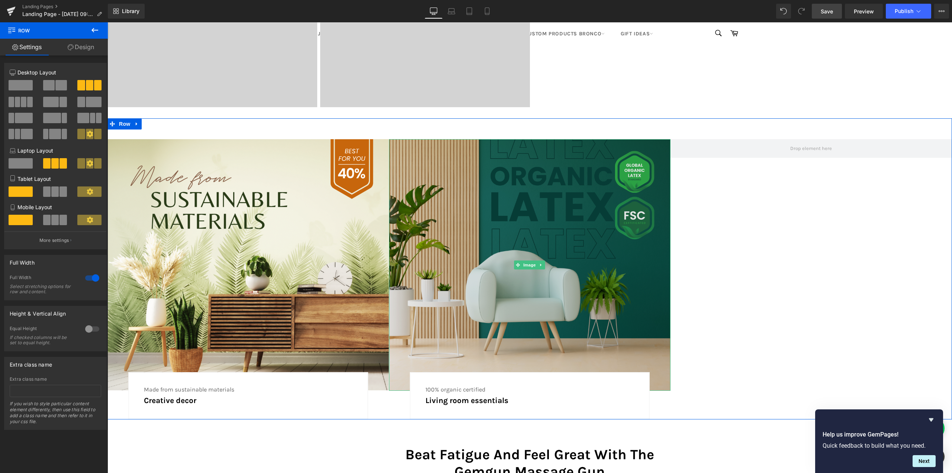
click at [506, 207] on img at bounding box center [530, 264] width 282 height 251
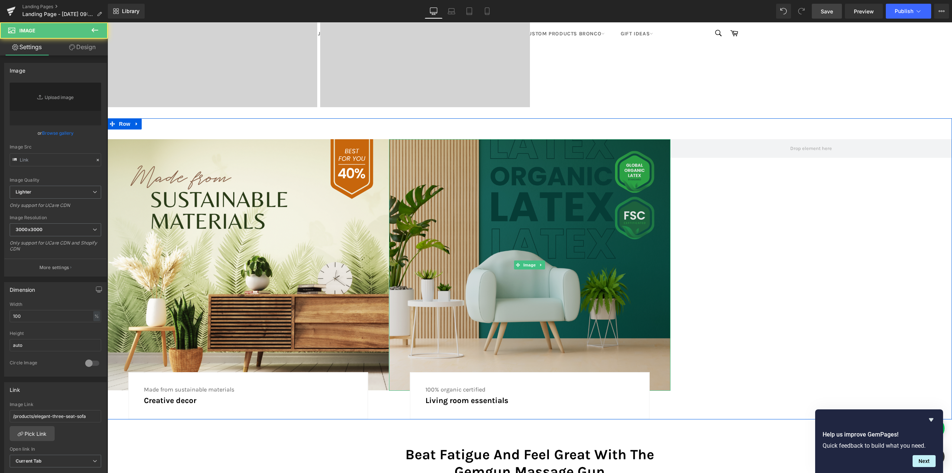
type input "https://ucarecdn.com/a310fce3-d7d6-42a7-9e60-34a4627c5a26/-/format/auto/-/previ…"
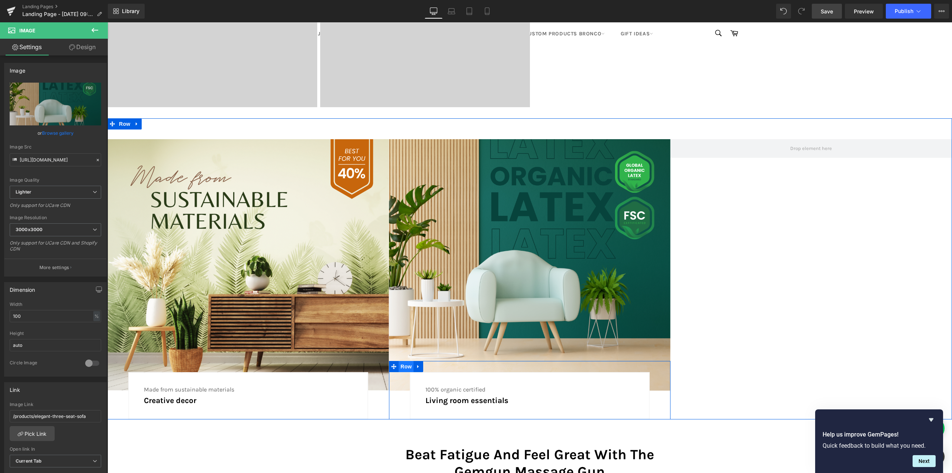
click at [403, 363] on span "Row" at bounding box center [406, 366] width 15 height 11
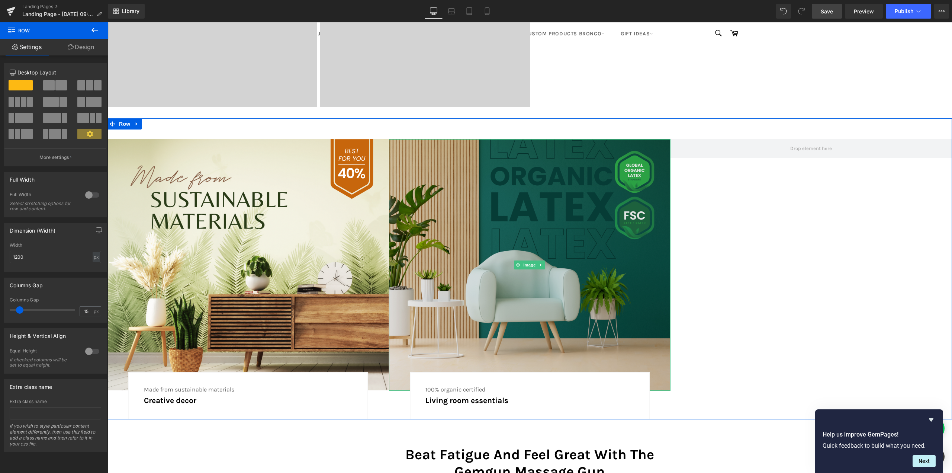
click at [488, 262] on img at bounding box center [530, 264] width 282 height 251
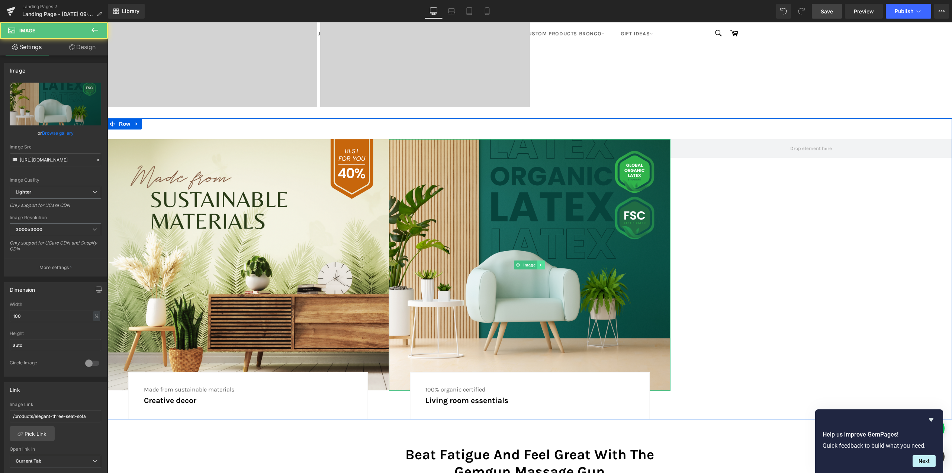
click at [541, 264] on link at bounding box center [542, 264] width 8 height 9
click at [536, 266] on icon at bounding box center [538, 265] width 4 height 4
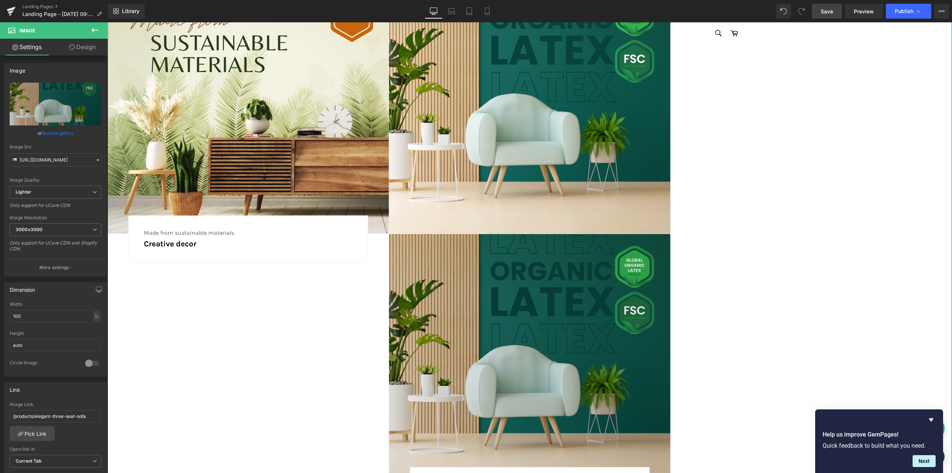
scroll to position [730, 0]
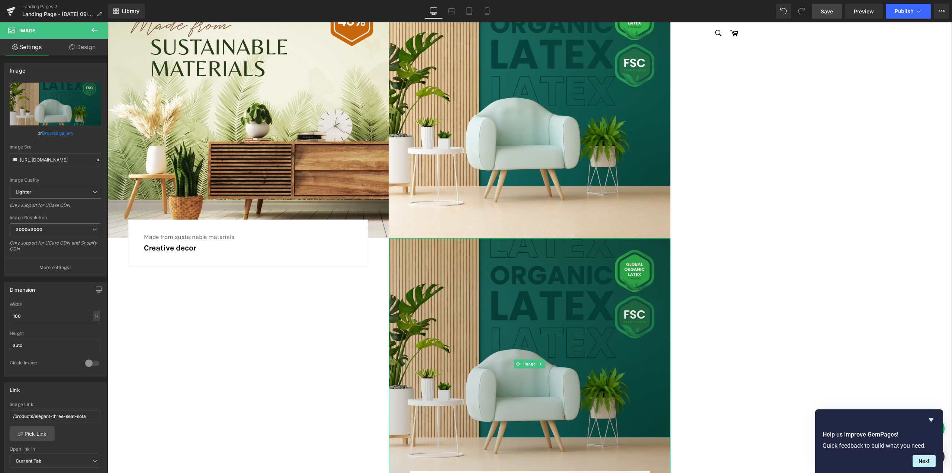
click at [525, 295] on img at bounding box center [530, 363] width 282 height 251
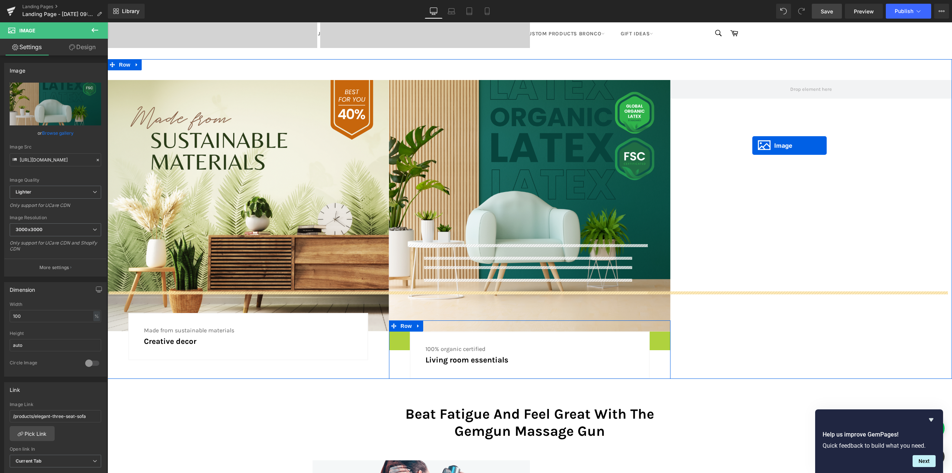
scroll to position [581, 0]
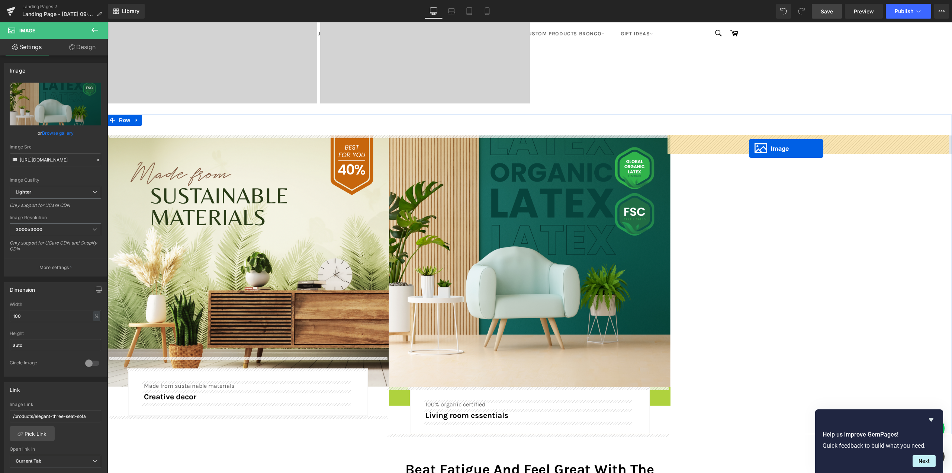
drag, startPoint x: 528, startPoint y: 365, endPoint x: 749, endPoint y: 148, distance: 309.6
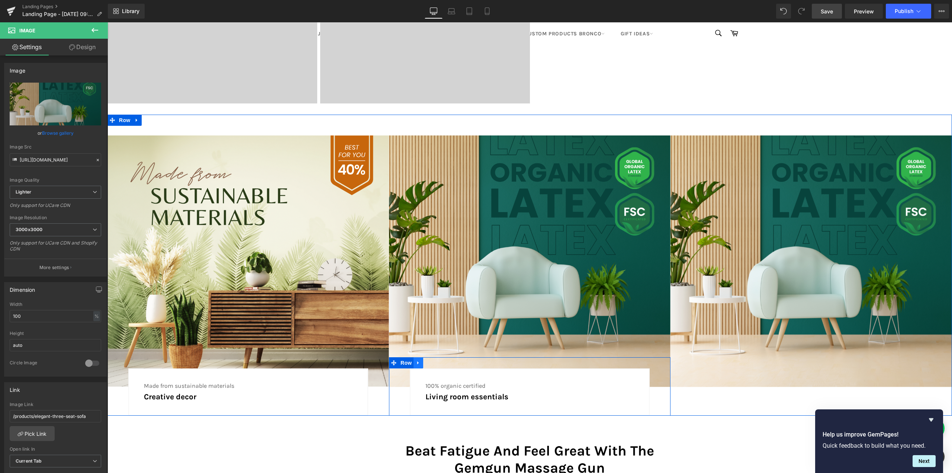
click at [416, 361] on icon at bounding box center [418, 363] width 5 height 6
click at [427, 363] on icon at bounding box center [428, 363] width 5 height 6
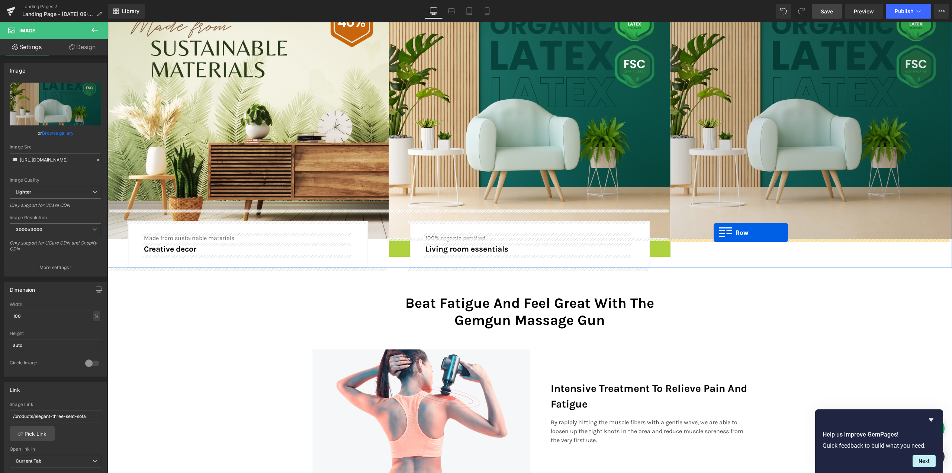
drag, startPoint x: 400, startPoint y: 243, endPoint x: 714, endPoint y: 233, distance: 314.2
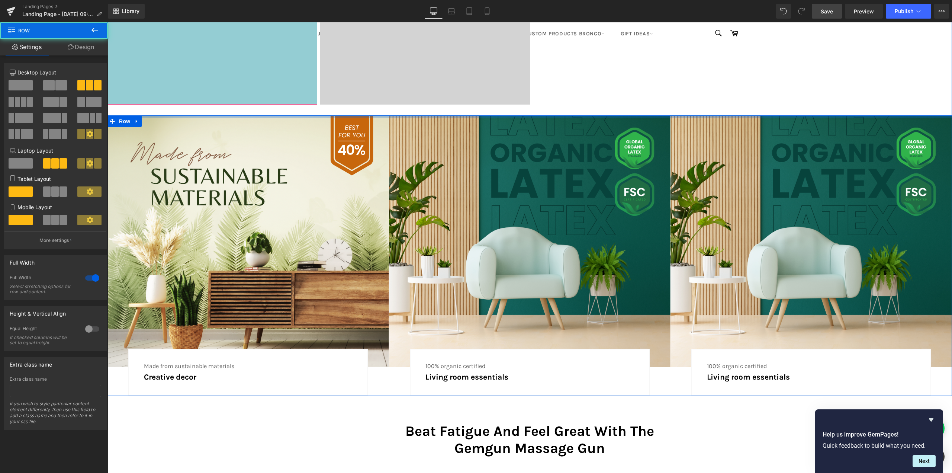
drag, startPoint x: 191, startPoint y: 126, endPoint x: 195, endPoint y: 103, distance: 23.8
click at [195, 103] on div "TOP QUALITY FORD BRONCO TIRE COVERS Heading Parallax 350px 350px Row MEN'S Head…" at bounding box center [530, 375] width 845 height 1663
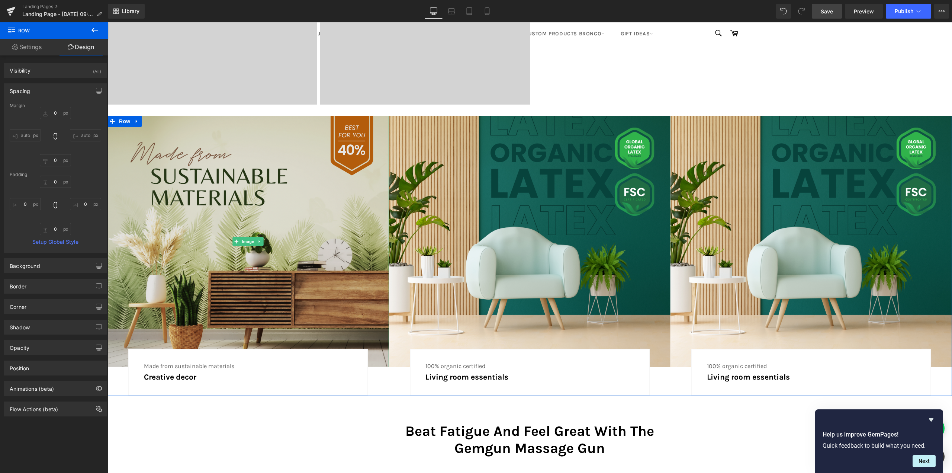
click at [272, 190] on img at bounding box center [249, 241] width 282 height 251
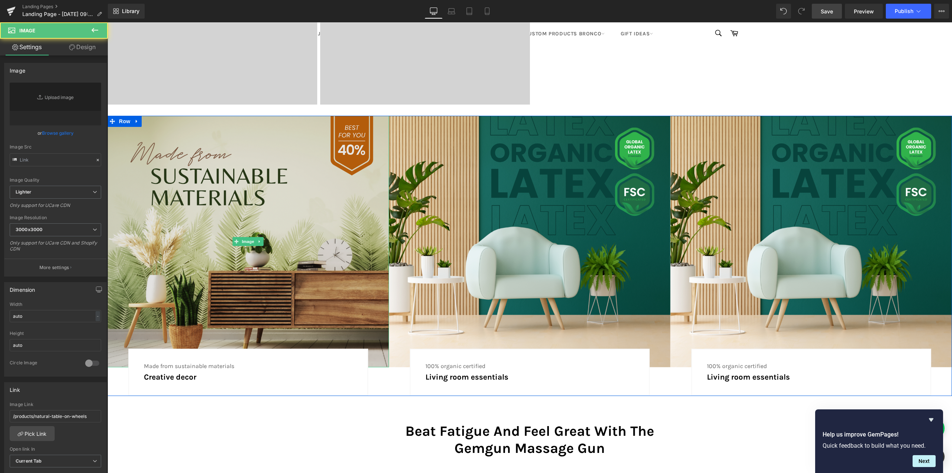
type input "https://ucarecdn.com/3ef19cb2-2db3-499d-8bec-0d1c0da03979/-/format/auto/-/previ…"
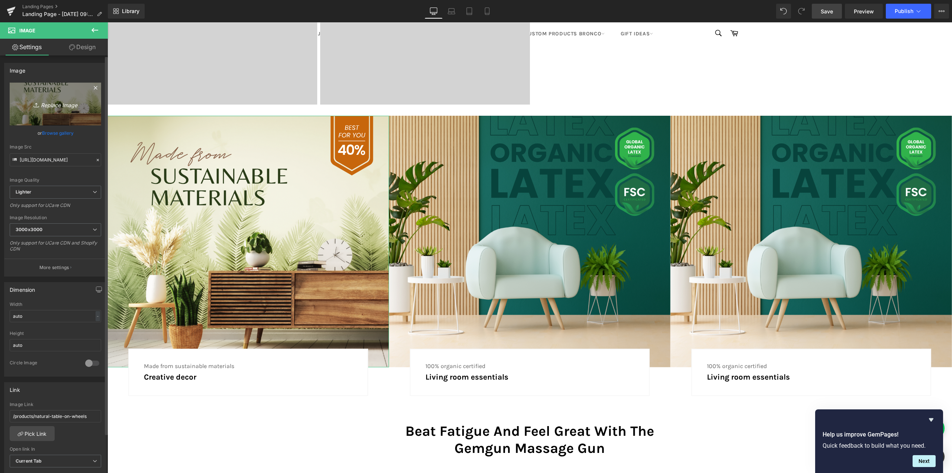
click at [61, 112] on link "Replace Image" at bounding box center [56, 104] width 92 height 43
click at [61, 111] on link "Replace Image" at bounding box center [56, 104] width 92 height 43
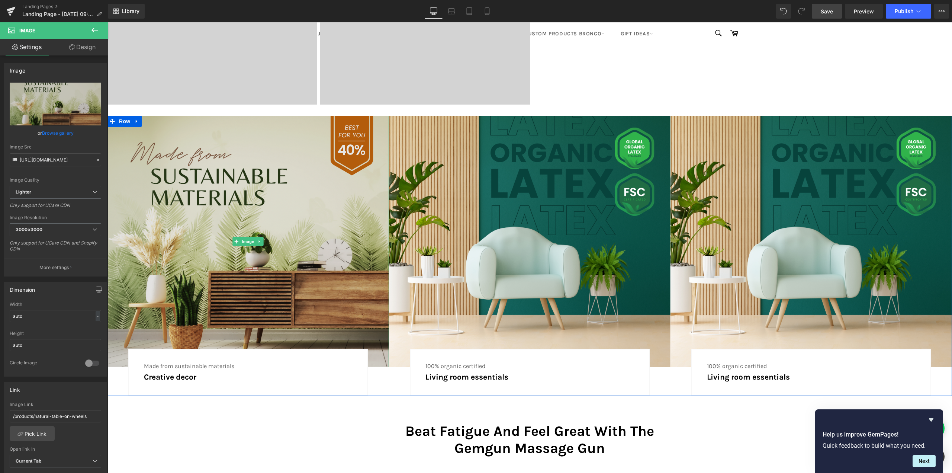
click at [270, 193] on img at bounding box center [249, 241] width 282 height 251
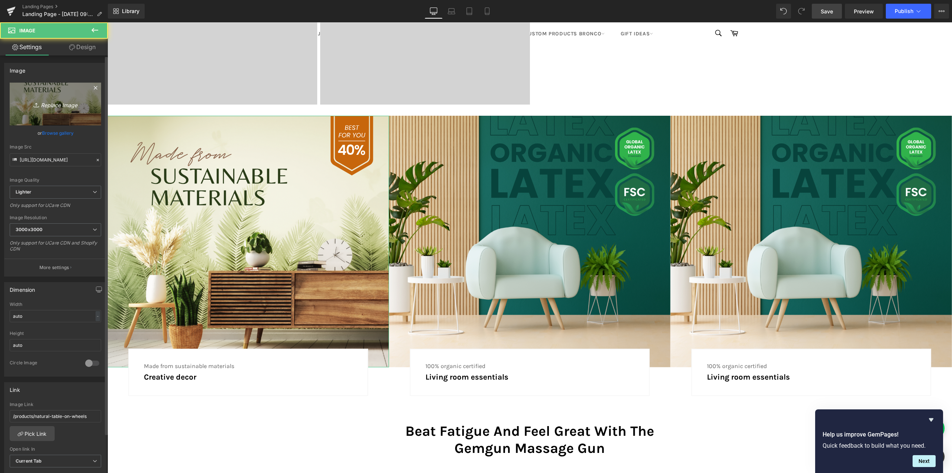
click at [55, 112] on link "Replace Image" at bounding box center [56, 104] width 92 height 43
type input "C:\fakepath\New Ford Bronco Tire Covers Colors Template.jpg"
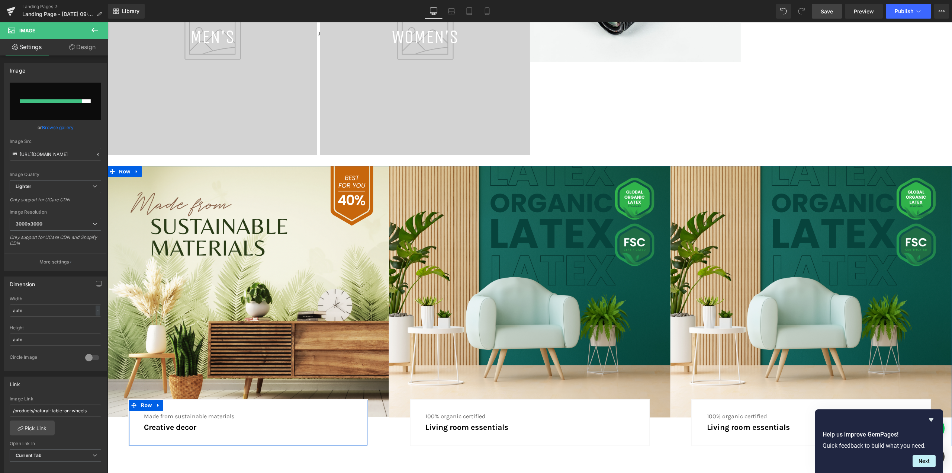
scroll to position [542, 0]
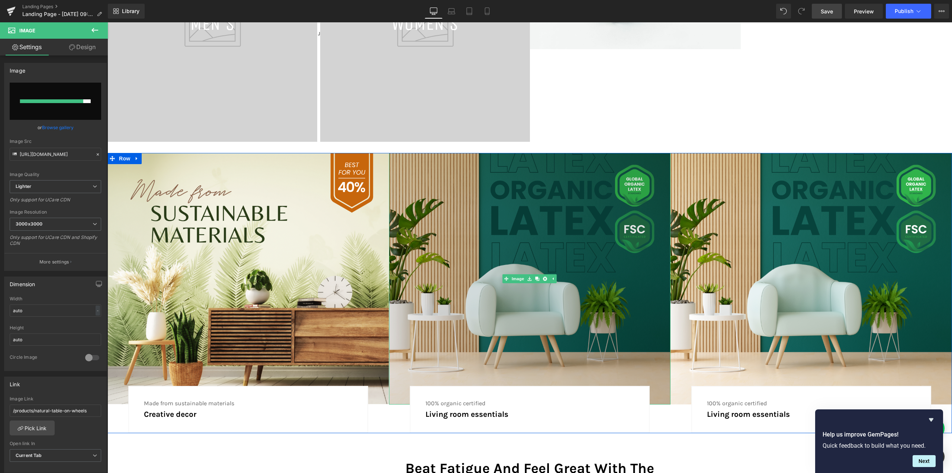
click at [521, 193] on img at bounding box center [530, 278] width 282 height 251
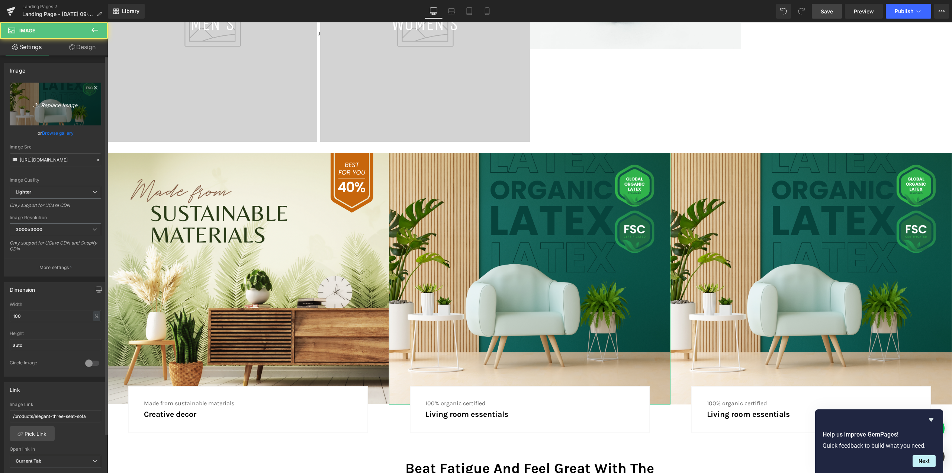
click at [46, 104] on icon "Replace Image" at bounding box center [56, 103] width 60 height 9
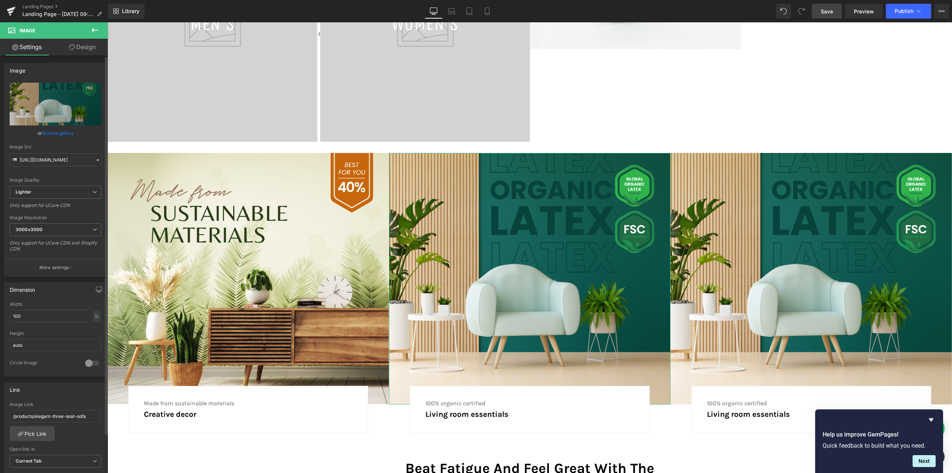
click at [55, 131] on link "Browse gallery" at bounding box center [58, 132] width 32 height 13
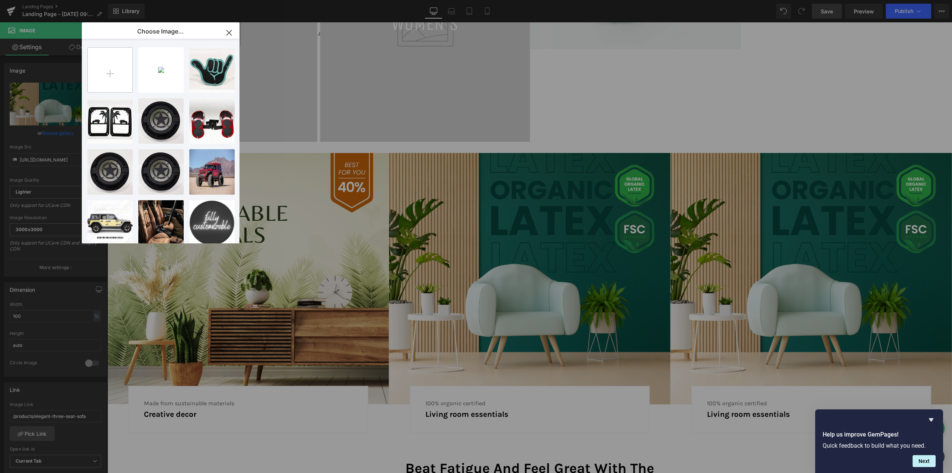
click at [108, 71] on input "file" at bounding box center [110, 70] width 45 height 45
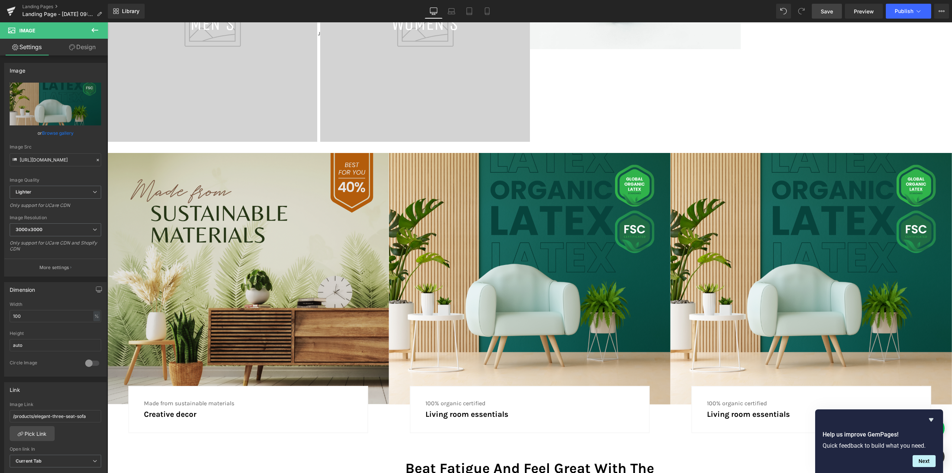
click at [233, 216] on img at bounding box center [249, 278] width 282 height 251
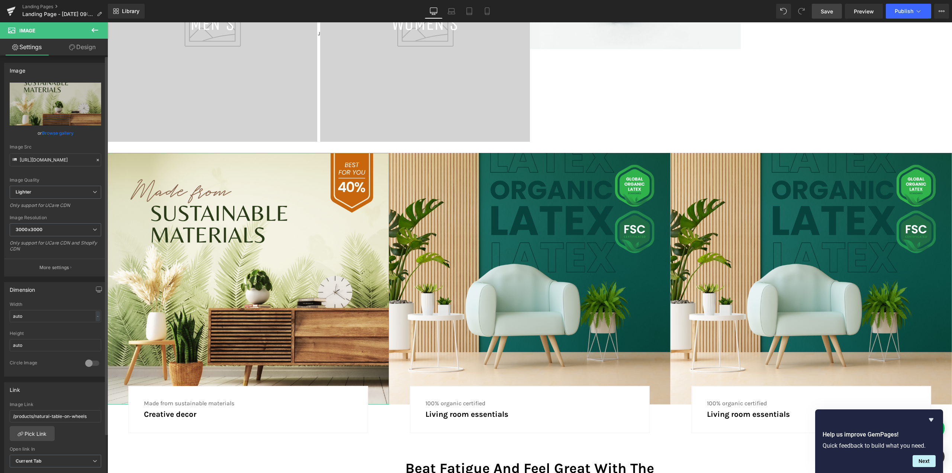
click at [54, 133] on link "Browse gallery" at bounding box center [58, 132] width 32 height 13
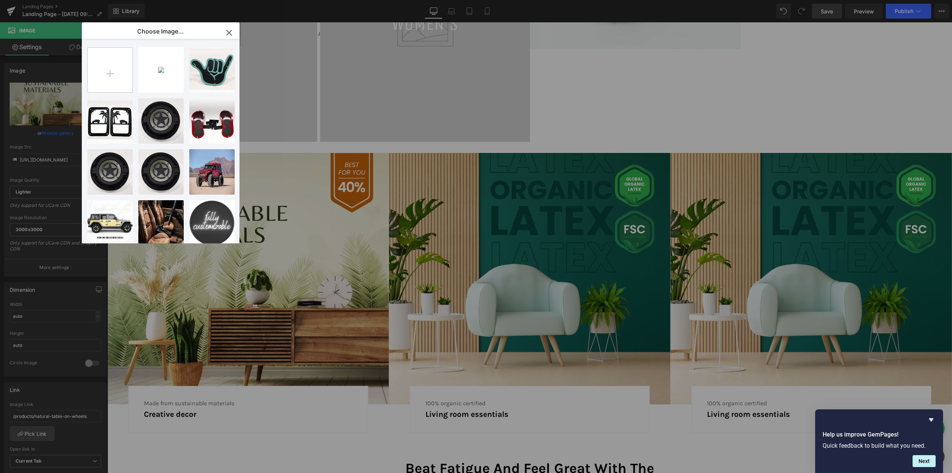
click at [118, 75] on input "file" at bounding box center [110, 70] width 45 height 45
type input "C:\fakepath\New Ford Bronco Tire Covers Colors Template.jpg"
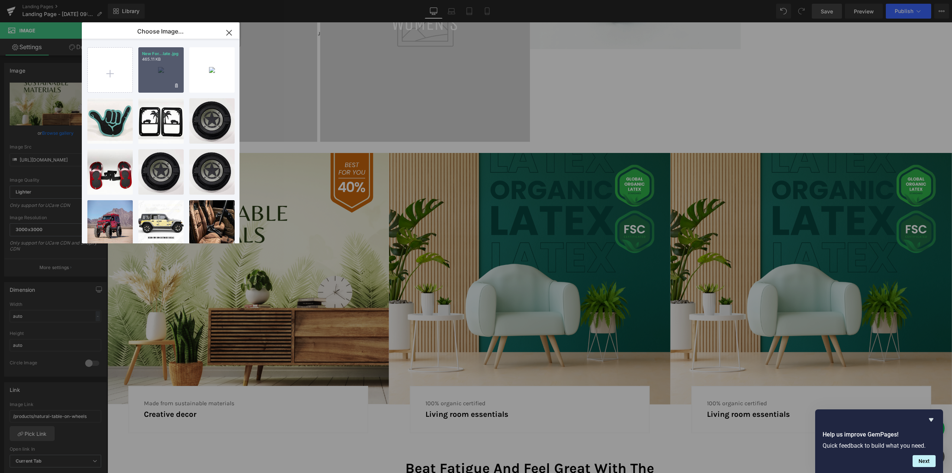
click at [150, 76] on div "New For...late.jpg 465.11 KB" at bounding box center [160, 69] width 45 height 45
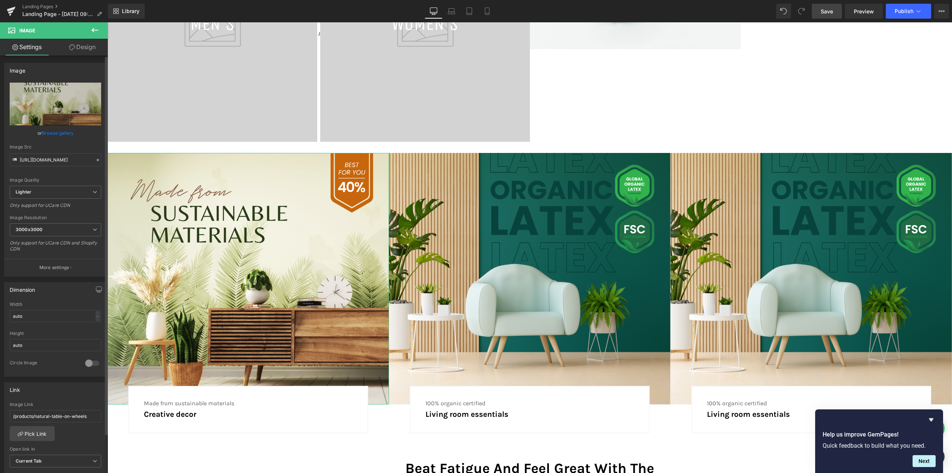
click at [57, 134] on link "Browse gallery" at bounding box center [58, 132] width 32 height 13
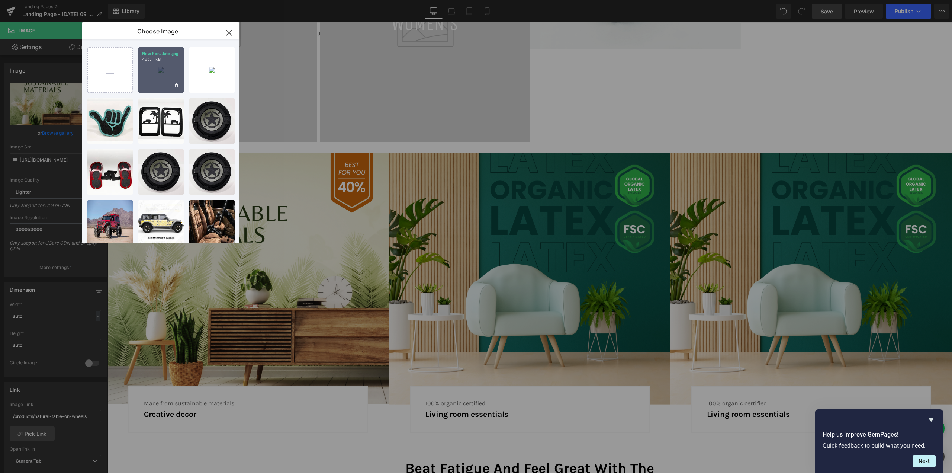
click at [157, 75] on div "New For...late.jpg 465.11 KB" at bounding box center [160, 69] width 45 height 45
type input "[URL][DOMAIN_NAME]"
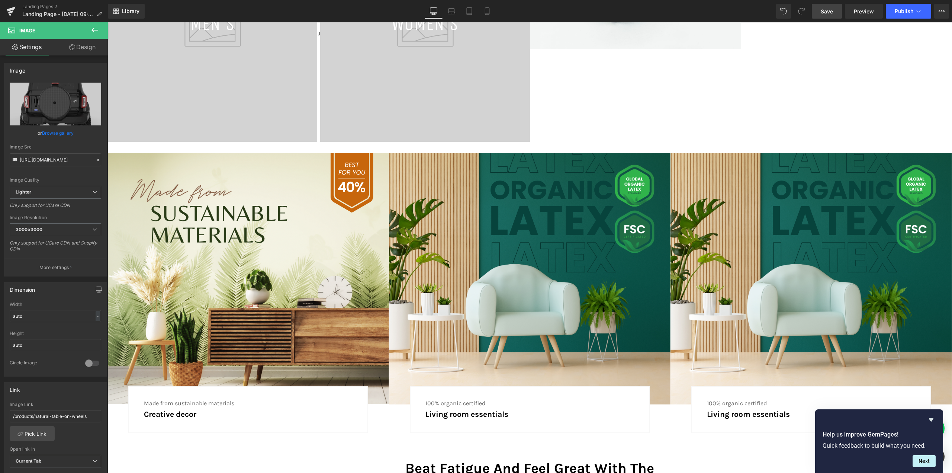
scroll to position [2029, 839]
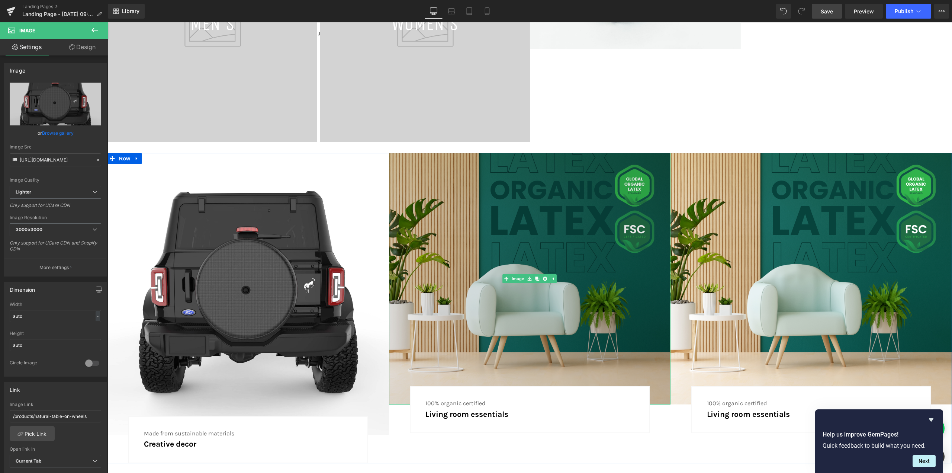
click at [481, 233] on img at bounding box center [530, 278] width 282 height 251
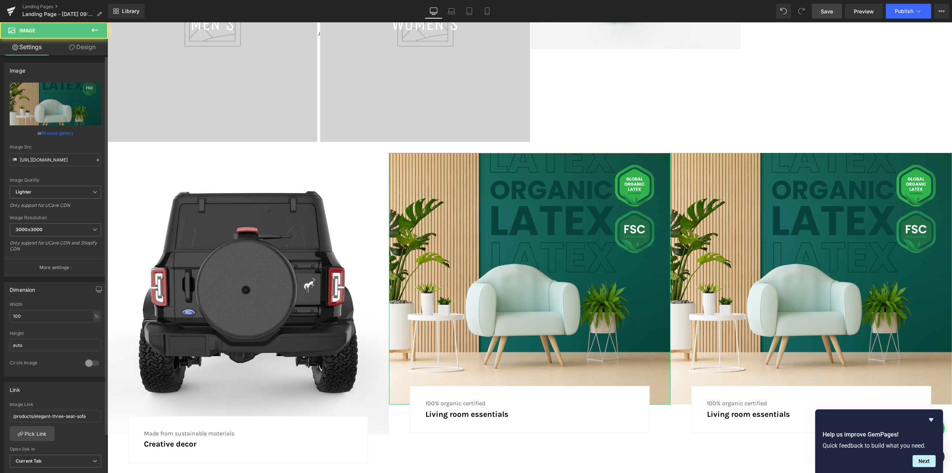
click at [46, 132] on link "Browse gallery" at bounding box center [58, 132] width 32 height 13
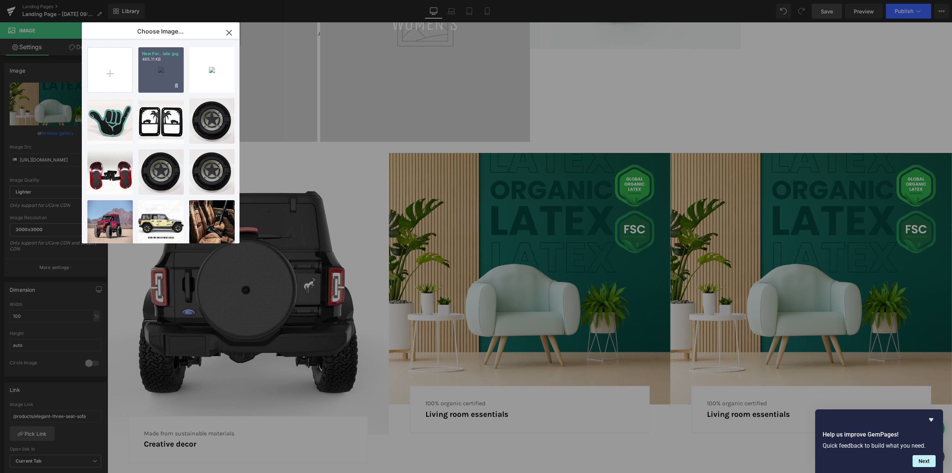
click at [153, 72] on div "New For...late.jpg 465.11 KB" at bounding box center [160, 69] width 45 height 45
type input "[URL][DOMAIN_NAME]"
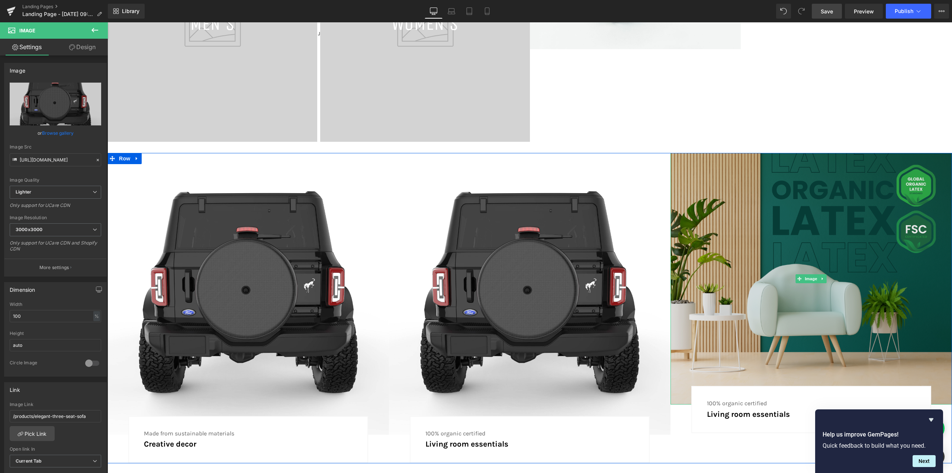
click at [732, 209] on img at bounding box center [812, 278] width 282 height 251
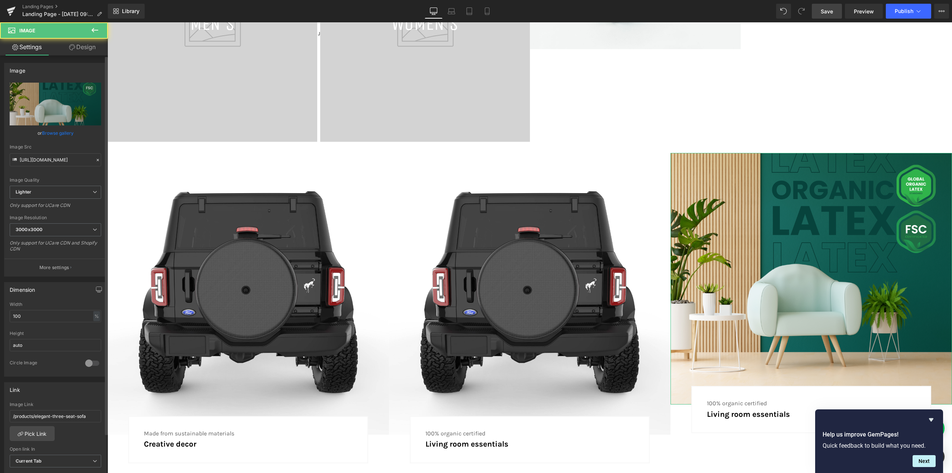
click at [50, 131] on link "Browse gallery" at bounding box center [58, 132] width 32 height 13
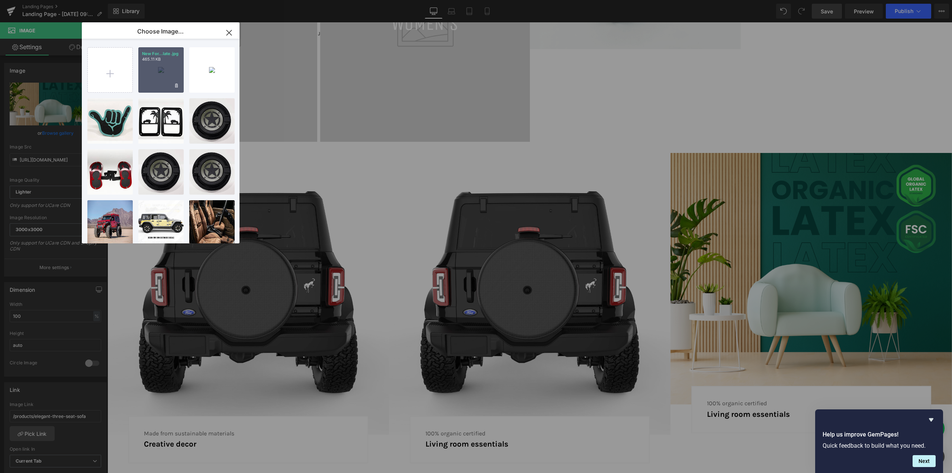
click at [156, 66] on div "New For...late.jpg 465.11 KB" at bounding box center [160, 69] width 45 height 45
type input "[URL][DOMAIN_NAME]"
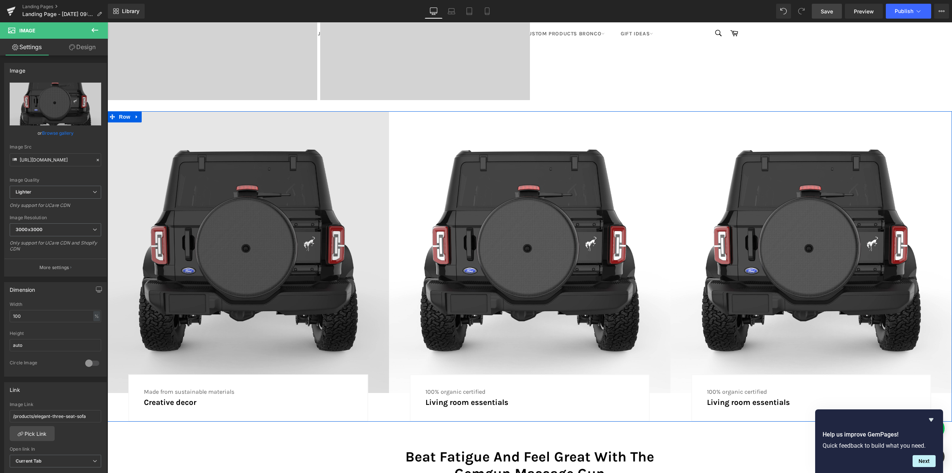
scroll to position [580, 0]
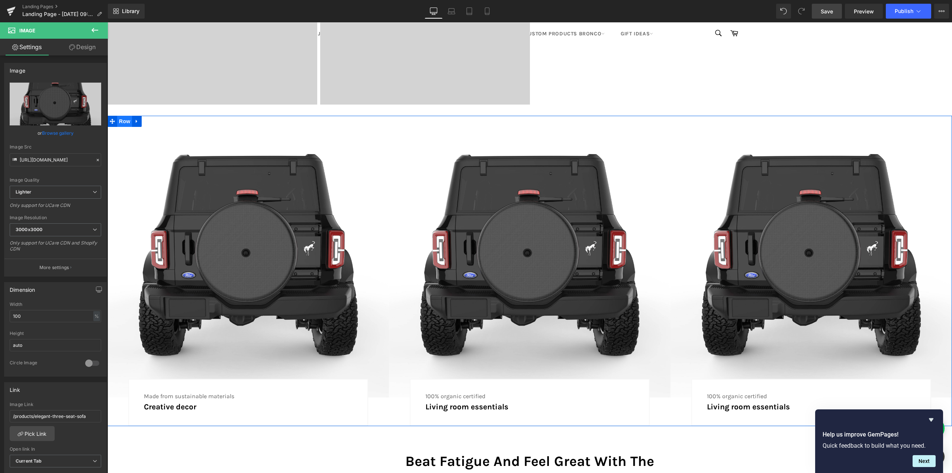
click at [120, 123] on span "Row" at bounding box center [124, 121] width 15 height 11
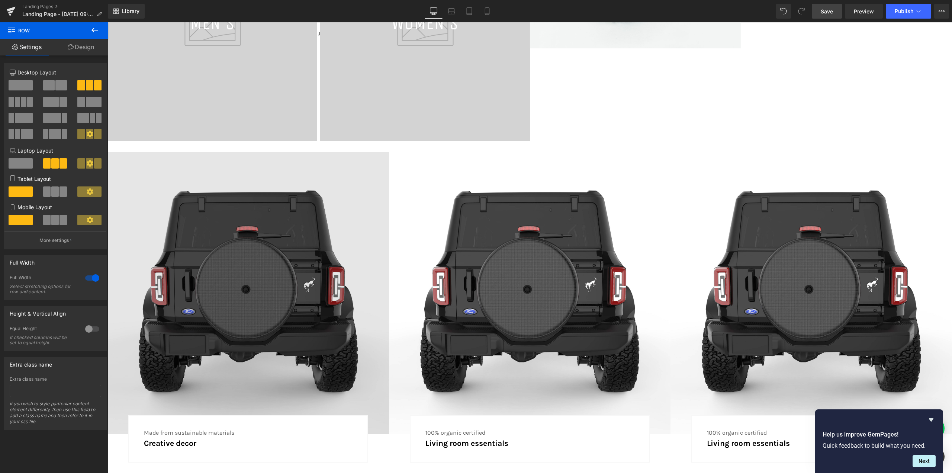
scroll to position [542, 0]
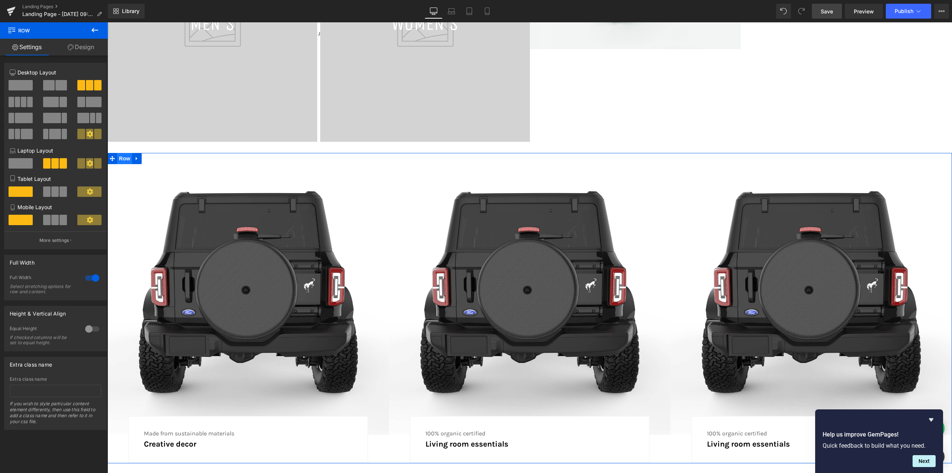
click at [125, 158] on span "Row" at bounding box center [124, 158] width 15 height 11
click at [25, 100] on span at bounding box center [24, 102] width 6 height 10
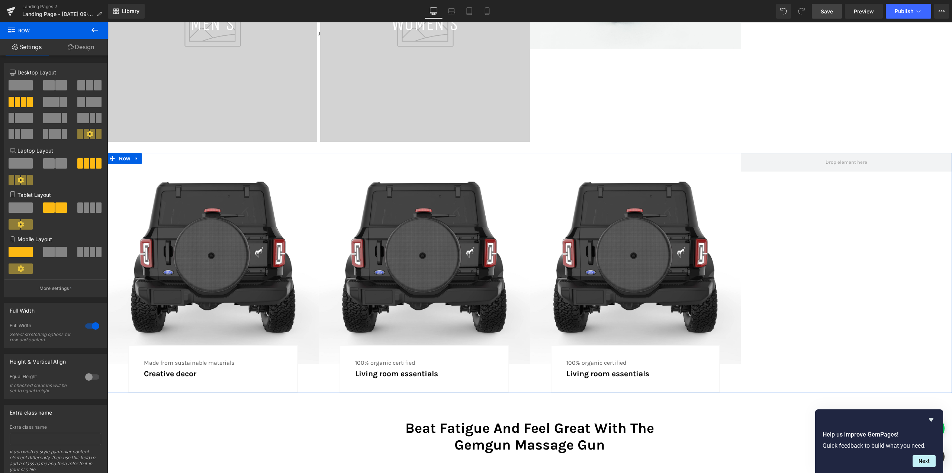
scroll to position [1958, 839]
click at [645, 259] on icon at bounding box center [647, 258] width 4 height 4
click at [641, 259] on icon at bounding box center [643, 258] width 4 height 4
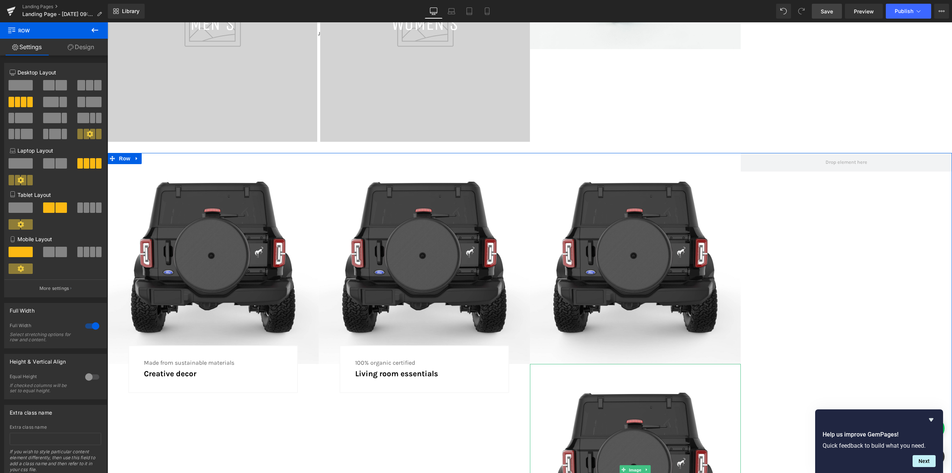
scroll to position [550, 0]
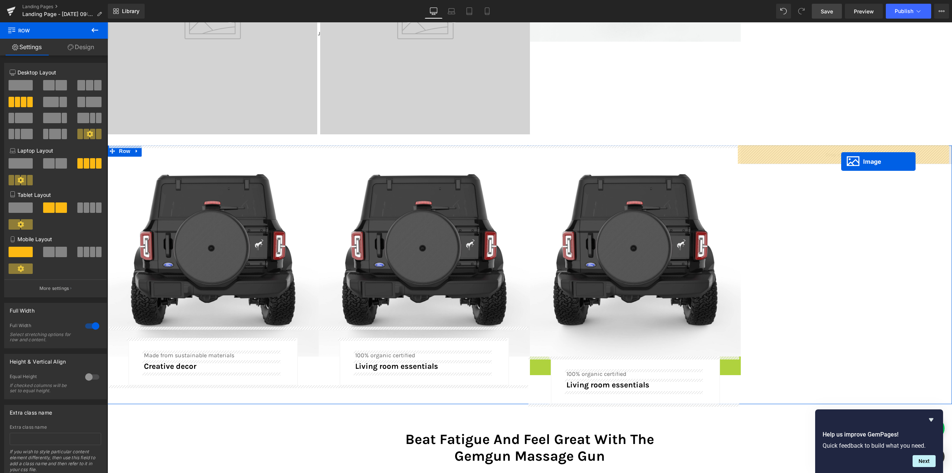
drag, startPoint x: 636, startPoint y: 469, endPoint x: 842, endPoint y: 161, distance: 370.1
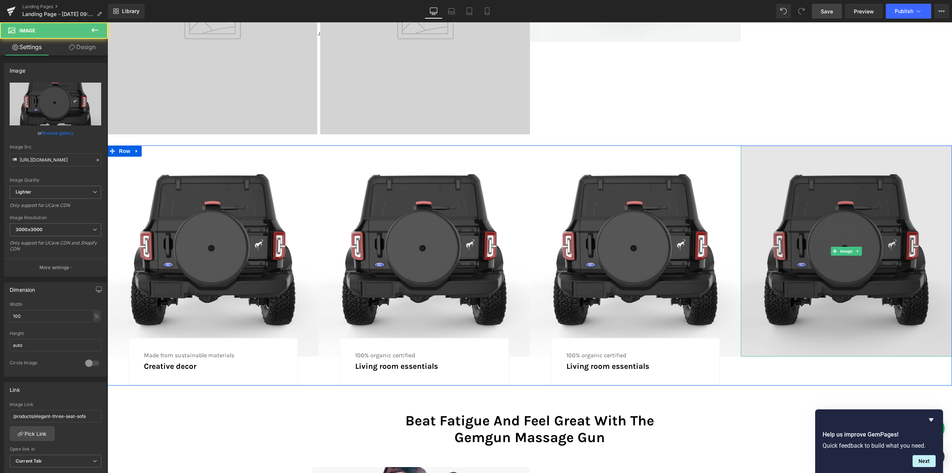
scroll to position [1958, 839]
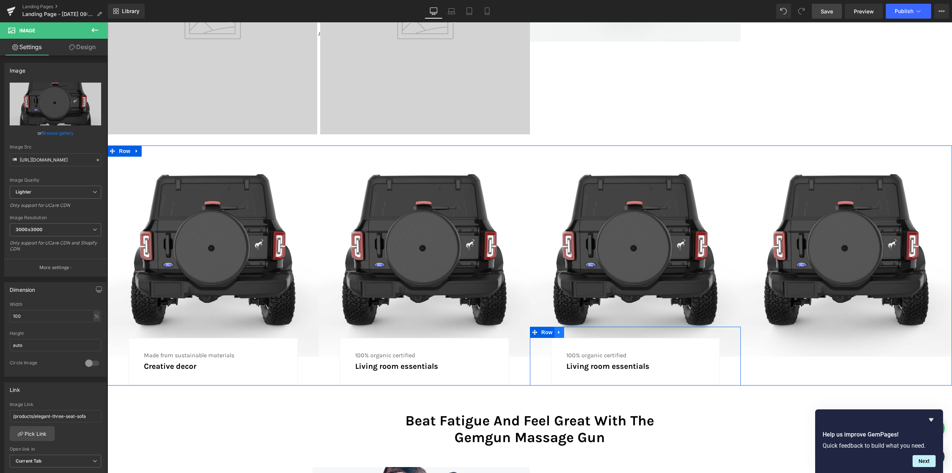
click at [558, 332] on icon at bounding box center [558, 332] width 1 height 3
click at [567, 333] on icon at bounding box center [569, 332] width 5 height 5
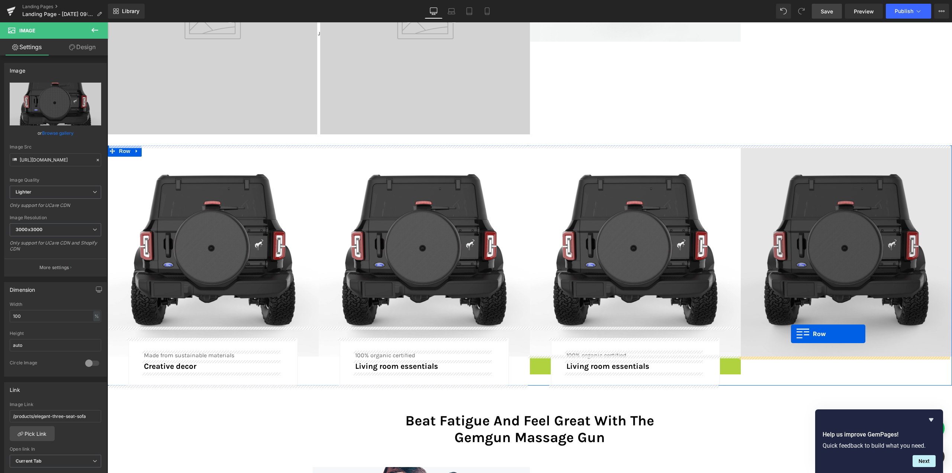
drag, startPoint x: 542, startPoint y: 362, endPoint x: 791, endPoint y: 334, distance: 251.3
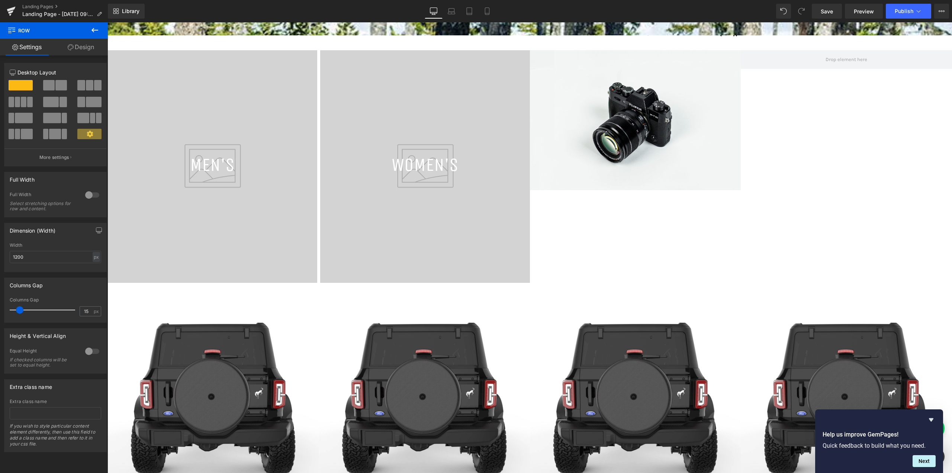
scroll to position [335, 0]
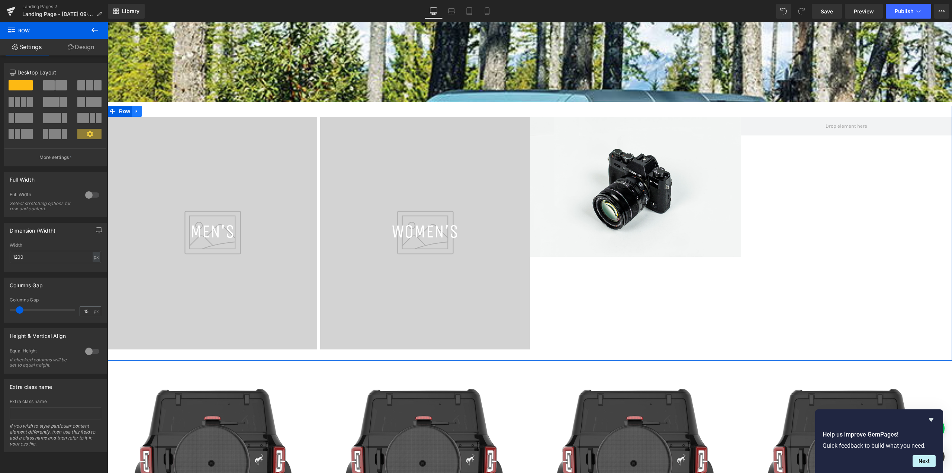
click at [135, 110] on icon at bounding box center [136, 111] width 5 height 6
click at [154, 112] on icon at bounding box center [156, 111] width 5 height 6
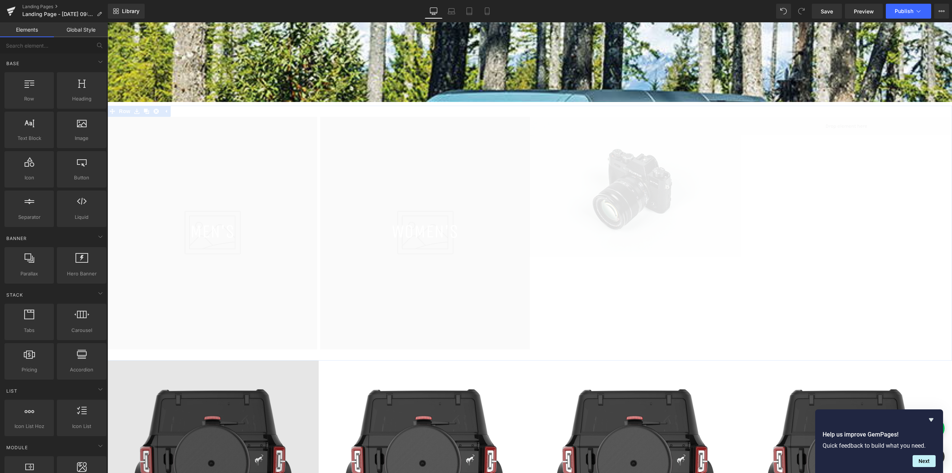
scroll to position [1703, 839]
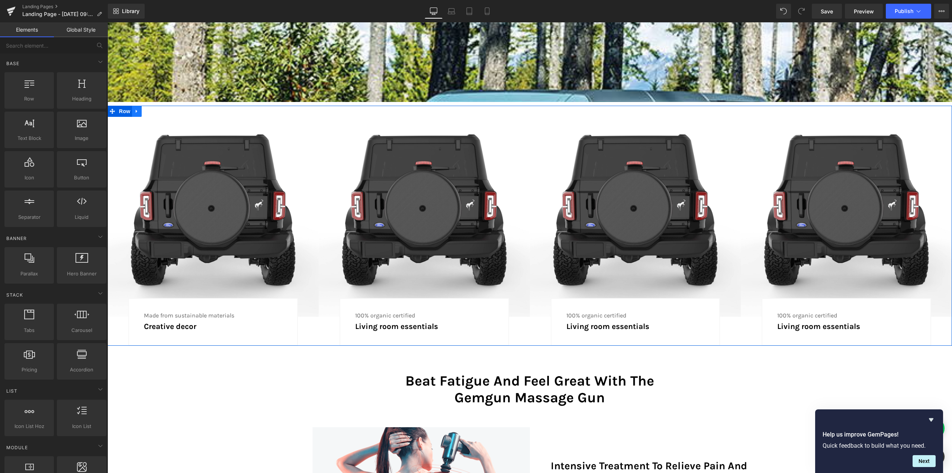
click at [136, 111] on icon at bounding box center [136, 110] width 1 height 3
click at [146, 112] on icon at bounding box center [146, 111] width 5 height 5
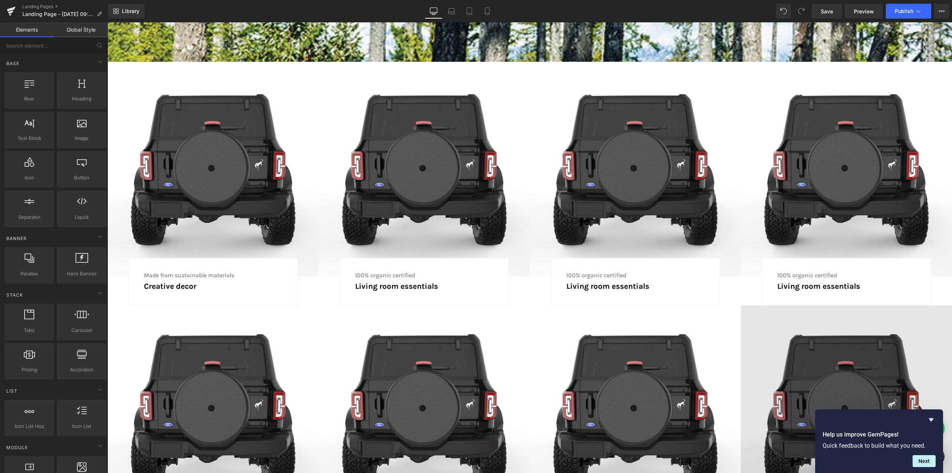
scroll to position [409, 0]
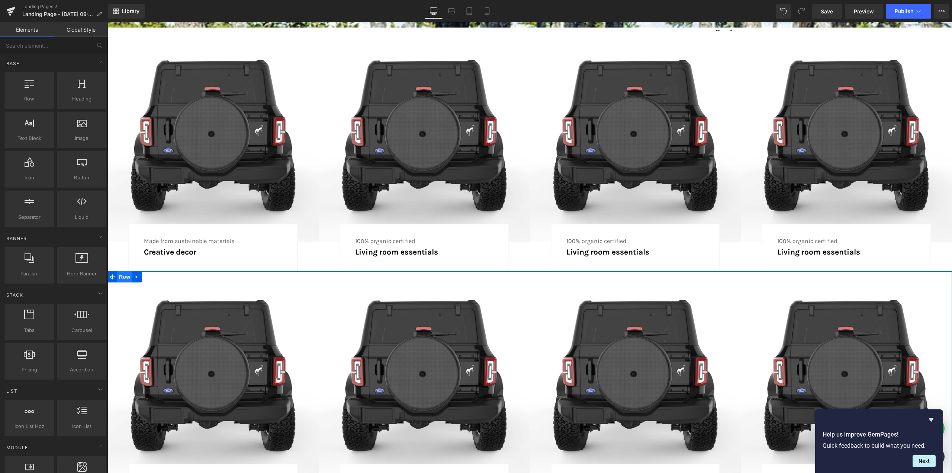
click at [122, 273] on span "Row" at bounding box center [124, 276] width 15 height 11
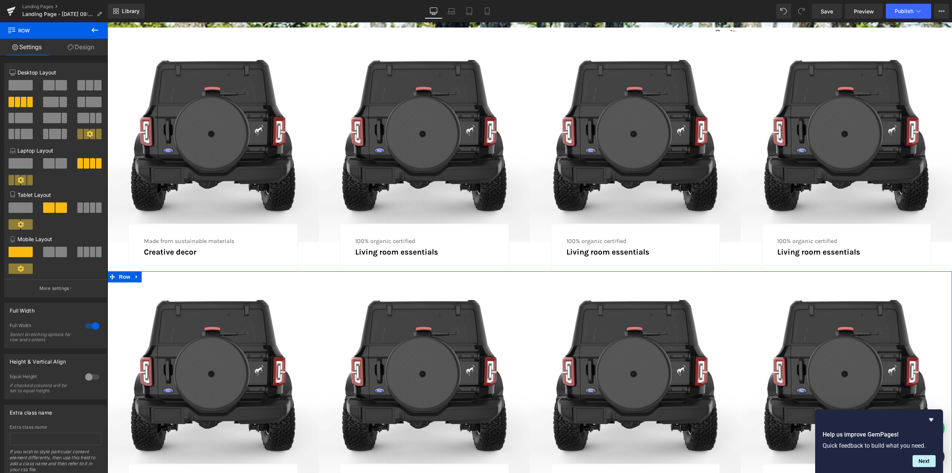
drag, startPoint x: 87, startPoint y: 86, endPoint x: 6, endPoint y: 88, distance: 81.1
click at [87, 86] on span at bounding box center [89, 85] width 7 height 10
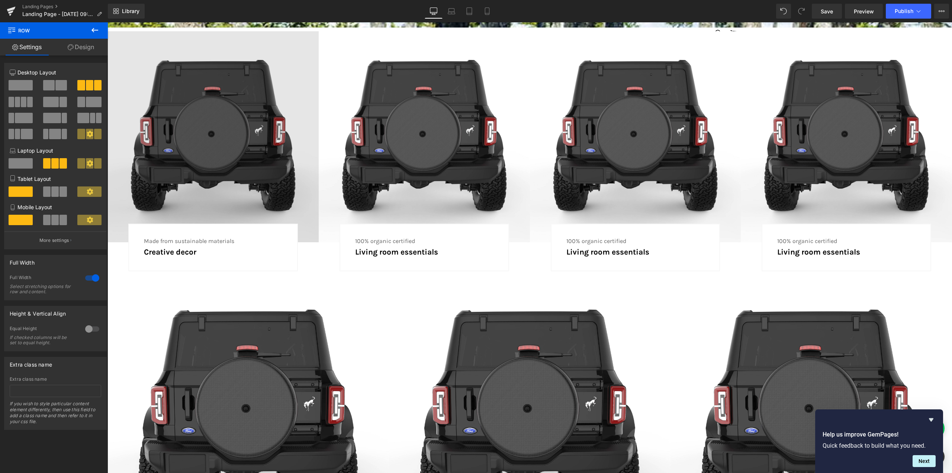
scroll to position [2324, 839]
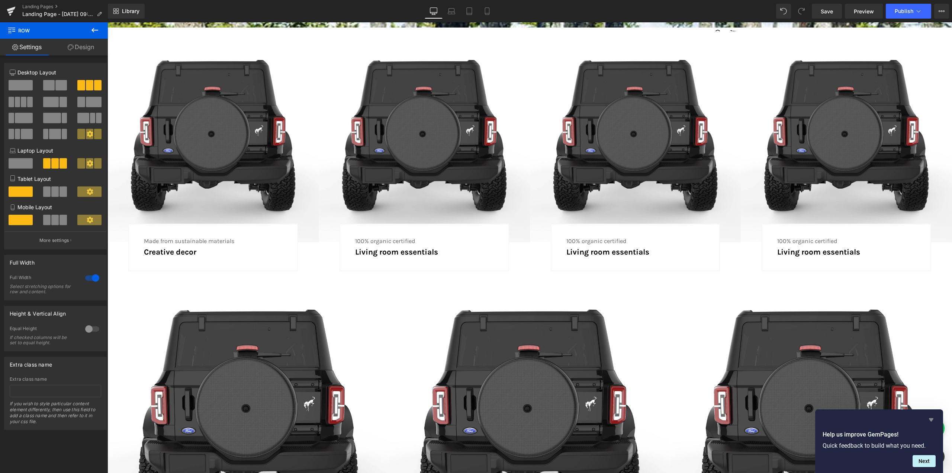
click at [931, 417] on icon "Hide survey" at bounding box center [931, 419] width 9 height 9
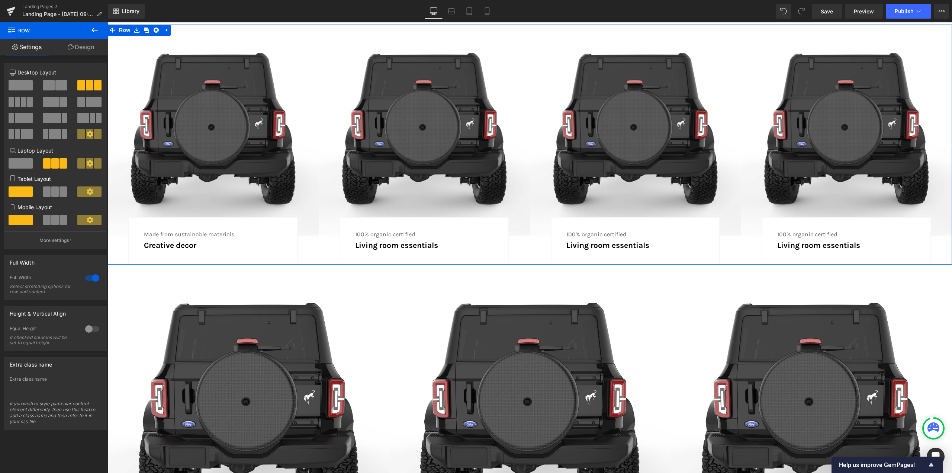
scroll to position [409, 0]
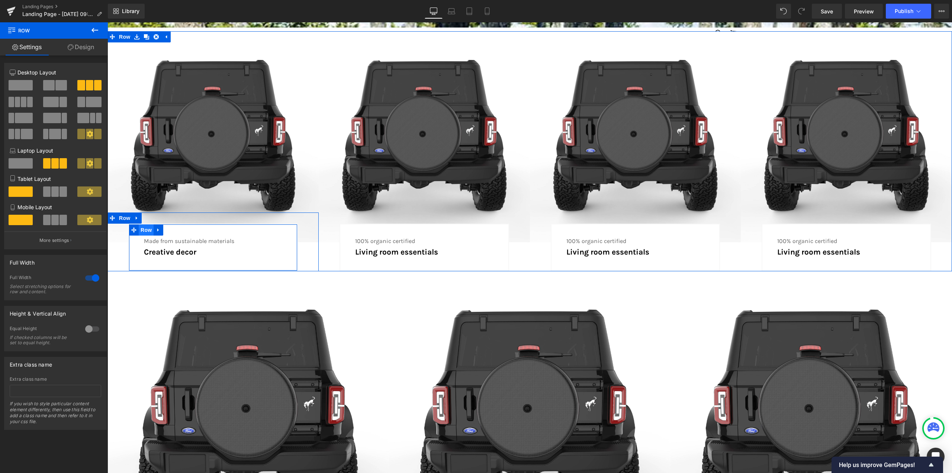
click at [146, 231] on span "Row" at bounding box center [146, 229] width 15 height 11
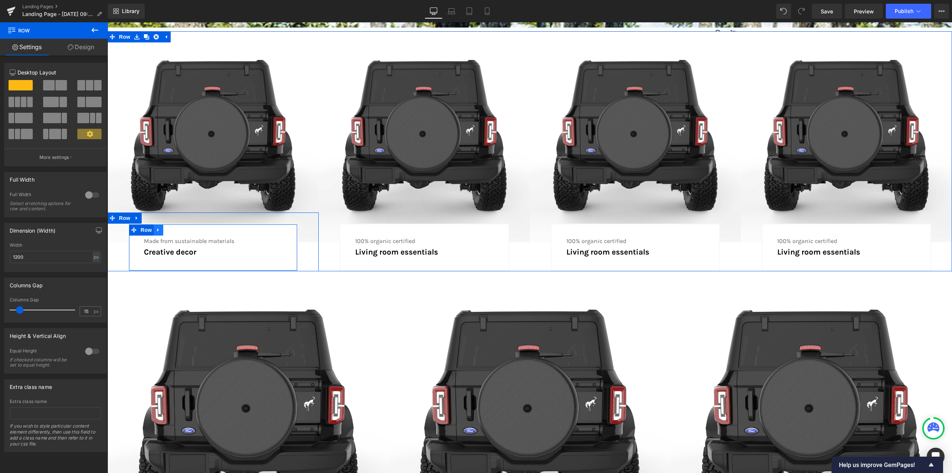
click at [156, 231] on icon at bounding box center [158, 230] width 5 height 6
click at [135, 214] on link at bounding box center [137, 217] width 10 height 11
click at [154, 218] on icon at bounding box center [156, 217] width 5 height 5
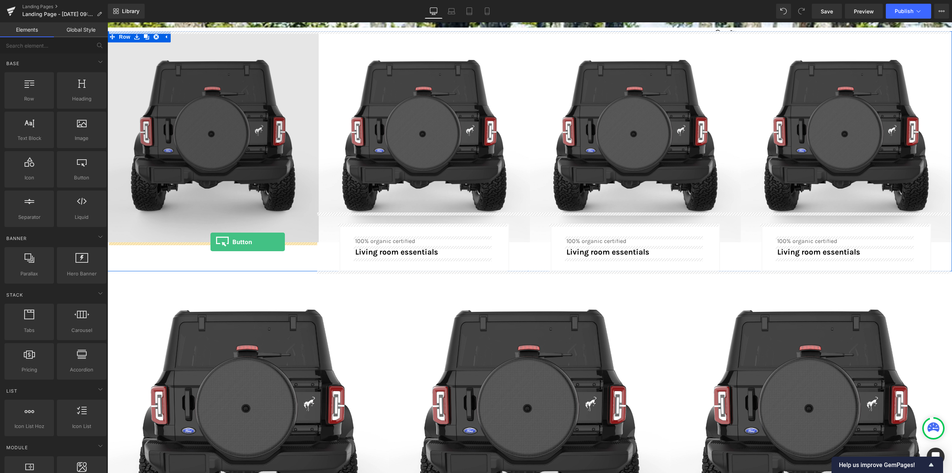
drag, startPoint x: 180, startPoint y: 117, endPoint x: 211, endPoint y: 242, distance: 128.3
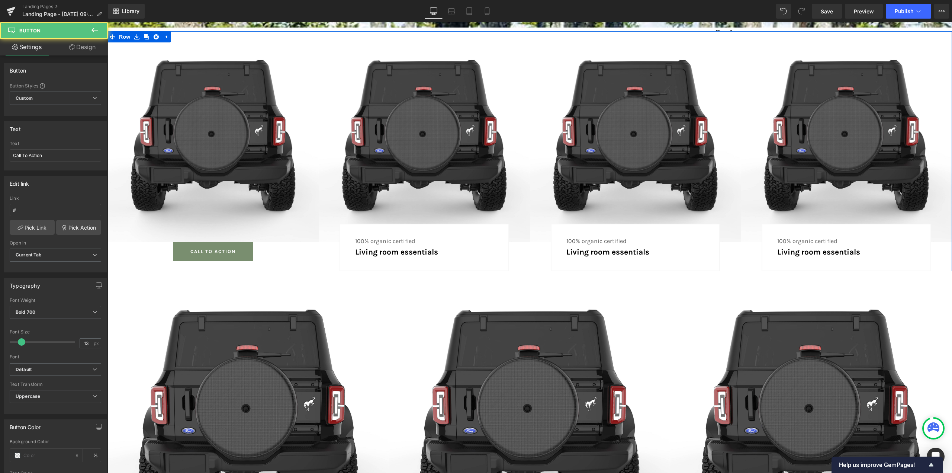
scroll to position [2324, 839]
click at [184, 250] on link "Call To Action" at bounding box center [213, 251] width 80 height 19
click at [213, 248] on span "Button" at bounding box center [213, 251] width 17 height 9
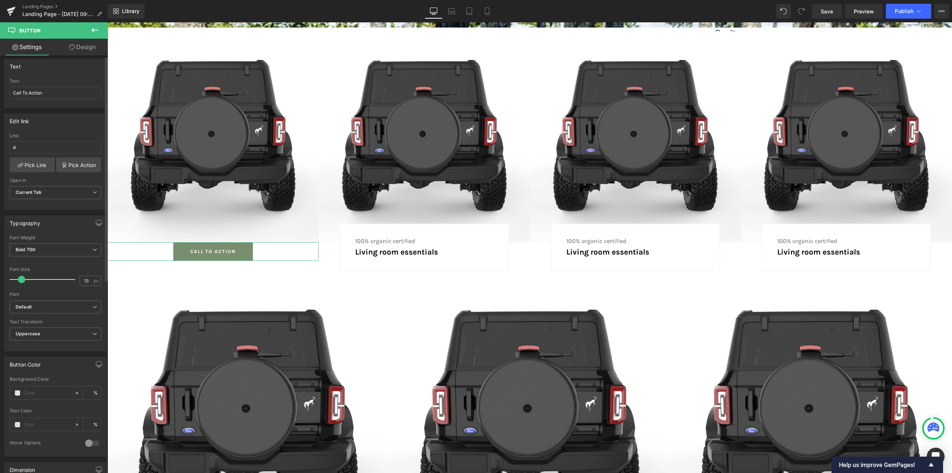
scroll to position [0, 0]
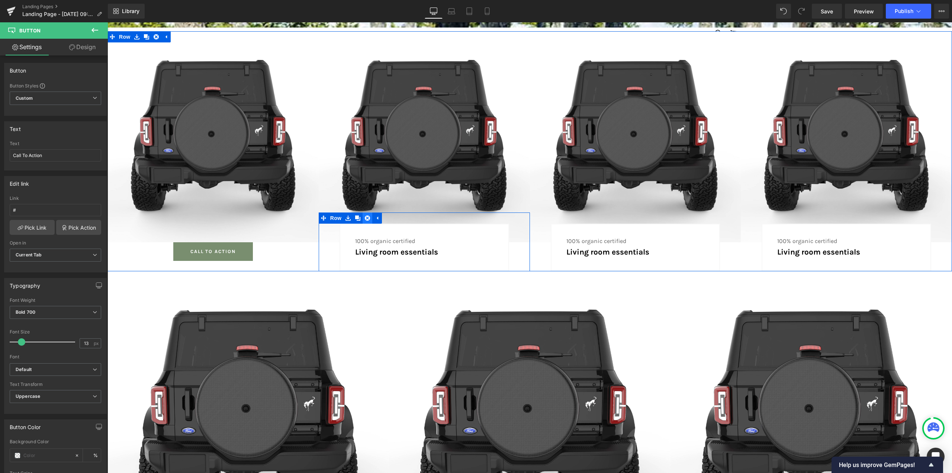
click at [366, 217] on icon at bounding box center [367, 217] width 5 height 5
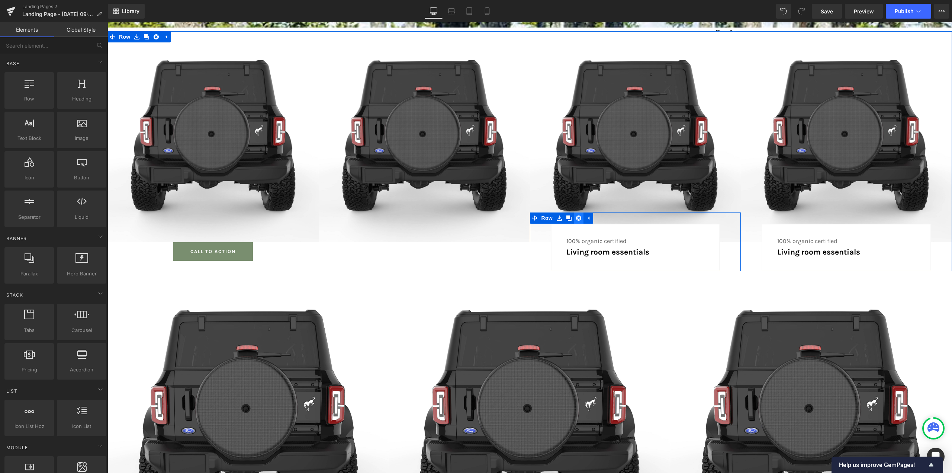
click at [576, 216] on icon at bounding box center [578, 217] width 5 height 5
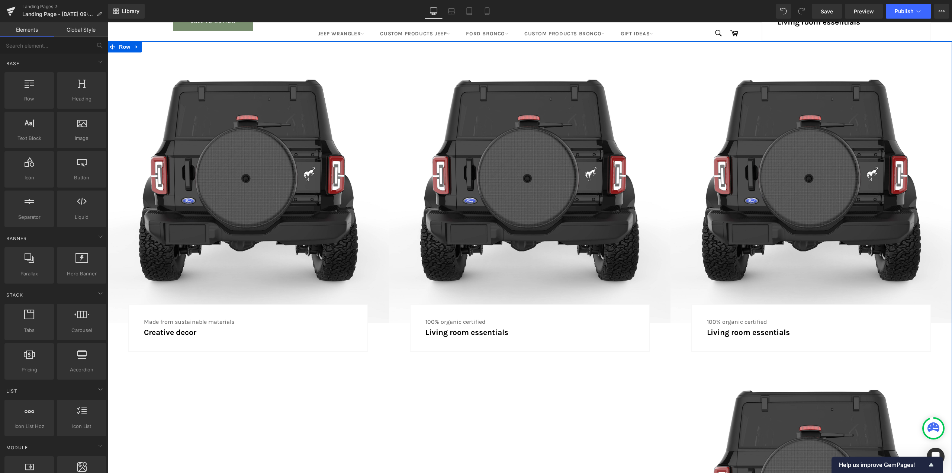
scroll to position [744, 0]
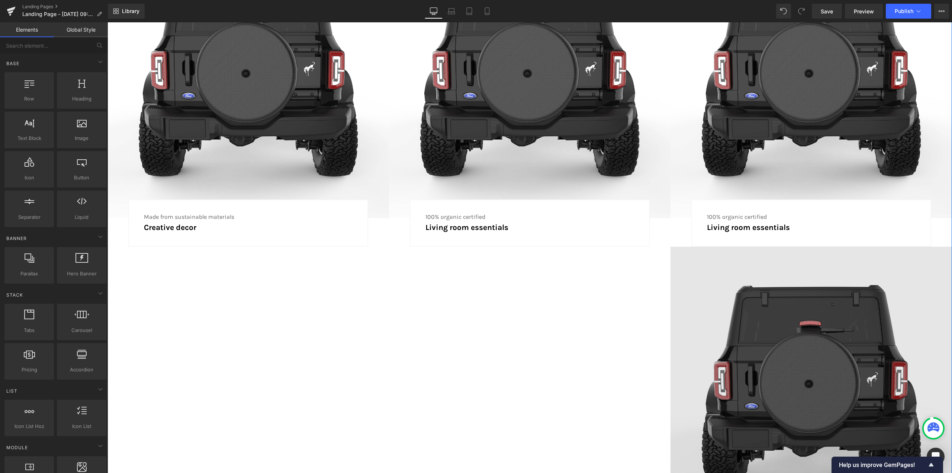
click at [782, 320] on img at bounding box center [812, 388] width 282 height 282
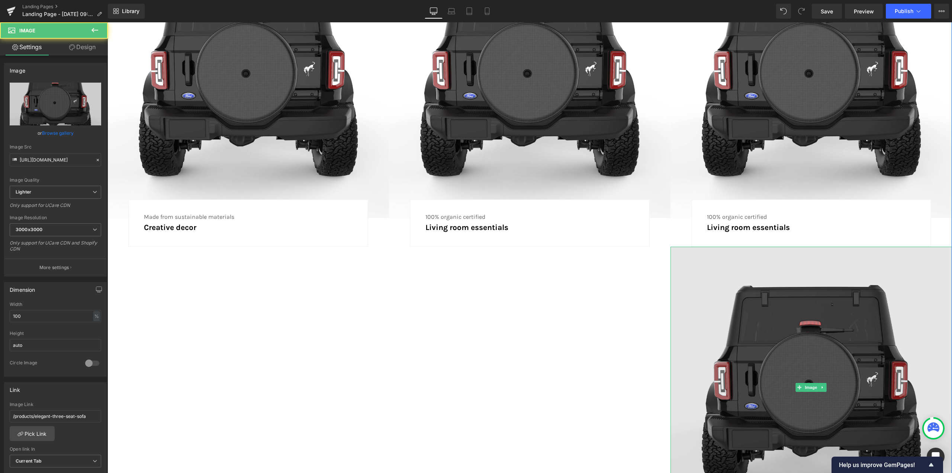
scroll to position [893, 0]
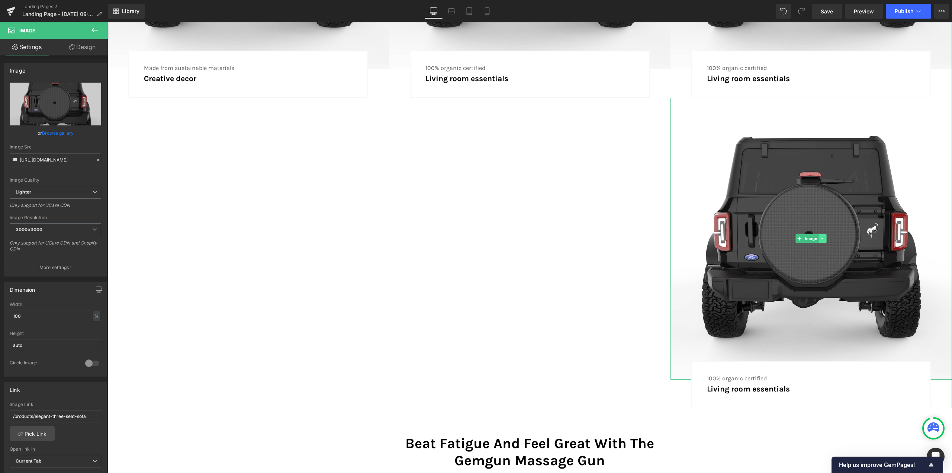
click at [823, 238] on icon at bounding box center [823, 238] width 4 height 4
click at [825, 238] on icon at bounding box center [827, 238] width 4 height 4
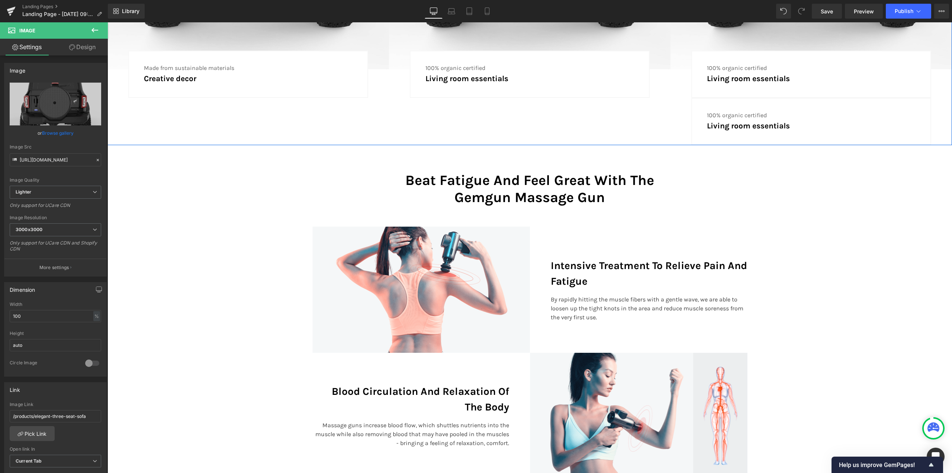
scroll to position [2061, 839]
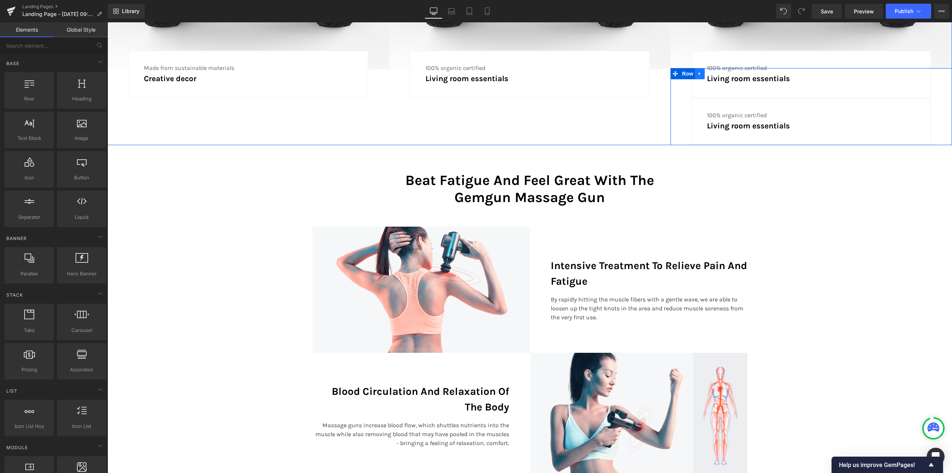
click at [699, 74] on icon at bounding box center [699, 73] width 1 height 3
click at [717, 72] on icon at bounding box center [719, 73] width 5 height 5
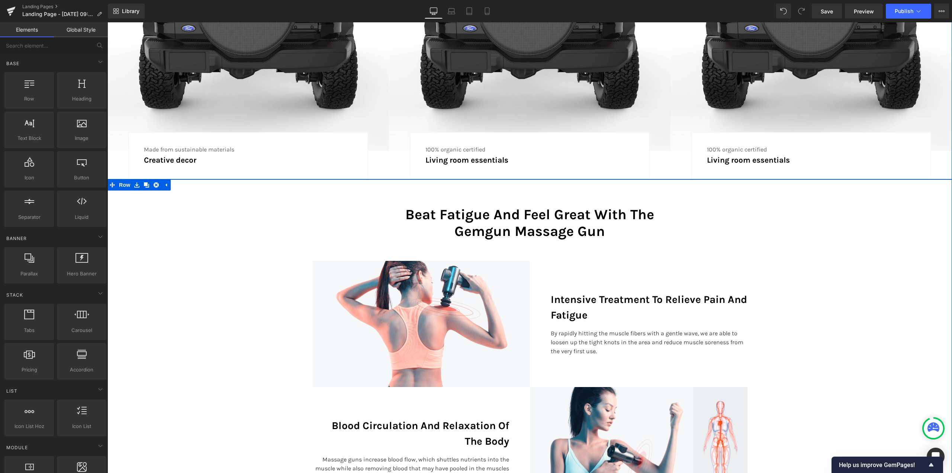
scroll to position [744, 0]
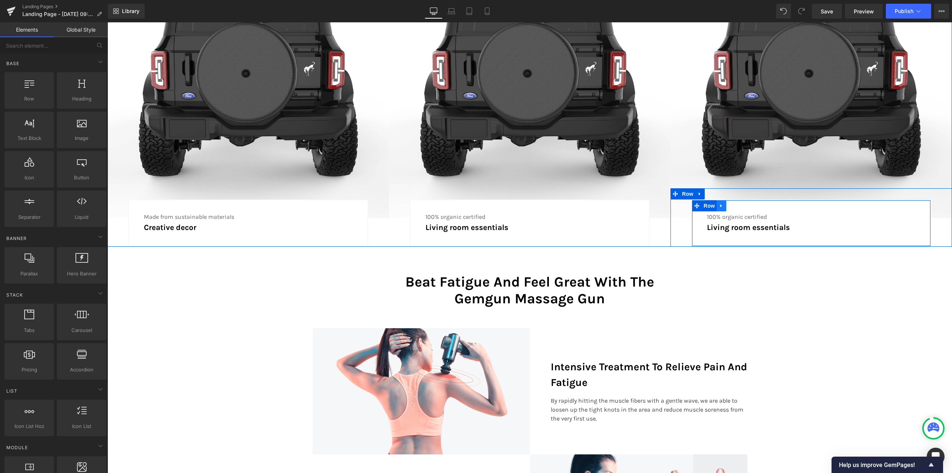
click at [719, 204] on icon at bounding box center [721, 206] width 5 height 6
click at [701, 193] on link at bounding box center [700, 193] width 10 height 11
click at [718, 190] on link at bounding box center [720, 193] width 10 height 11
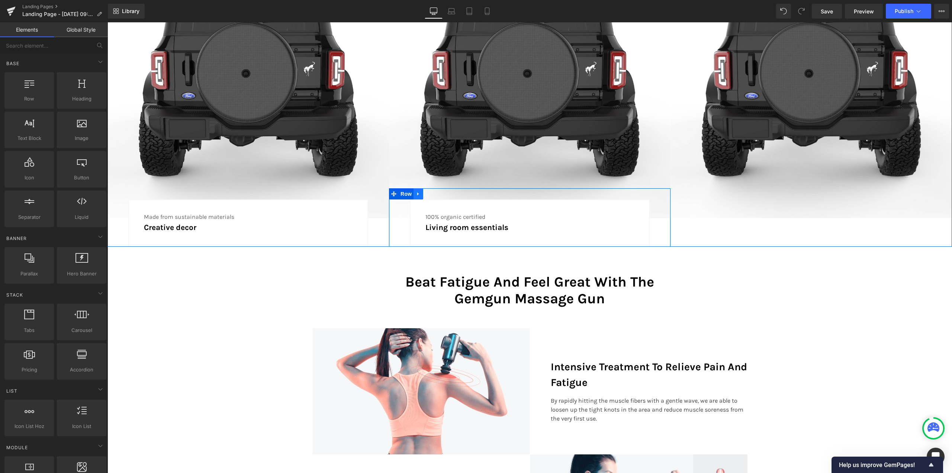
click at [416, 192] on icon at bounding box center [418, 194] width 5 height 6
click at [435, 192] on icon at bounding box center [437, 193] width 5 height 5
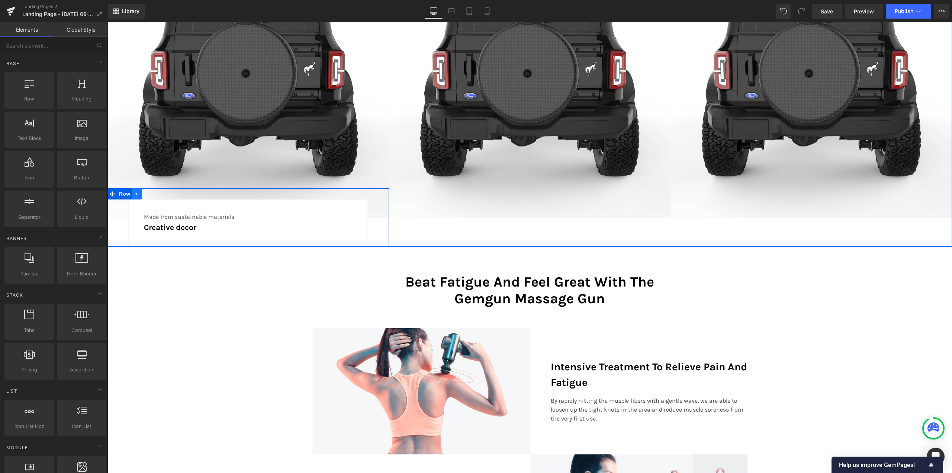
click at [134, 193] on icon at bounding box center [136, 194] width 5 height 6
click at [155, 195] on icon at bounding box center [156, 193] width 5 height 5
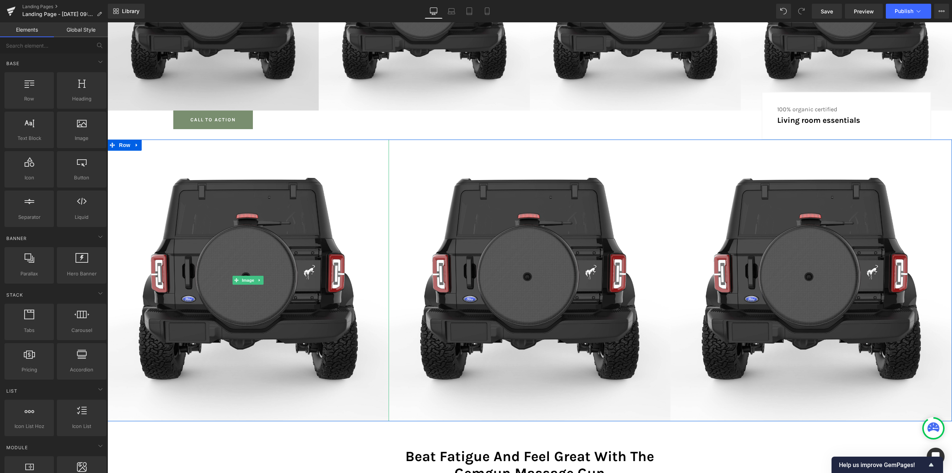
scroll to position [446, 0]
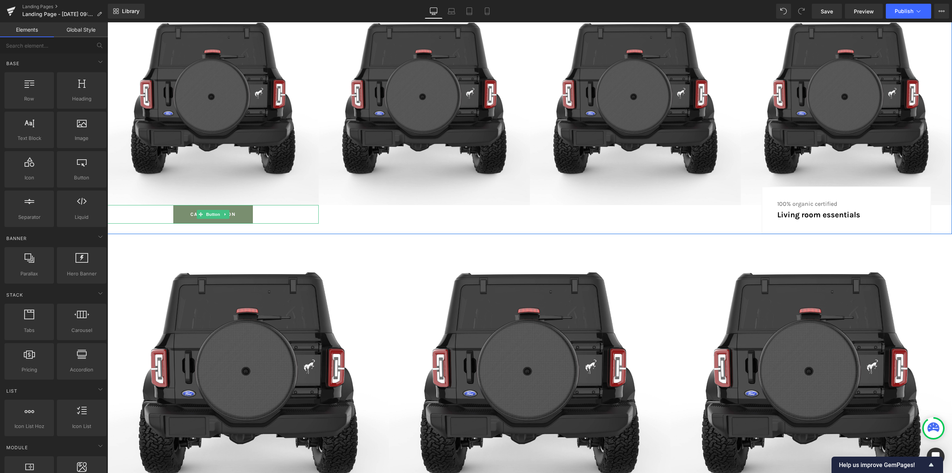
click at [185, 209] on link "Call To Action" at bounding box center [213, 214] width 80 height 19
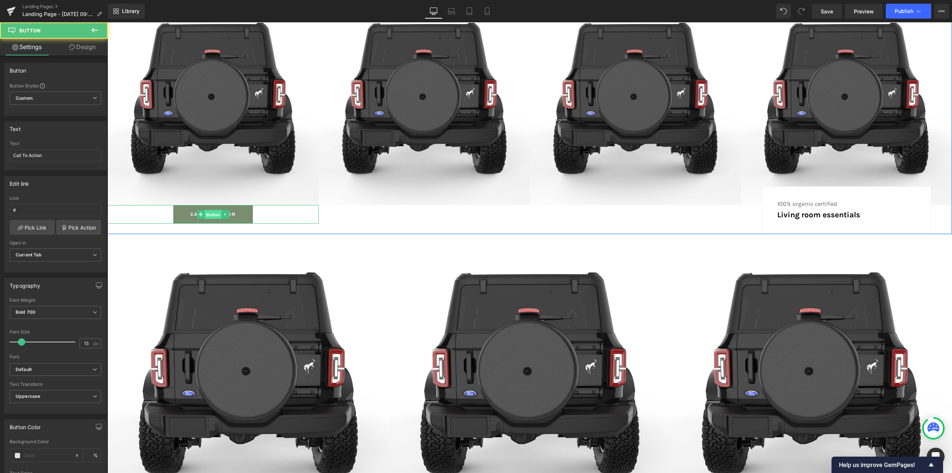
click at [208, 211] on span "Button" at bounding box center [213, 214] width 17 height 9
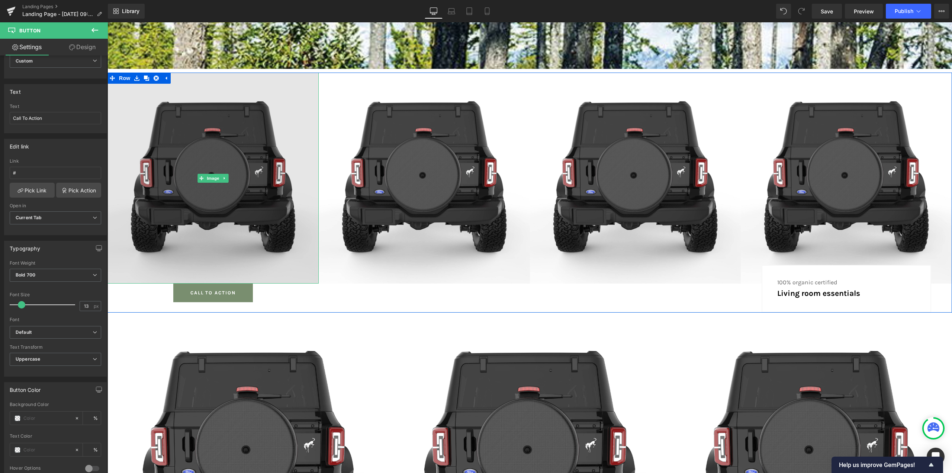
scroll to position [372, 0]
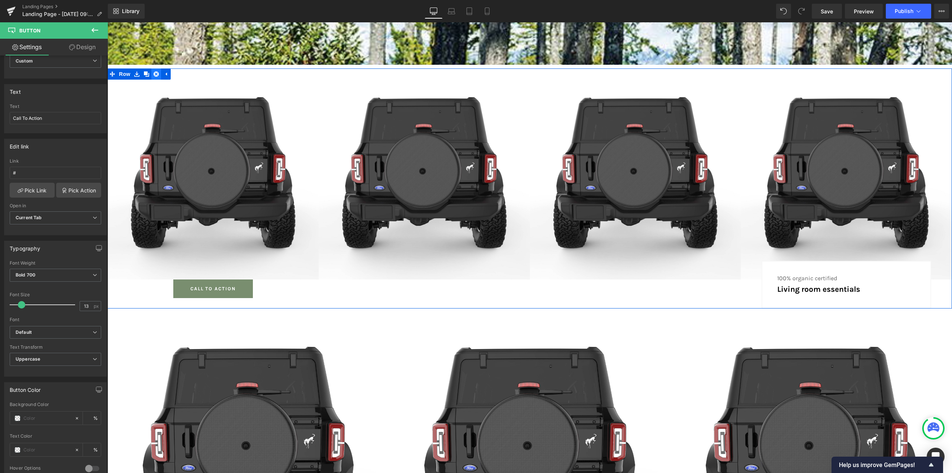
click at [156, 73] on icon at bounding box center [156, 73] width 5 height 5
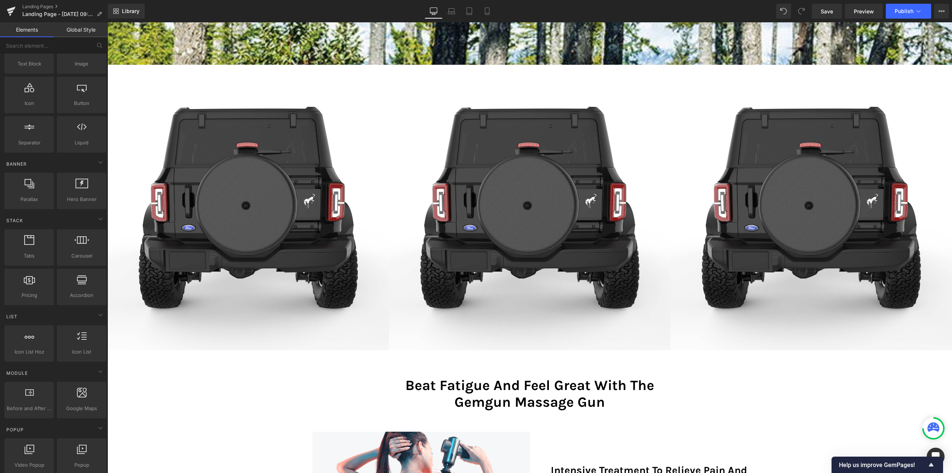
scroll to position [0, 0]
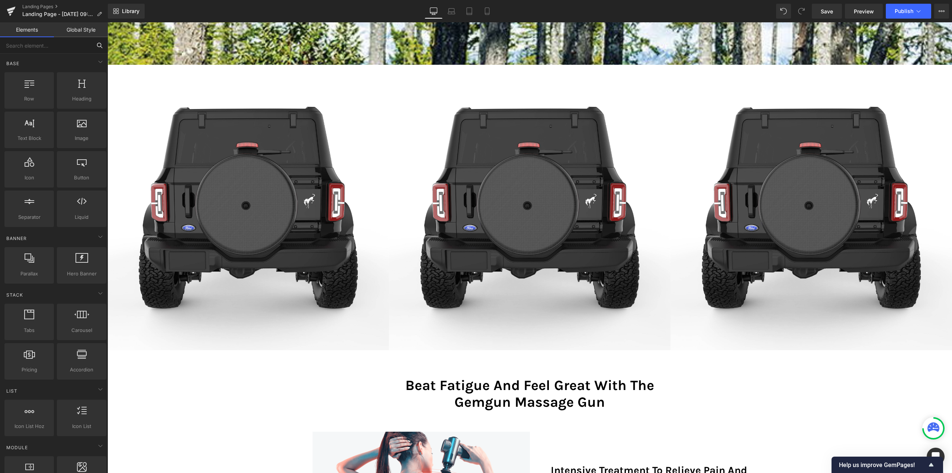
click at [52, 43] on input "text" at bounding box center [46, 45] width 92 height 16
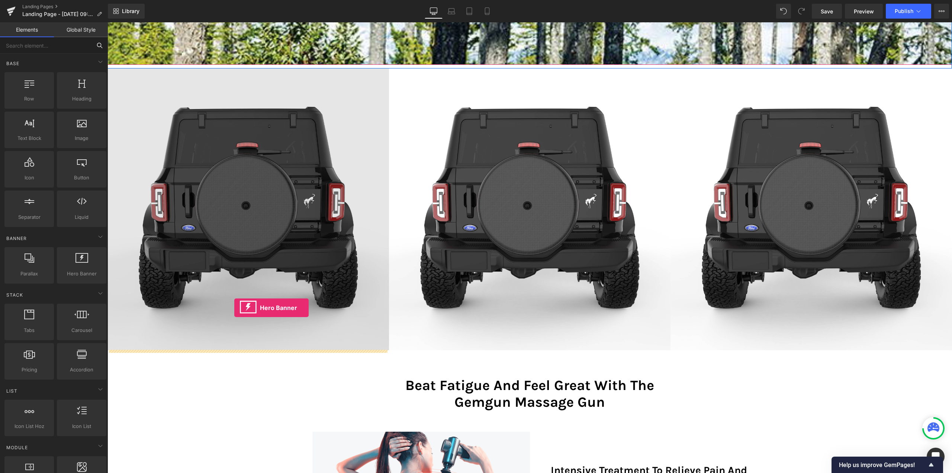
drag, startPoint x: 183, startPoint y: 293, endPoint x: 234, endPoint y: 308, distance: 53.0
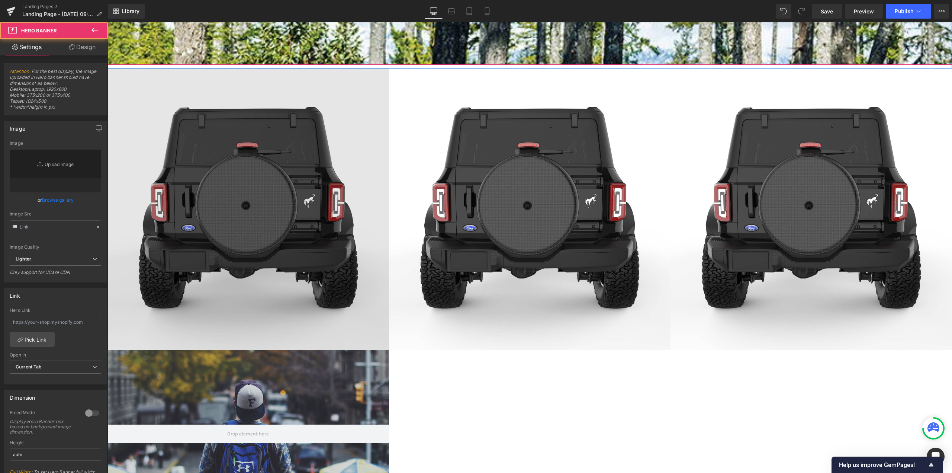
type input "[URL][DOMAIN_NAME]"
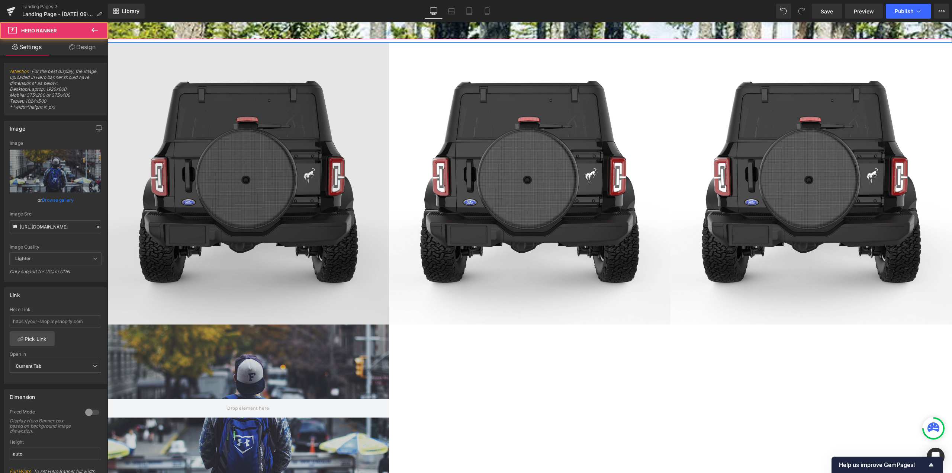
scroll to position [446, 0]
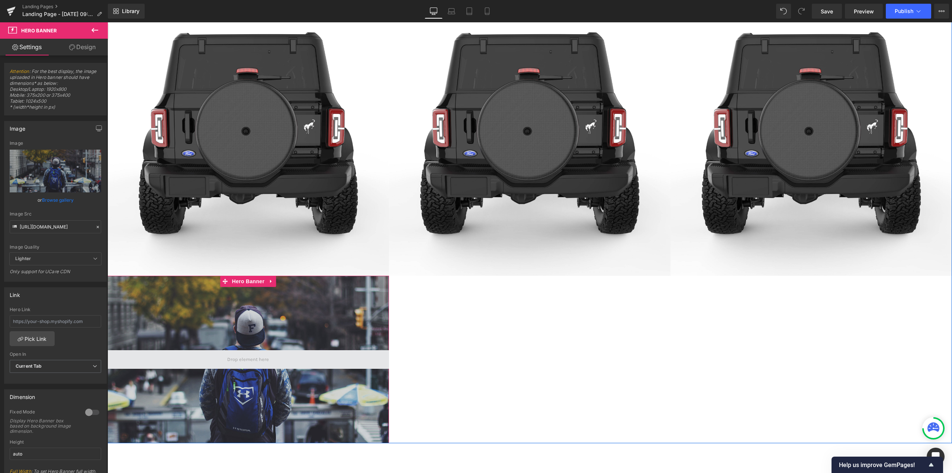
click at [193, 358] on span at bounding box center [249, 359] width 282 height 19
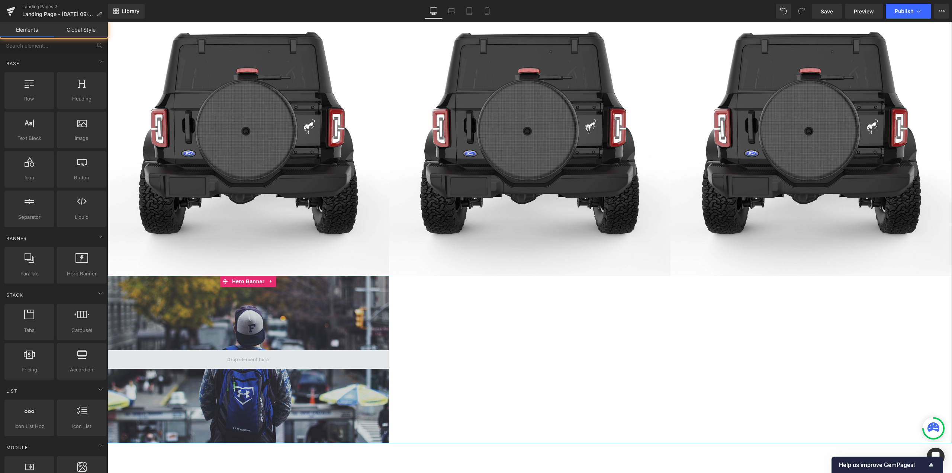
click at [248, 360] on span at bounding box center [248, 359] width 47 height 10
click at [269, 280] on icon at bounding box center [271, 281] width 5 height 6
click at [273, 279] on icon at bounding box center [275, 281] width 5 height 6
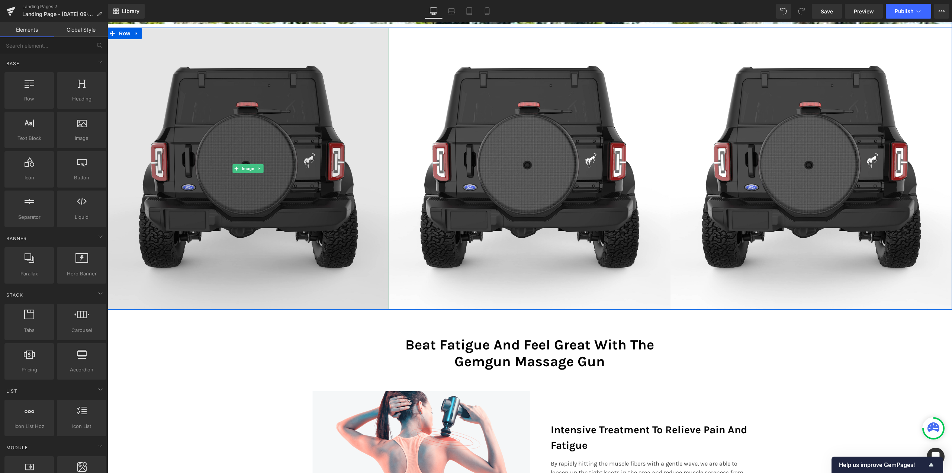
scroll to position [372, 0]
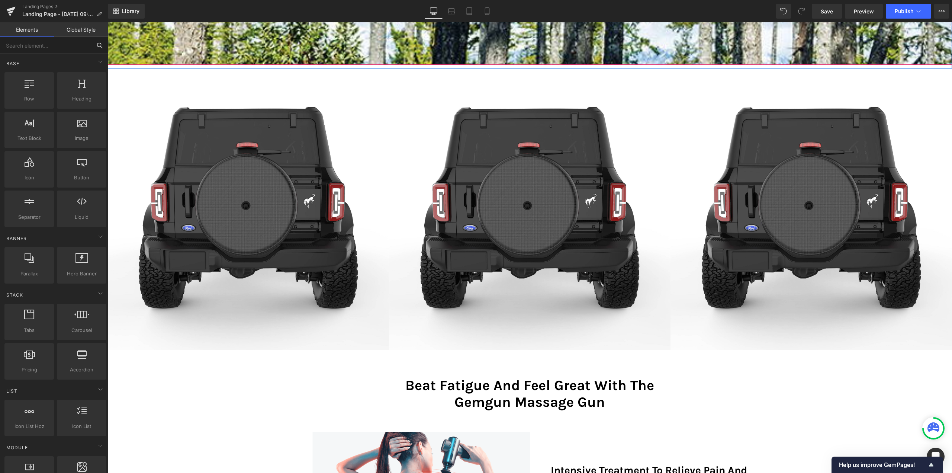
click at [50, 47] on input "text" at bounding box center [46, 45] width 92 height 16
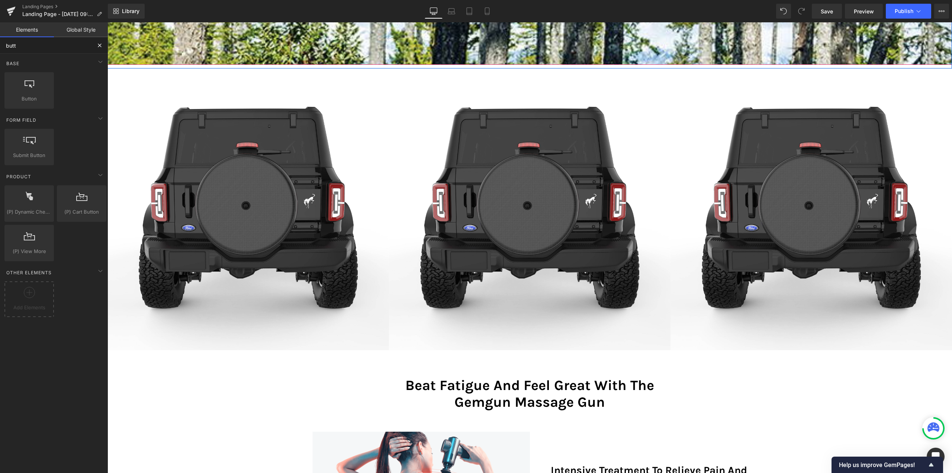
type input "butt"
drag, startPoint x: 111, startPoint y: 114, endPoint x: 26, endPoint y: 75, distance: 92.9
click at [26, 75] on div "Row rows, columns, layouts, div Heading headings, titles, h1,h2,h3,h4,h5,h6 Tex…" at bounding box center [55, 90] width 105 height 39
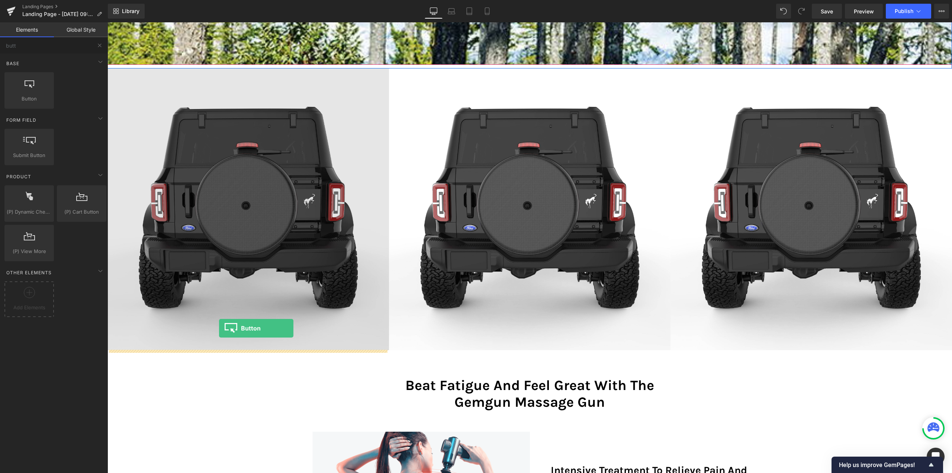
drag, startPoint x: 139, startPoint y: 112, endPoint x: 219, endPoint y: 328, distance: 230.9
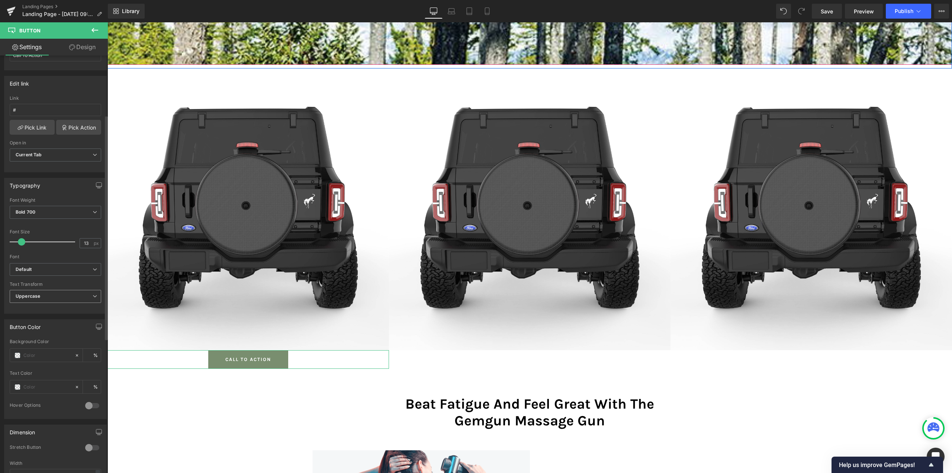
scroll to position [112, 0]
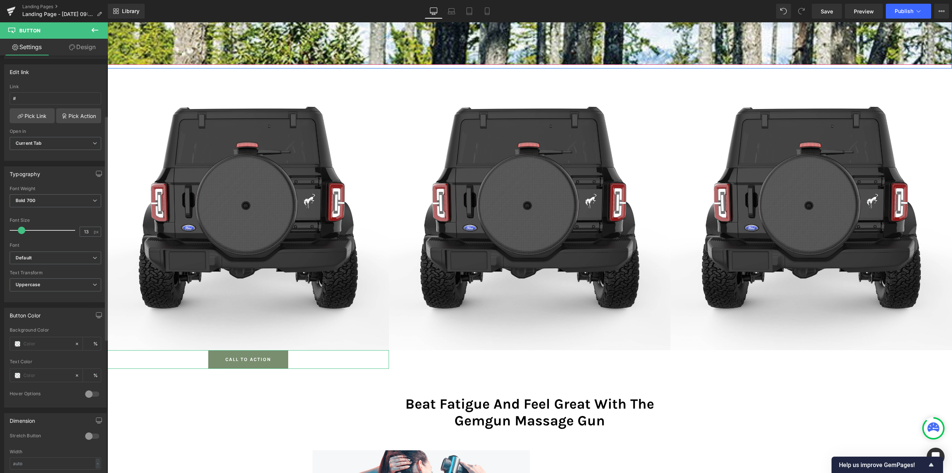
click at [32, 315] on div "Button Color" at bounding box center [25, 313] width 31 height 10
click at [91, 394] on div at bounding box center [92, 394] width 18 height 12
click at [90, 392] on div at bounding box center [92, 394] width 18 height 12
click at [35, 345] on input "text" at bounding box center [47, 344] width 48 height 8
click at [18, 345] on span at bounding box center [18, 344] width 6 height 6
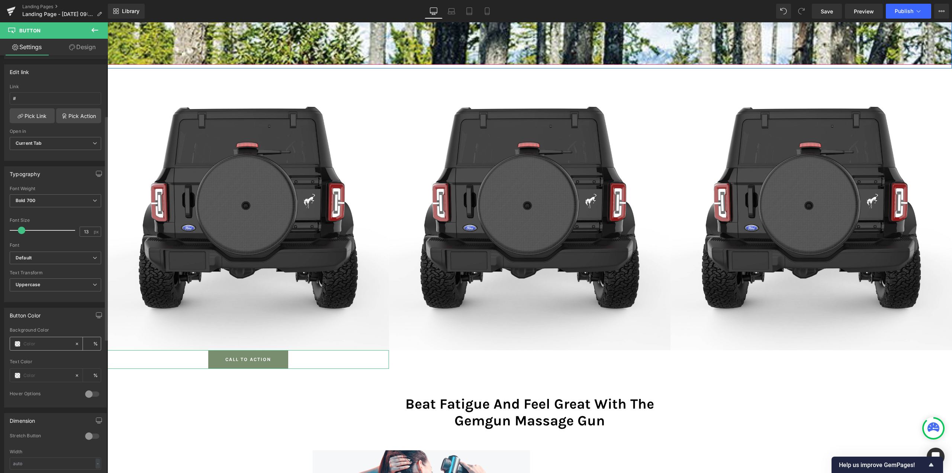
type input "0"
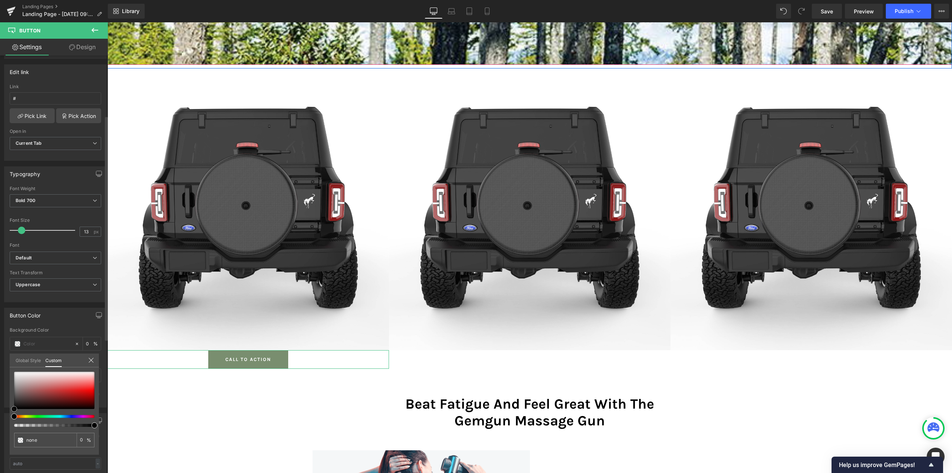
type input "#493030"
type input "100"
type input "#493030"
type input "100"
type input "#1b1717"
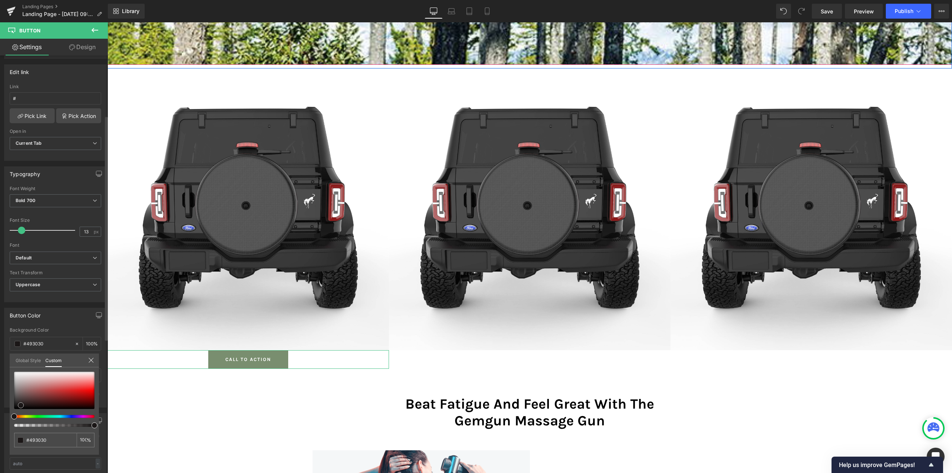
type input "#1b1717"
type input "#000000"
drag, startPoint x: 21, startPoint y: 405, endPoint x: 7, endPoint y: 413, distance: 15.8
click at [7, 407] on div "Button Color rgba(0, 0, 0, 1) Background Color #000000 100 % Text Color % 0 Hov…" at bounding box center [55, 354] width 111 height 105
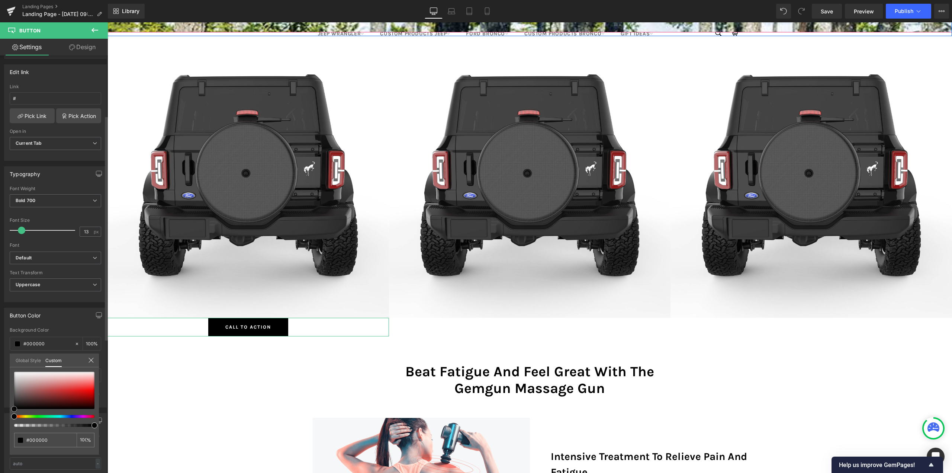
scroll to position [446, 0]
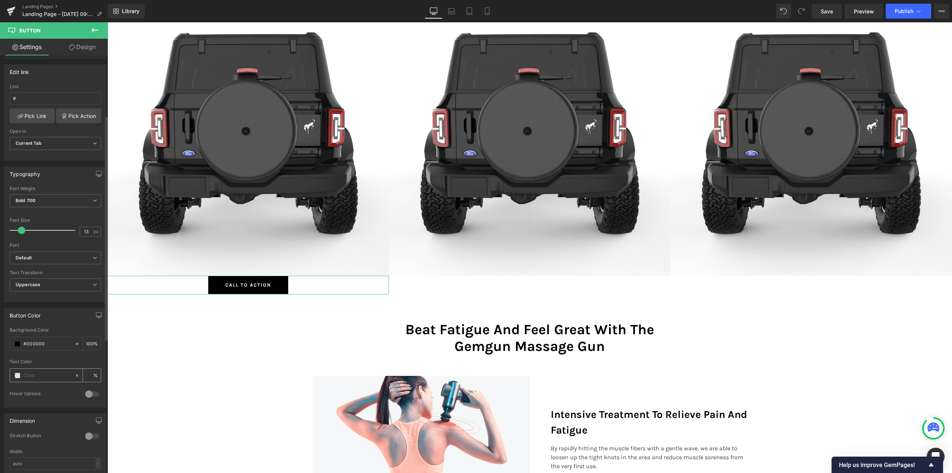
click at [15, 376] on span at bounding box center [18, 375] width 6 height 6
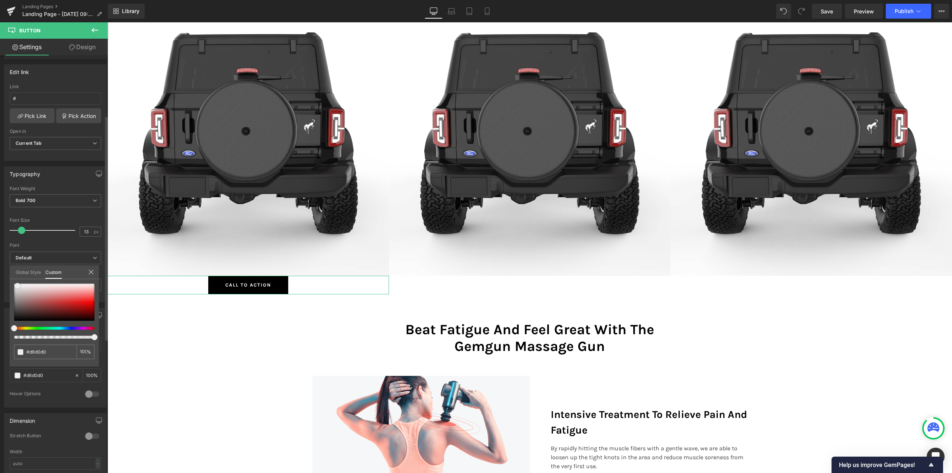
type input "#d6d0d0"
type input "100"
type input "#d6d0d0"
type input "100"
type input "#e9e6e6"
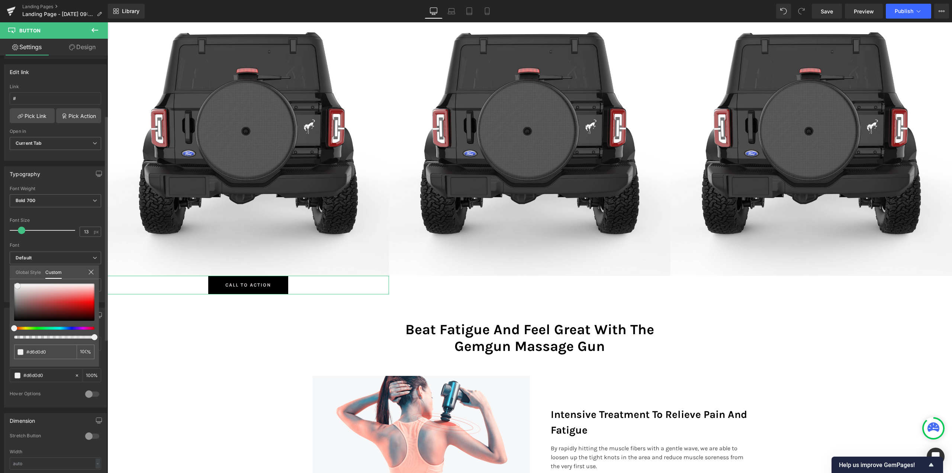
type input "#e9e6e6"
type input "#ffffff"
drag, startPoint x: 17, startPoint y: 286, endPoint x: 2, endPoint y: 260, distance: 30.4
click at [2, 302] on div "Button Color rgba(0, 0, 0, 1) Background Color #000000 100 % rgba(255, 255, 255…" at bounding box center [55, 354] width 111 height 105
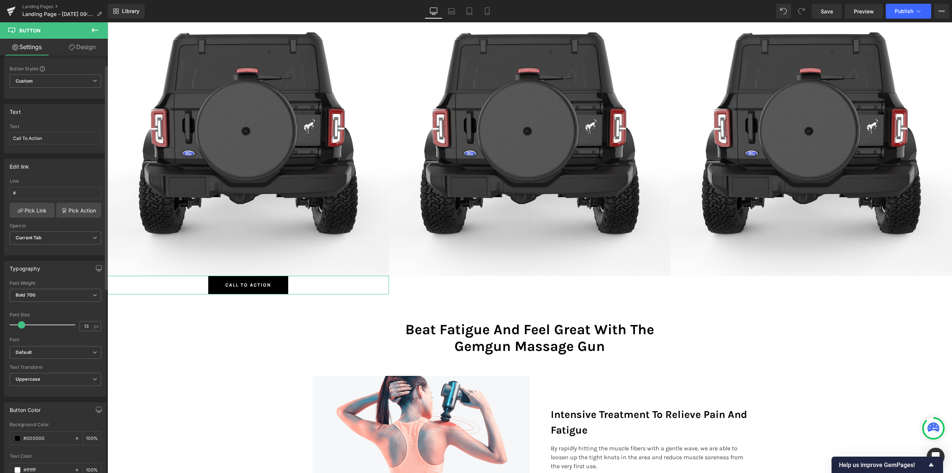
scroll to position [0, 0]
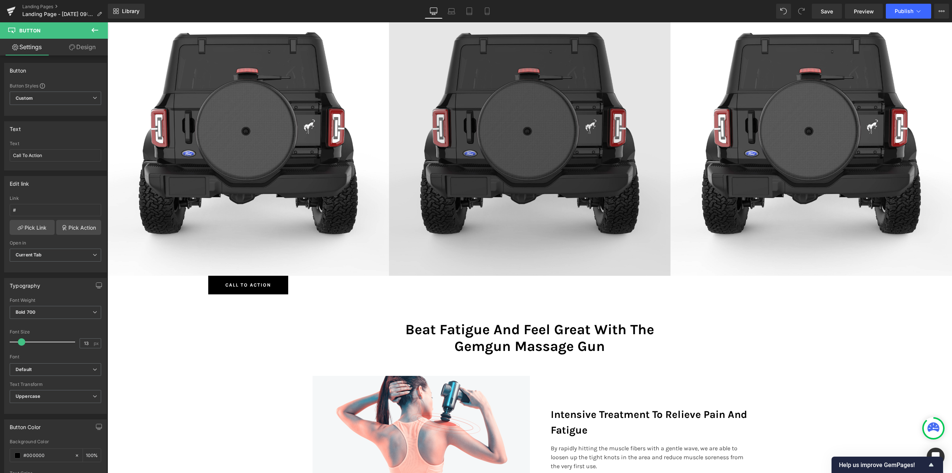
click at [560, 140] on body "Skip to content Search Jeep Wrangler Spare Tire Covers Side Graphic Decals Hood…" at bounding box center [530, 457] width 845 height 1763
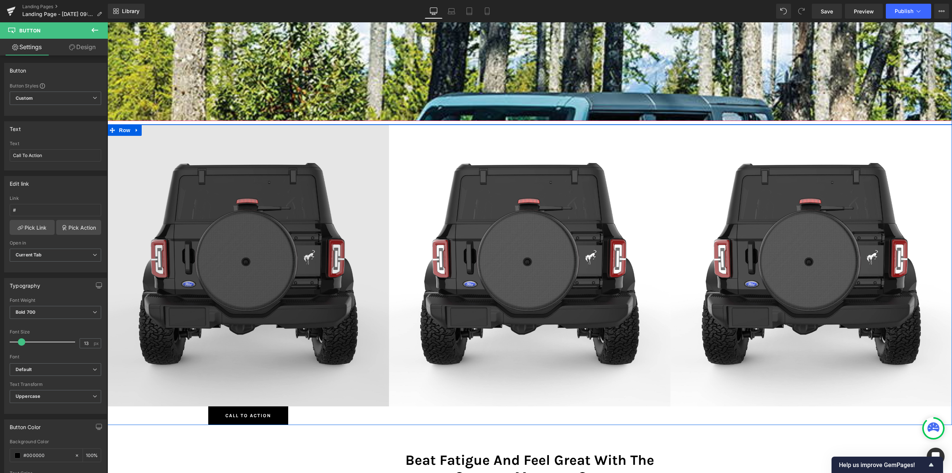
scroll to position [298, 0]
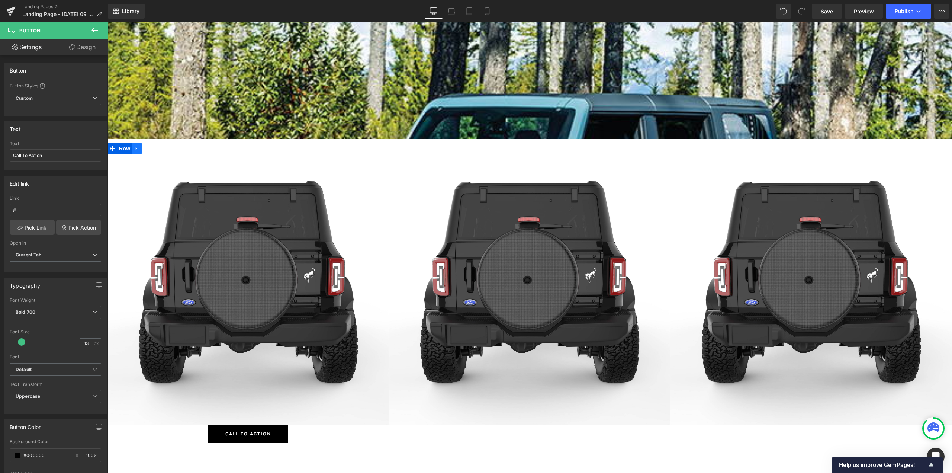
click at [134, 146] on icon at bounding box center [136, 148] width 5 height 6
click at [144, 150] on icon at bounding box center [146, 148] width 5 height 5
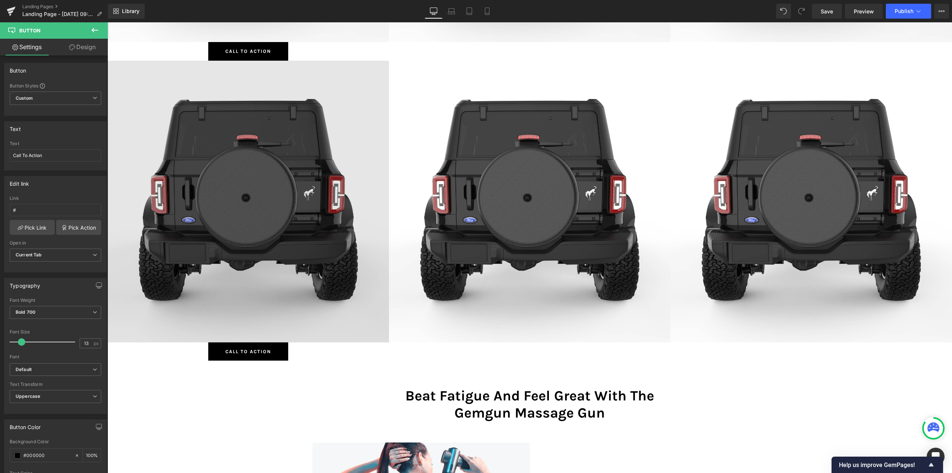
scroll to position [689, 0]
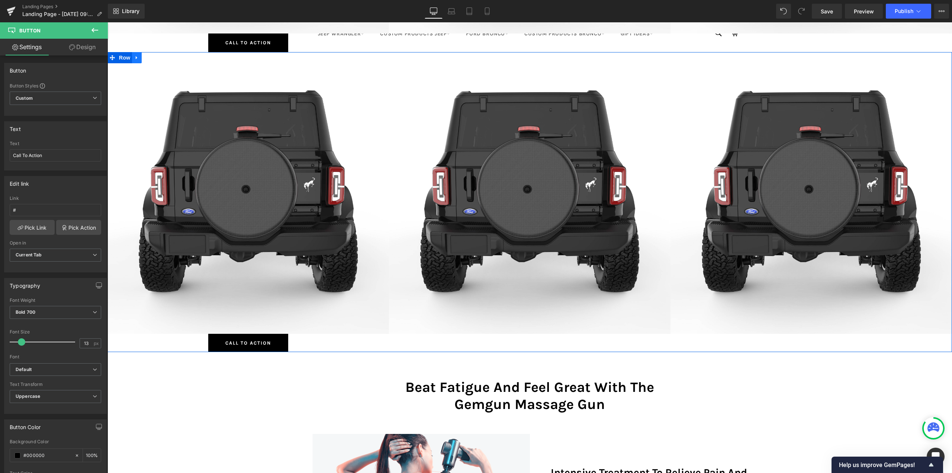
click at [134, 55] on icon at bounding box center [136, 58] width 5 height 6
click at [144, 56] on icon at bounding box center [146, 57] width 5 height 5
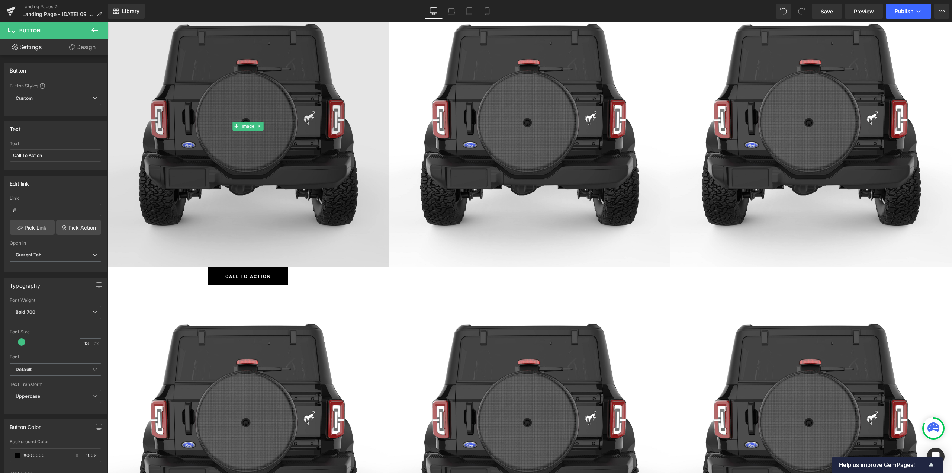
scroll to position [837, 0]
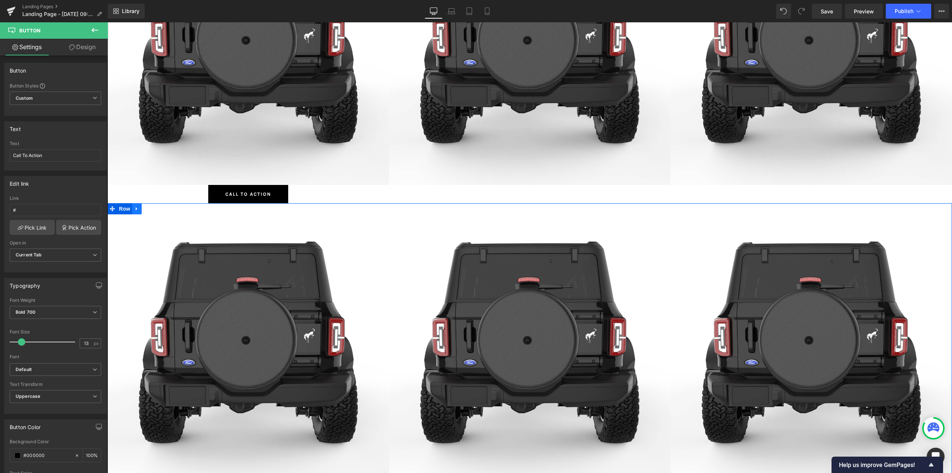
click at [137, 208] on icon at bounding box center [136, 209] width 5 height 6
click at [144, 210] on icon at bounding box center [146, 208] width 5 height 5
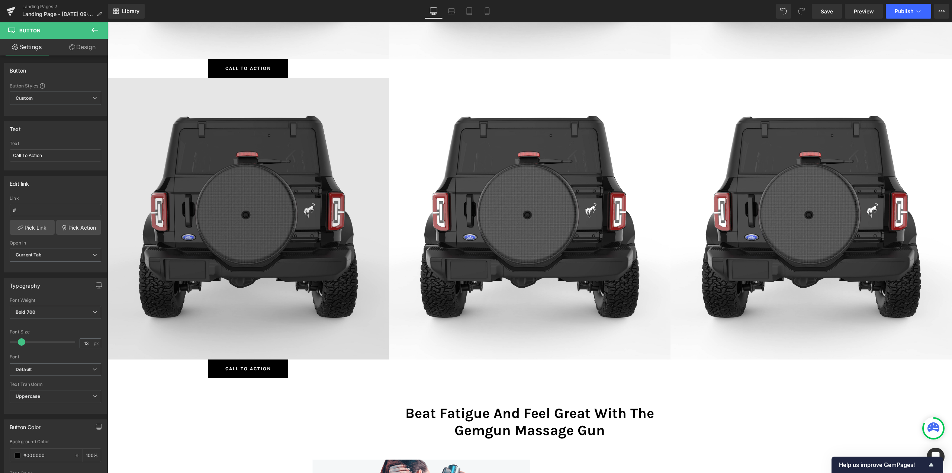
scroll to position [1289, 0]
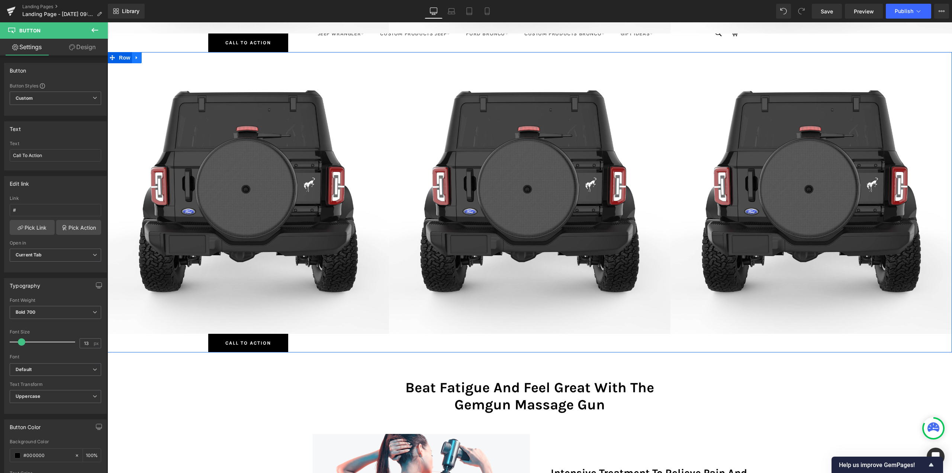
click at [134, 56] on icon at bounding box center [136, 58] width 5 height 6
click at [147, 56] on icon at bounding box center [146, 58] width 5 height 6
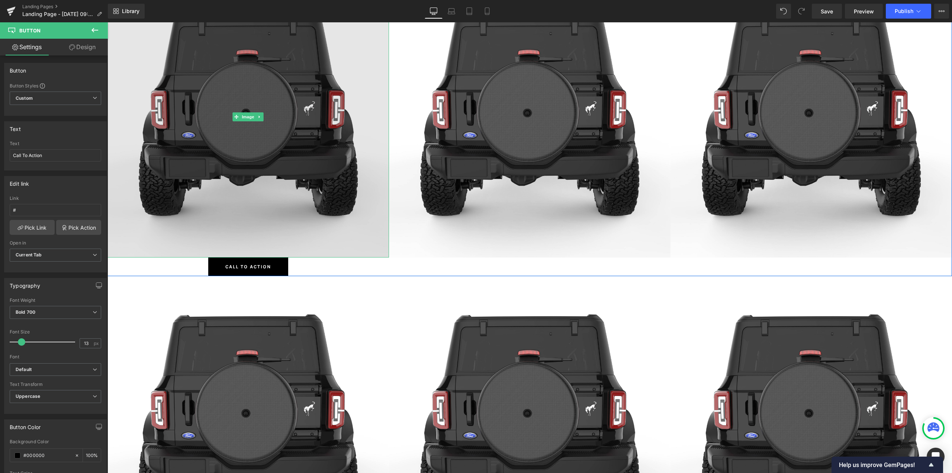
scroll to position [1475, 0]
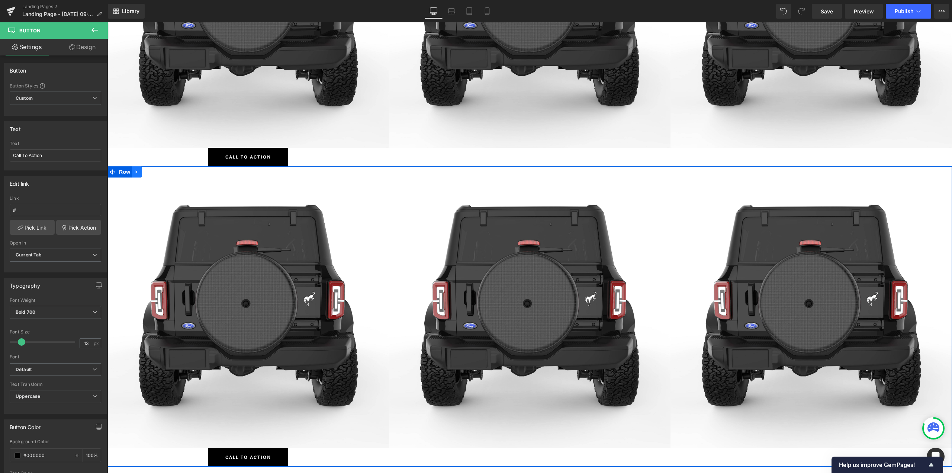
click at [135, 170] on icon at bounding box center [136, 172] width 5 height 6
click at [145, 173] on icon at bounding box center [146, 171] width 5 height 5
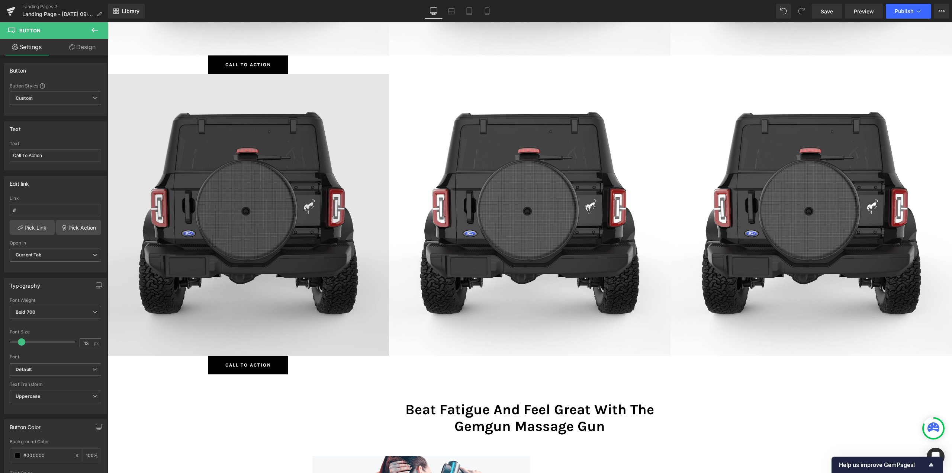
scroll to position [1889, 0]
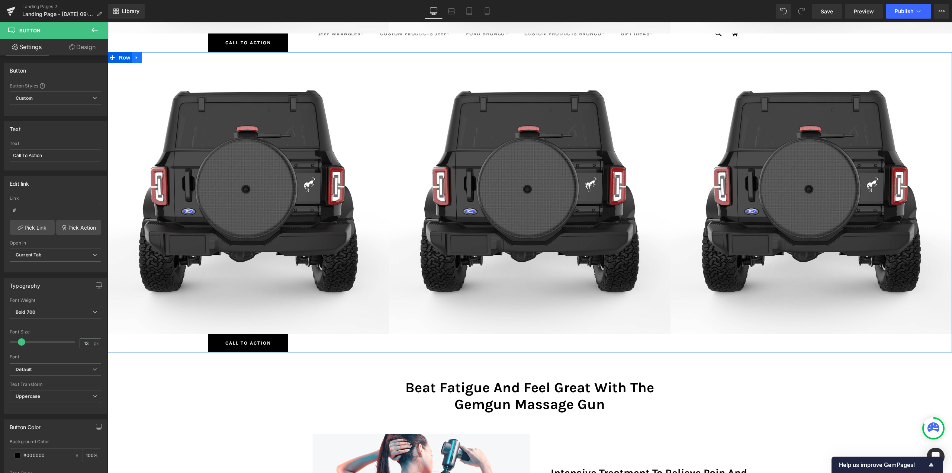
click at [135, 58] on icon at bounding box center [136, 58] width 5 height 6
click at [144, 57] on icon at bounding box center [146, 57] width 5 height 5
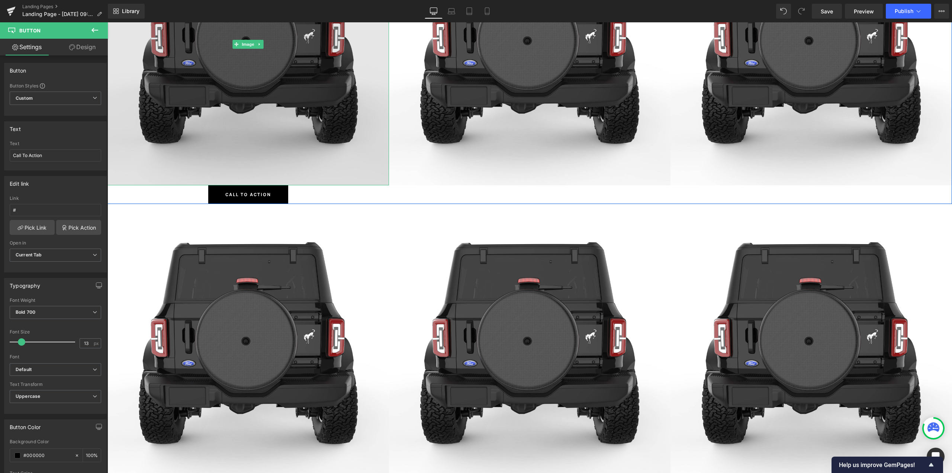
scroll to position [2038, 0]
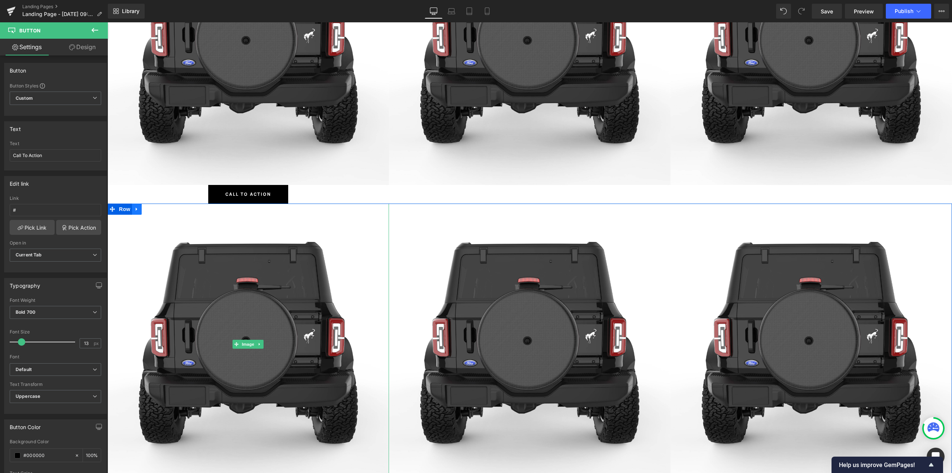
click at [137, 212] on link at bounding box center [137, 208] width 10 height 11
click at [144, 210] on icon at bounding box center [146, 208] width 5 height 5
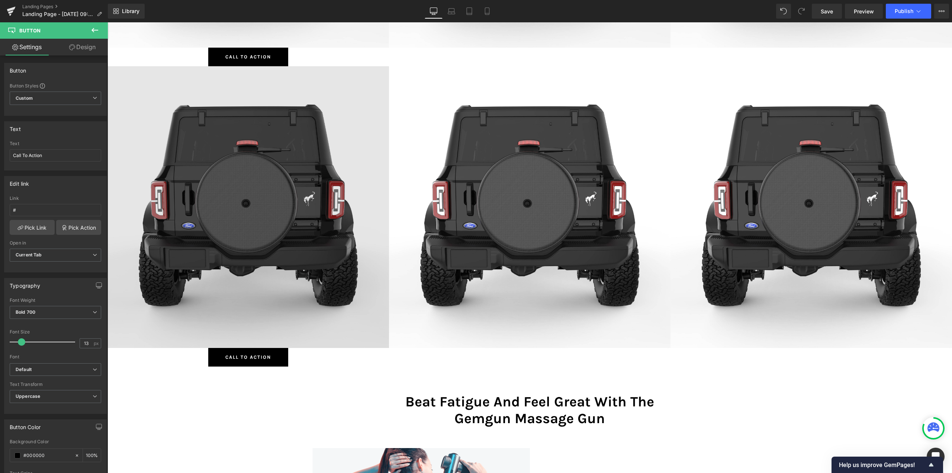
scroll to position [2490, 0]
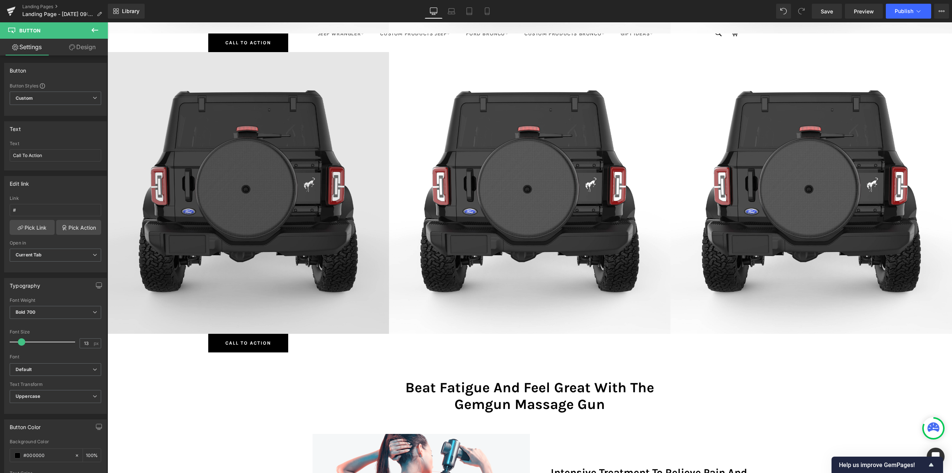
click at [198, 108] on img at bounding box center [249, 193] width 282 height 282
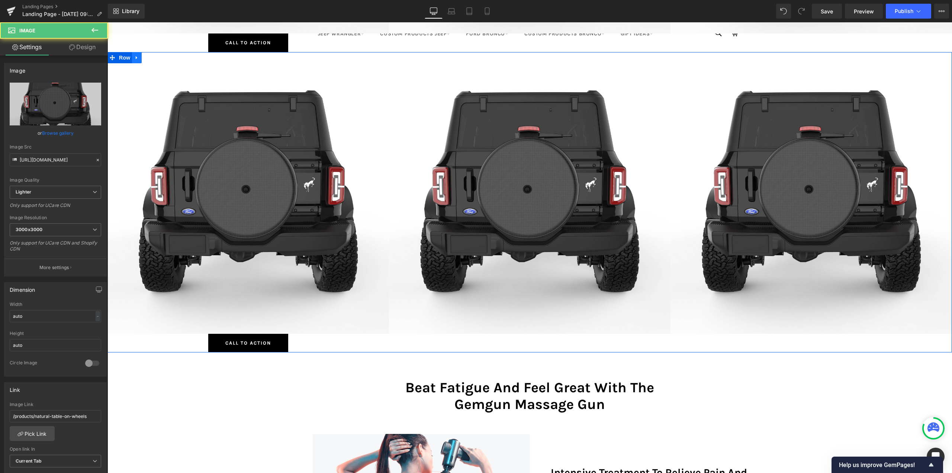
click at [137, 57] on link at bounding box center [137, 57] width 10 height 11
click at [145, 60] on icon at bounding box center [146, 57] width 5 height 5
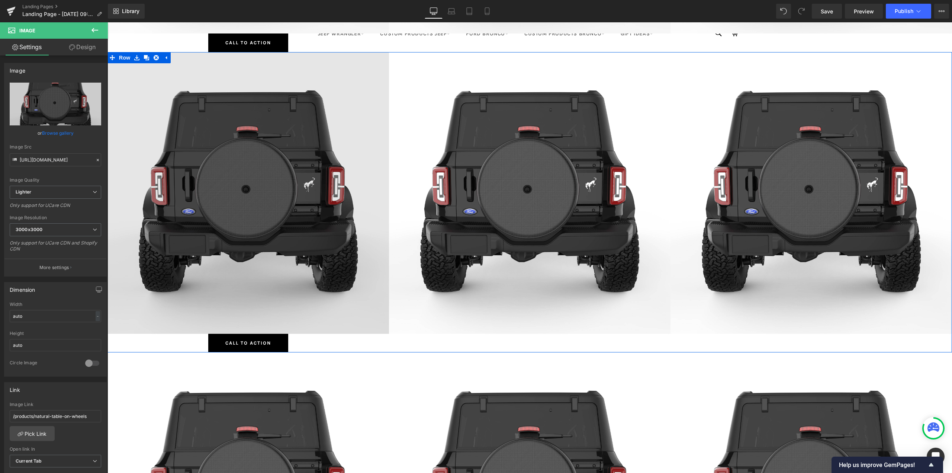
scroll to position [4165, 839]
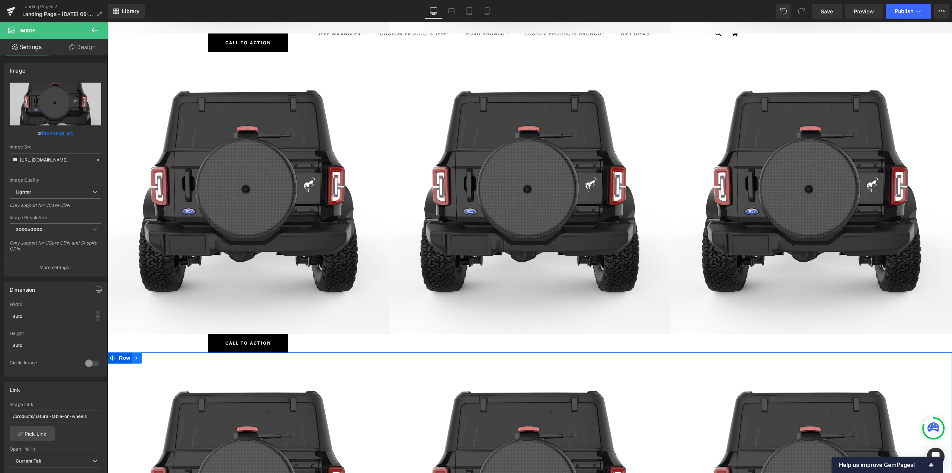
click at [137, 358] on link at bounding box center [137, 357] width 10 height 11
click at [144, 359] on icon at bounding box center [146, 357] width 5 height 5
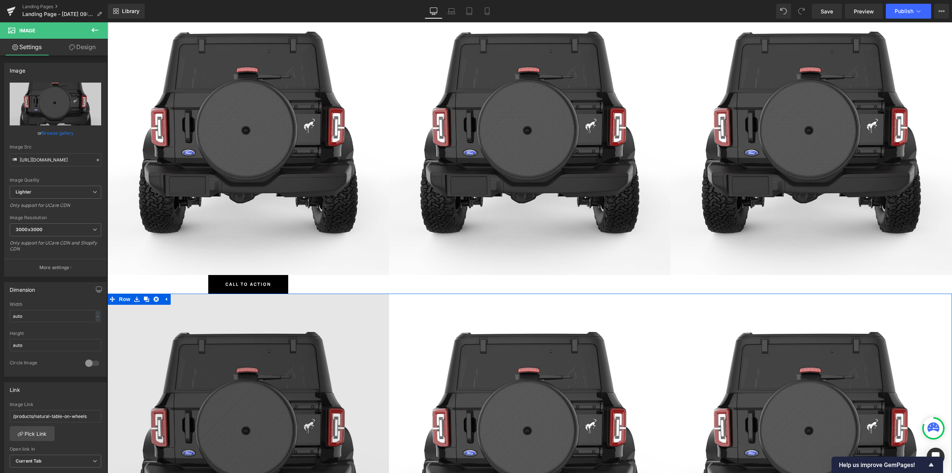
scroll to position [0, 0]
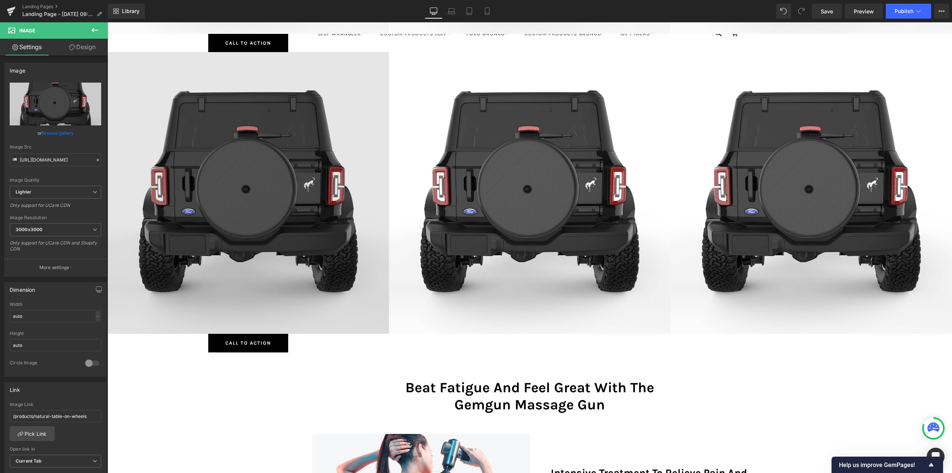
click at [177, 73] on img at bounding box center [249, 193] width 282 height 282
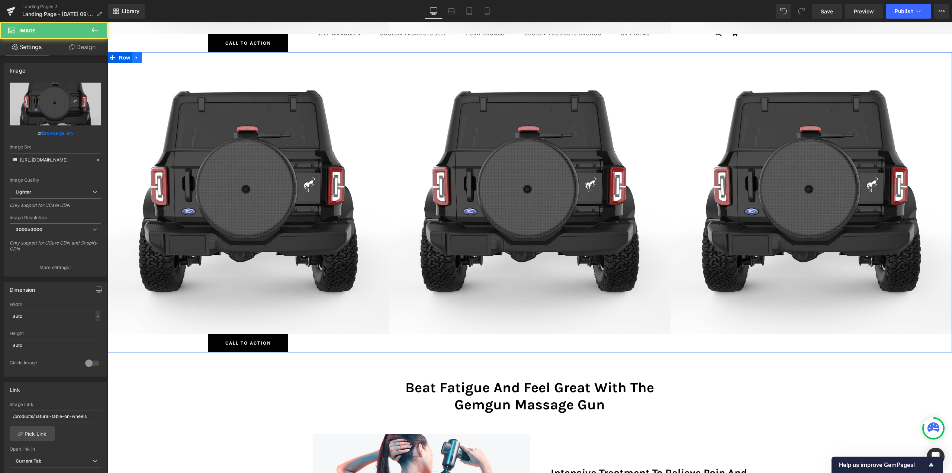
click at [136, 55] on icon at bounding box center [136, 58] width 5 height 6
click at [146, 57] on icon at bounding box center [146, 58] width 5 height 6
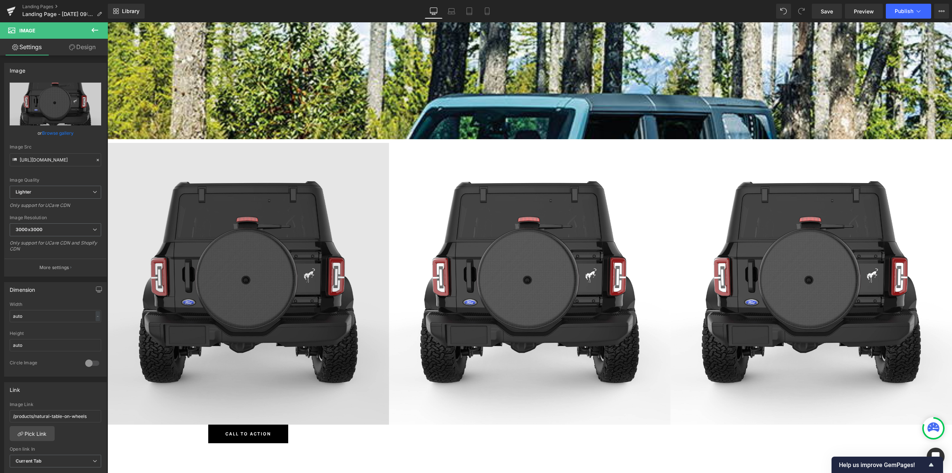
scroll to position [409, 0]
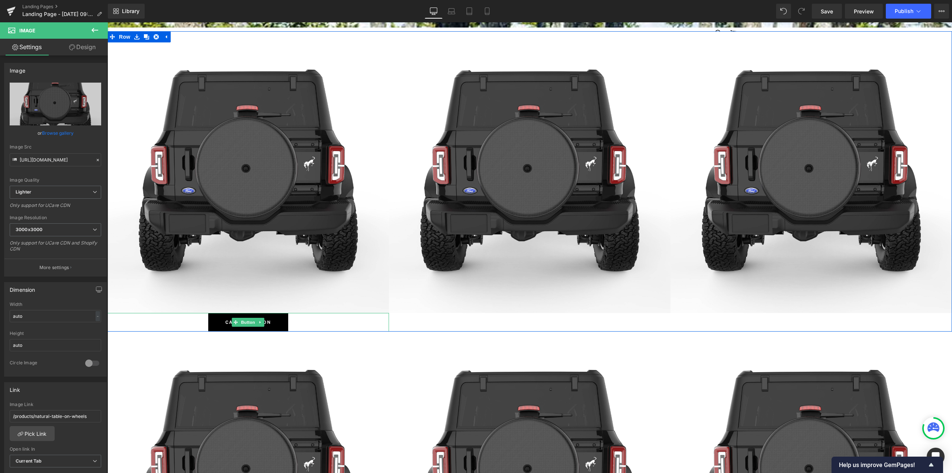
click at [225, 322] on span "Call To Action" at bounding box center [247, 322] width 45 height 7
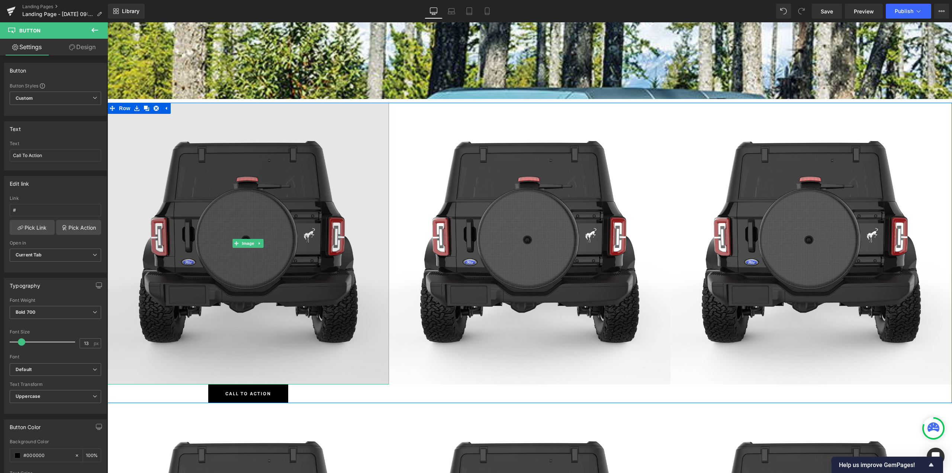
scroll to position [335, 0]
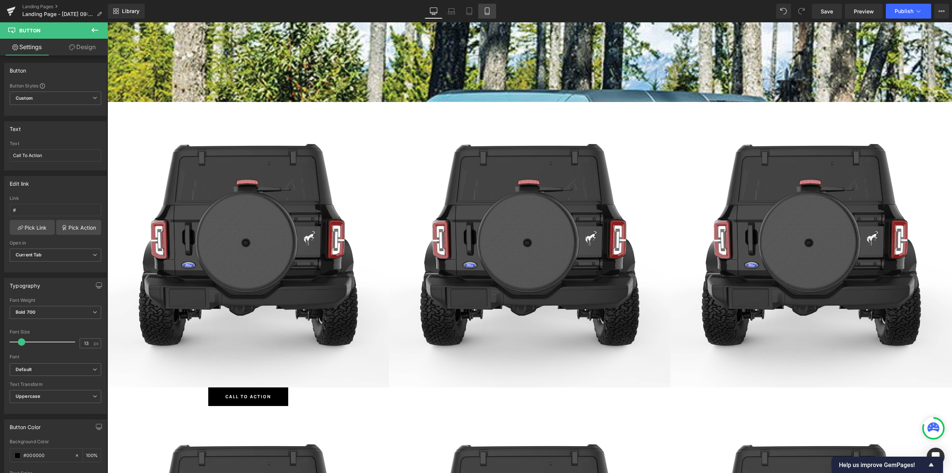
click at [490, 10] on icon at bounding box center [487, 10] width 7 height 7
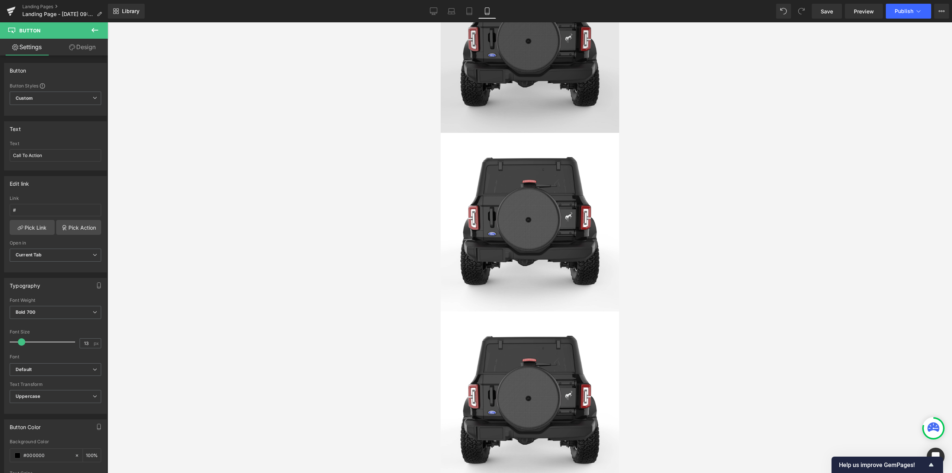
scroll to position [2338, 0]
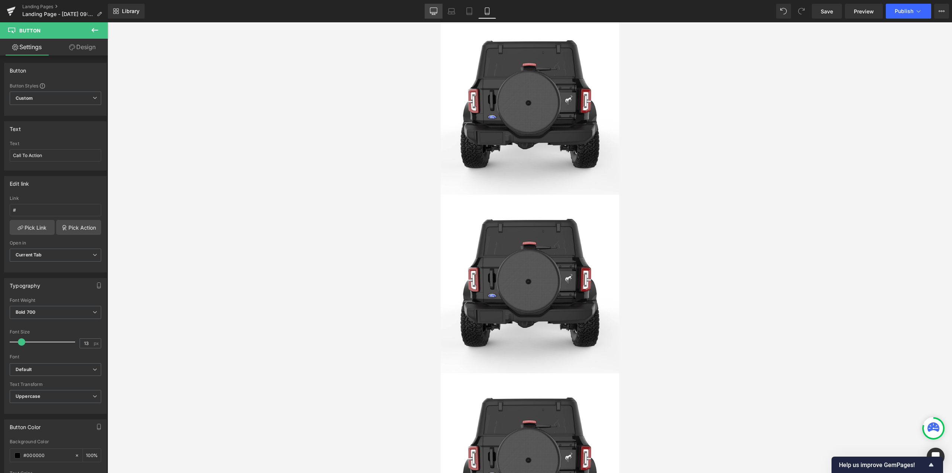
click at [432, 9] on icon at bounding box center [433, 10] width 7 height 7
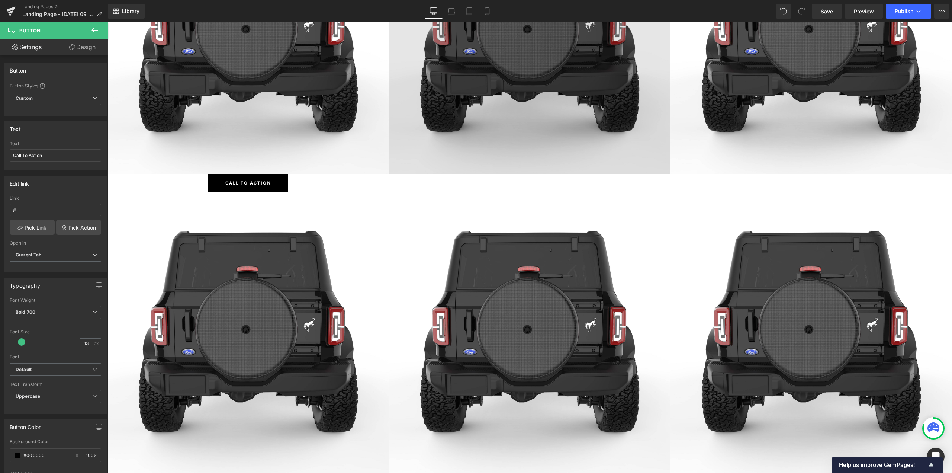
scroll to position [4765, 839]
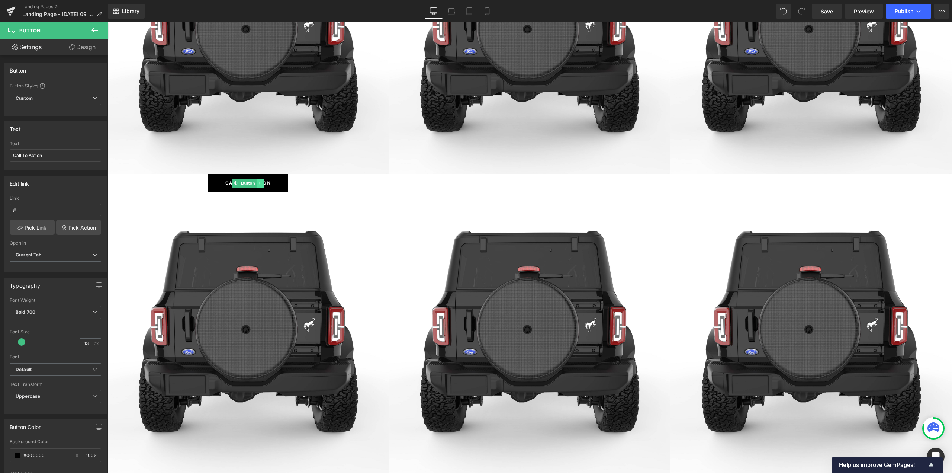
click at [259, 182] on icon at bounding box center [261, 183] width 4 height 4
click at [255, 183] on icon at bounding box center [257, 183] width 4 height 4
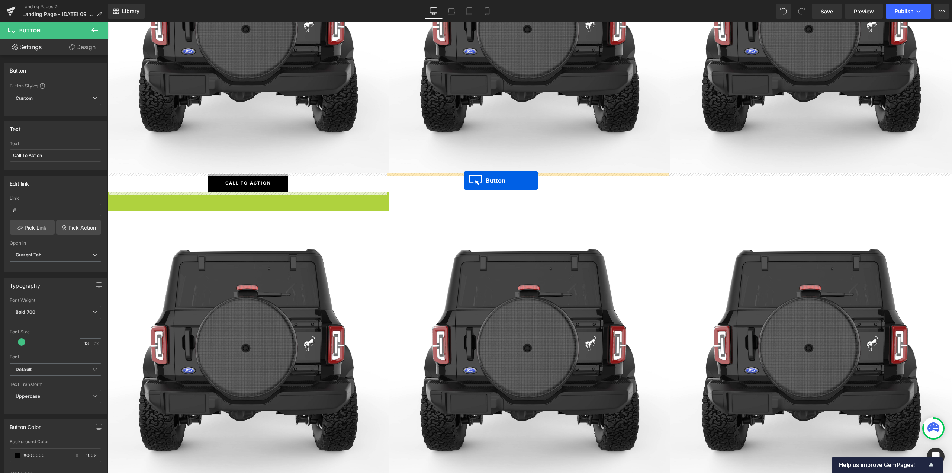
drag, startPoint x: 241, startPoint y: 198, endPoint x: 466, endPoint y: 180, distance: 225.4
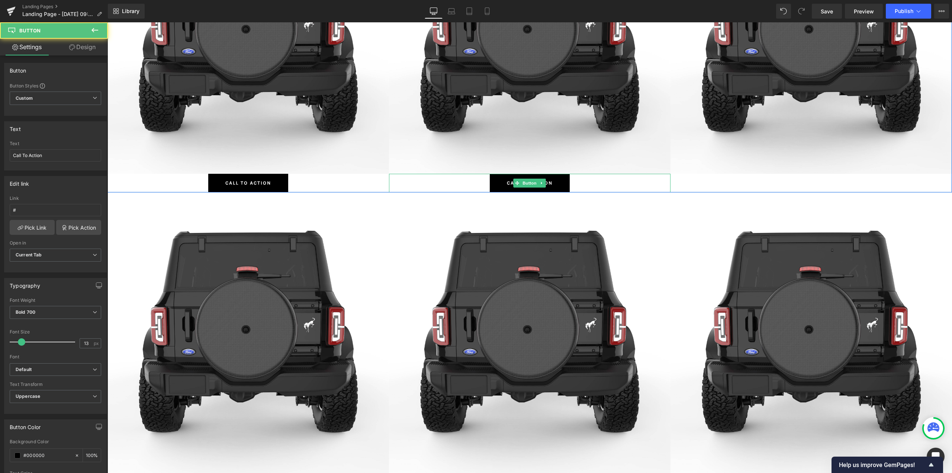
scroll to position [4765, 839]
click at [540, 185] on icon at bounding box center [542, 183] width 4 height 4
click at [536, 183] on icon at bounding box center [538, 183] width 4 height 4
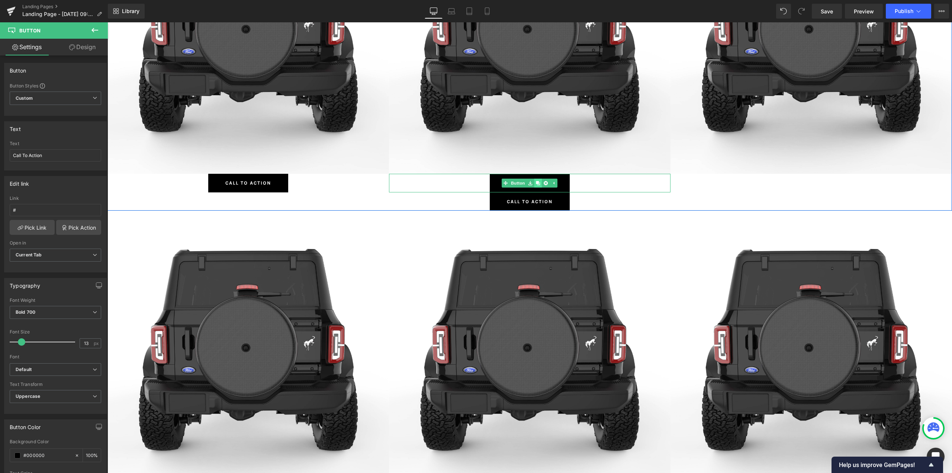
scroll to position [4784, 839]
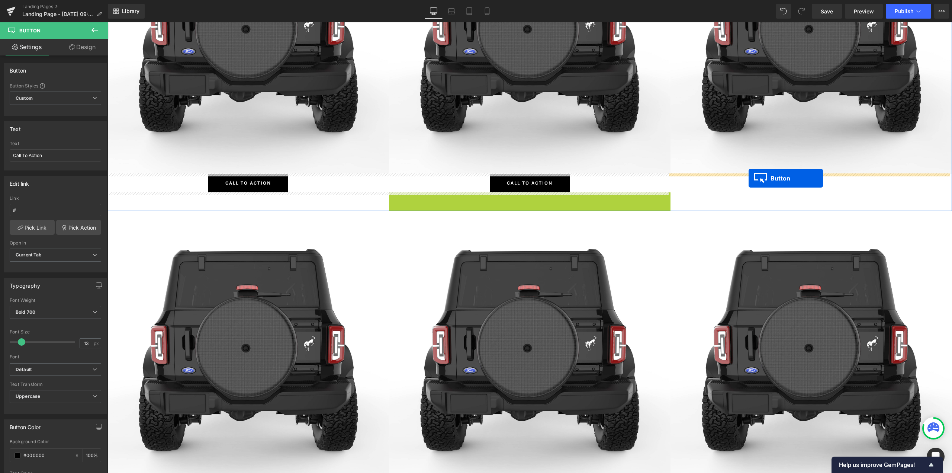
drag, startPoint x: 528, startPoint y: 199, endPoint x: 753, endPoint y: 177, distance: 225.8
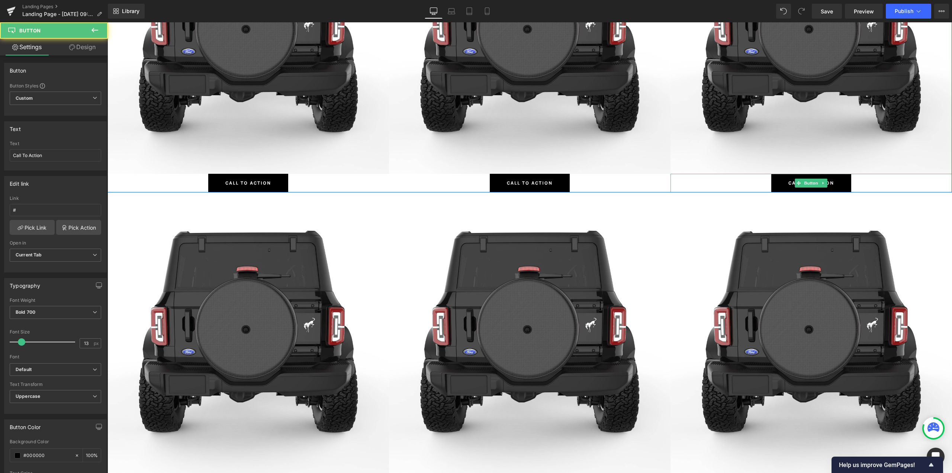
scroll to position [4765, 839]
click at [738, 182] on div "Call To Action" at bounding box center [812, 183] width 282 height 19
click at [466, 176] on div "Call To Action" at bounding box center [530, 183] width 282 height 19
click at [255, 185] on icon at bounding box center [257, 183] width 4 height 4
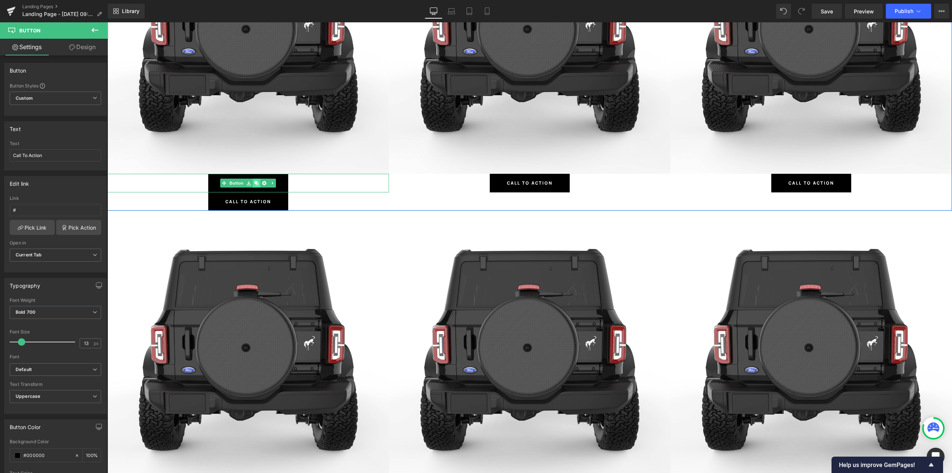
click at [255, 185] on icon at bounding box center [257, 183] width 4 height 4
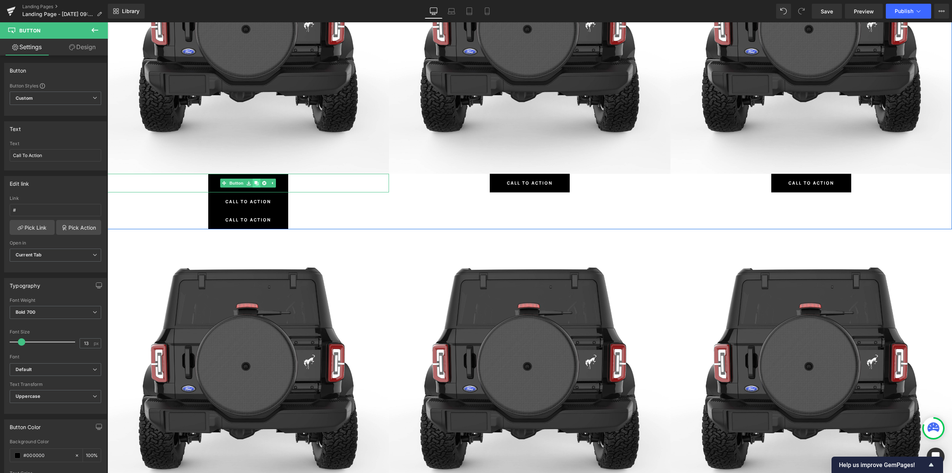
scroll to position [4802, 839]
click at [255, 185] on icon at bounding box center [257, 183] width 4 height 4
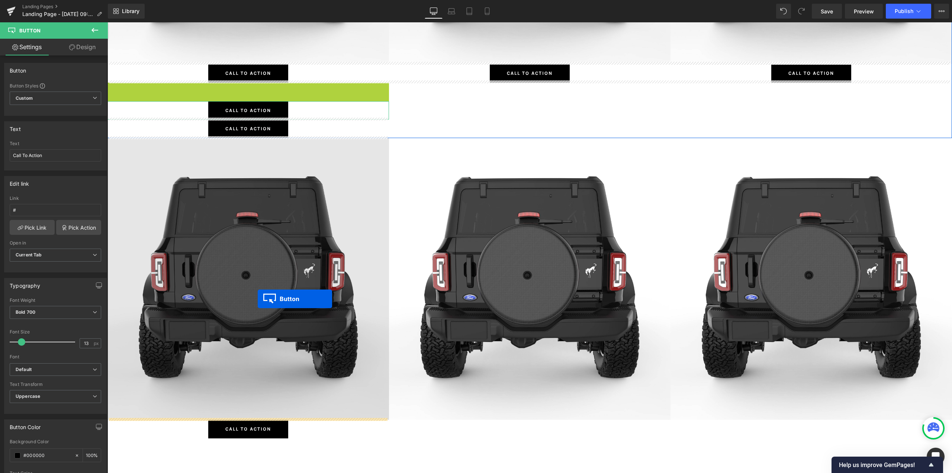
scroll to position [660, 0]
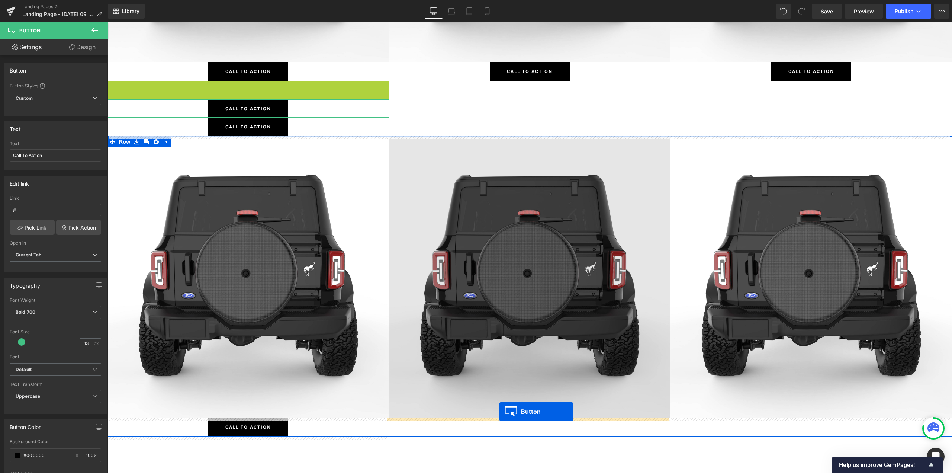
drag, startPoint x: 245, startPoint y: 200, endPoint x: 499, endPoint y: 411, distance: 330.5
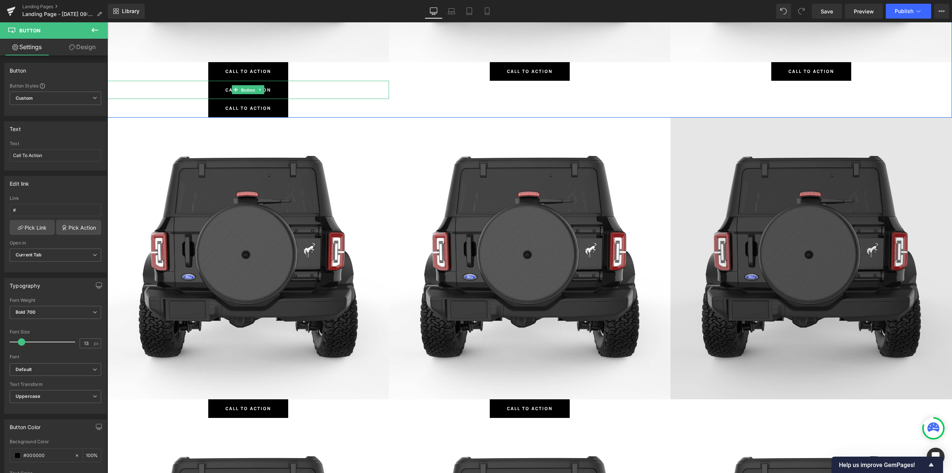
scroll to position [4, 4]
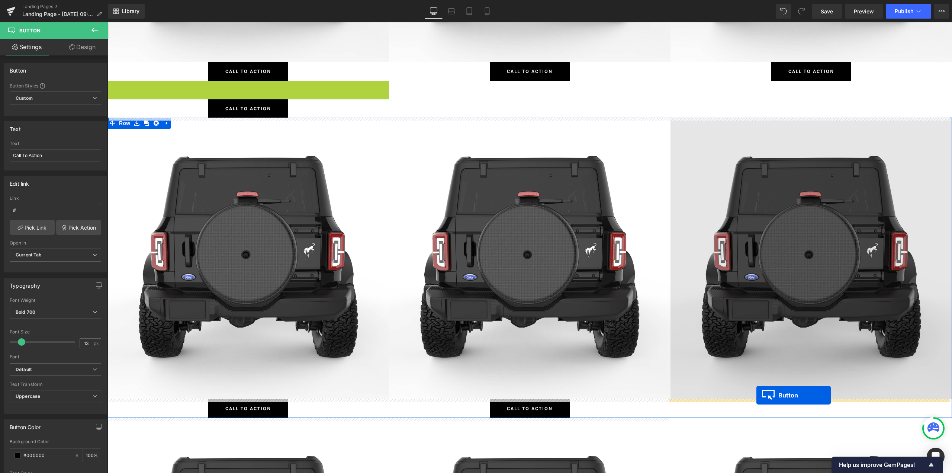
drag, startPoint x: 242, startPoint y: 89, endPoint x: 757, endPoint y: 395, distance: 598.9
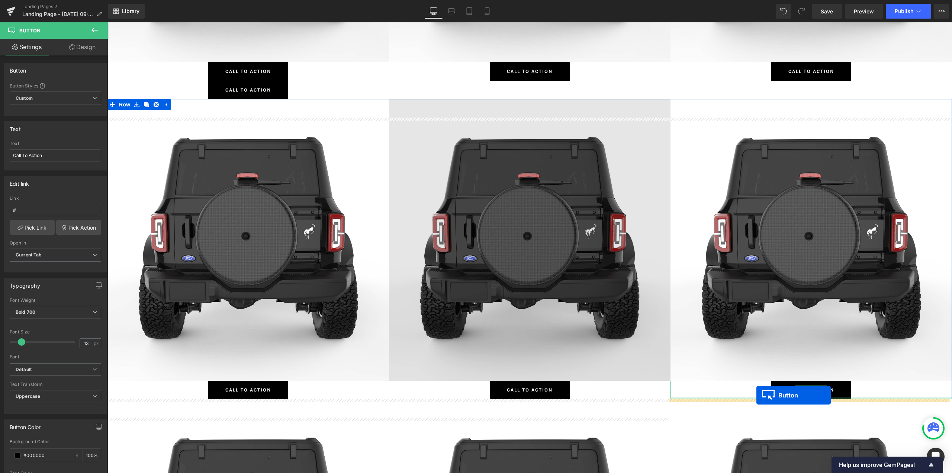
scroll to position [4784, 839]
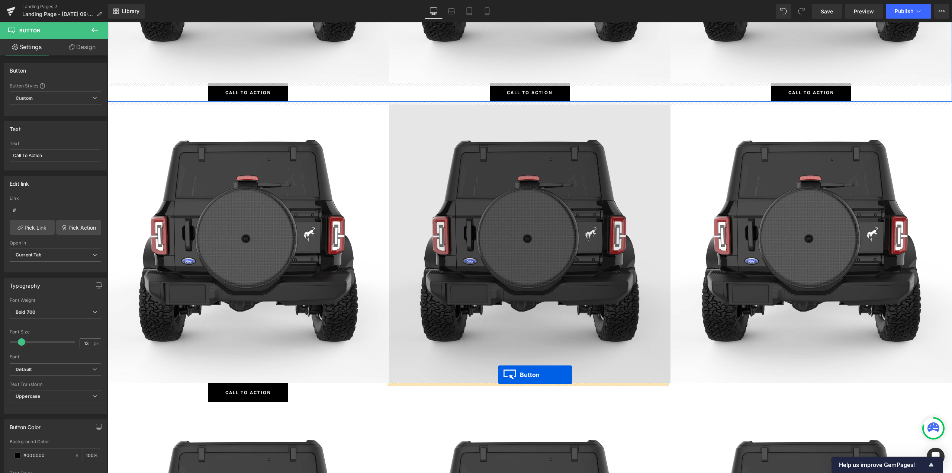
drag, startPoint x: 241, startPoint y: 90, endPoint x: 500, endPoint y: 378, distance: 387.5
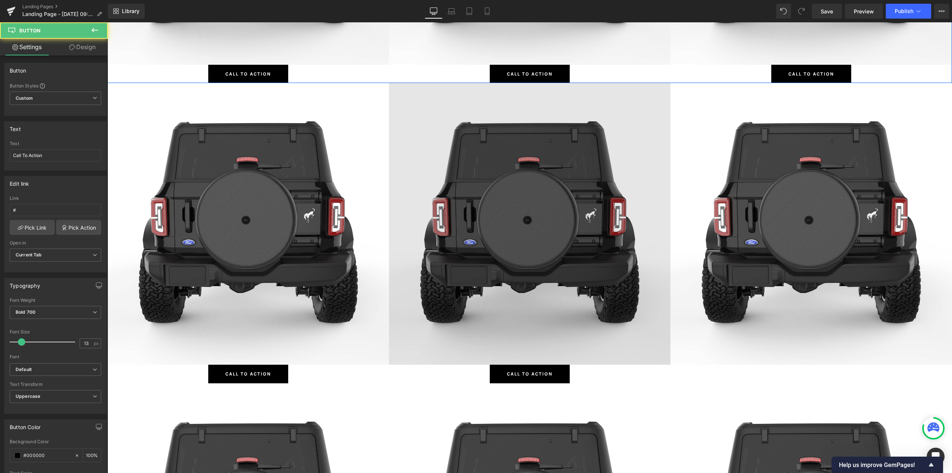
scroll to position [939, 0]
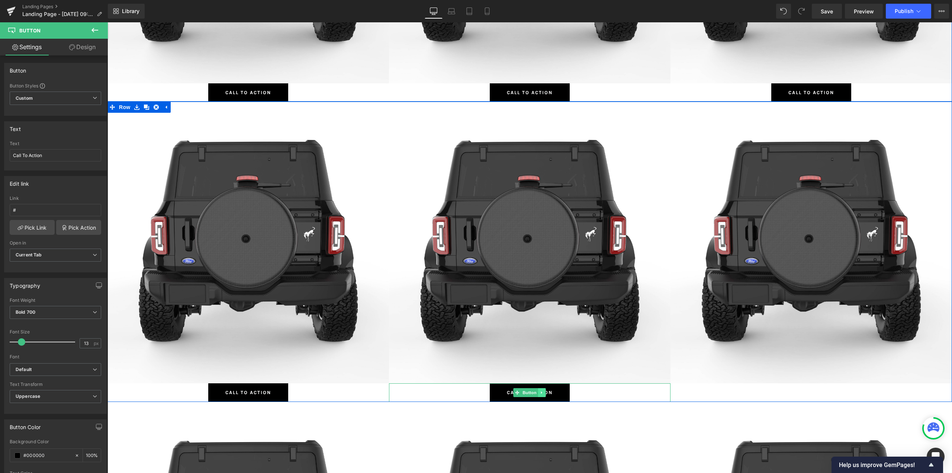
click at [541, 391] on icon at bounding box center [541, 392] width 1 height 3
click at [536, 392] on icon at bounding box center [538, 393] width 4 height 4
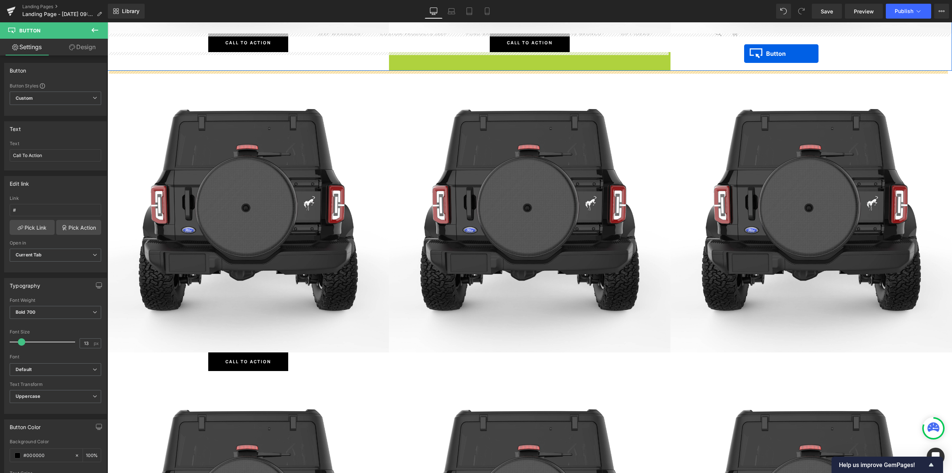
drag, startPoint x: 525, startPoint y: 59, endPoint x: 749, endPoint y: 52, distance: 224.8
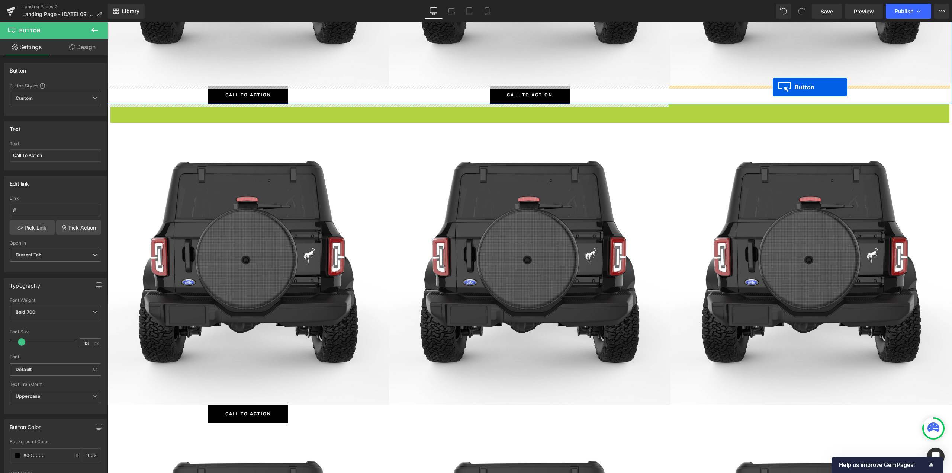
drag, startPoint x: 530, startPoint y: 59, endPoint x: 773, endPoint y: 87, distance: 244.5
